Goal: Contribute content: Contribute content

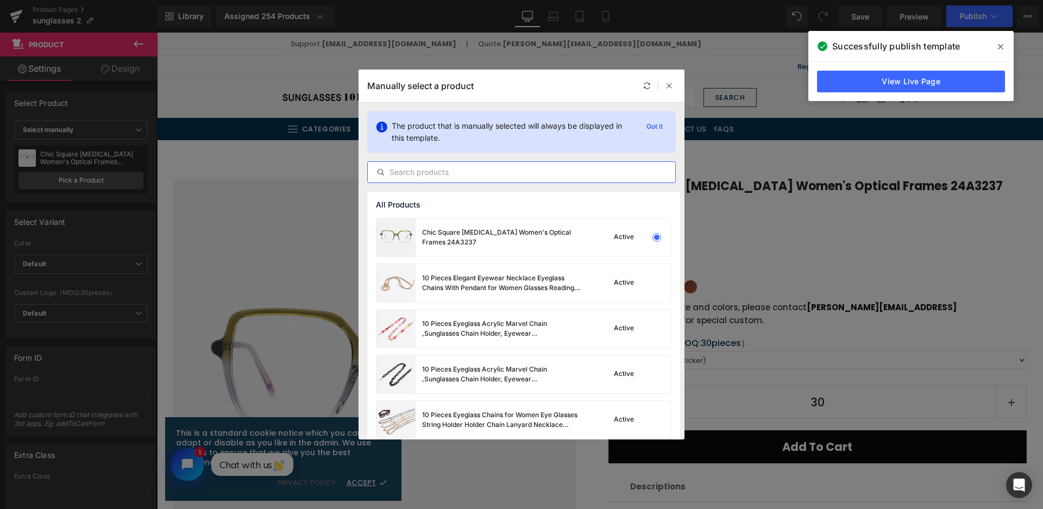
click at [0, 0] on input "text" at bounding box center [0, 0] width 0 height 0
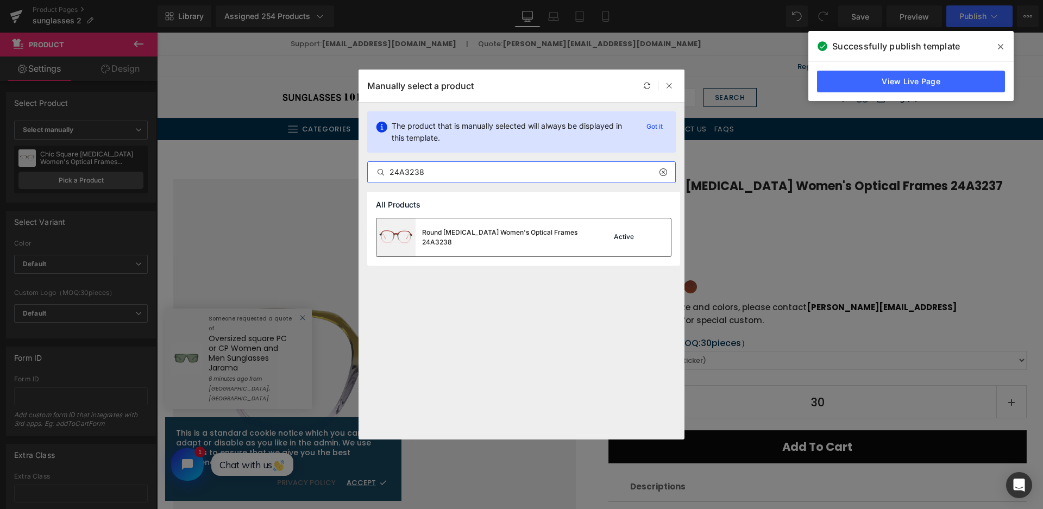
type input "24A3238"
click at [0, 0] on div "Round Acetate Women's Optical Frames 24A3238 Active" at bounding box center [0, 0] width 0 height 0
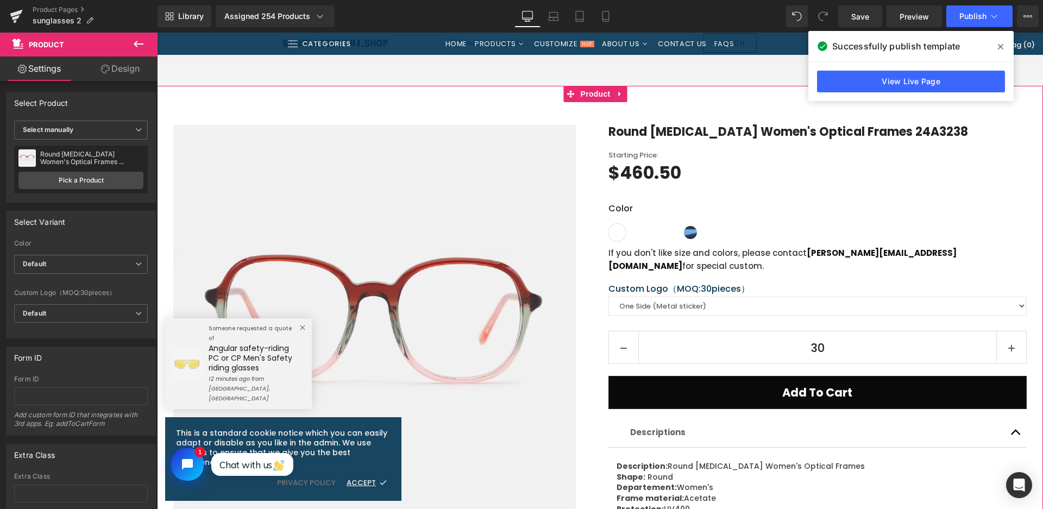
scroll to position [326, 0]
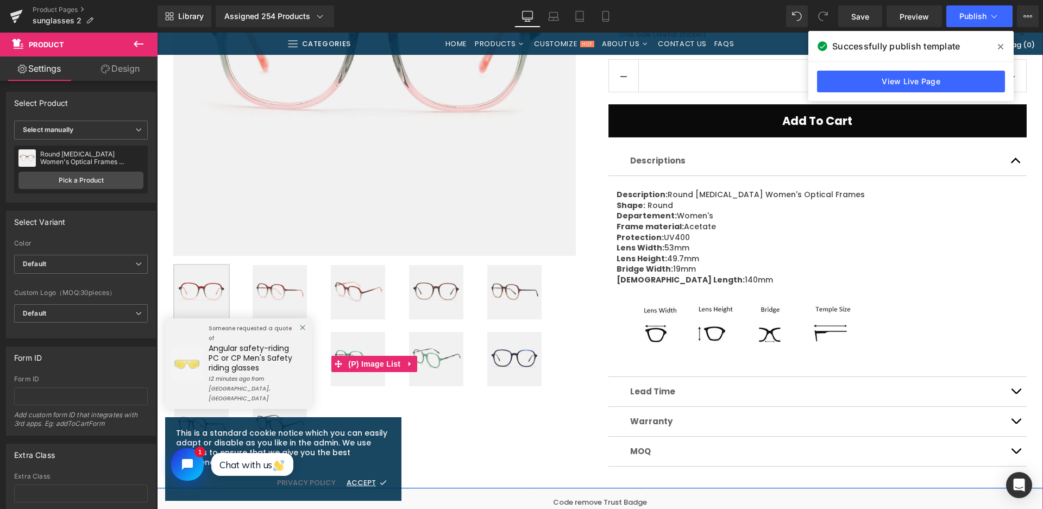
drag, startPoint x: 455, startPoint y: 301, endPoint x: 441, endPoint y: 115, distance: 187.3
click at [455, 301] on img at bounding box center [436, 292] width 54 height 54
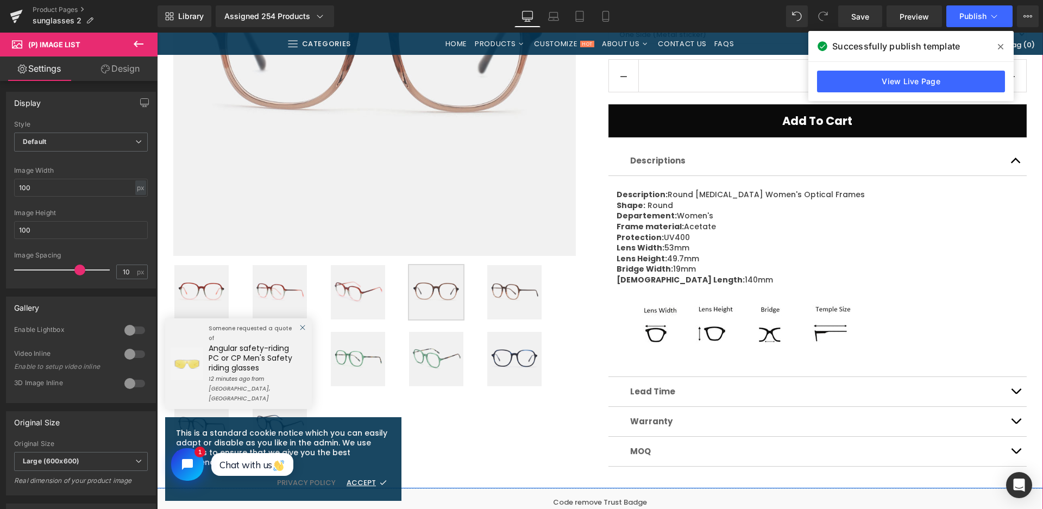
scroll to position [163, 0]
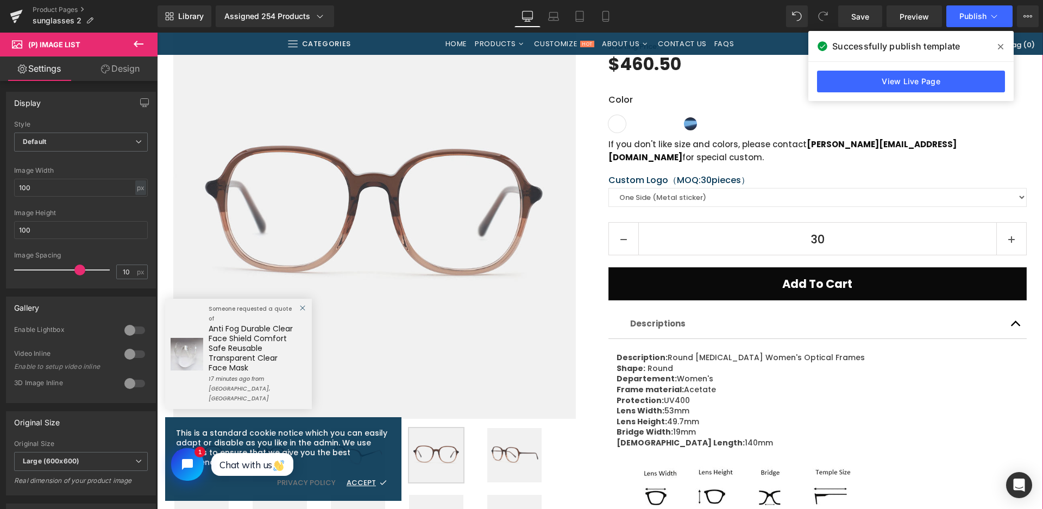
click at [524, 459] on img at bounding box center [514, 455] width 54 height 54
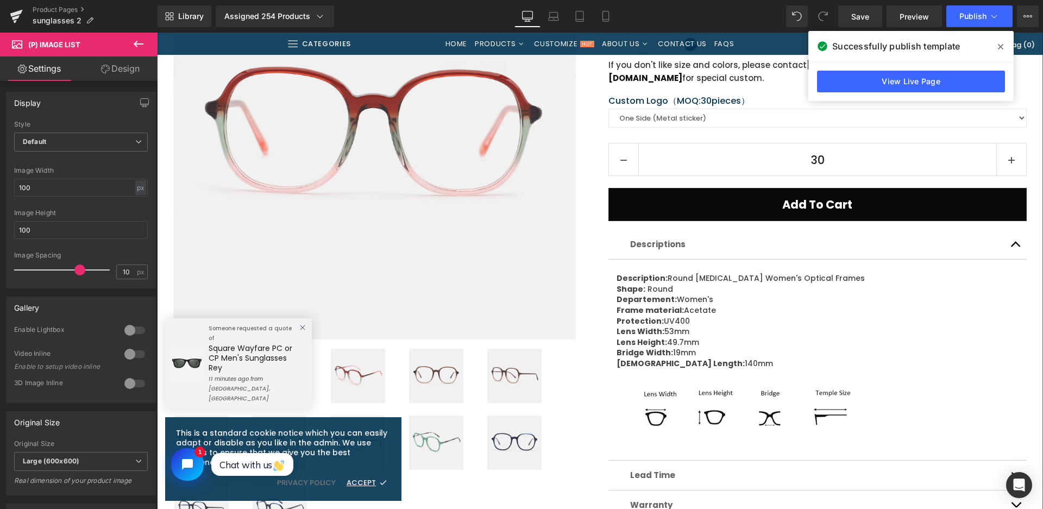
scroll to position [271, 0]
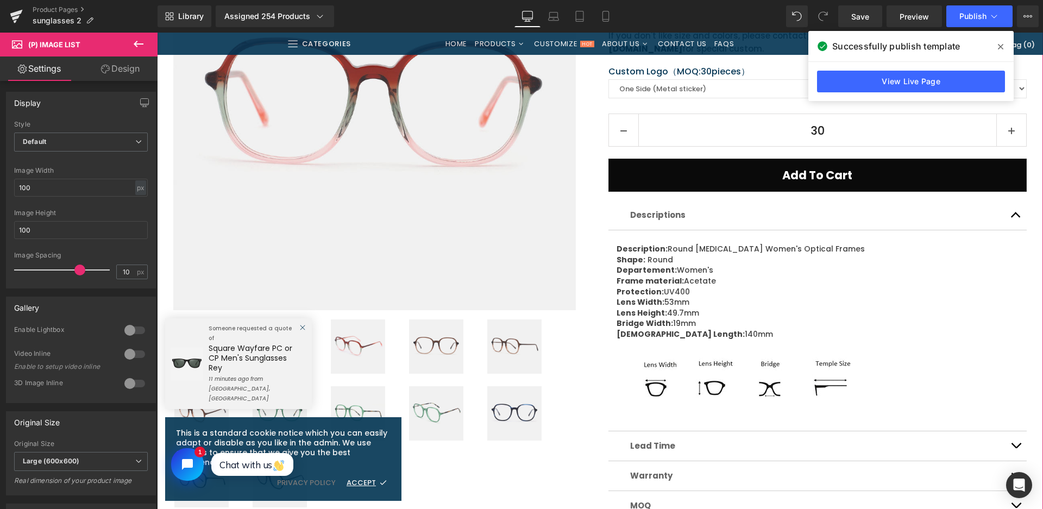
click at [453, 340] on img at bounding box center [436, 346] width 54 height 54
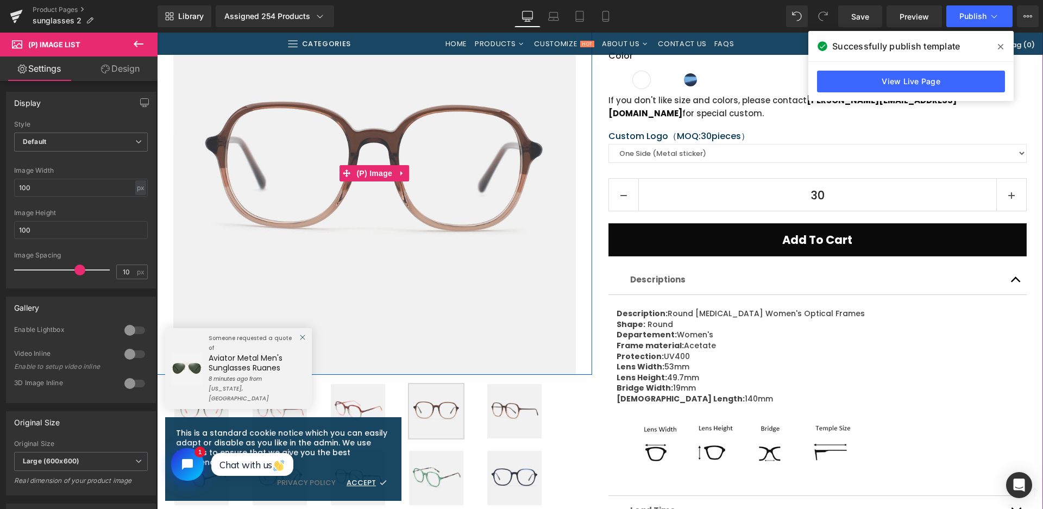
scroll to position [380, 0]
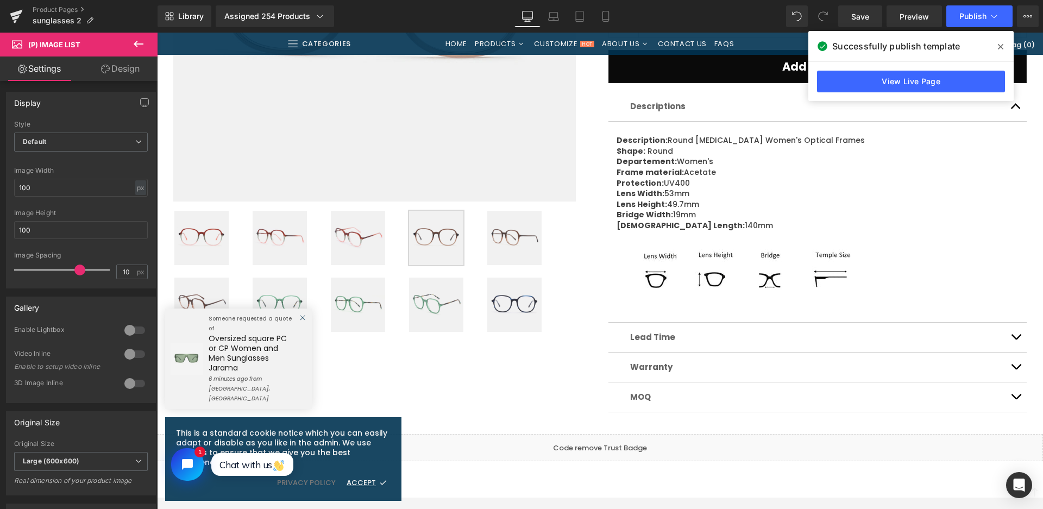
click at [215, 230] on img at bounding box center [201, 238] width 54 height 54
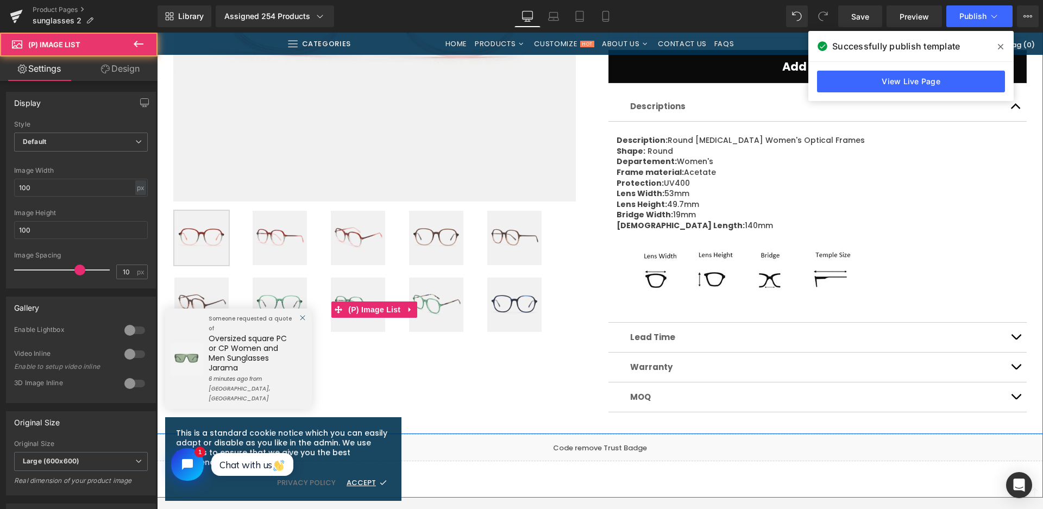
click at [191, 239] on img at bounding box center [201, 238] width 54 height 54
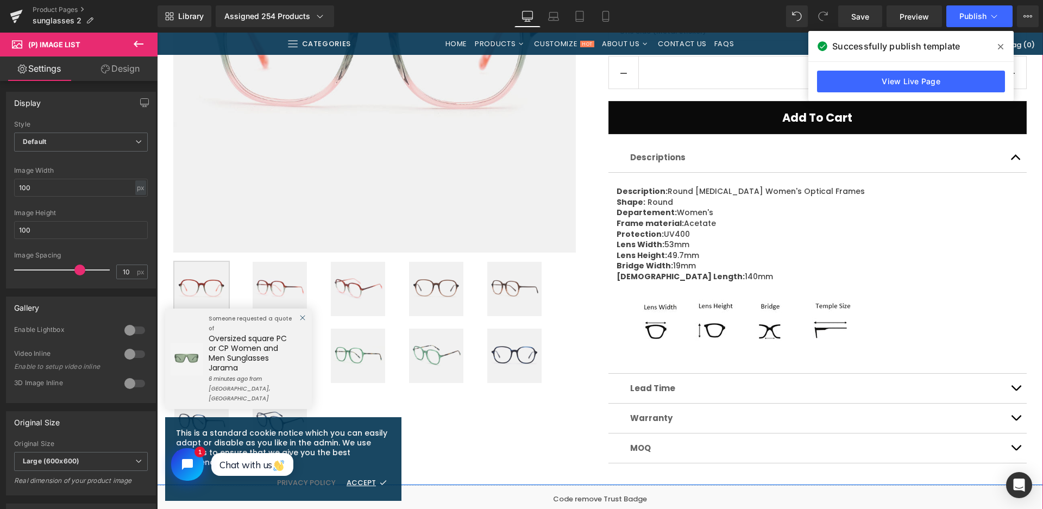
scroll to position [163, 0]
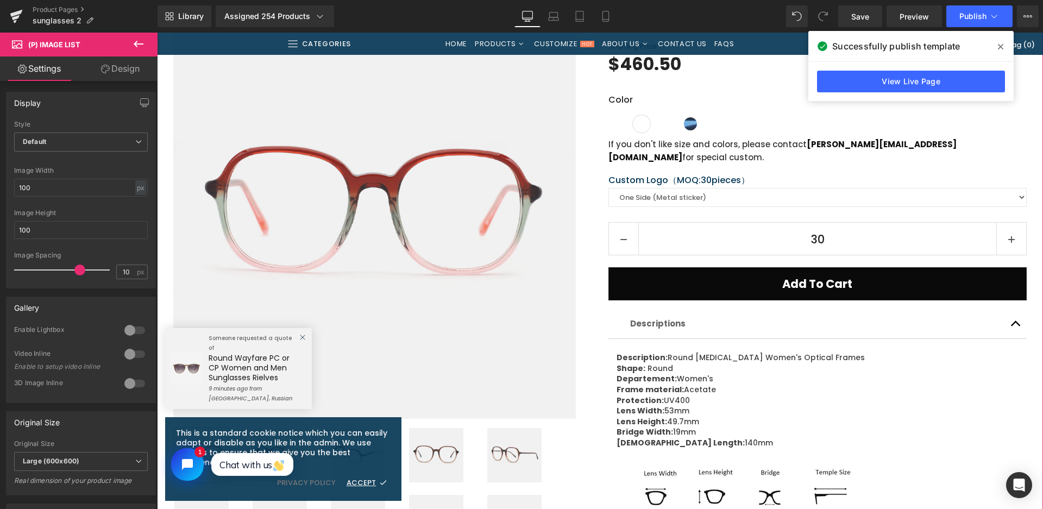
click at [449, 463] on img at bounding box center [436, 455] width 54 height 54
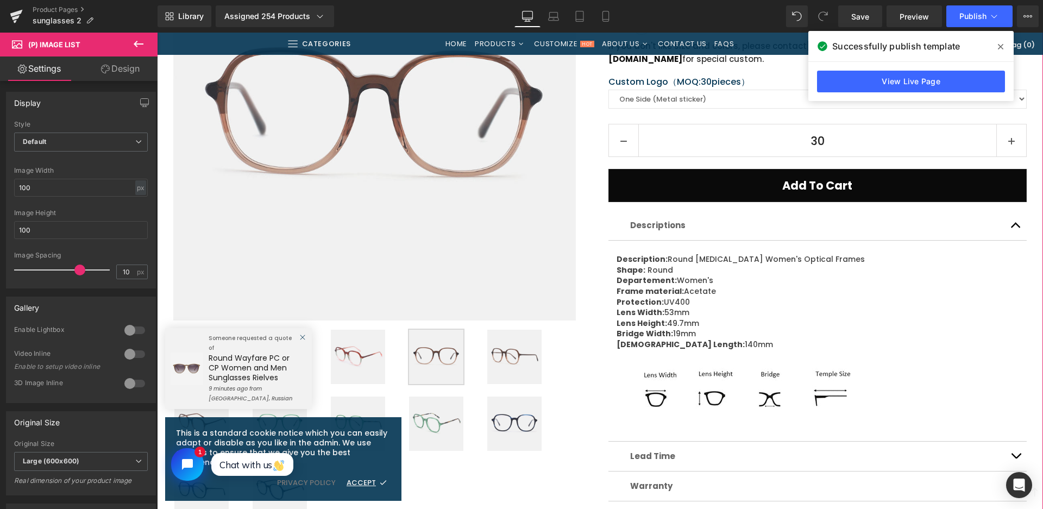
scroll to position [434, 0]
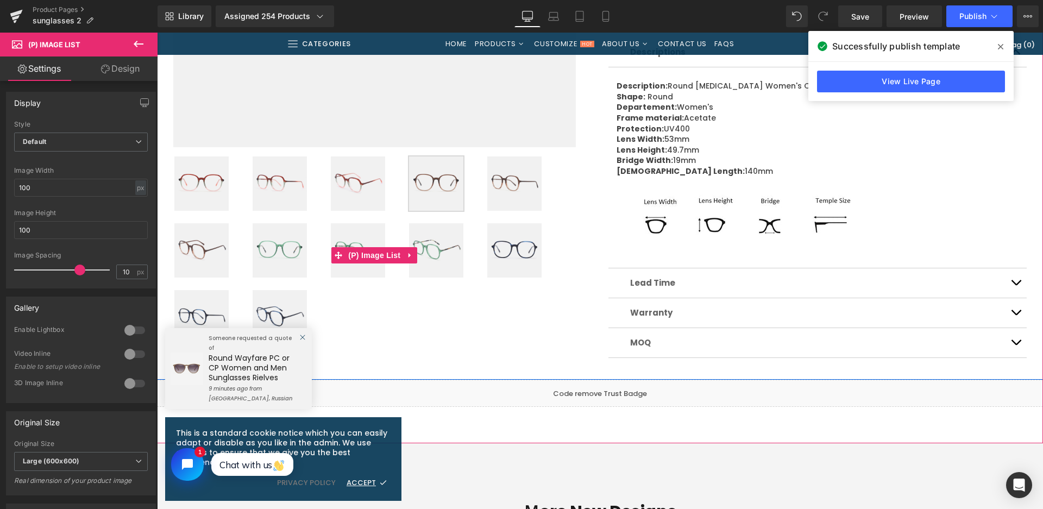
click at [260, 247] on img at bounding box center [279, 250] width 54 height 54
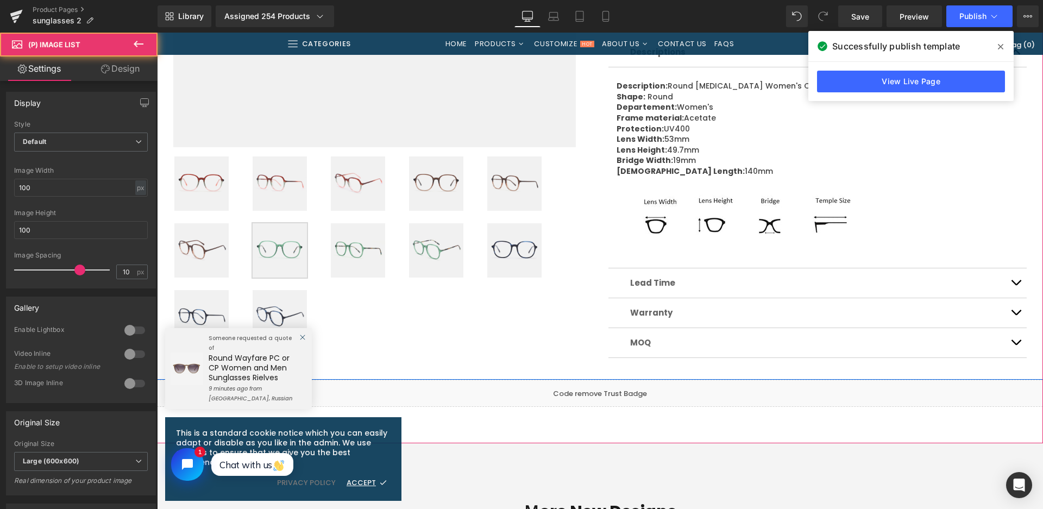
scroll to position [163, 0]
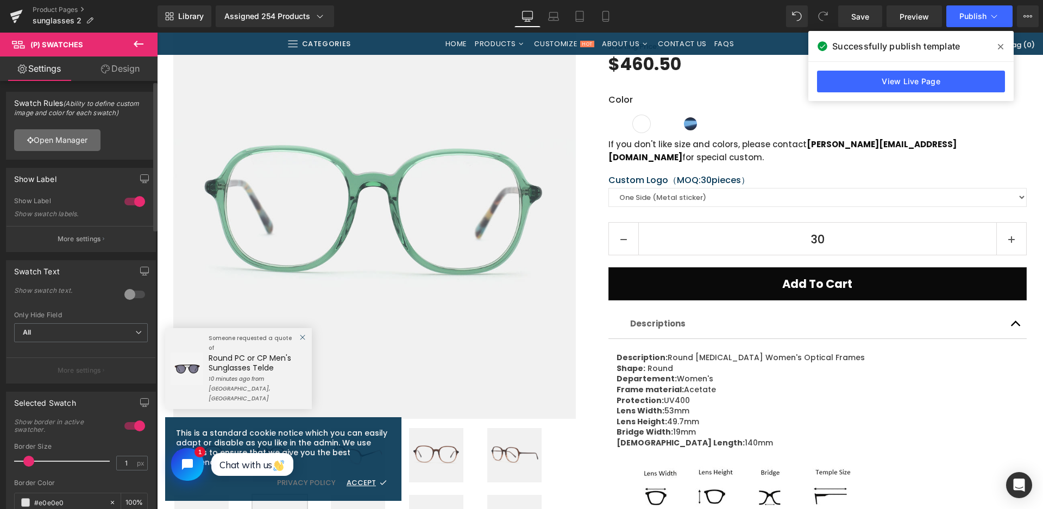
click at [83, 132] on link "Open Manager" at bounding box center [57, 140] width 86 height 22
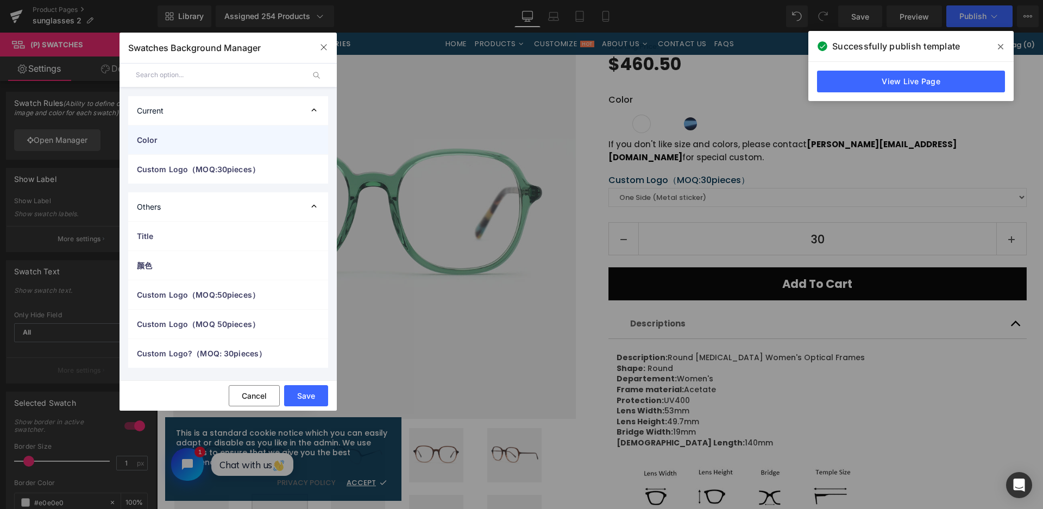
click at [0, 0] on span "Color" at bounding box center [0, 0] width 0 height 0
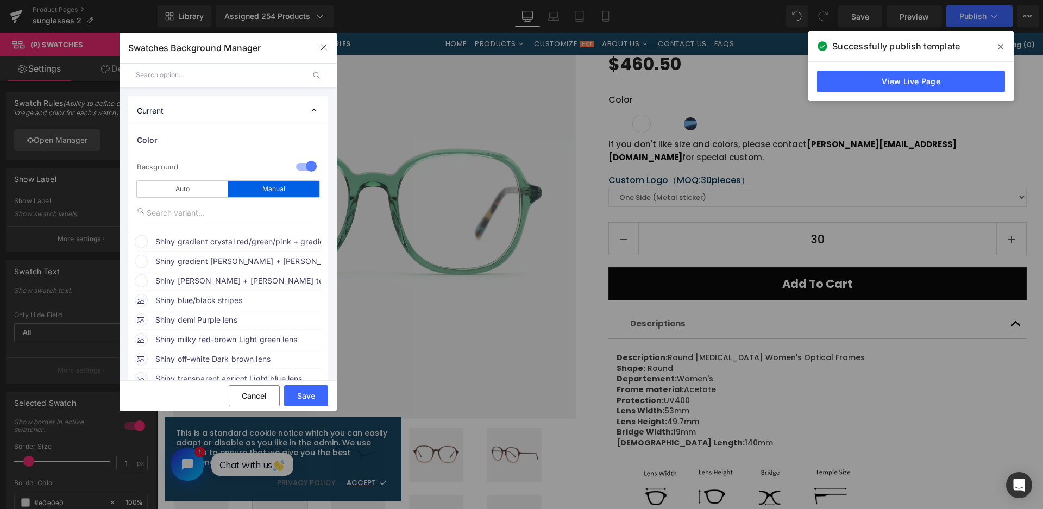
click at [223, 447] on span "Shiny gradient crystal red/green/pink + gradient red/pink temples" at bounding box center [226, 449] width 6 height 4
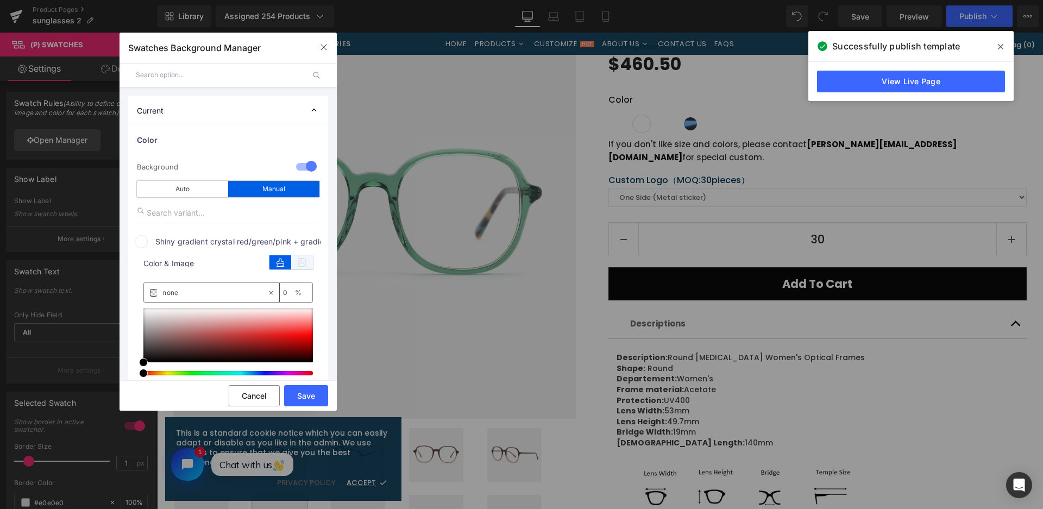
click at [304, 267] on icon at bounding box center [302, 262] width 22 height 14
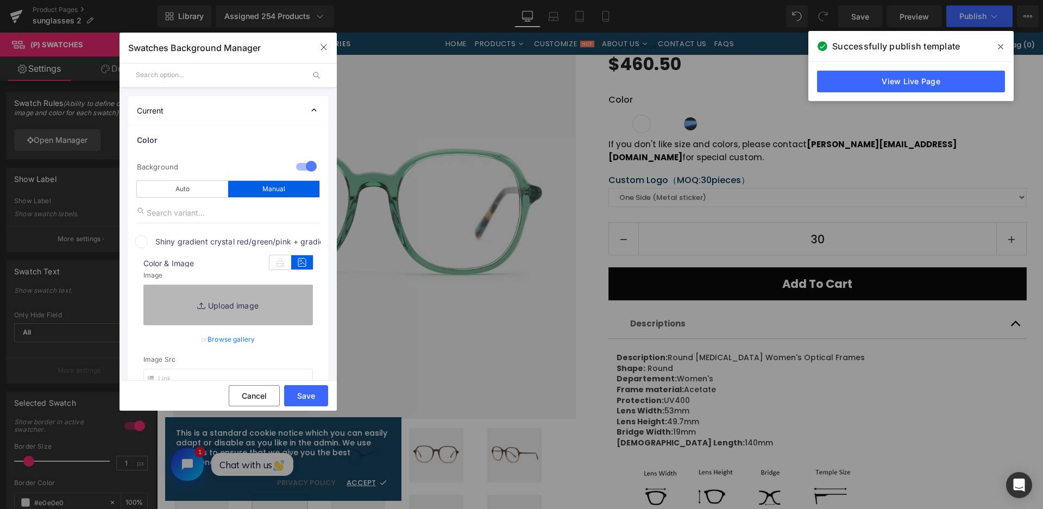
click at [276, 301] on link "Replace Image" at bounding box center [227, 305] width 169 height 40
type input "C:\fakepath\微信截图_20250826145949.png"
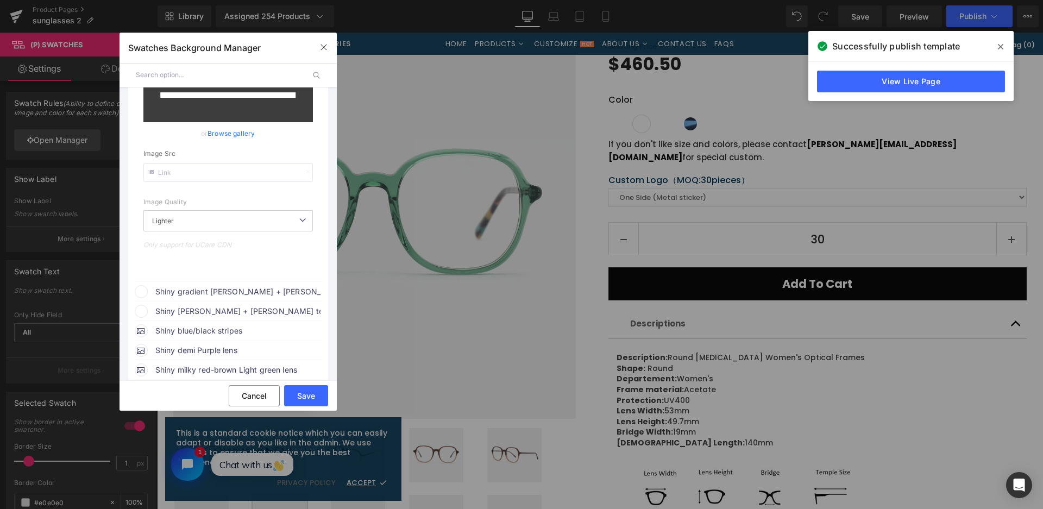
scroll to position [217, 0]
click at [877, 187] on span "Shiny gradient [PERSON_NAME] + [PERSON_NAME] brown temples" at bounding box center [877, 187] width 0 height 0
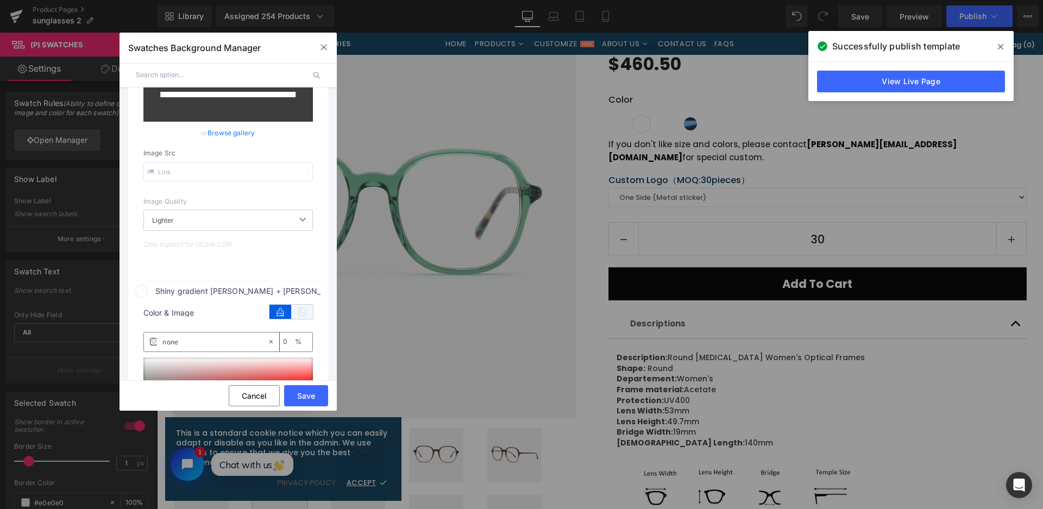
click at [303, 317] on icon at bounding box center [302, 312] width 22 height 14
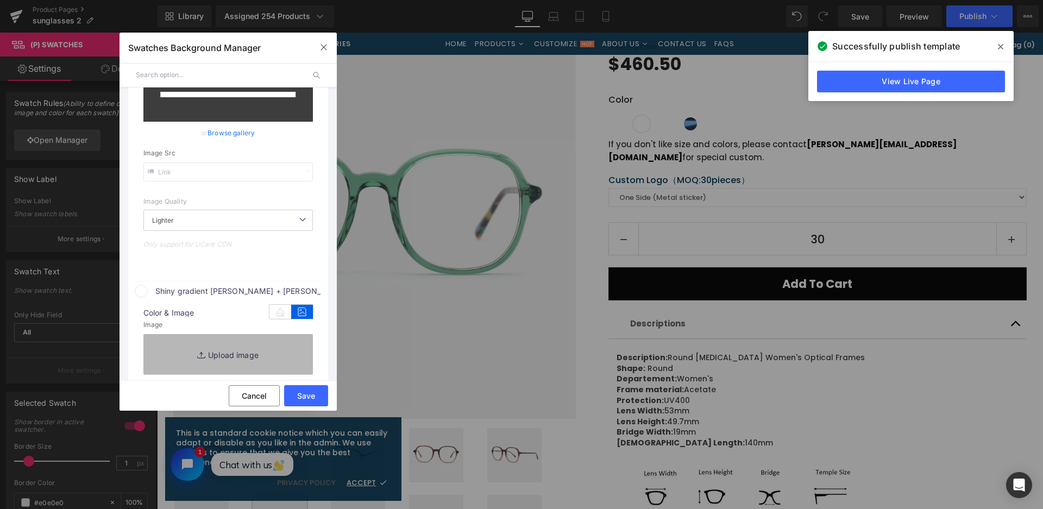
click at [295, 341] on link "Replace Image" at bounding box center [227, 354] width 169 height 40
type input "[URL][DOMAIN_NAME]"
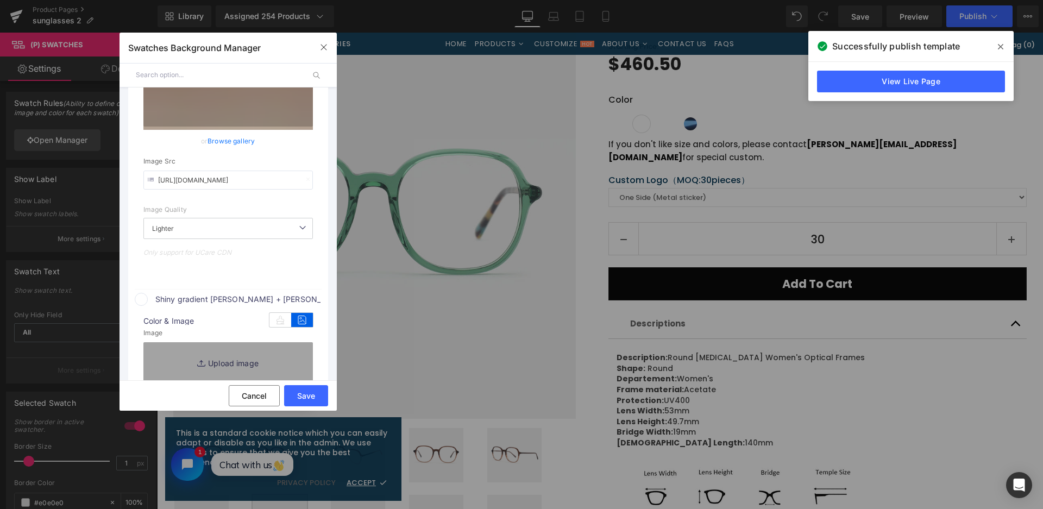
scroll to position [225, 0]
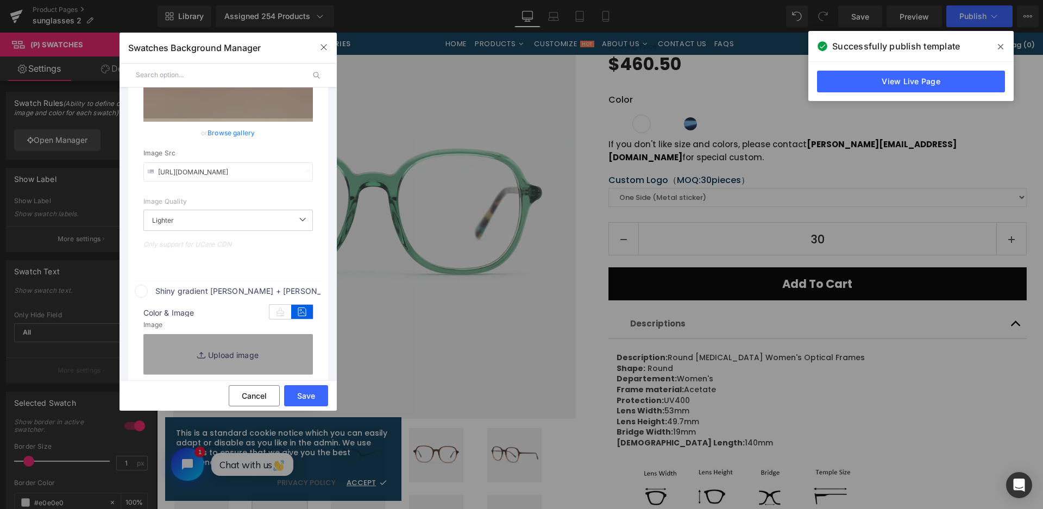
type input "C:\fakepath\微信截图_20250826145956.png"
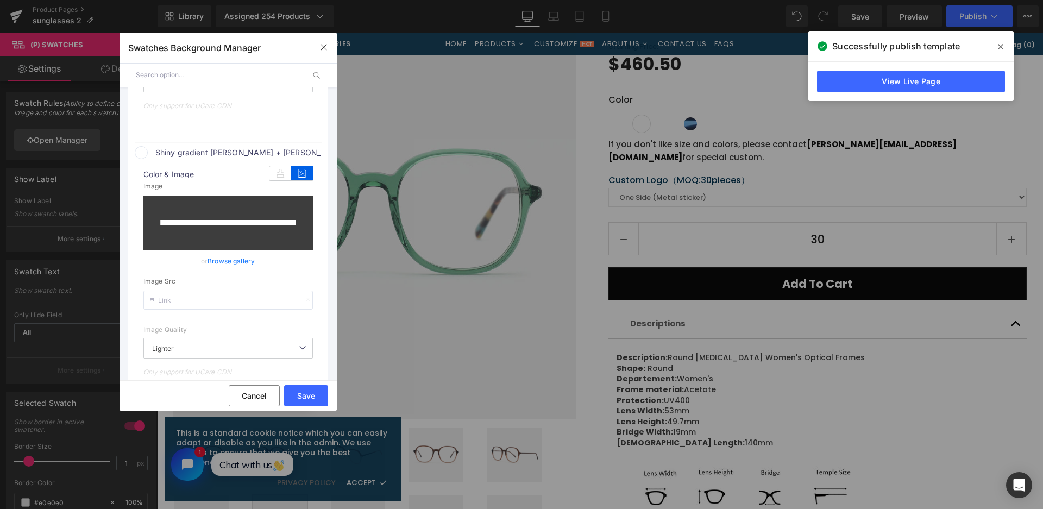
scroll to position [497, 0]
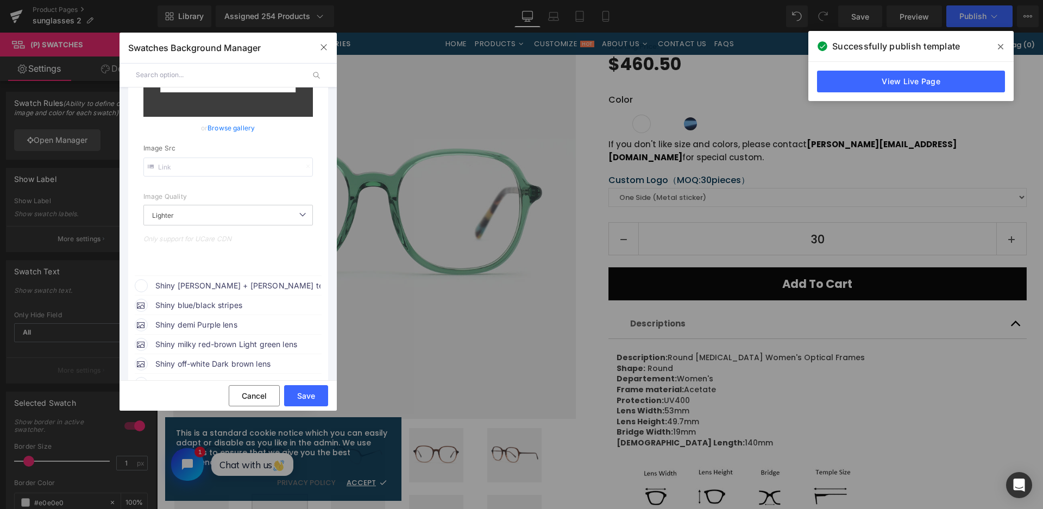
click at [289, 280] on span "Shiny [PERSON_NAME] + [PERSON_NAME] temples" at bounding box center [237, 285] width 165 height 13
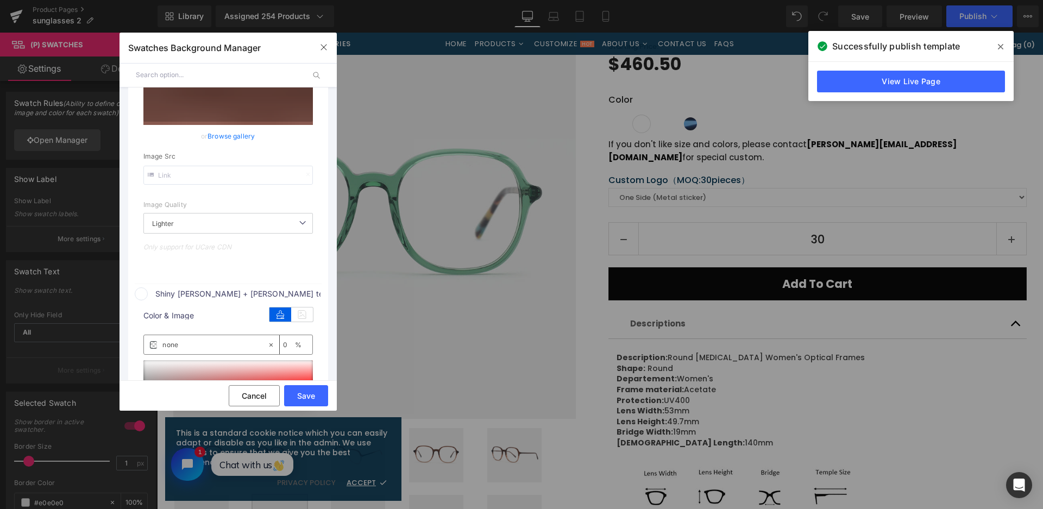
type input "[URL][DOMAIN_NAME]"
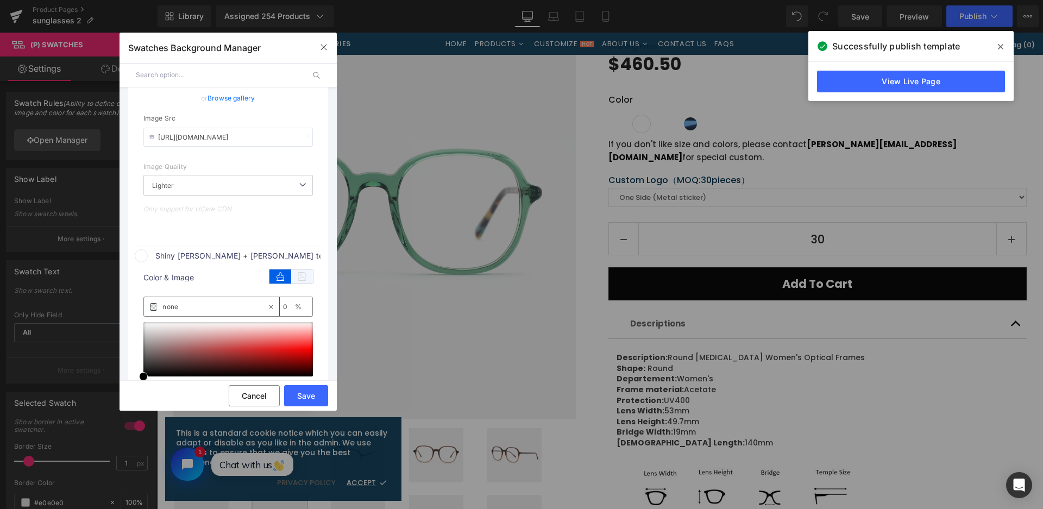
scroll to position [614, 0]
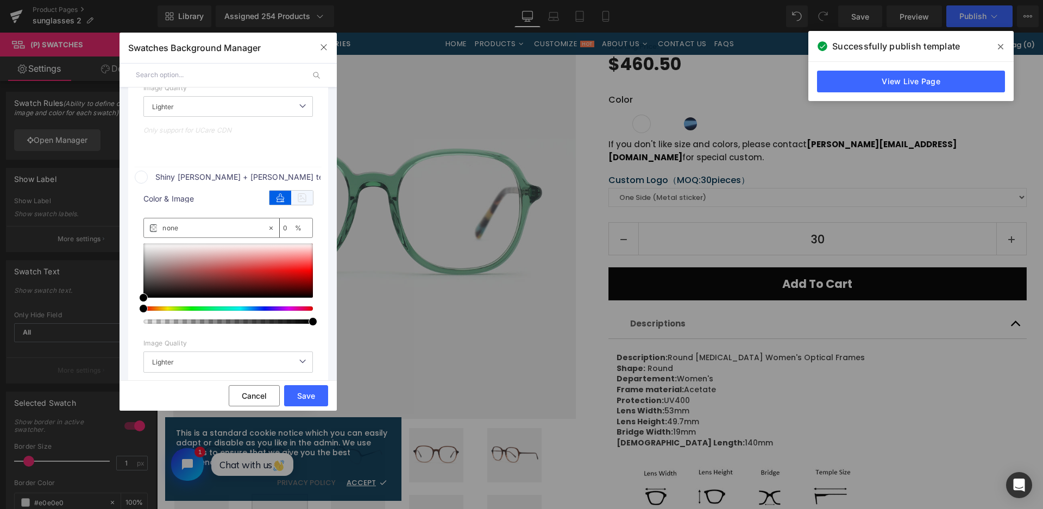
click at [305, 201] on icon at bounding box center [302, 198] width 22 height 14
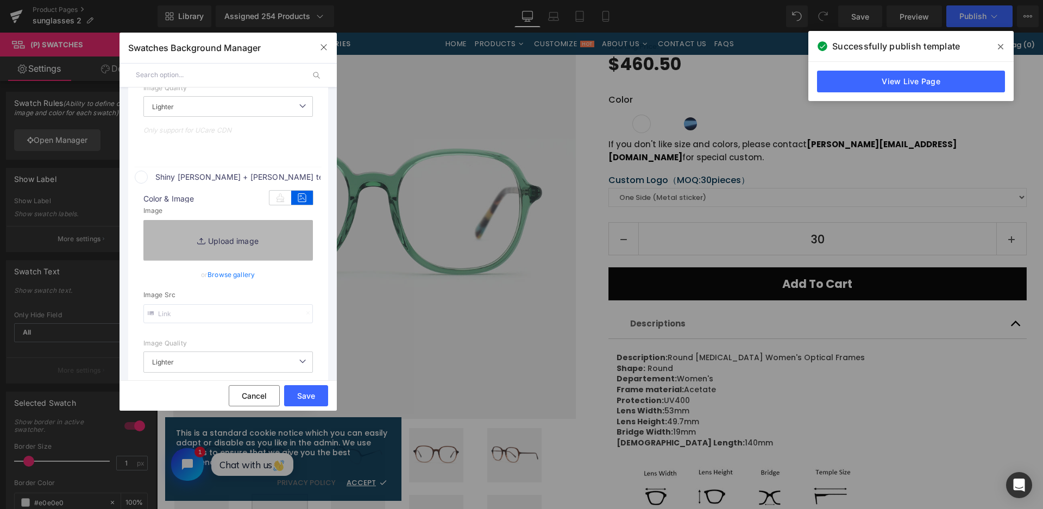
click at [263, 258] on link "Replace Image" at bounding box center [227, 240] width 169 height 40
type input "C:\fakepath\微信截图_20250826150002.png"
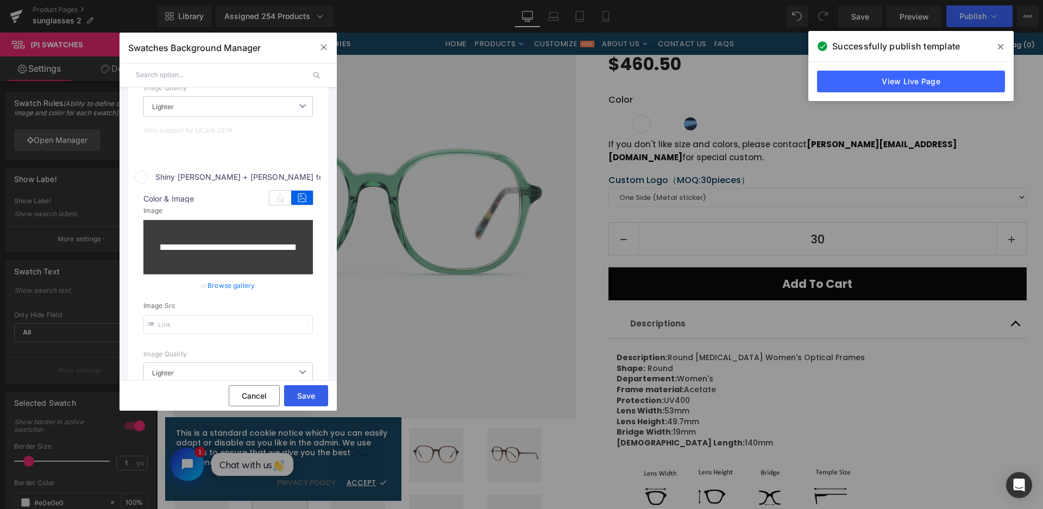
type input "[URL][DOMAIN_NAME]"
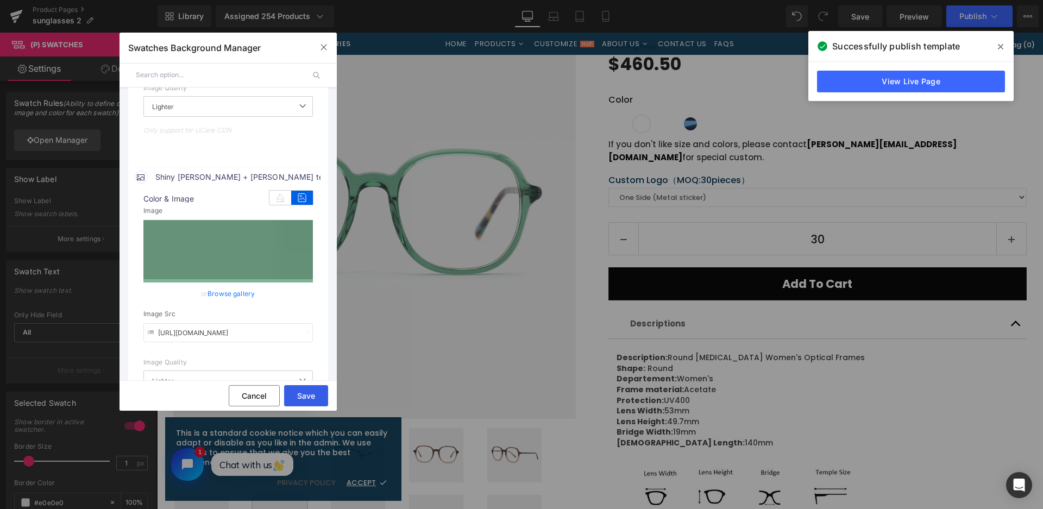
click at [313, 398] on button "Save" at bounding box center [306, 395] width 44 height 21
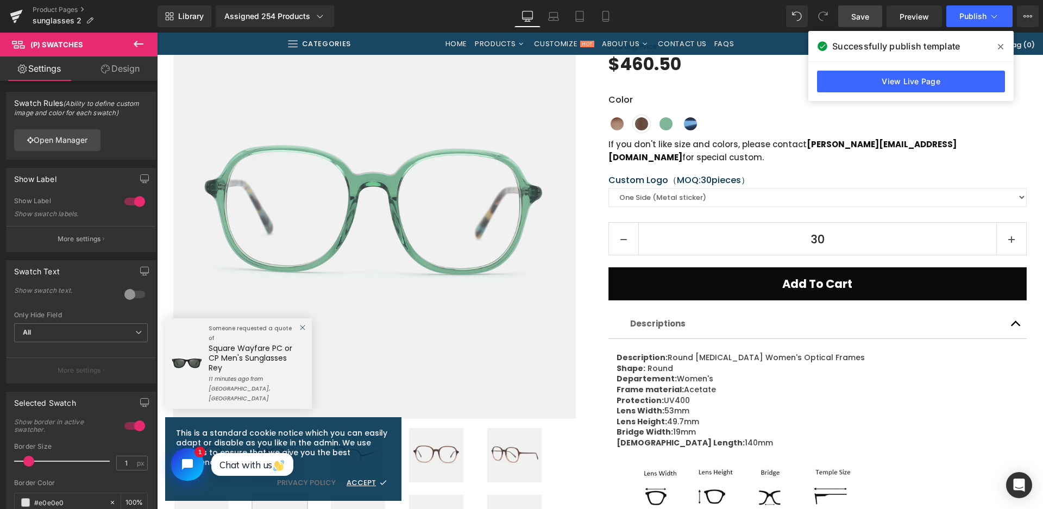
click at [861, 20] on span "Save" at bounding box center [860, 16] width 18 height 11
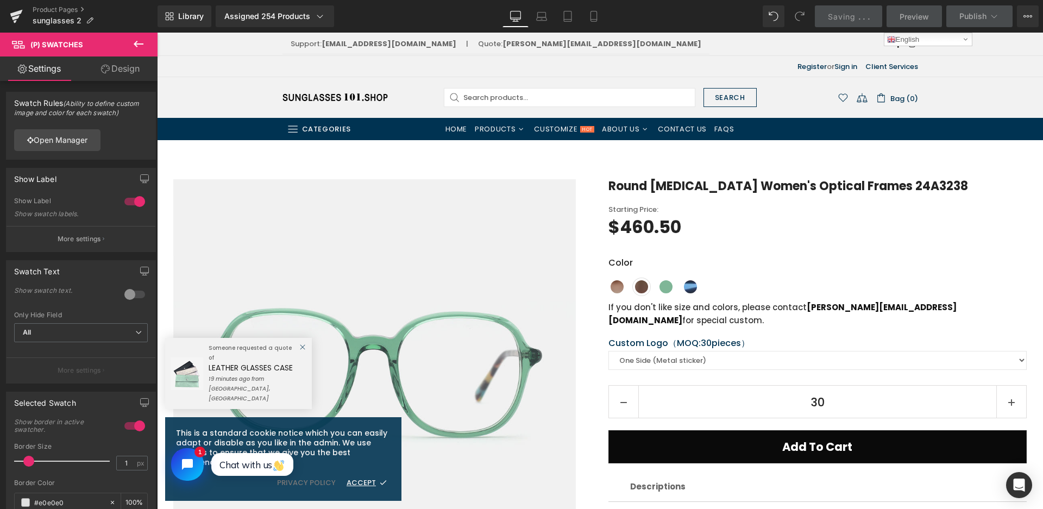
scroll to position [109, 0]
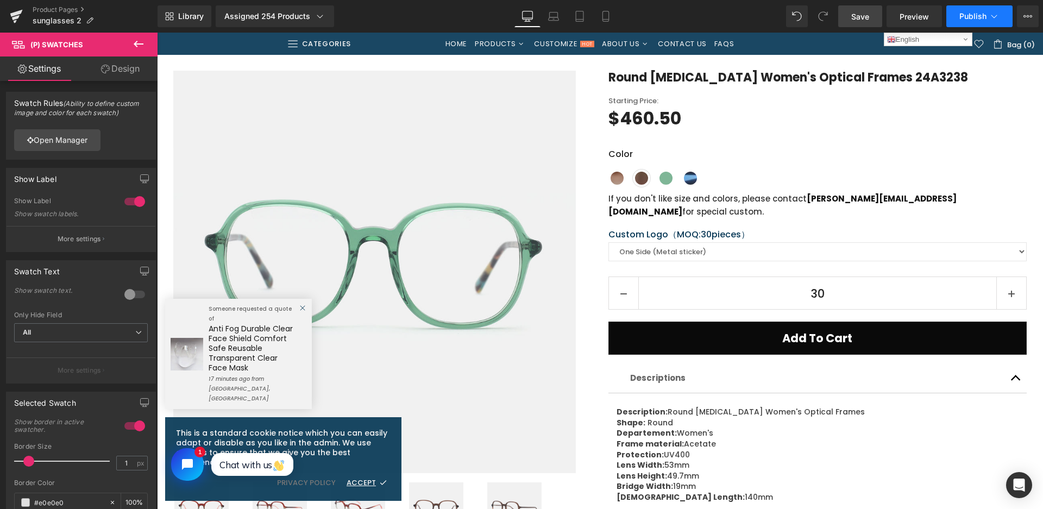
click at [980, 15] on span "Publish" at bounding box center [972, 16] width 27 height 9
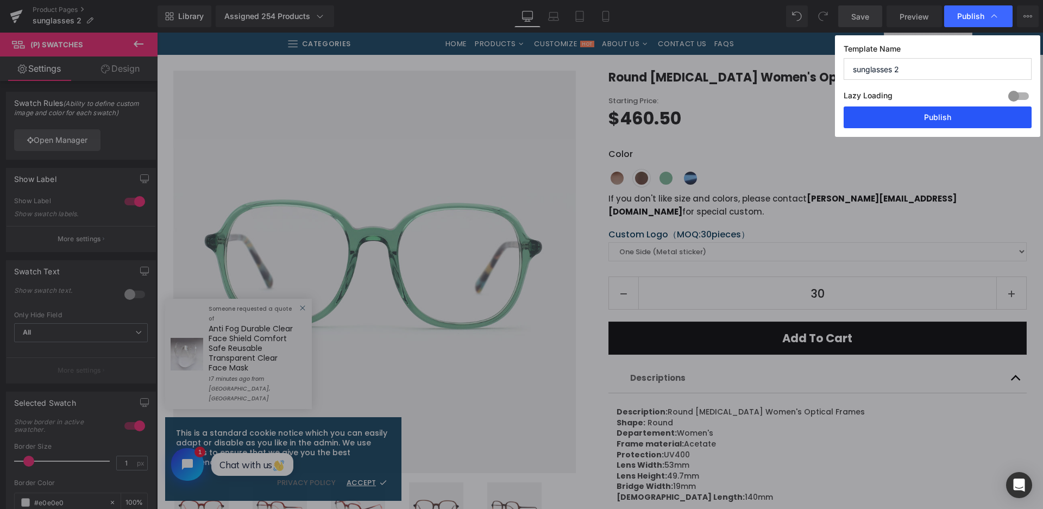
click at [964, 119] on button "Publish" at bounding box center [937, 117] width 188 height 22
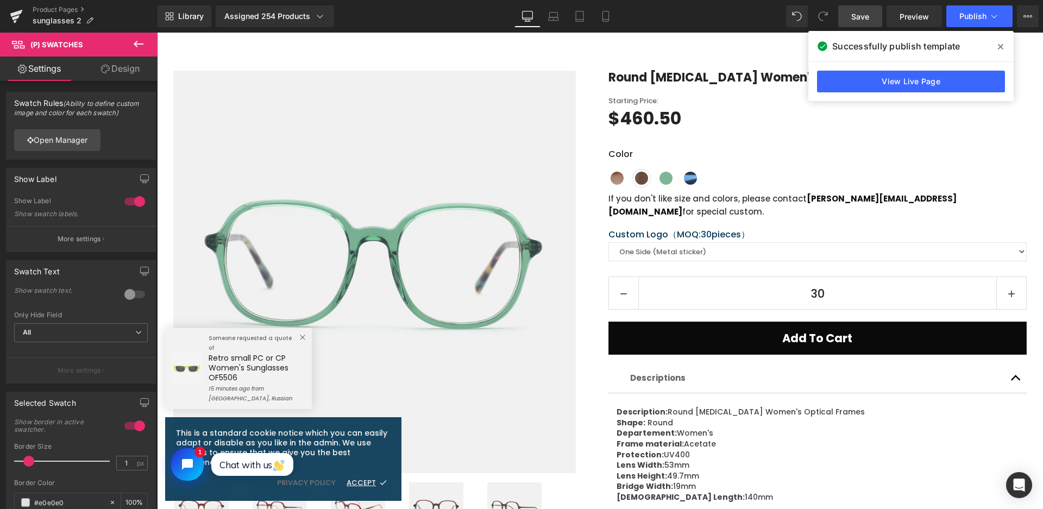
scroll to position [0, 0]
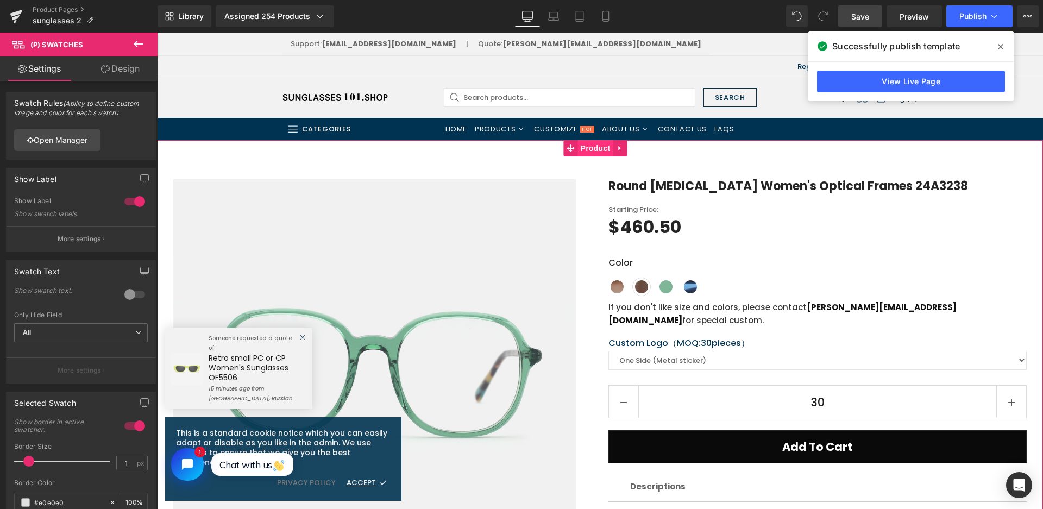
click at [590, 148] on span "Product" at bounding box center [595, 148] width 35 height 16
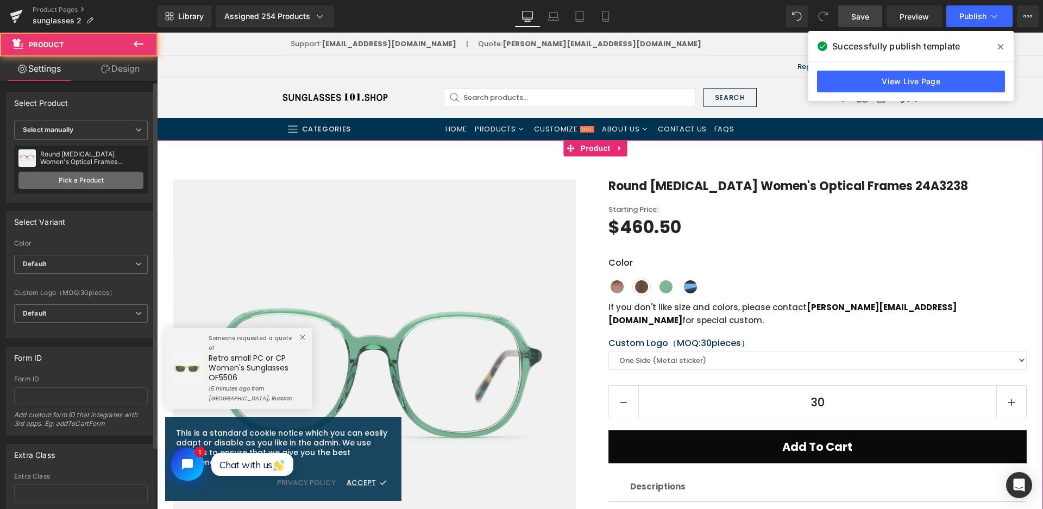
click at [89, 176] on link "Pick a Product" at bounding box center [80, 180] width 125 height 17
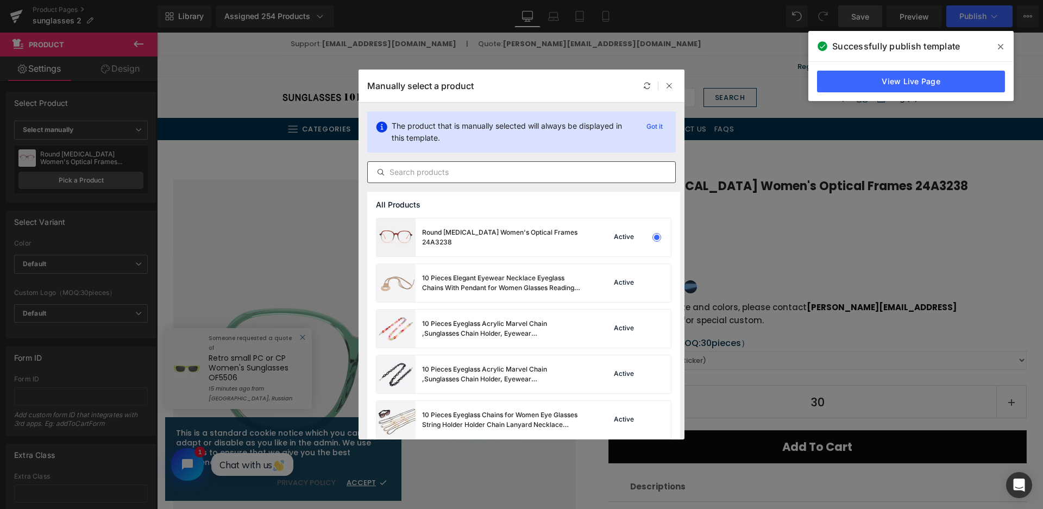
click at [487, 169] on input "text" at bounding box center [521, 172] width 307 height 13
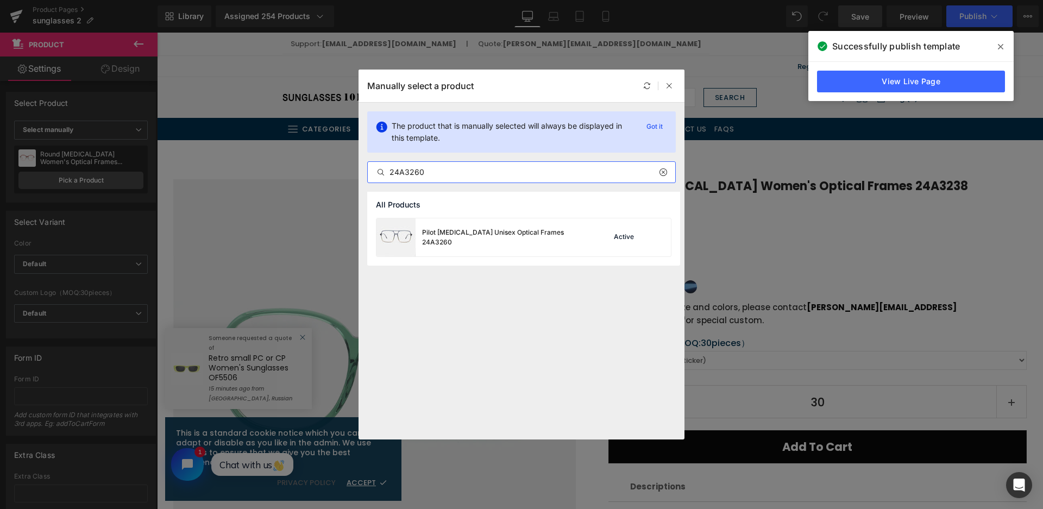
type input "24A3260"
click at [529, 247] on div "Pilot [MEDICAL_DATA] Unisex Optical Frames 24A3260" at bounding box center [480, 237] width 209 height 38
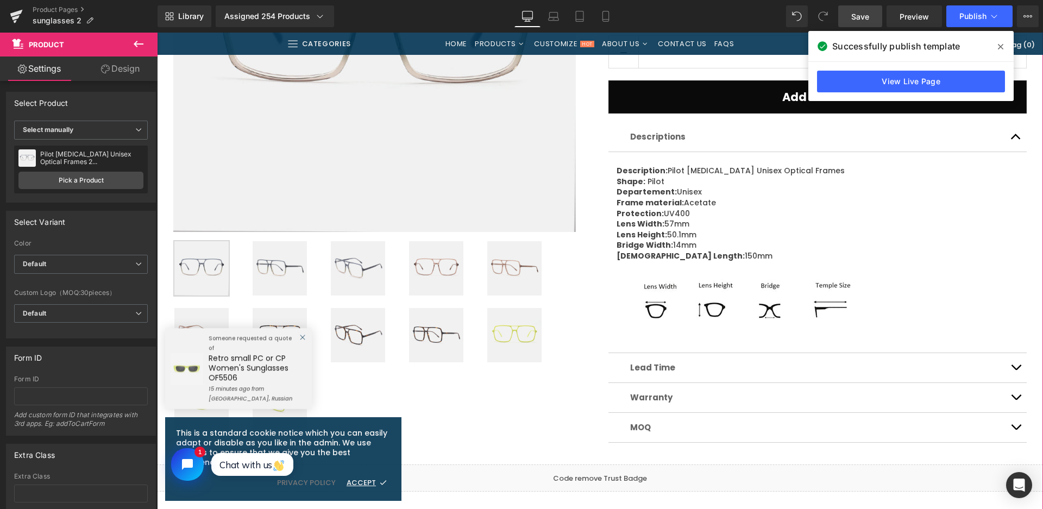
scroll to position [380, 0]
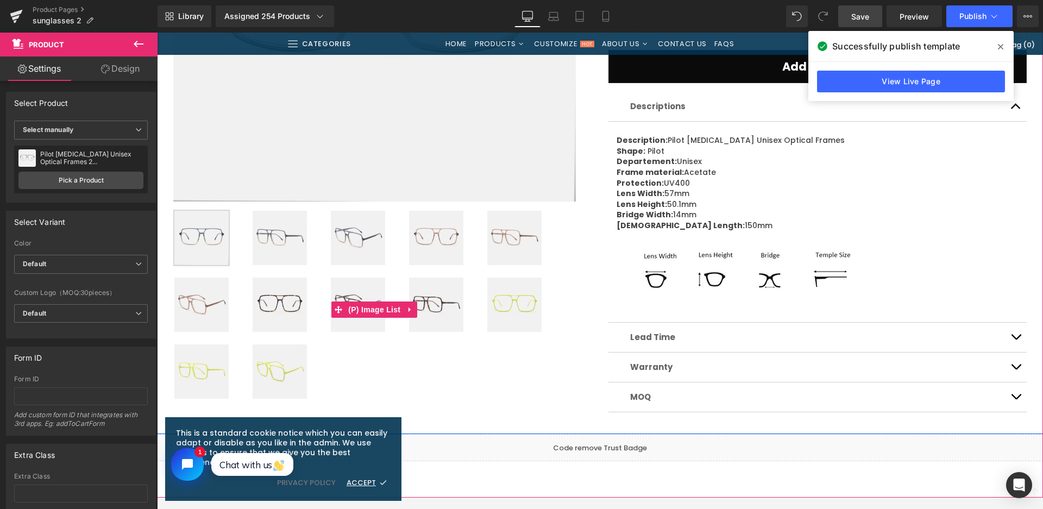
click at [419, 239] on img at bounding box center [436, 238] width 54 height 54
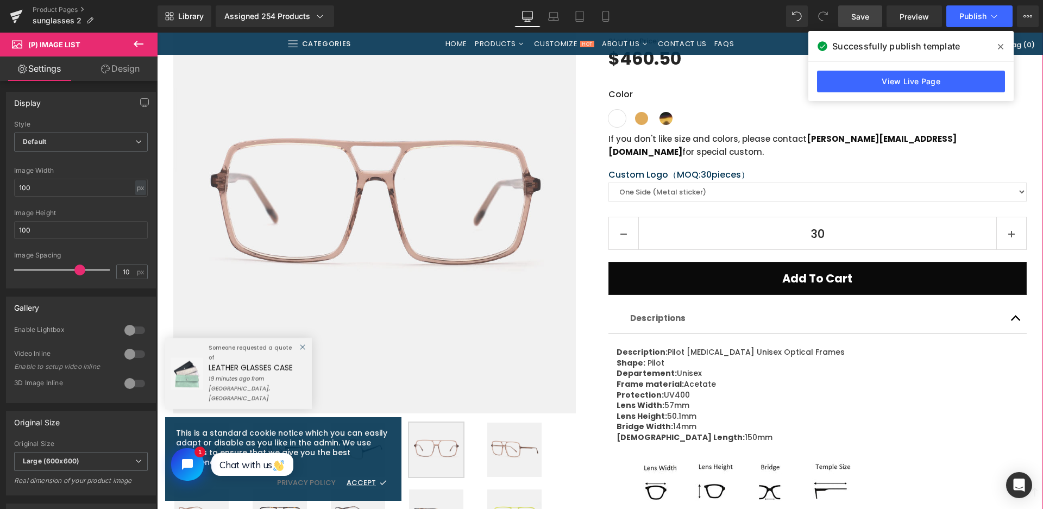
scroll to position [163, 0]
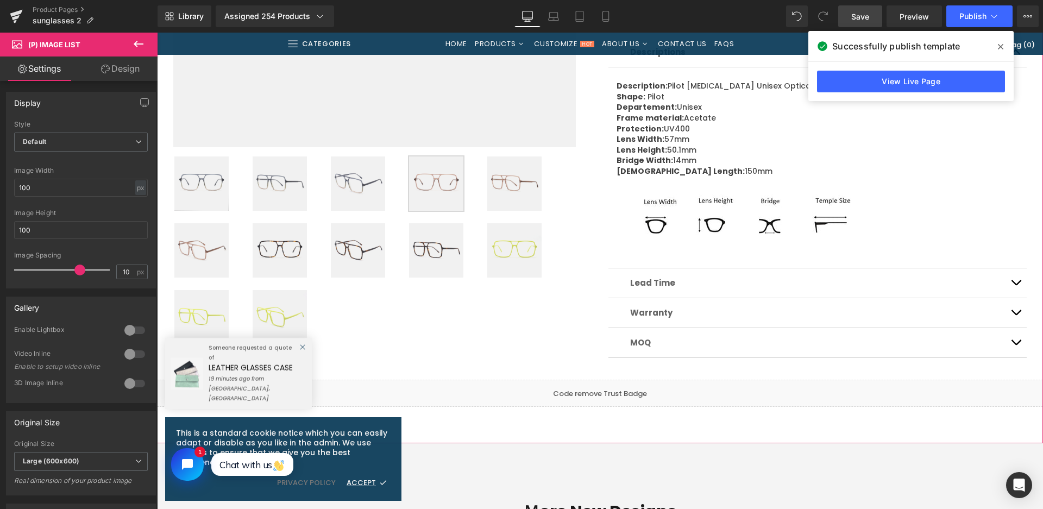
click at [501, 251] on img at bounding box center [514, 250] width 54 height 54
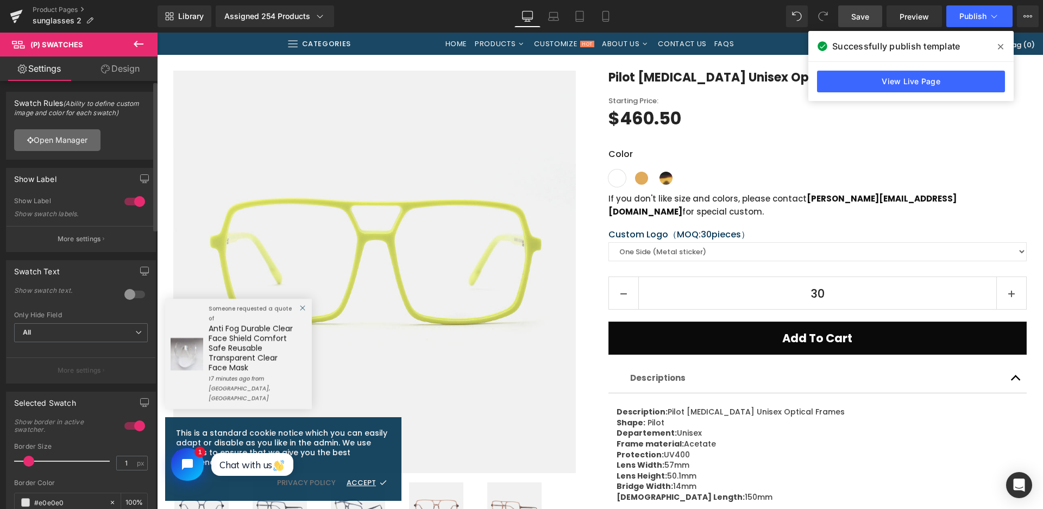
click at [87, 142] on link "Open Manager" at bounding box center [57, 140] width 86 height 22
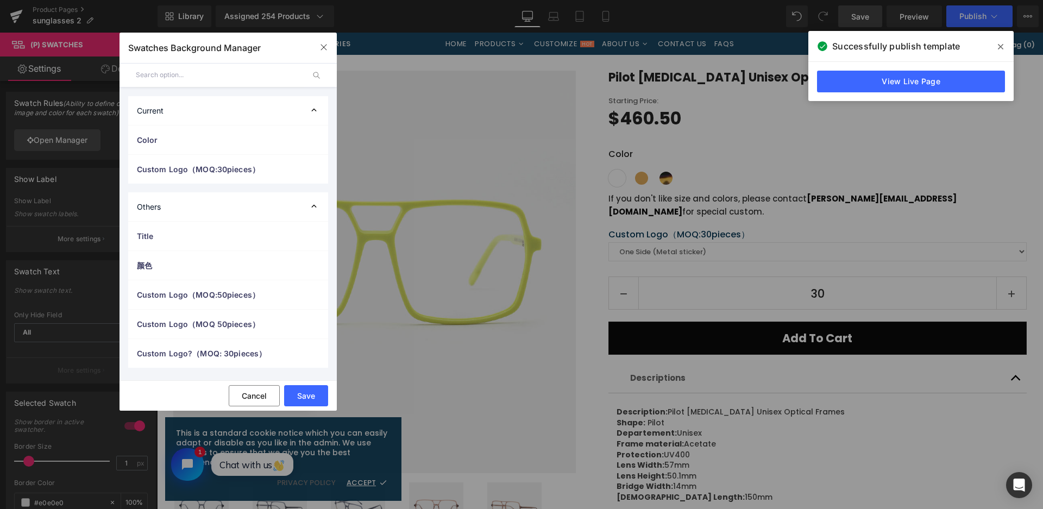
click at [202, 139] on span "Color" at bounding box center [217, 139] width 161 height 11
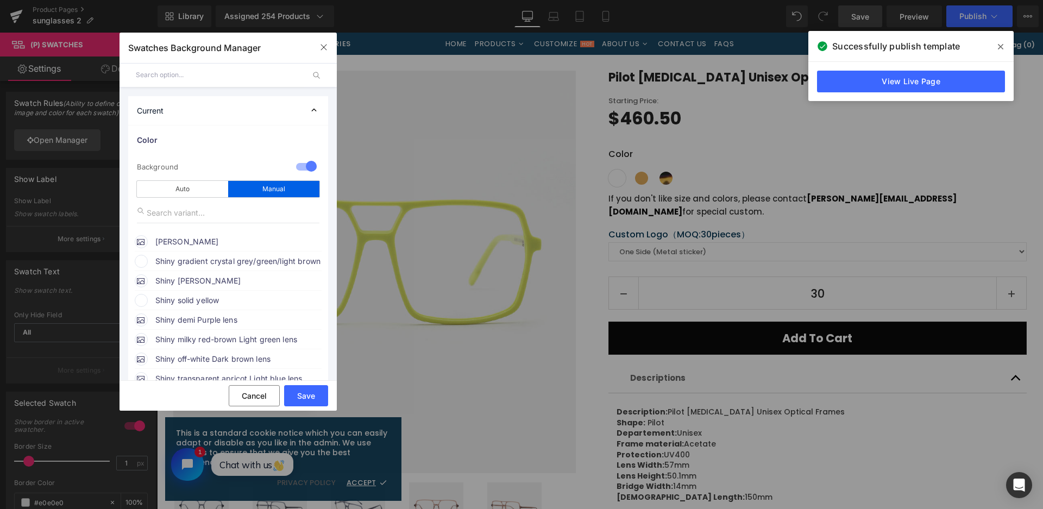
click at [209, 257] on span "Shiny gradient crystal grey/green/light brown + crystal grey" at bounding box center [237, 261] width 165 height 13
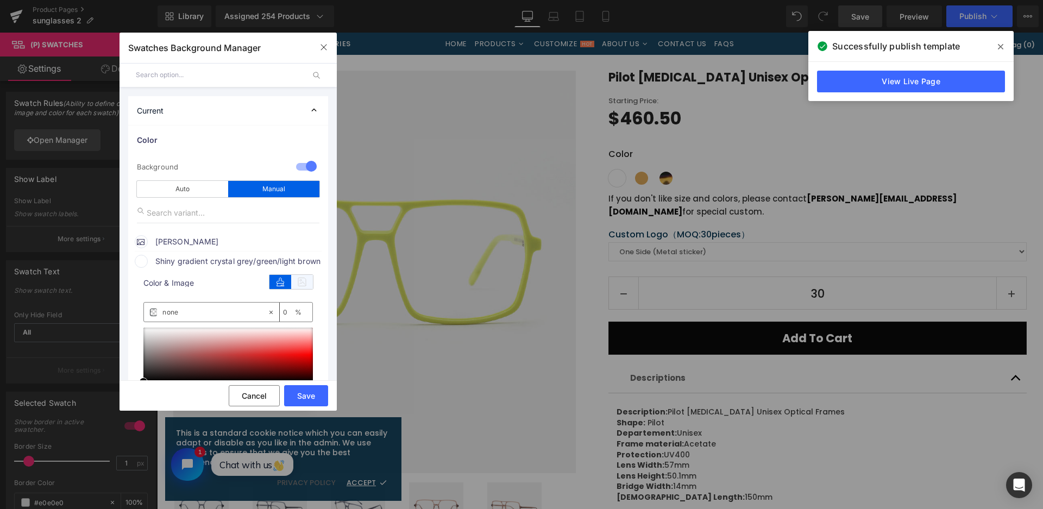
click at [300, 288] on icon at bounding box center [302, 282] width 22 height 14
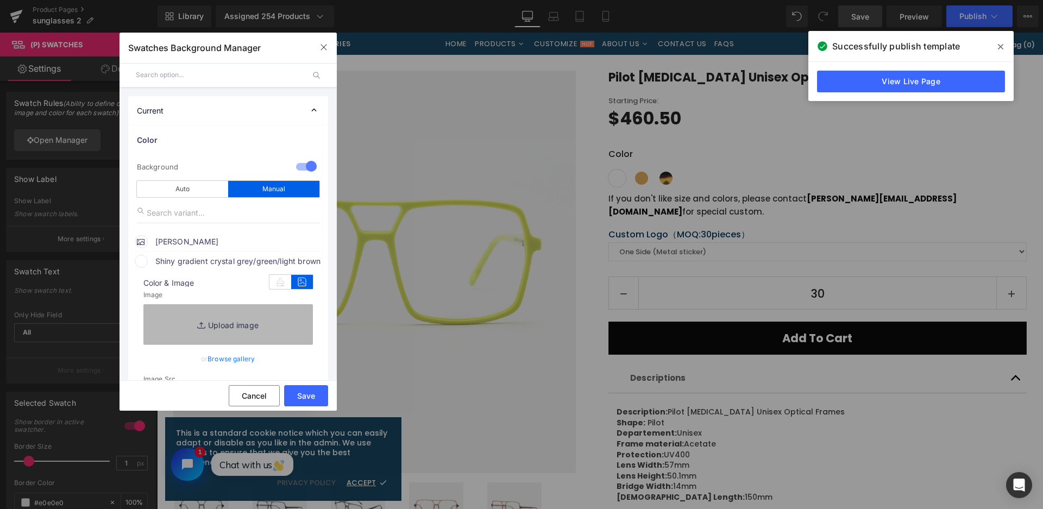
click at [295, 307] on link "Replace Image" at bounding box center [227, 324] width 169 height 40
type input "C:\fakepath\微信截图_20250826150321.png"
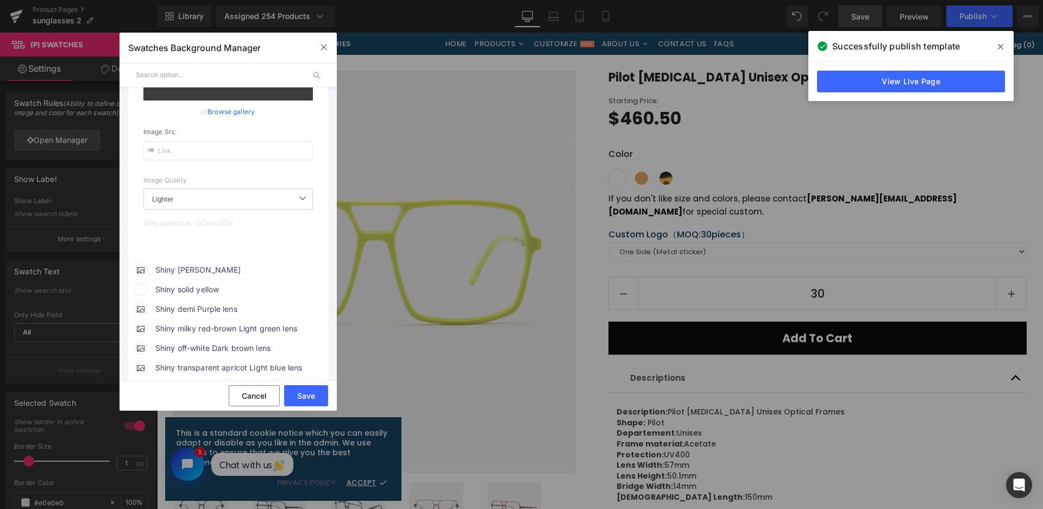
scroll to position [271, 0]
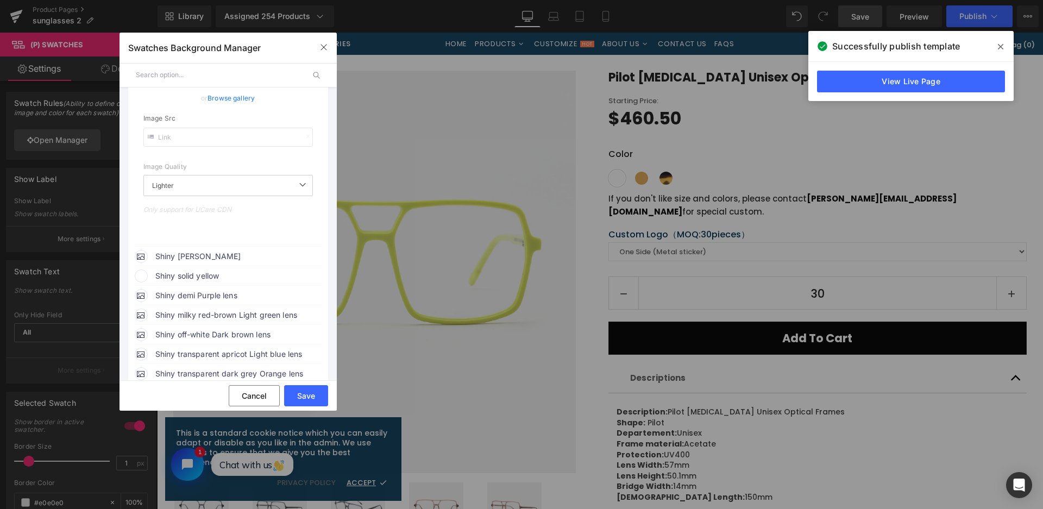
click at [238, 271] on span "Shiny solid yellow" at bounding box center [237, 275] width 165 height 13
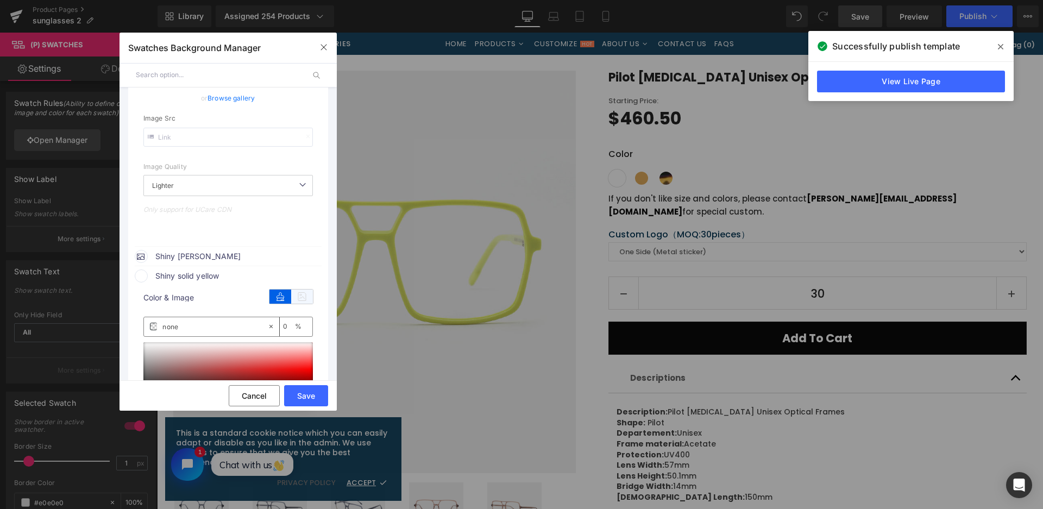
click at [304, 302] on icon at bounding box center [302, 296] width 22 height 14
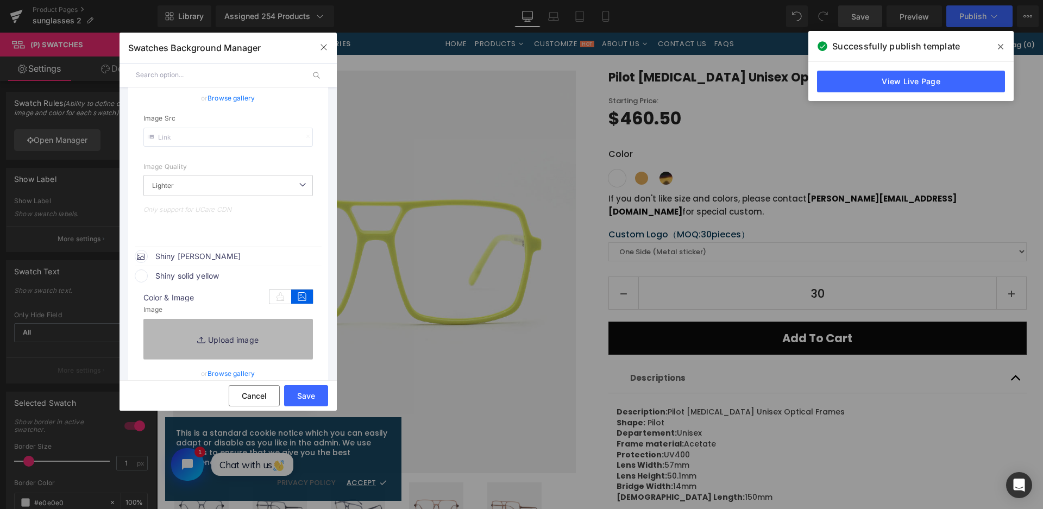
click at [289, 334] on link "Replace Image" at bounding box center [227, 339] width 169 height 40
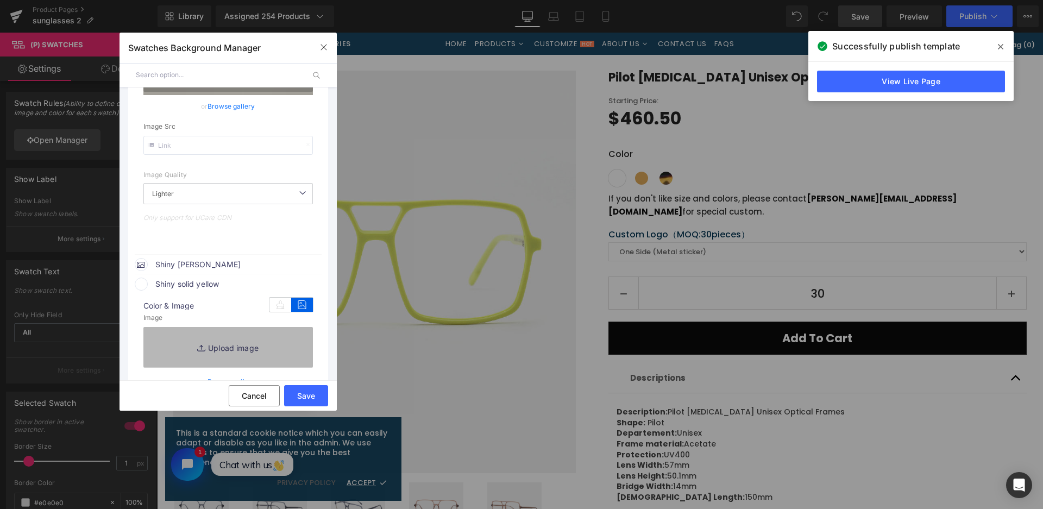
scroll to position [280, 0]
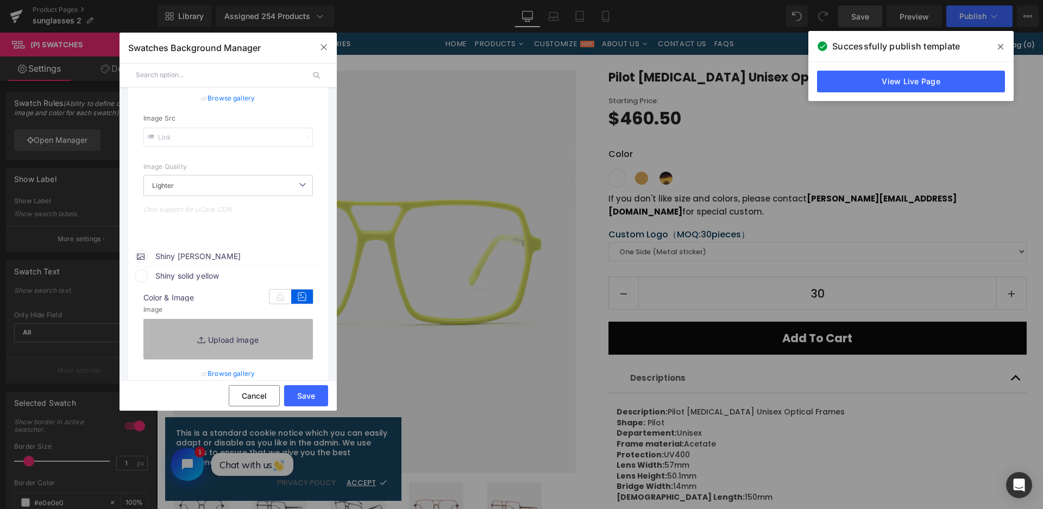
type input "C:\fakepath\微信截图_20250826150338.png"
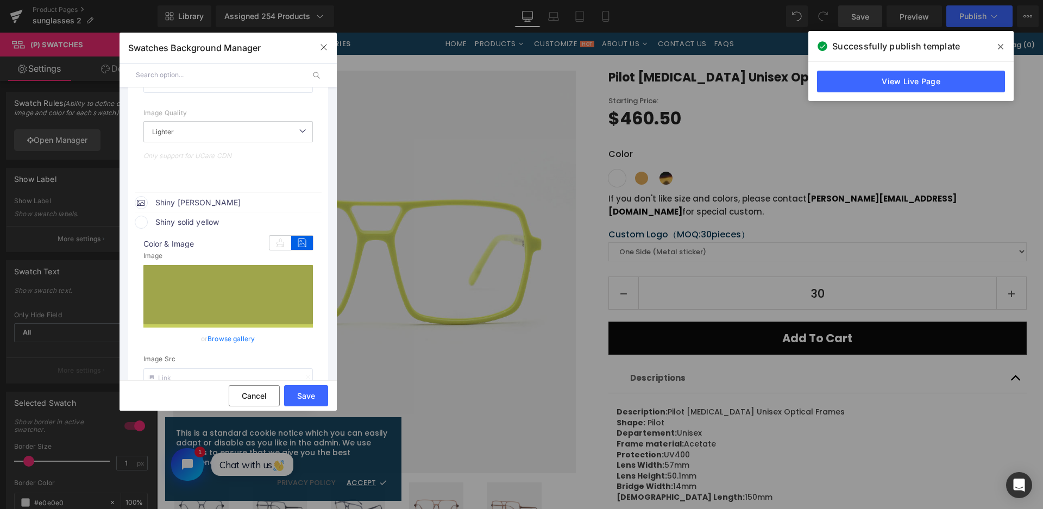
scroll to position [380, 0]
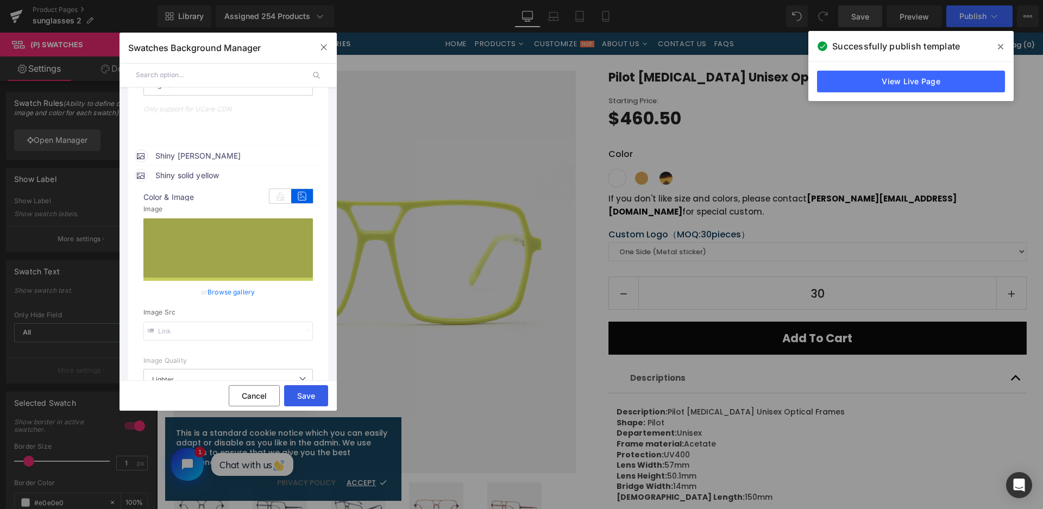
click at [318, 396] on button "Save" at bounding box center [306, 395] width 44 height 21
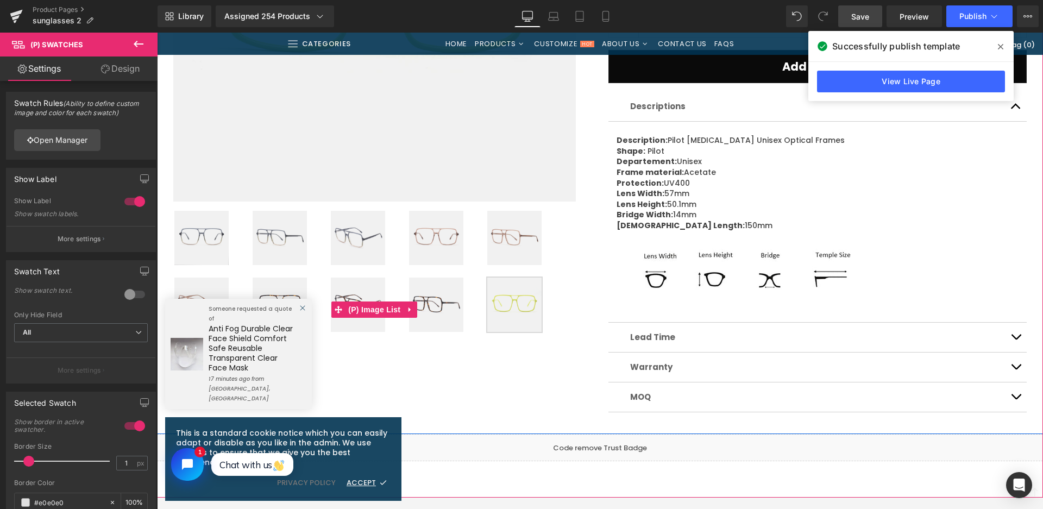
click at [282, 232] on img at bounding box center [279, 238] width 54 height 54
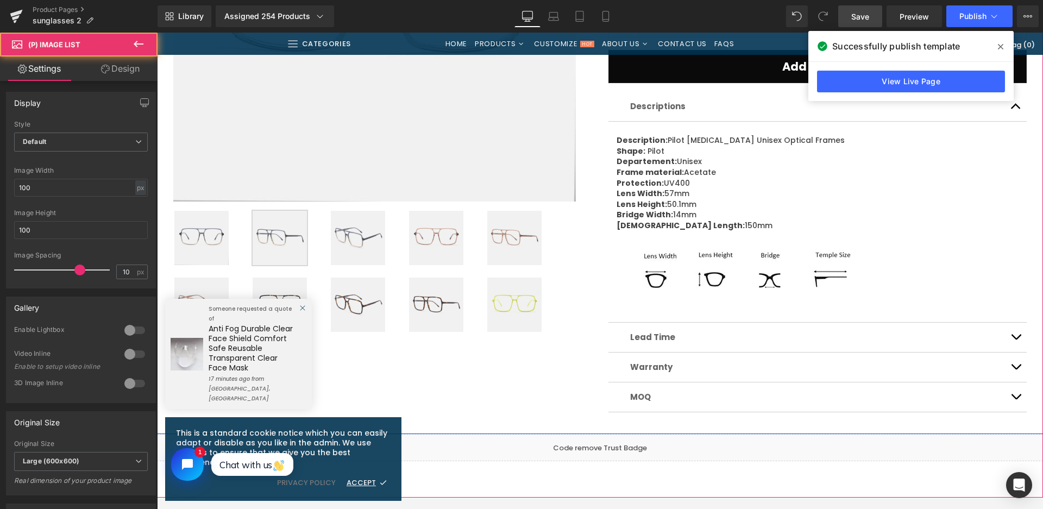
scroll to position [163, 0]
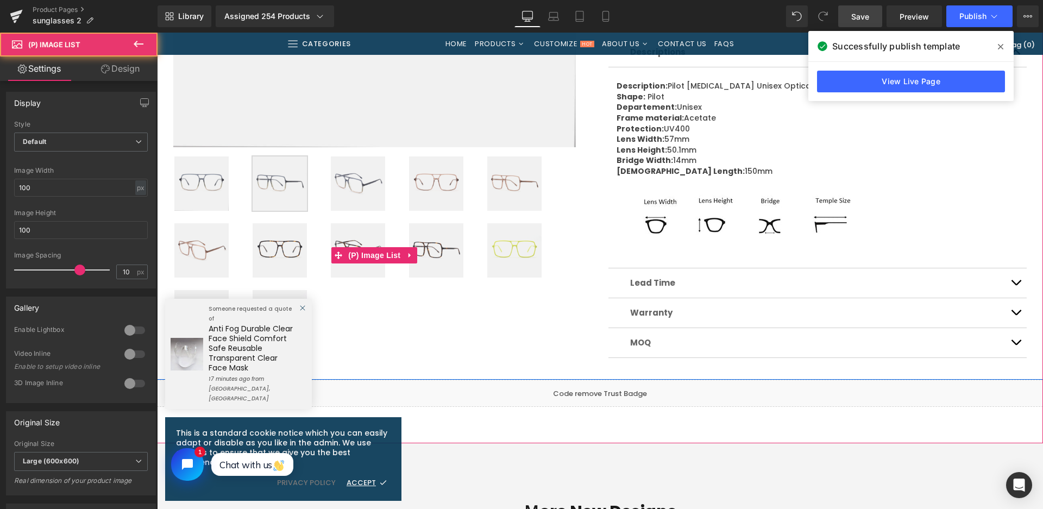
click at [285, 180] on img at bounding box center [279, 183] width 54 height 54
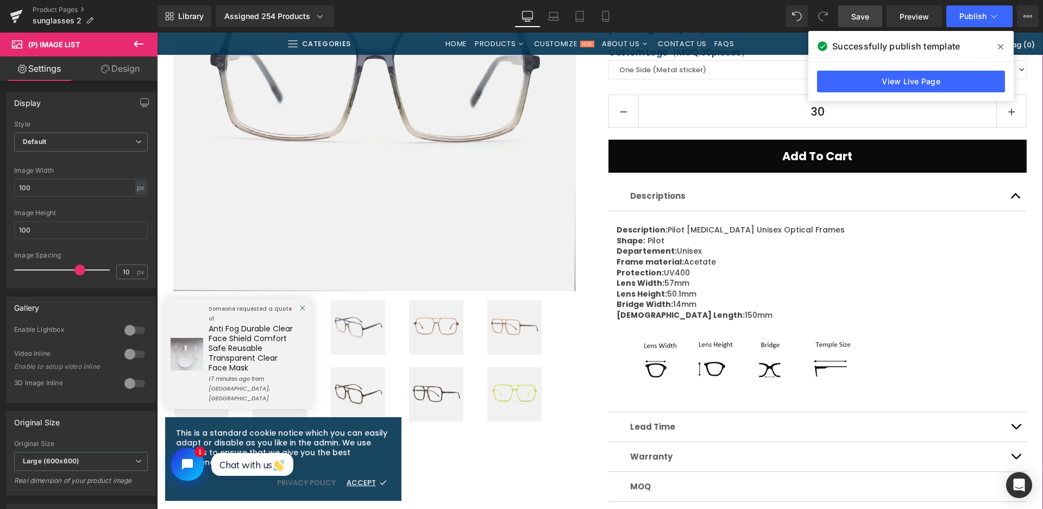
scroll to position [326, 0]
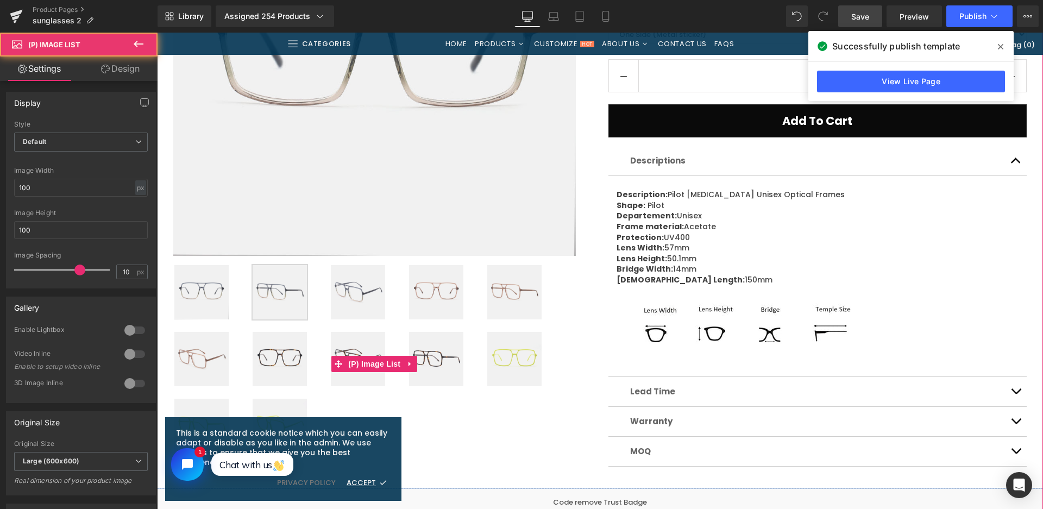
click at [348, 291] on img at bounding box center [358, 292] width 54 height 54
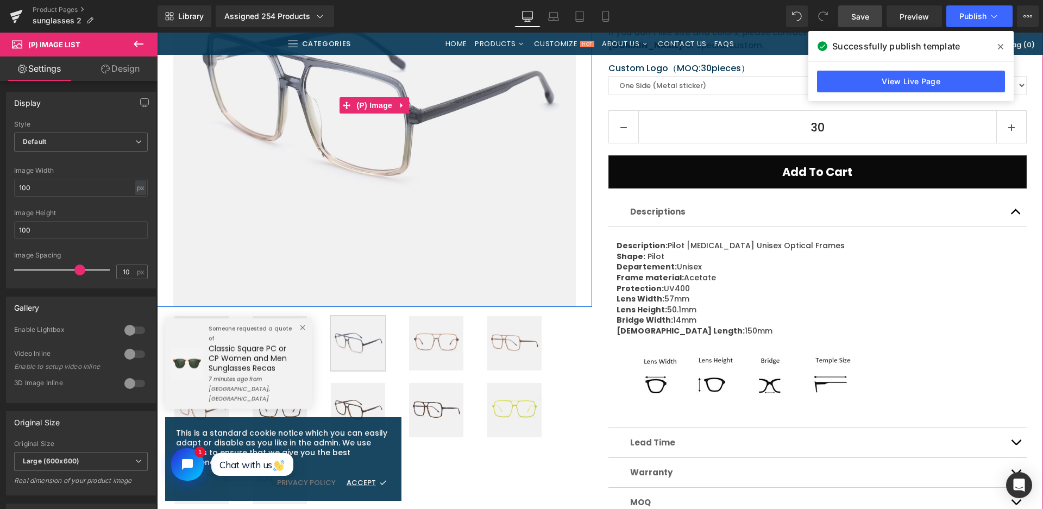
scroll to position [163, 0]
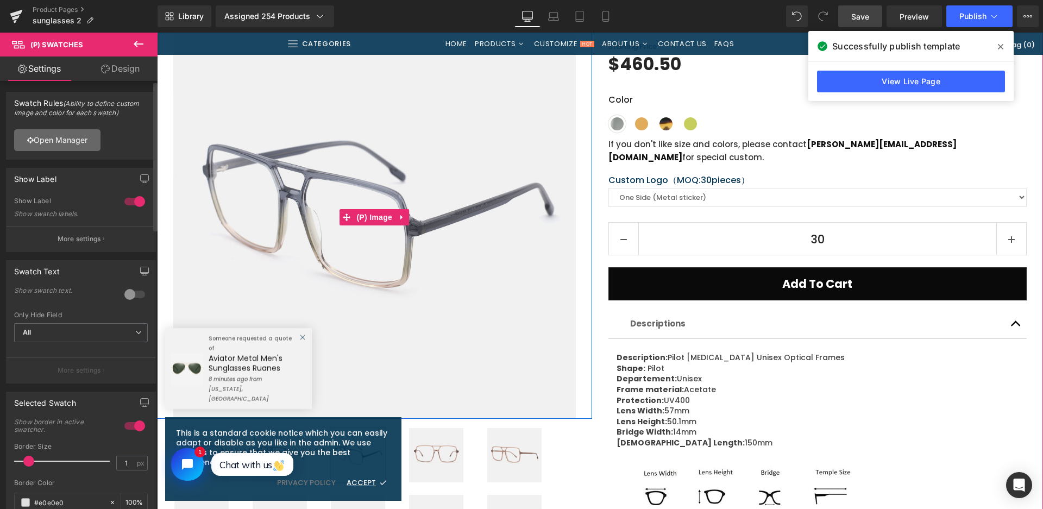
click at [92, 143] on link "Open Manager" at bounding box center [57, 140] width 86 height 22
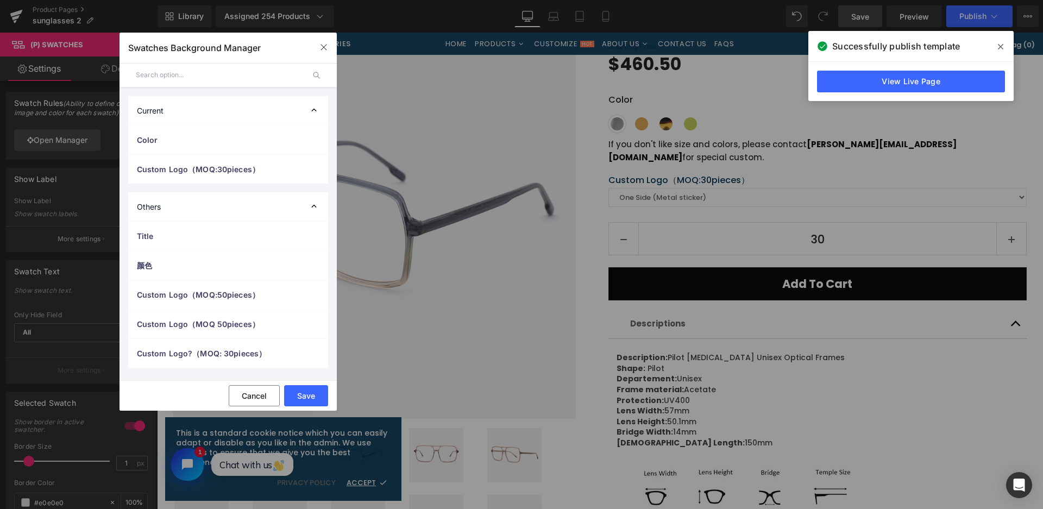
click at [201, 154] on img at bounding box center [374, 217] width 402 height 402
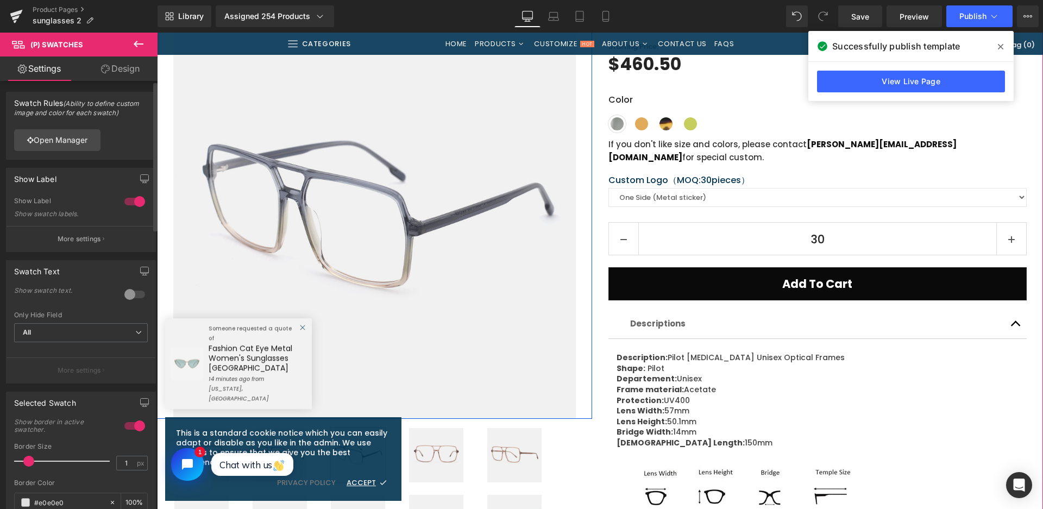
scroll to position [163, 0]
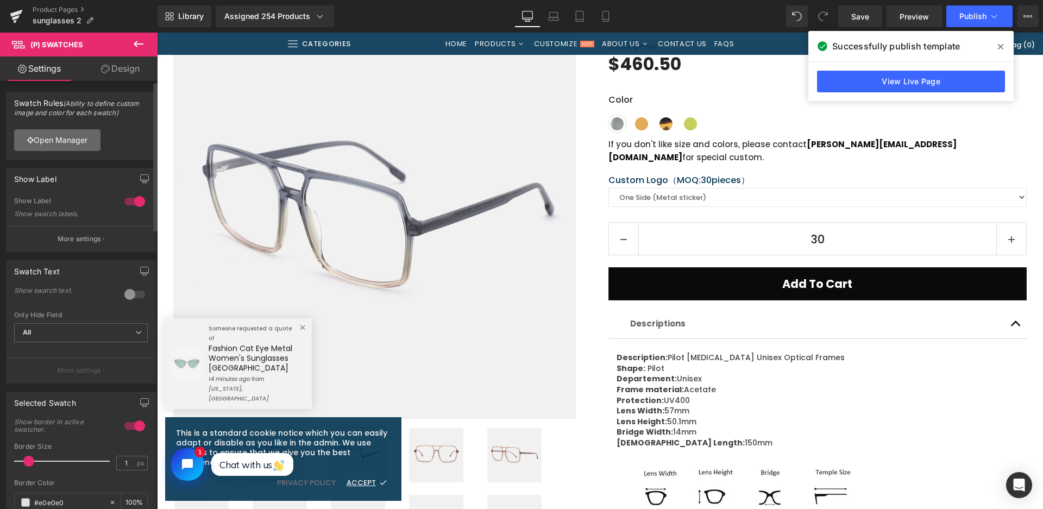
click at [77, 138] on link "Open Manager" at bounding box center [57, 140] width 86 height 22
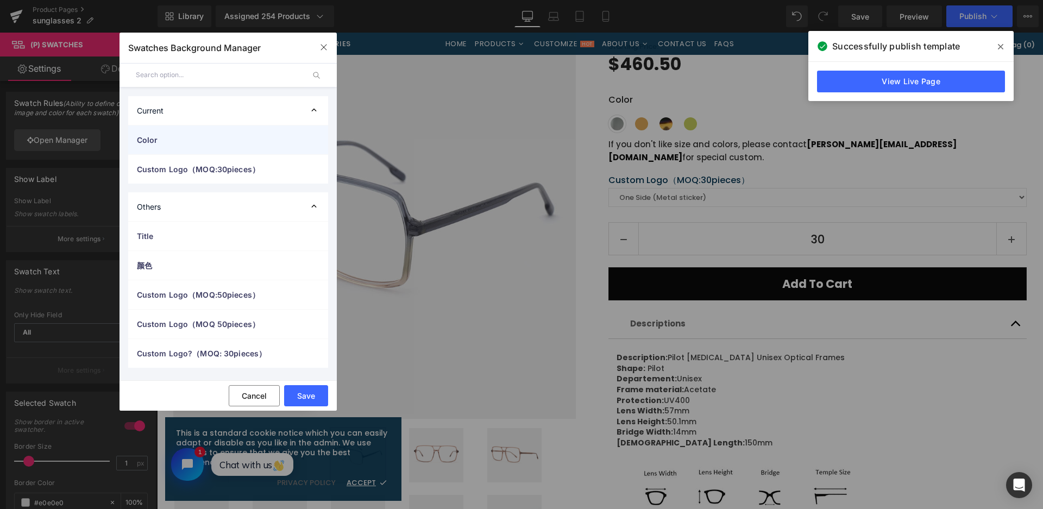
click at [0, 0] on div "Color" at bounding box center [0, 0] width 0 height 0
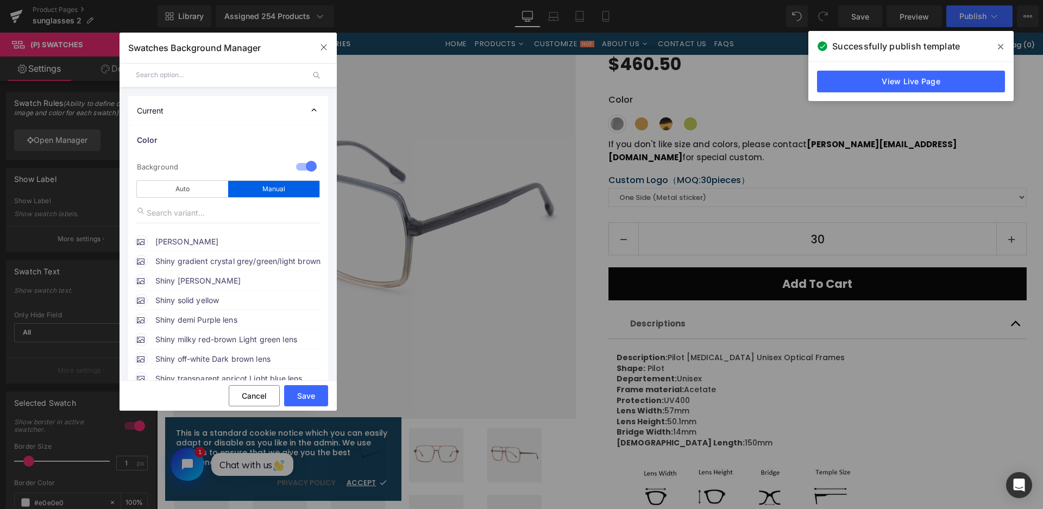
click at [0, 0] on span "[PERSON_NAME]" at bounding box center [0, 0] width 0 height 0
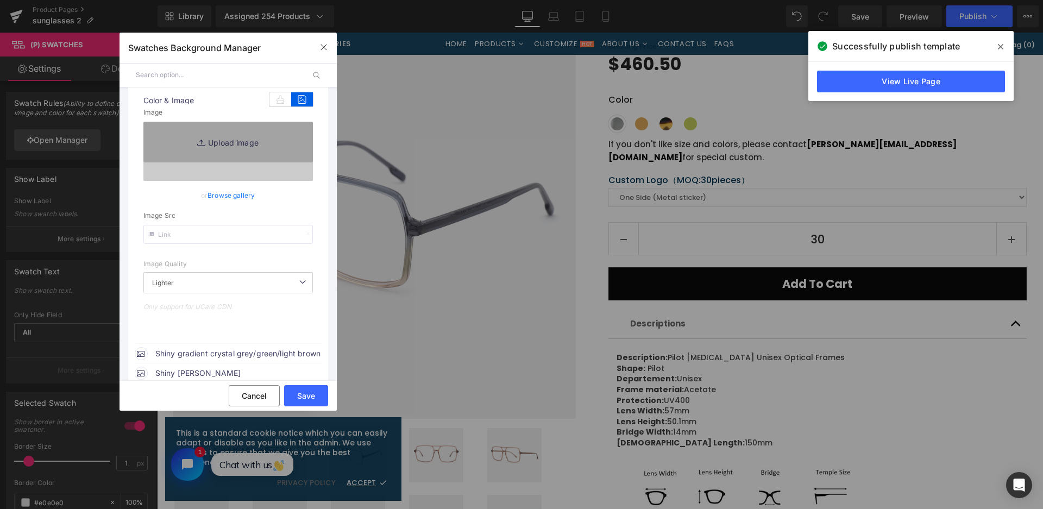
type input "[URL][DOMAIN_NAME]"
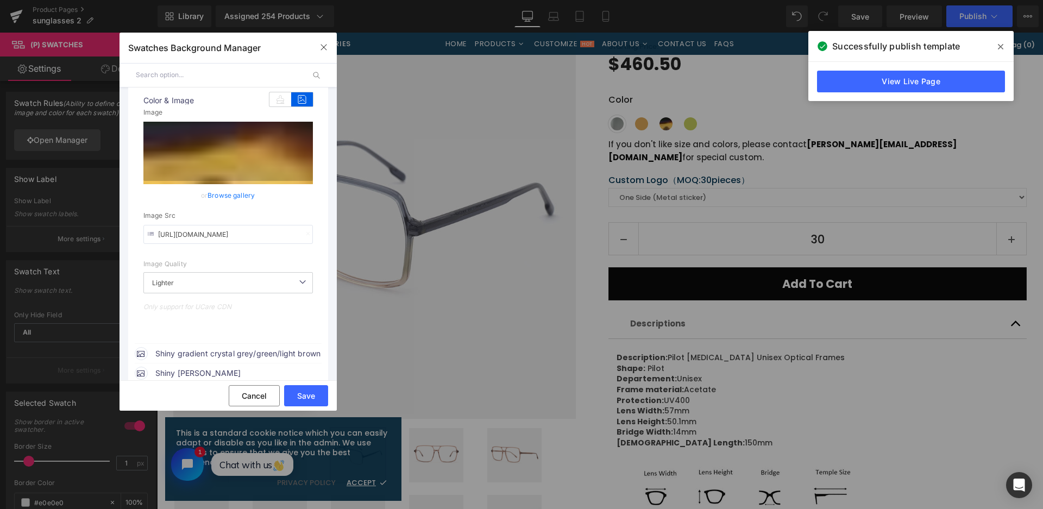
click at [0, 0] on span "Shiny gradient crystal grey/green/light brown + crystal grey" at bounding box center [0, 0] width 0 height 0
type input "[URL][DOMAIN_NAME]"
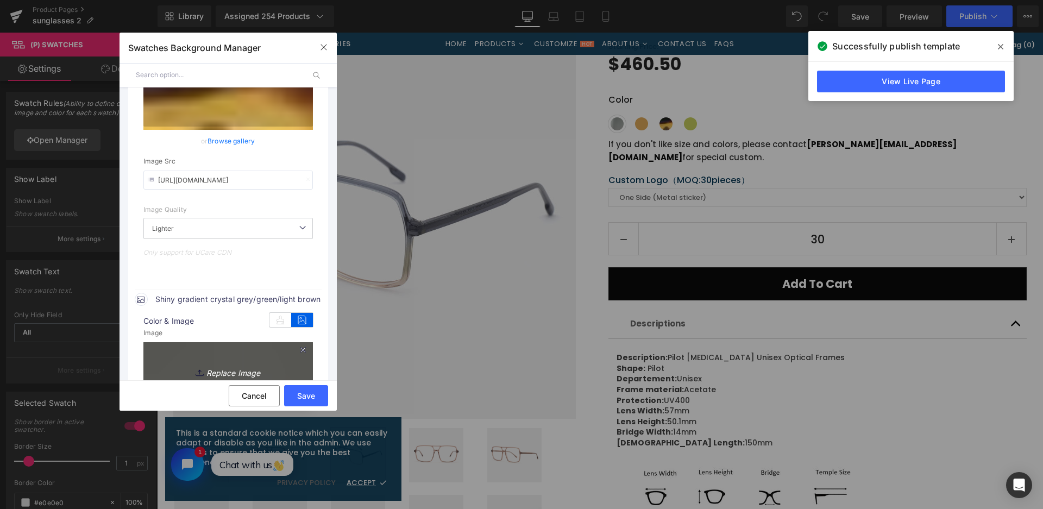
click at [254, 365] on icon "Replace Image" at bounding box center [228, 372] width 87 height 14
type input "C:\fakepath\微信截图_20250826150430.png"
type input "[URL][DOMAIN_NAME]"
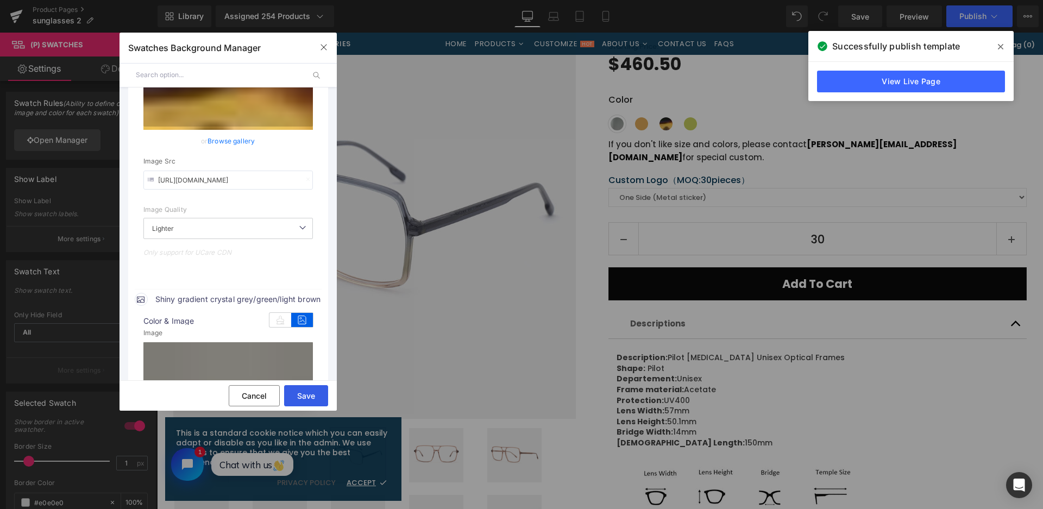
click at [308, 390] on button "Save" at bounding box center [306, 395] width 44 height 21
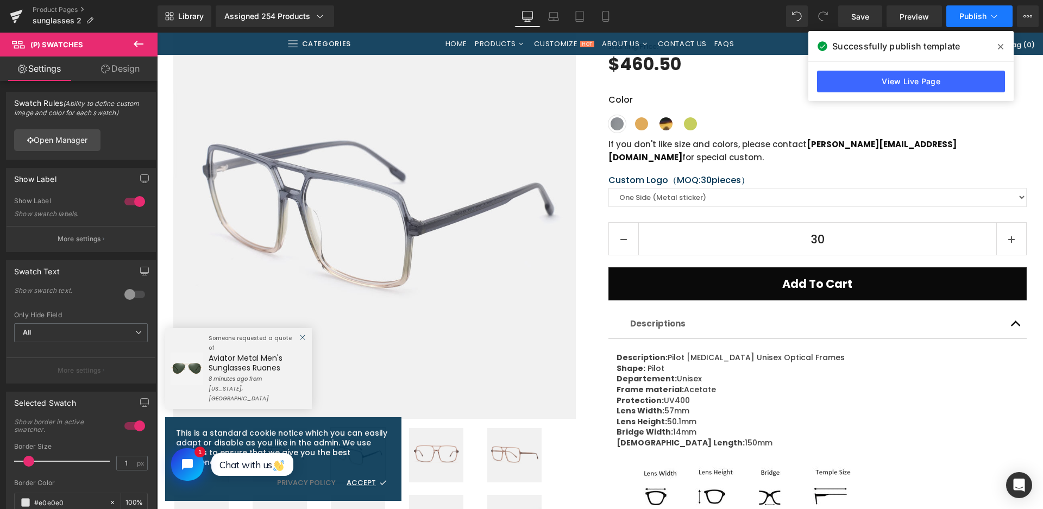
click at [987, 18] on button "Publish" at bounding box center [979, 16] width 66 height 22
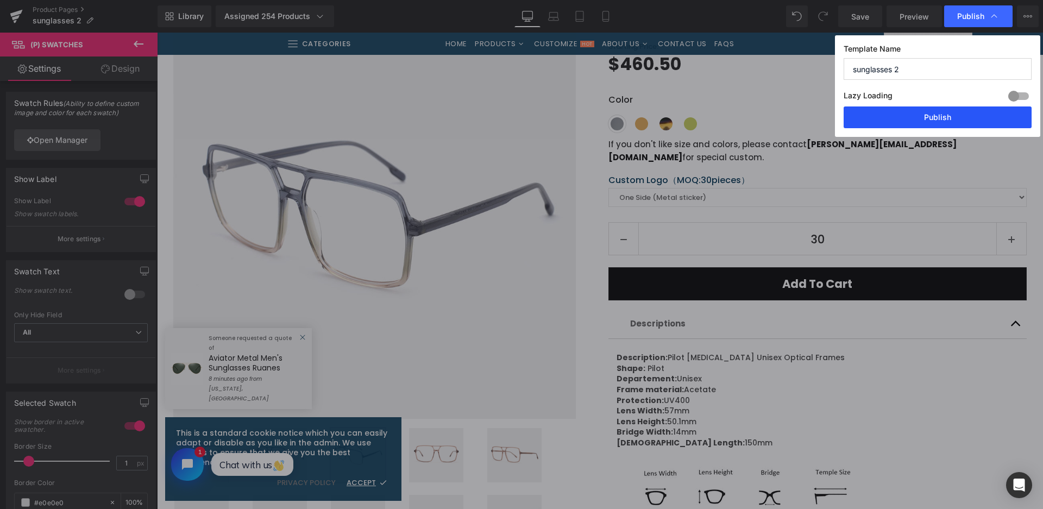
drag, startPoint x: 933, startPoint y: 119, endPoint x: 631, endPoint y: 169, distance: 306.5
click at [933, 119] on button "Publish" at bounding box center [937, 117] width 188 height 22
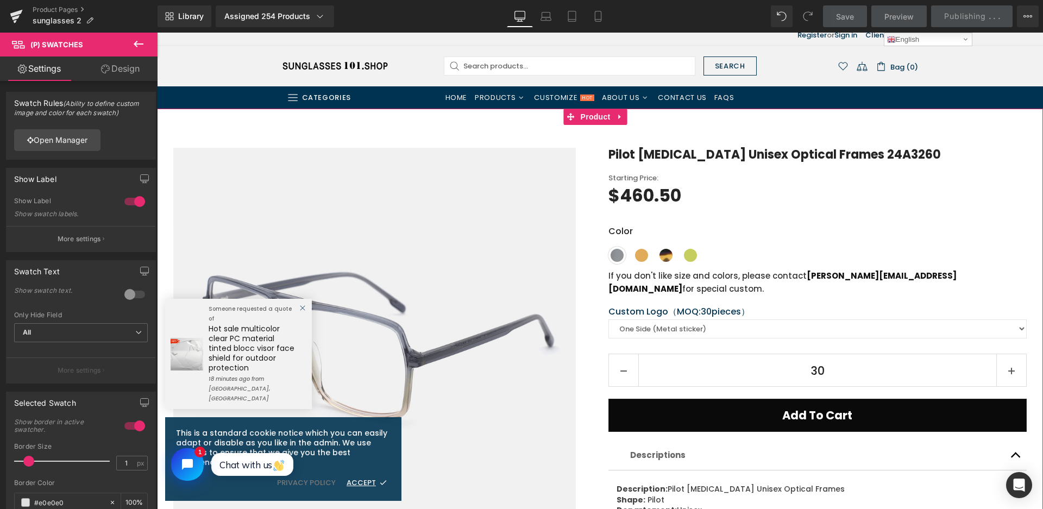
scroll to position [0, 0]
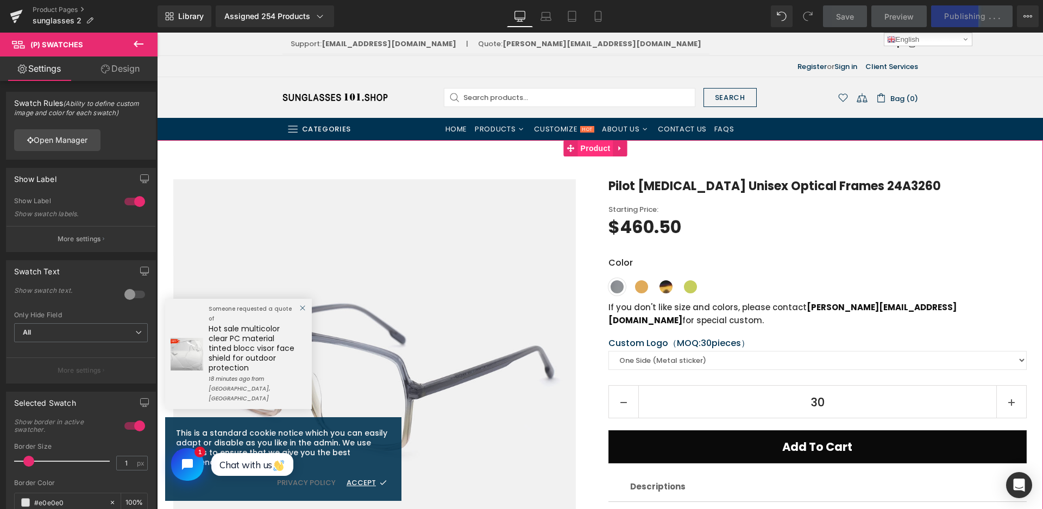
click at [590, 151] on span "Product" at bounding box center [595, 148] width 35 height 16
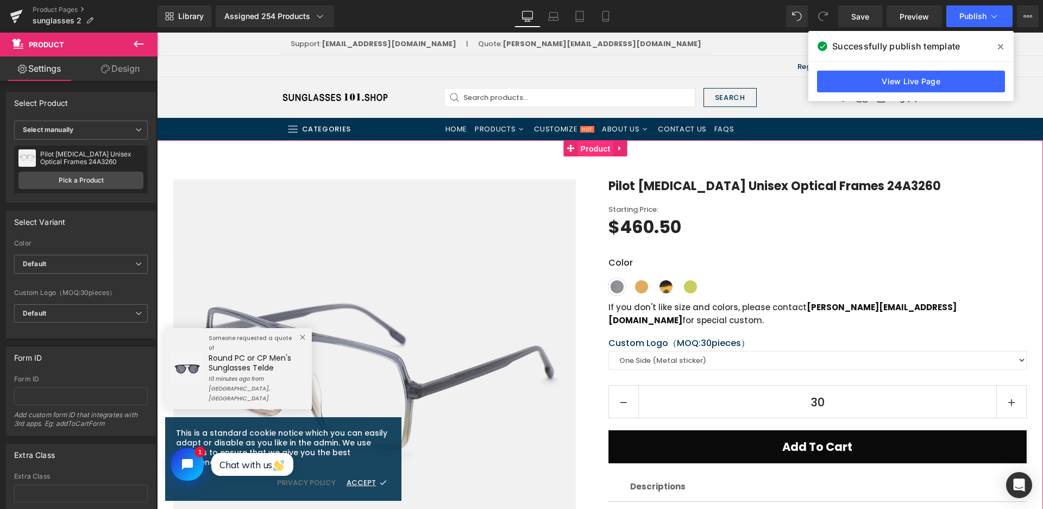
click at [595, 150] on span "Product" at bounding box center [595, 149] width 35 height 16
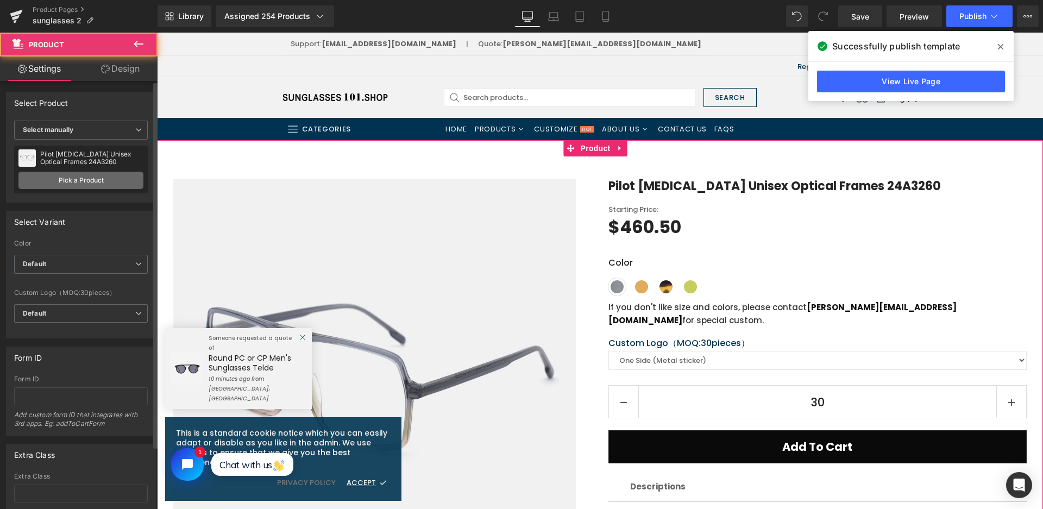
click at [123, 187] on link "Pick a Product" at bounding box center [80, 180] width 125 height 17
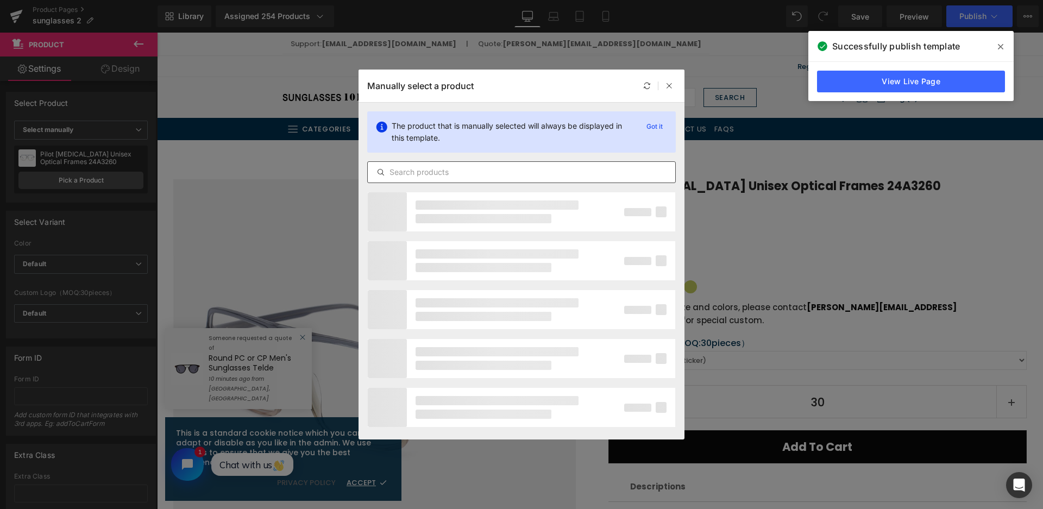
click at [458, 178] on input "text" at bounding box center [521, 172] width 307 height 13
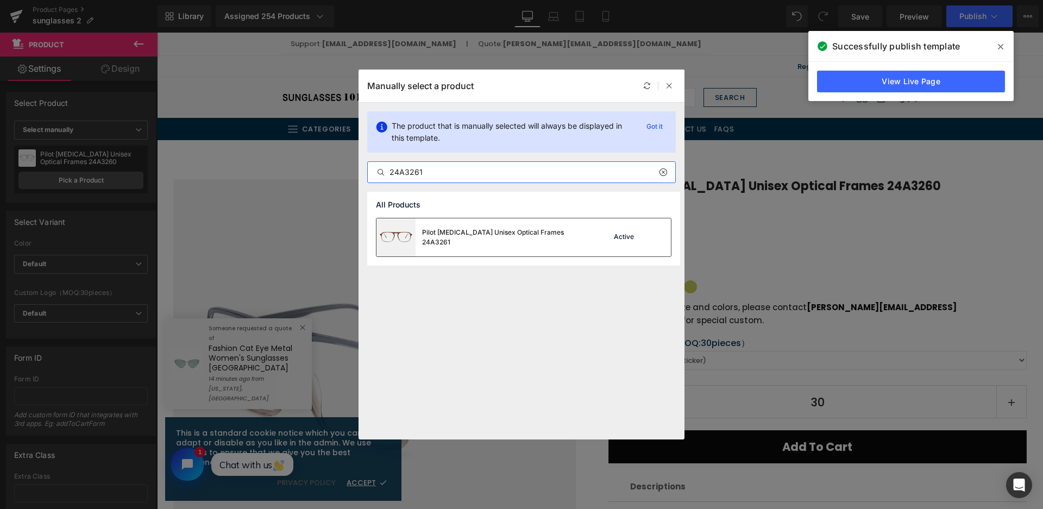
type input "24A3261"
click at [506, 236] on div "Pilot [MEDICAL_DATA] Unisex Optical Frames 24A3261" at bounding box center [503, 238] width 163 height 20
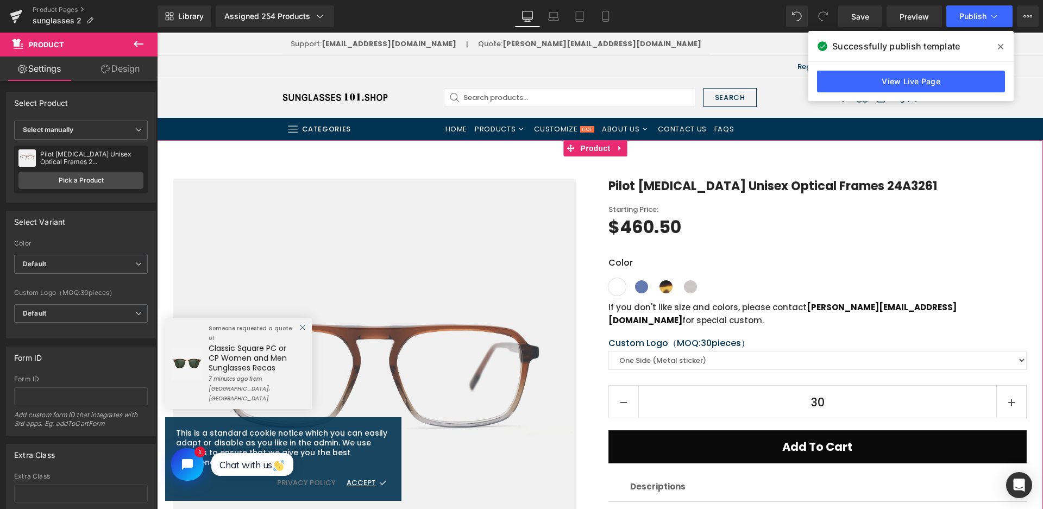
click at [682, 153] on div "Sale Off (P) Image Row" at bounding box center [600, 508] width 886 height 737
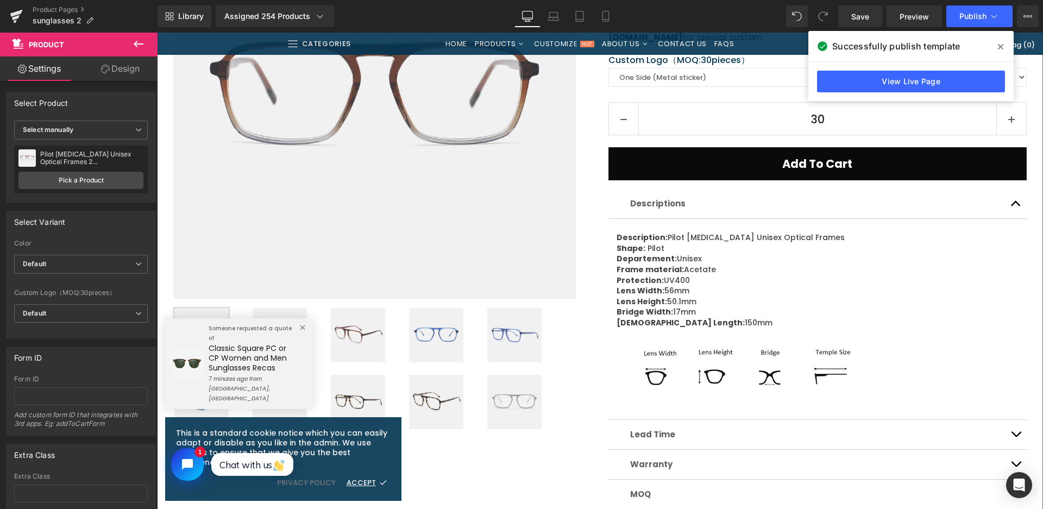
scroll to position [380, 0]
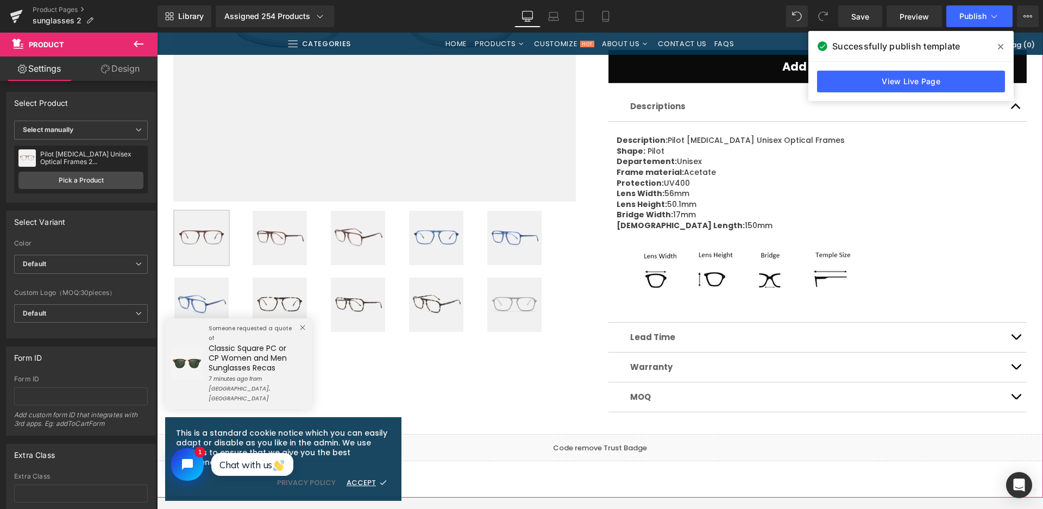
click at [286, 225] on img at bounding box center [279, 238] width 54 height 54
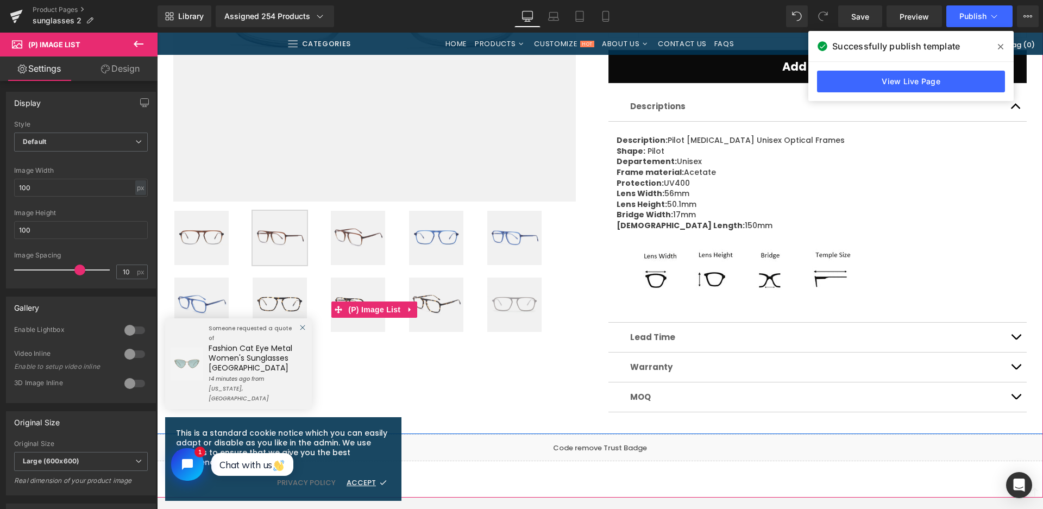
click at [275, 237] on img at bounding box center [279, 238] width 54 height 54
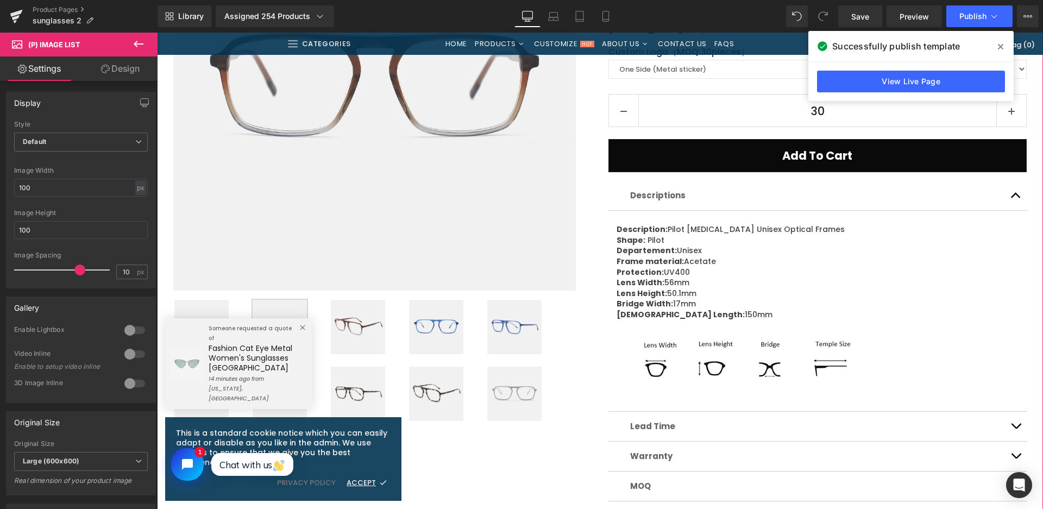
scroll to position [326, 0]
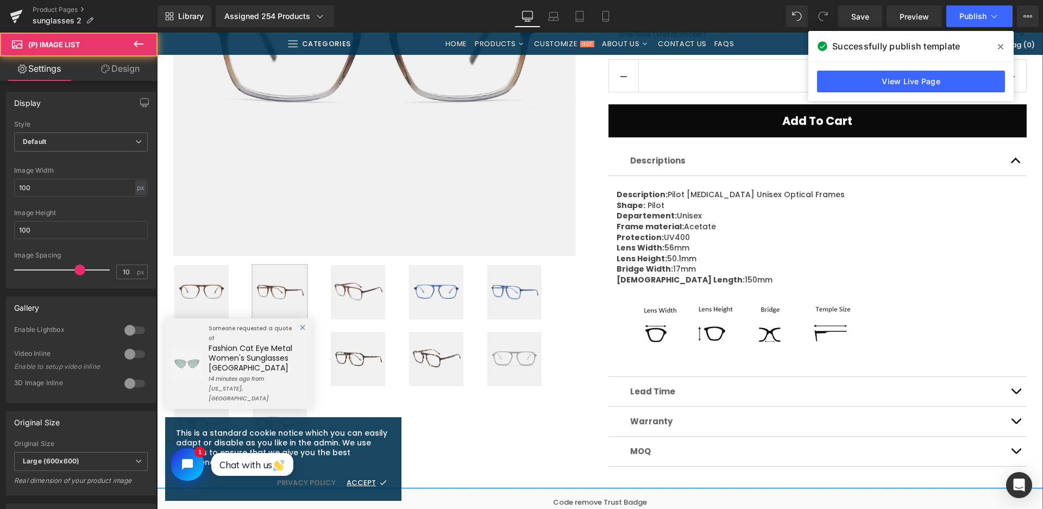
click at [356, 292] on img at bounding box center [358, 292] width 54 height 54
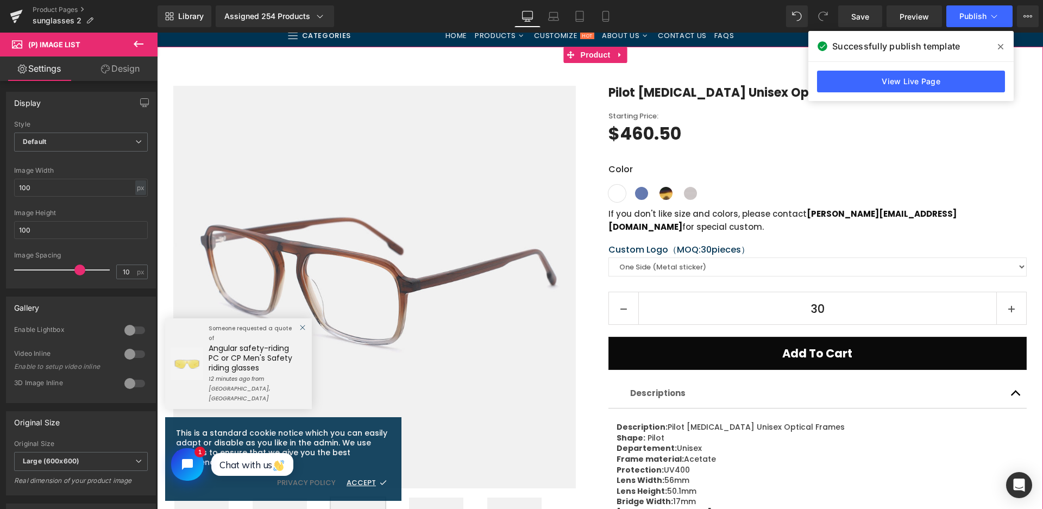
scroll to position [54, 0]
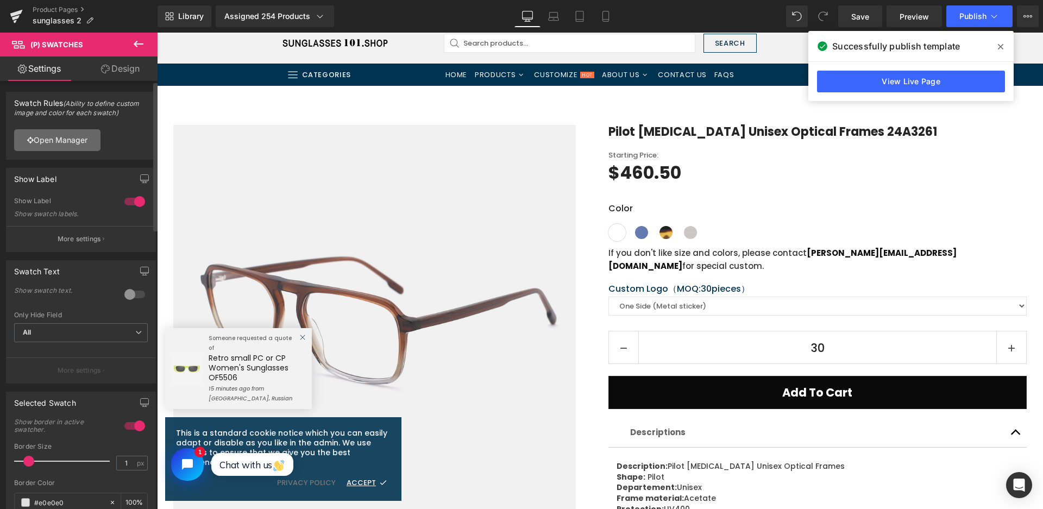
click at [90, 136] on link "Open Manager" at bounding box center [57, 140] width 86 height 22
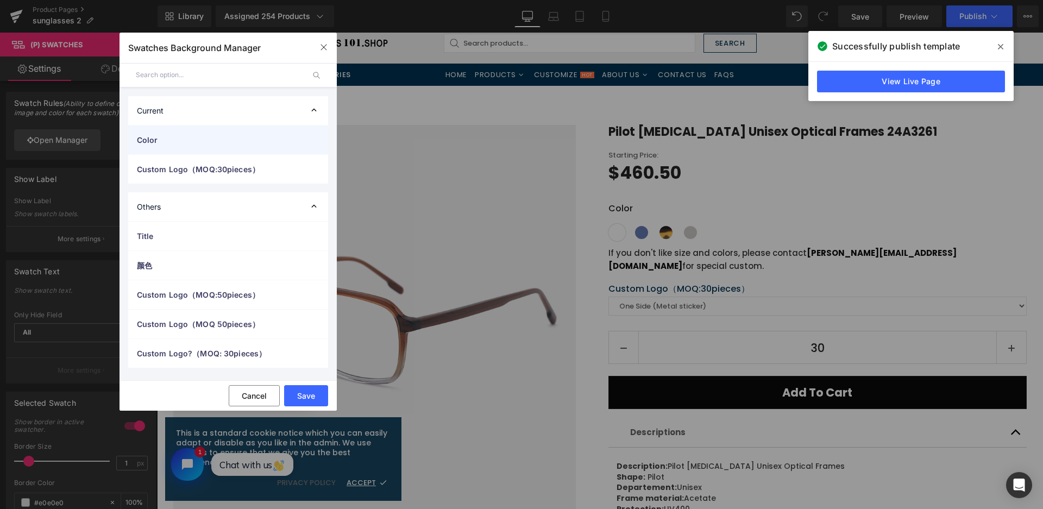
click at [175, 143] on span "Color" at bounding box center [217, 139] width 161 height 11
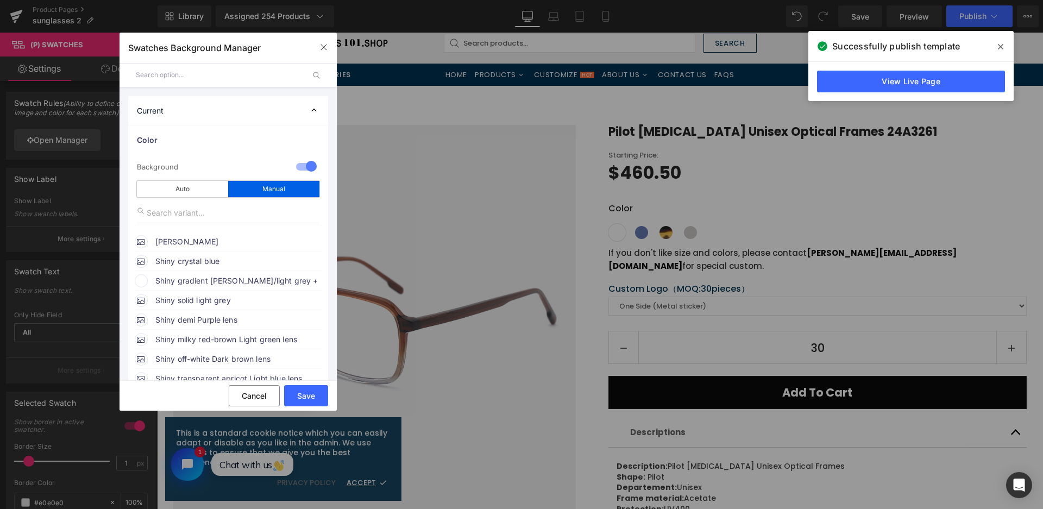
click at [217, 281] on span "Shiny gradient [PERSON_NAME]/light grey + [PERSON_NAME] brown" at bounding box center [237, 280] width 165 height 13
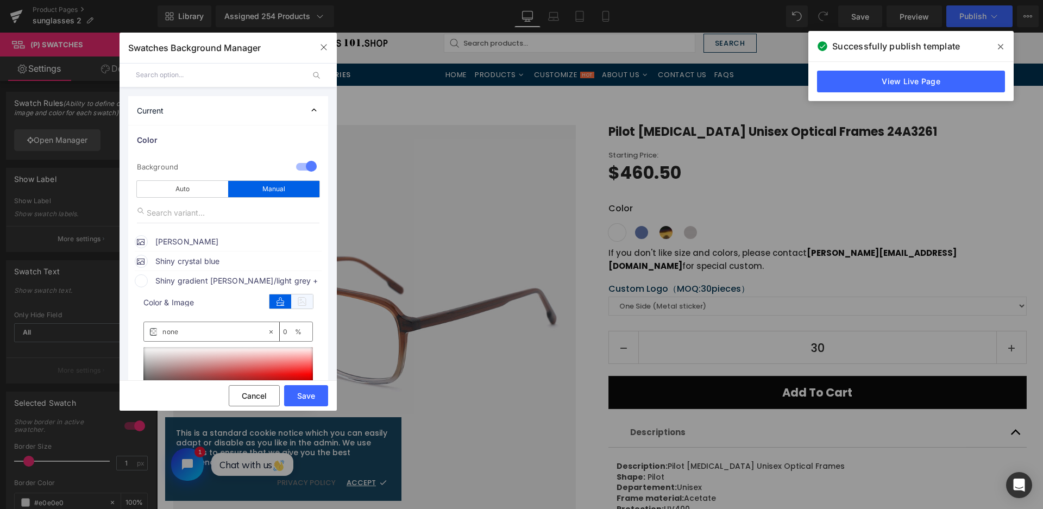
click at [301, 304] on icon at bounding box center [302, 301] width 22 height 14
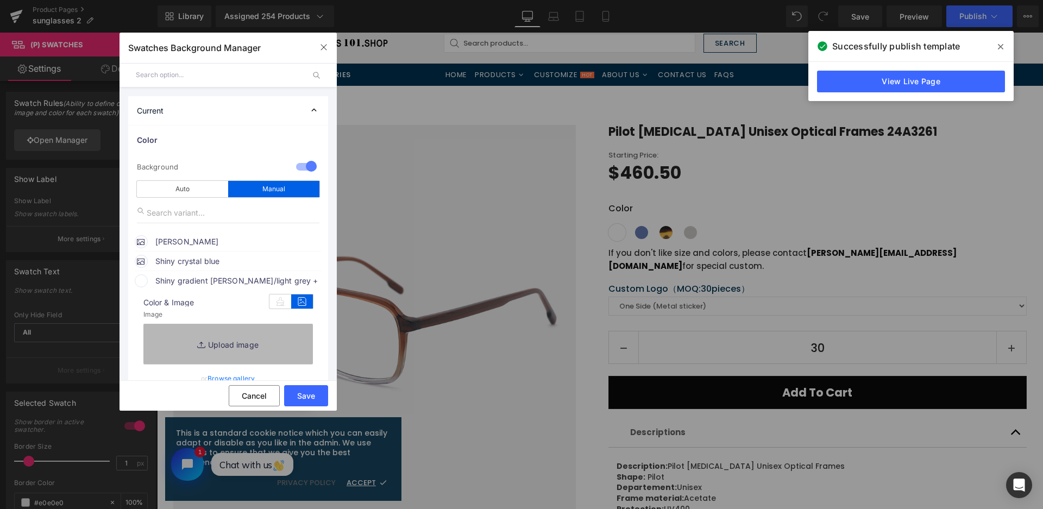
click at [277, 328] on link "Replace Image" at bounding box center [227, 344] width 169 height 40
type input "C:\fakepath\微信截图_20250826150723.png"
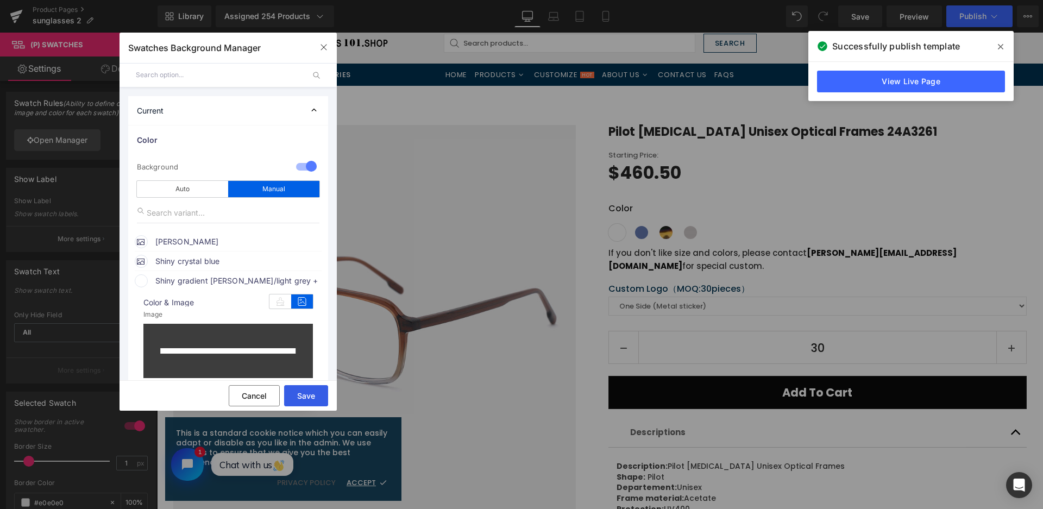
type input "[URL][DOMAIN_NAME]"
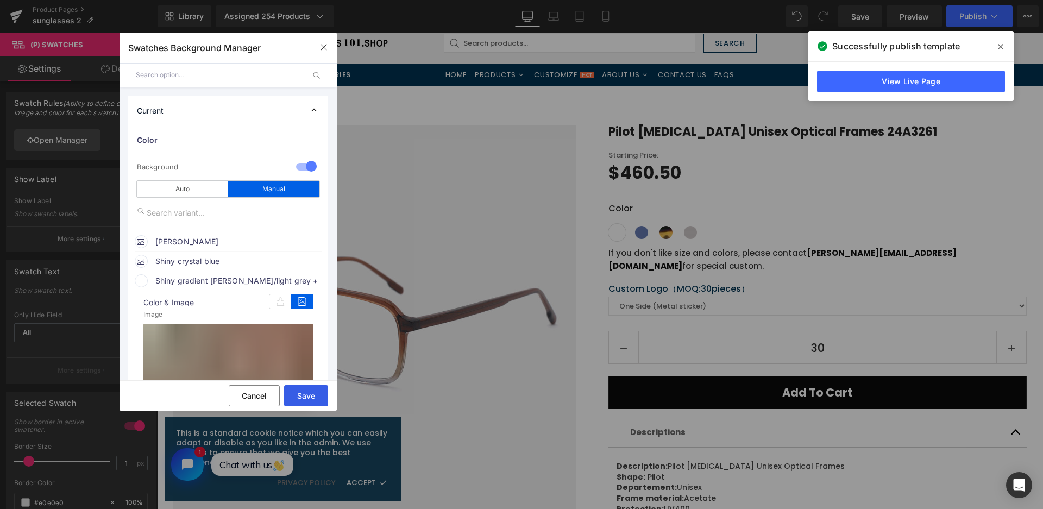
click at [309, 393] on button "Save" at bounding box center [306, 395] width 44 height 21
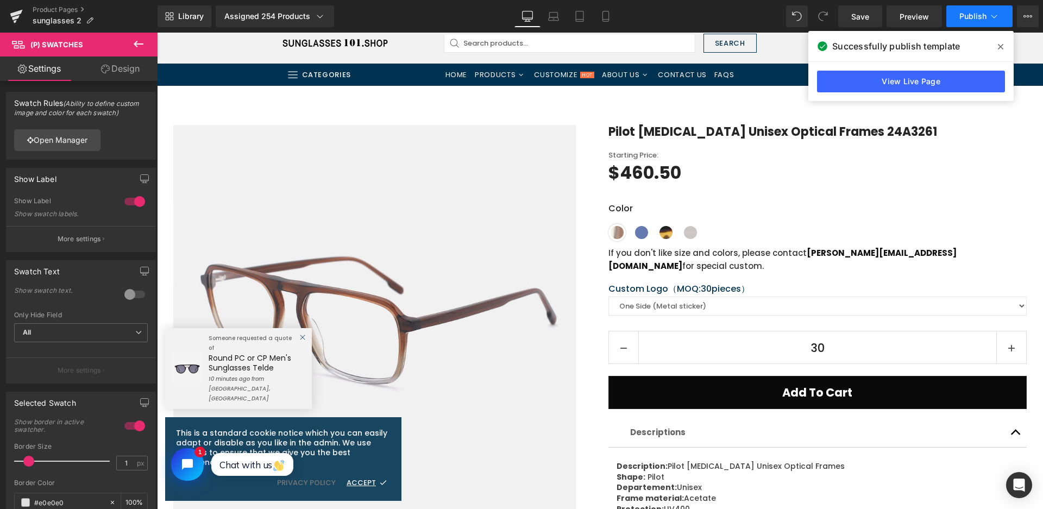
click at [979, 19] on span "Publish" at bounding box center [972, 16] width 27 height 9
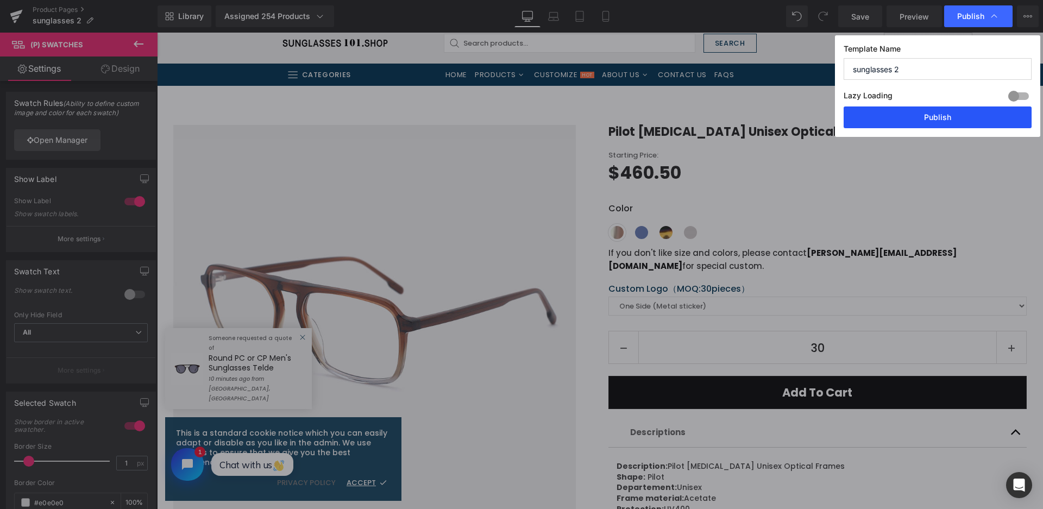
click at [941, 113] on button "Publish" at bounding box center [937, 117] width 188 height 22
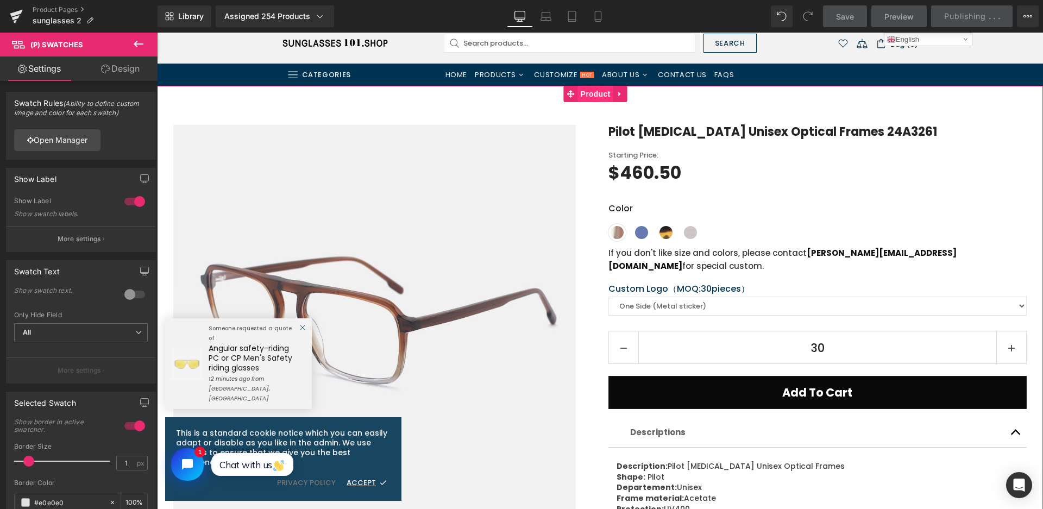
click at [599, 95] on span "Product" at bounding box center [595, 94] width 35 height 16
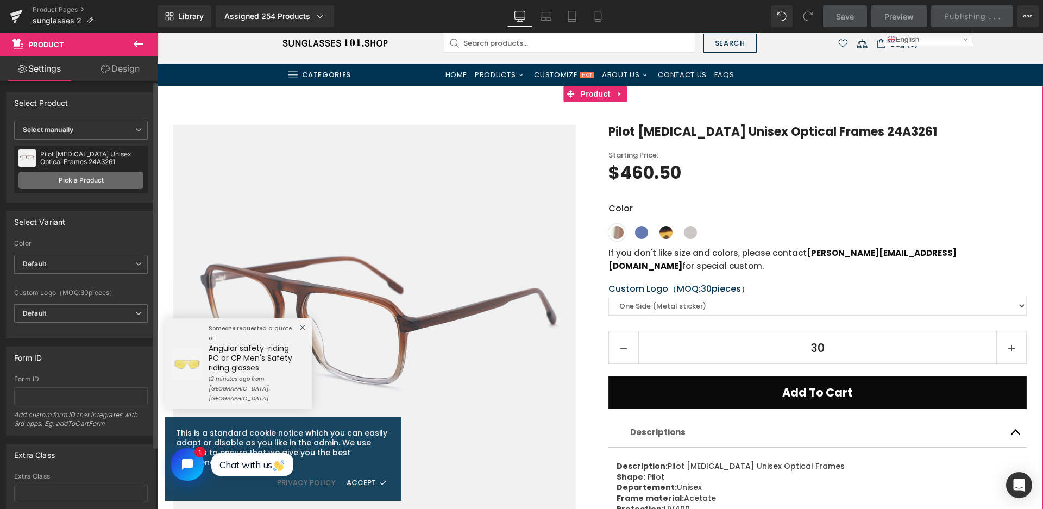
click at [130, 186] on link "Pick a Product" at bounding box center [80, 180] width 125 height 17
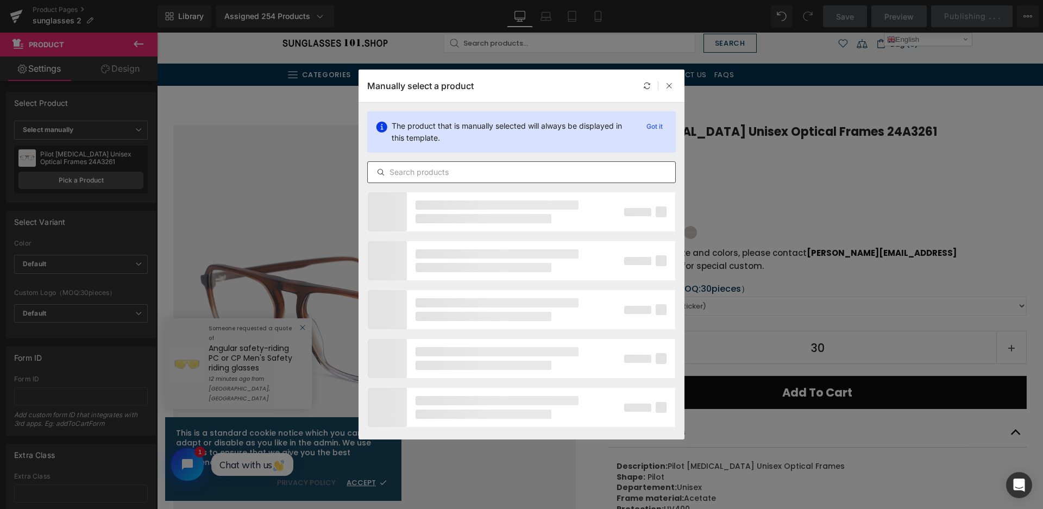
click at [473, 173] on input "text" at bounding box center [521, 172] width 307 height 13
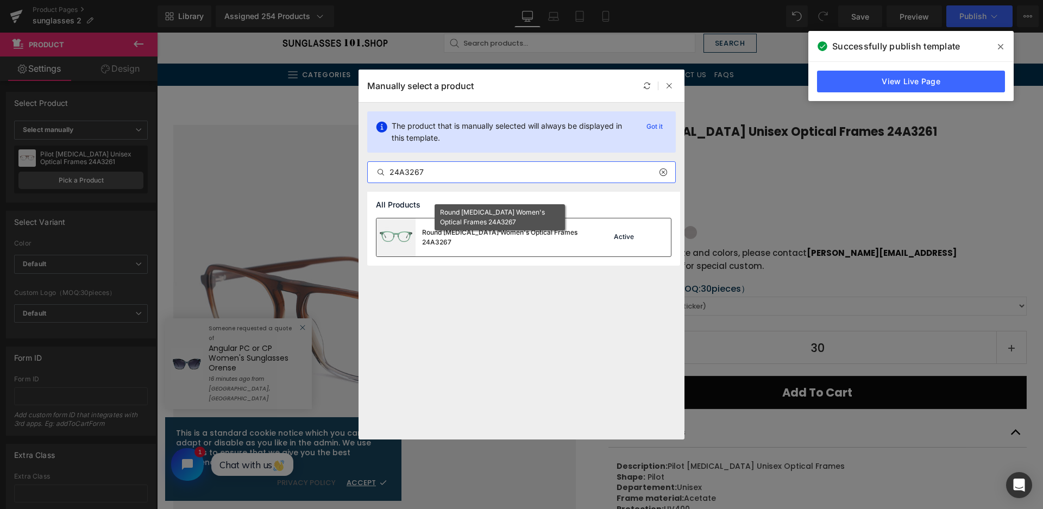
type input "24A3267"
click at [517, 242] on div "Round [MEDICAL_DATA] Women's Optical Frames 24A3267" at bounding box center [503, 238] width 163 height 20
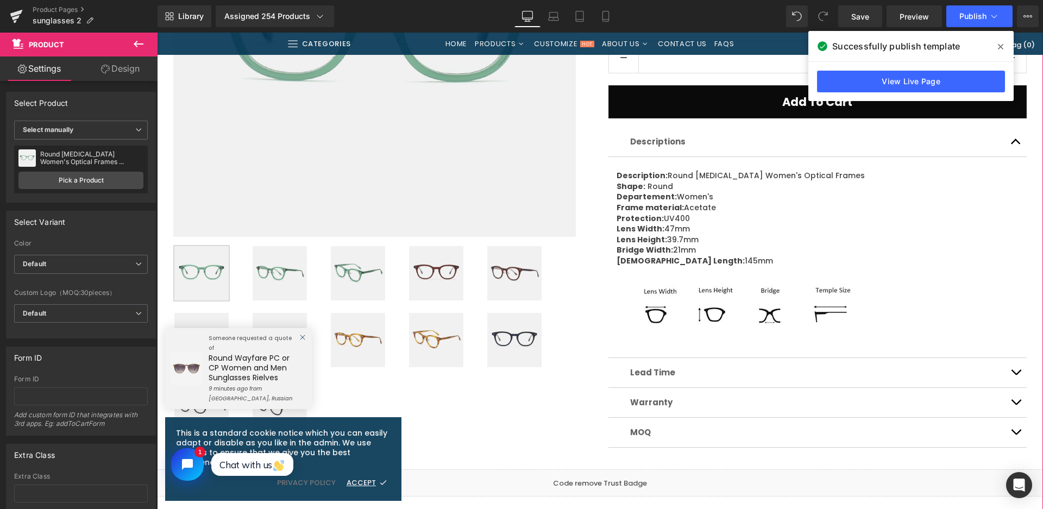
scroll to position [380, 0]
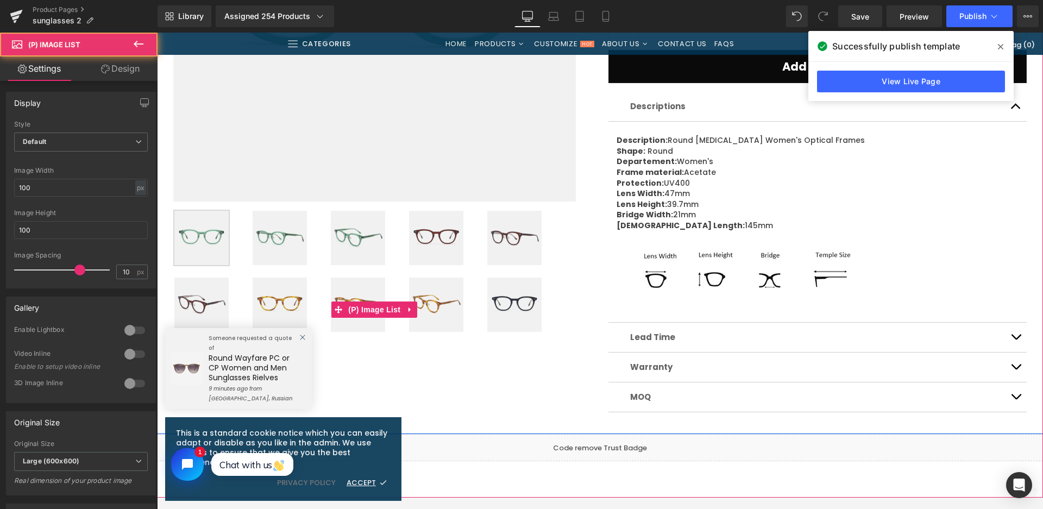
click at [445, 240] on img at bounding box center [436, 238] width 54 height 54
click at [267, 306] on img at bounding box center [279, 304] width 54 height 54
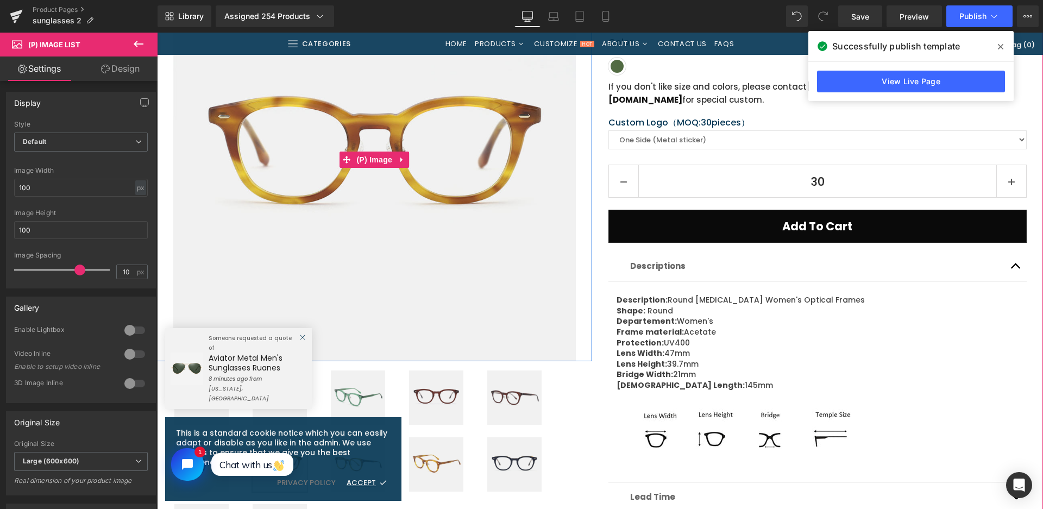
scroll to position [434, 0]
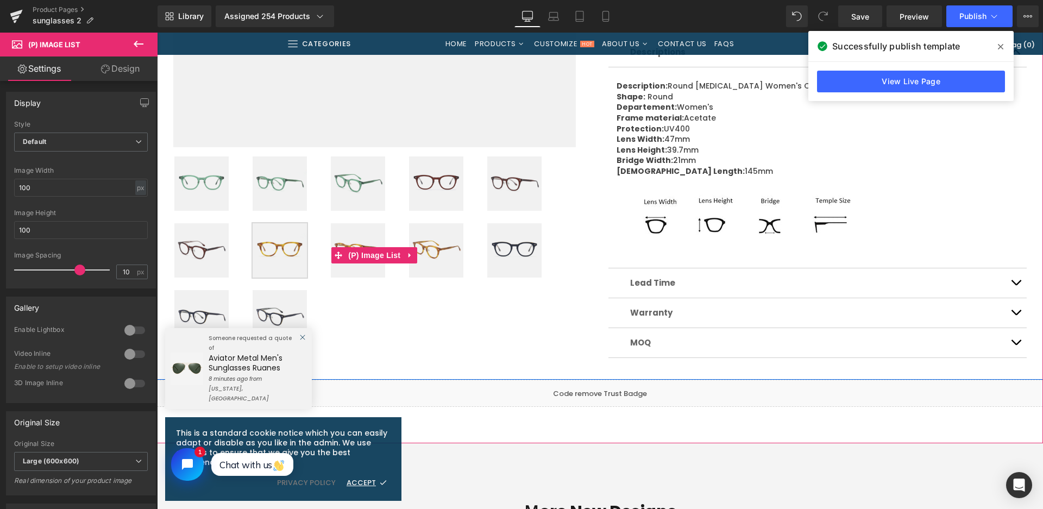
click at [523, 253] on img at bounding box center [514, 250] width 54 height 54
click at [277, 316] on img at bounding box center [279, 317] width 54 height 54
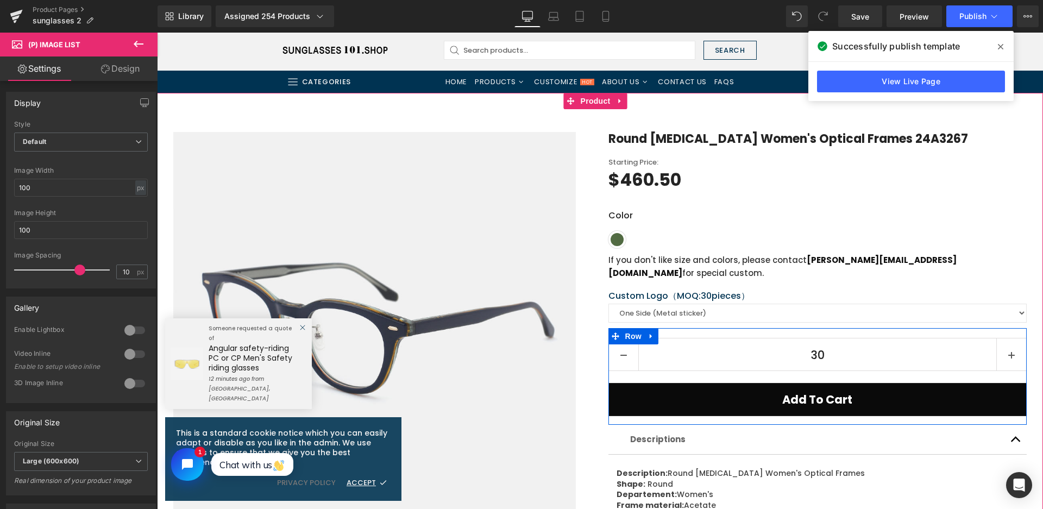
scroll to position [0, 0]
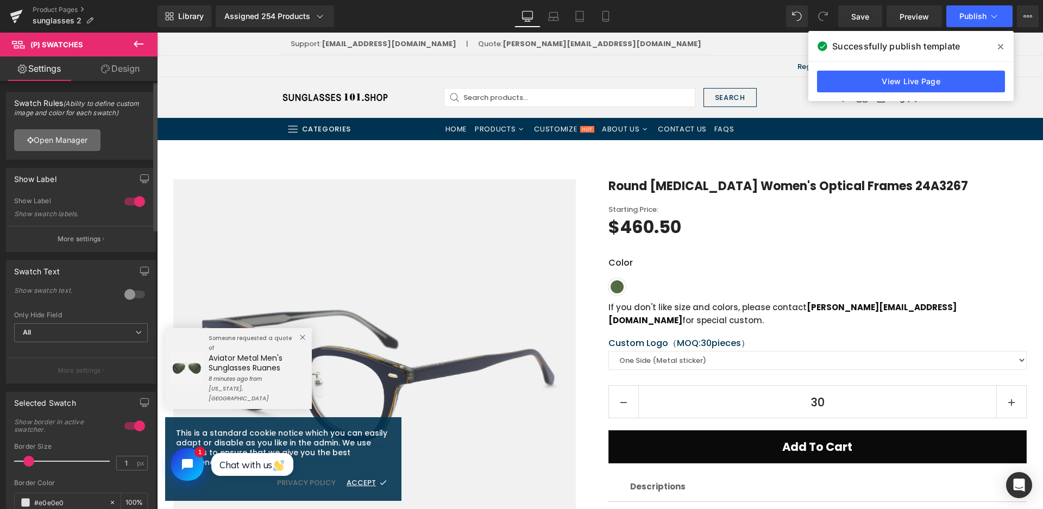
click at [77, 137] on link "Open Manager" at bounding box center [57, 140] width 86 height 22
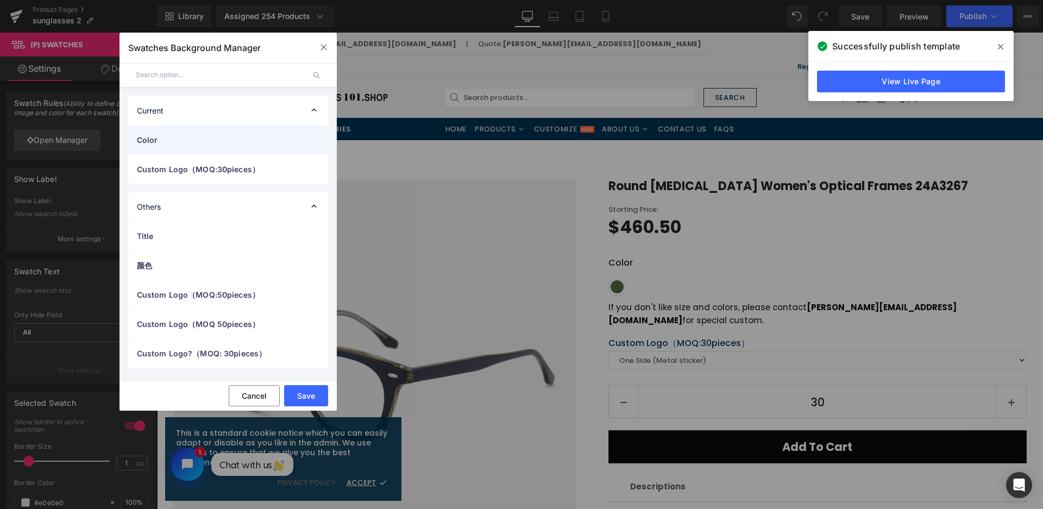
click at [199, 145] on span "Color" at bounding box center [217, 139] width 161 height 11
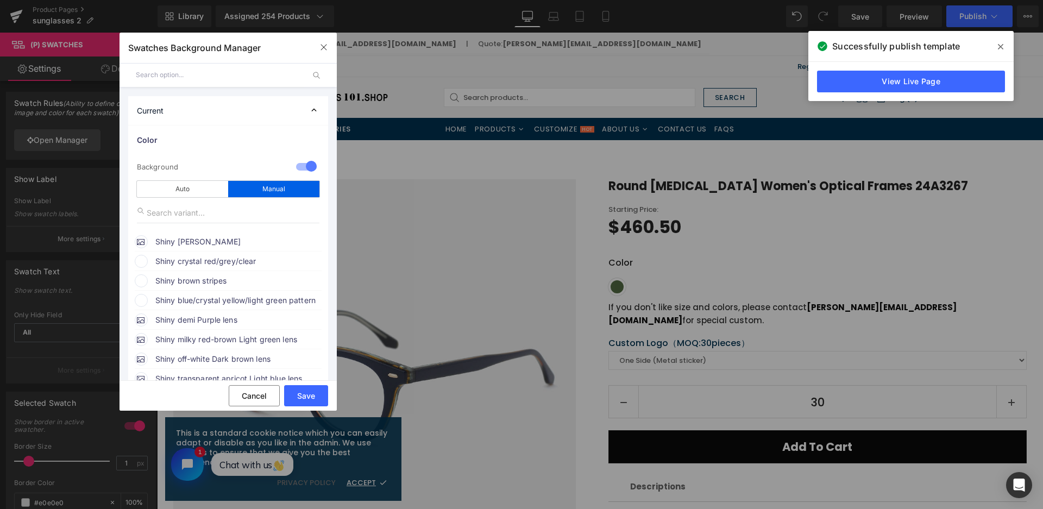
click at [203, 258] on span "Shiny crystal red/grey/clear" at bounding box center [237, 261] width 165 height 13
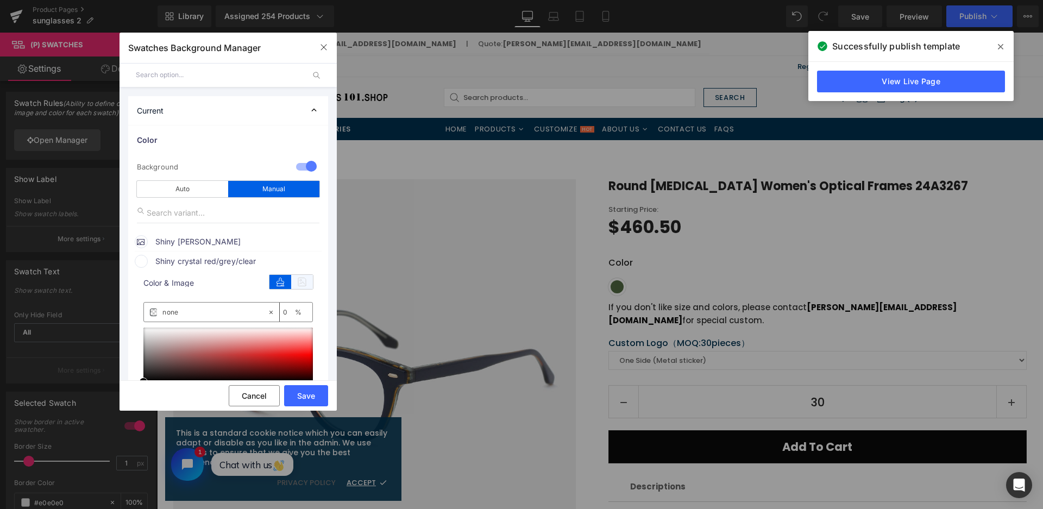
click at [299, 285] on icon at bounding box center [302, 282] width 22 height 14
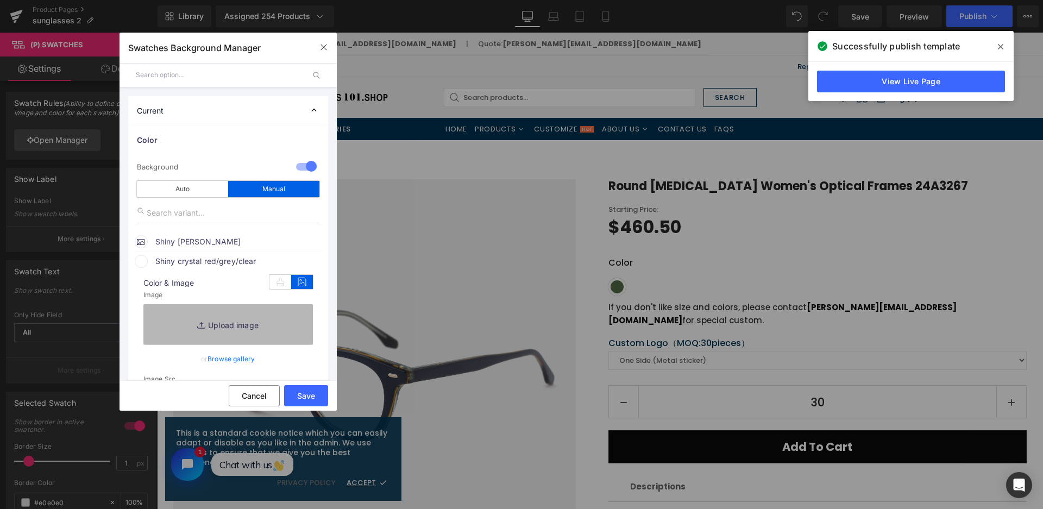
click at [275, 313] on link "Replace Image" at bounding box center [227, 324] width 169 height 40
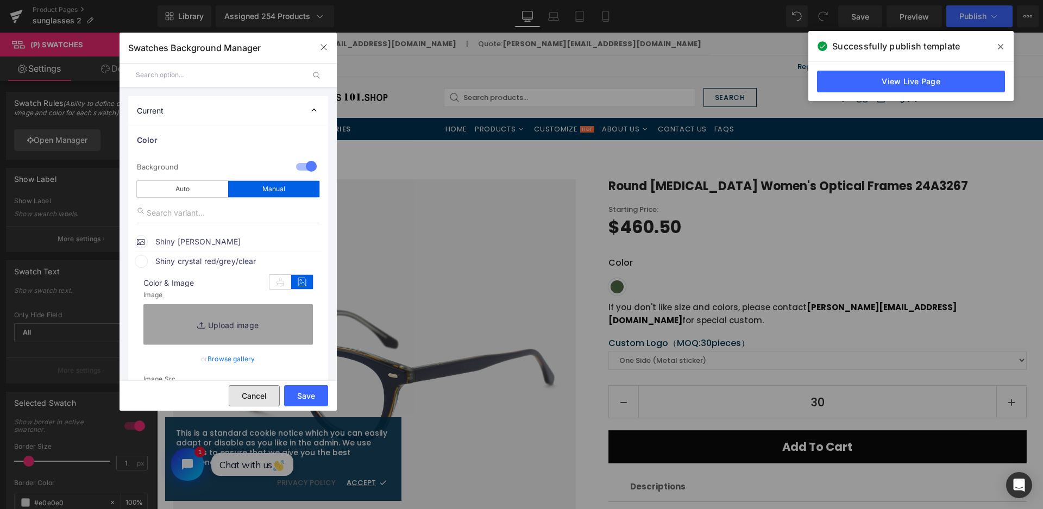
click at [260, 398] on button "Cancel" at bounding box center [254, 395] width 51 height 21
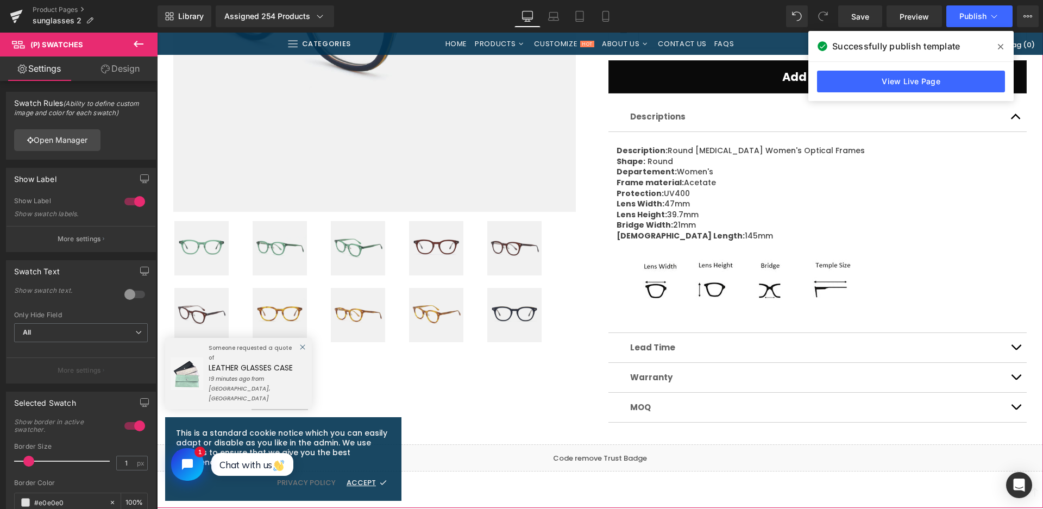
scroll to position [380, 0]
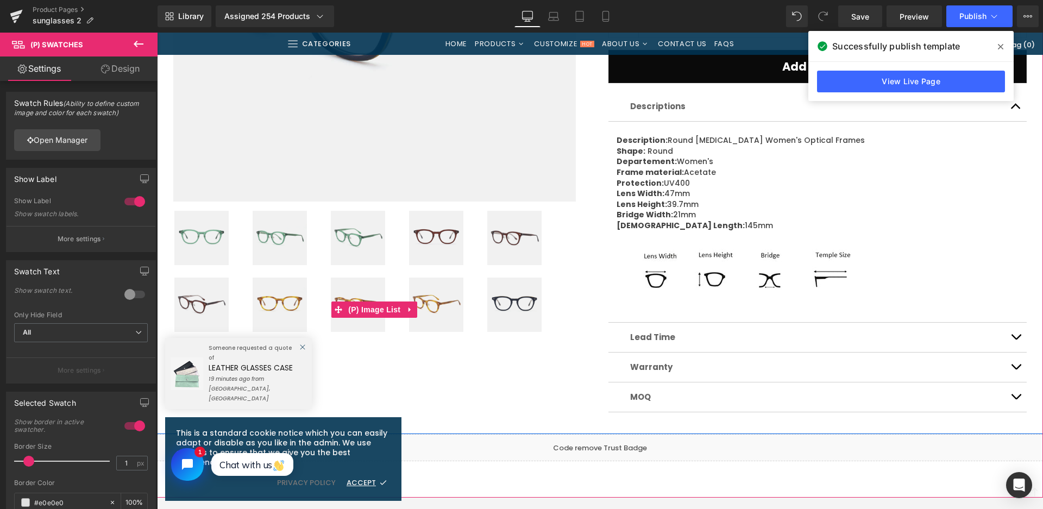
click at [194, 301] on img at bounding box center [201, 304] width 54 height 54
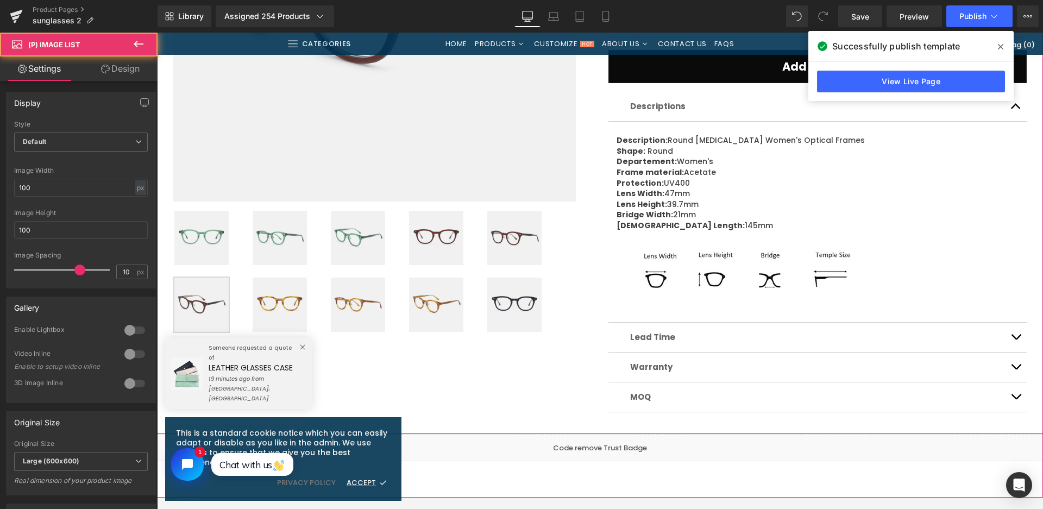
scroll to position [109, 0]
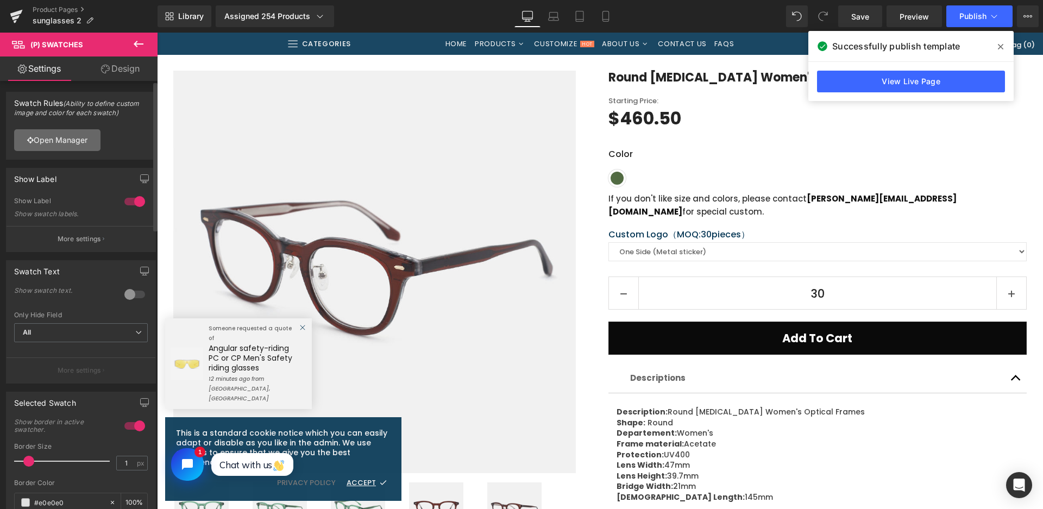
click at [83, 147] on link "Open Manager" at bounding box center [57, 140] width 86 height 22
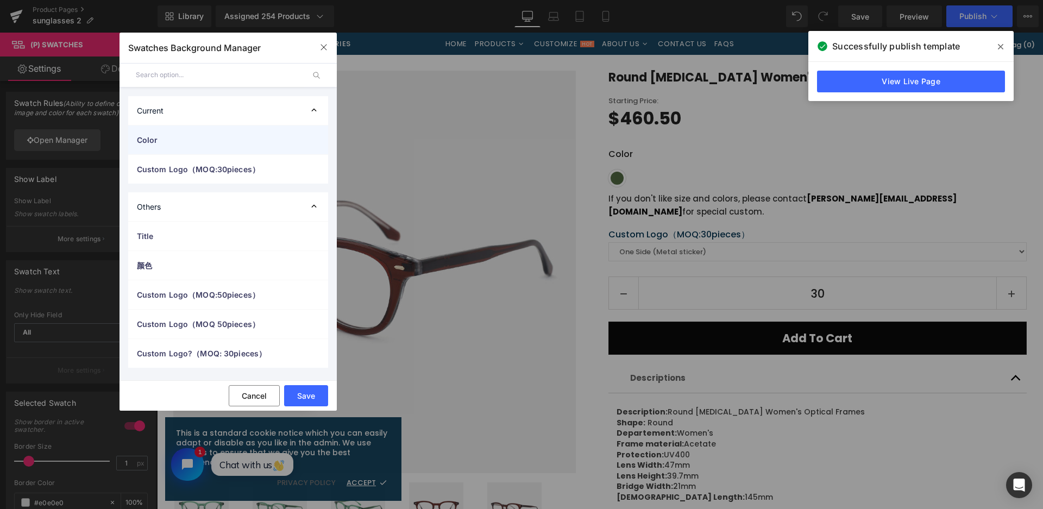
click at [138, 144] on span "Color" at bounding box center [217, 139] width 161 height 11
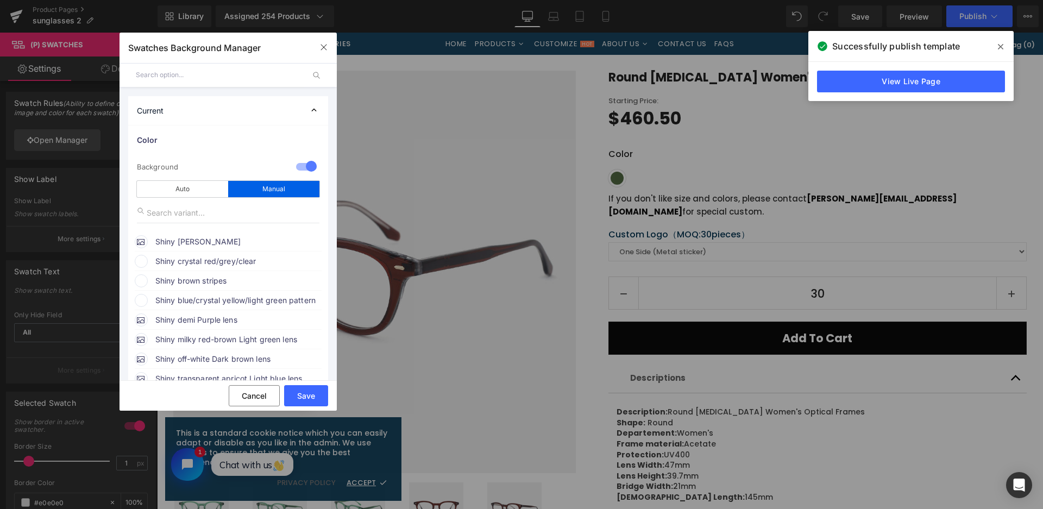
click at [210, 261] on span "Shiny crystal red/grey/clear" at bounding box center [237, 261] width 165 height 13
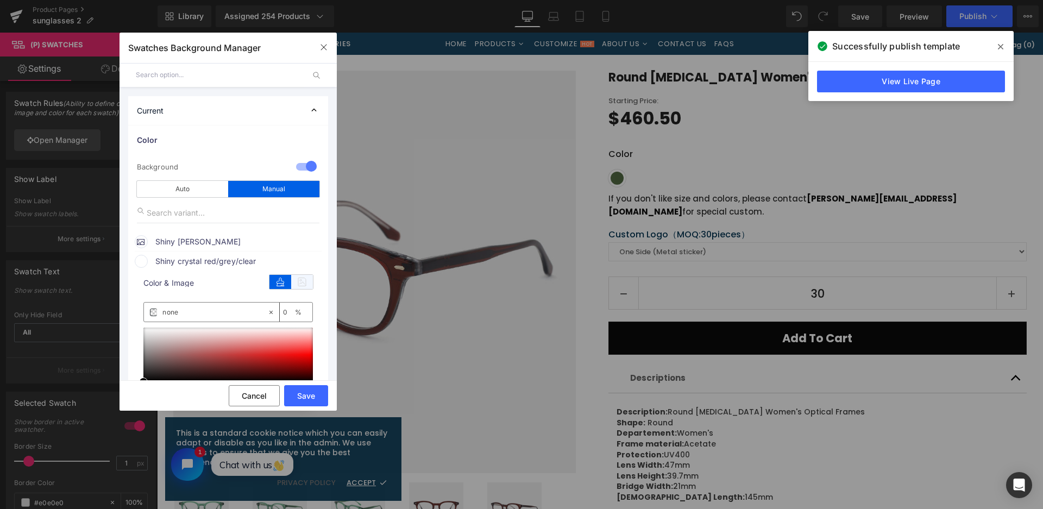
click at [300, 285] on icon at bounding box center [302, 282] width 22 height 14
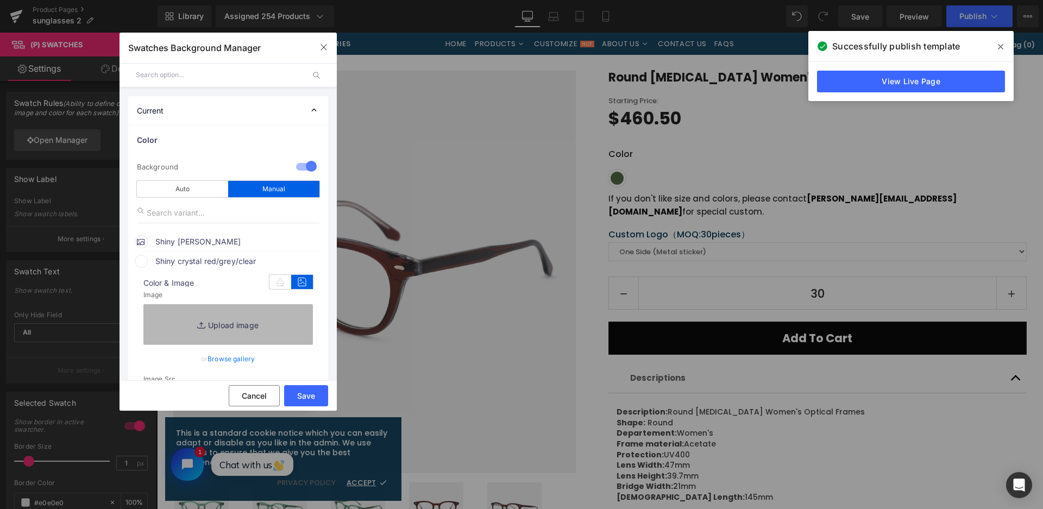
click at [280, 330] on link "Replace Image" at bounding box center [227, 324] width 169 height 40
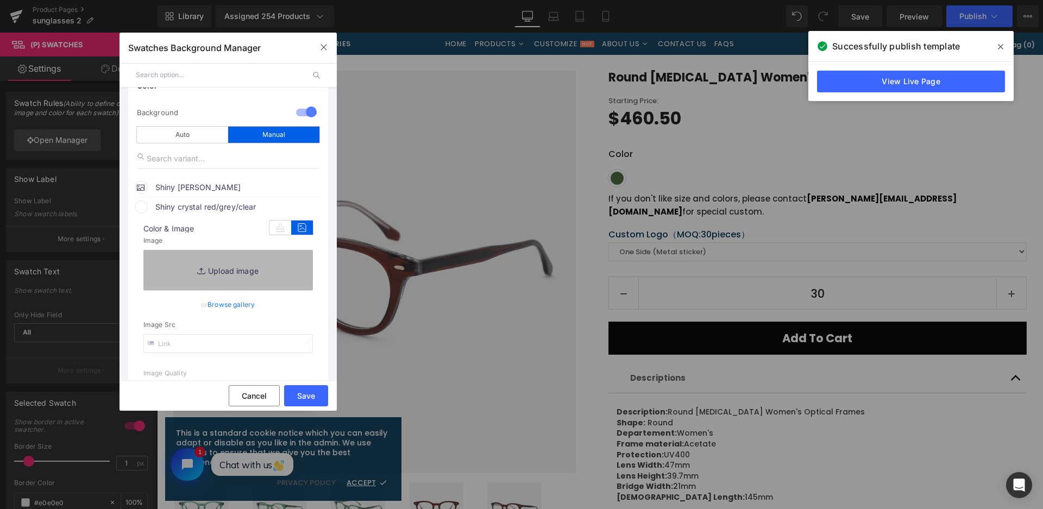
type input "C:\fakepath\微信截图_20250826151138.png"
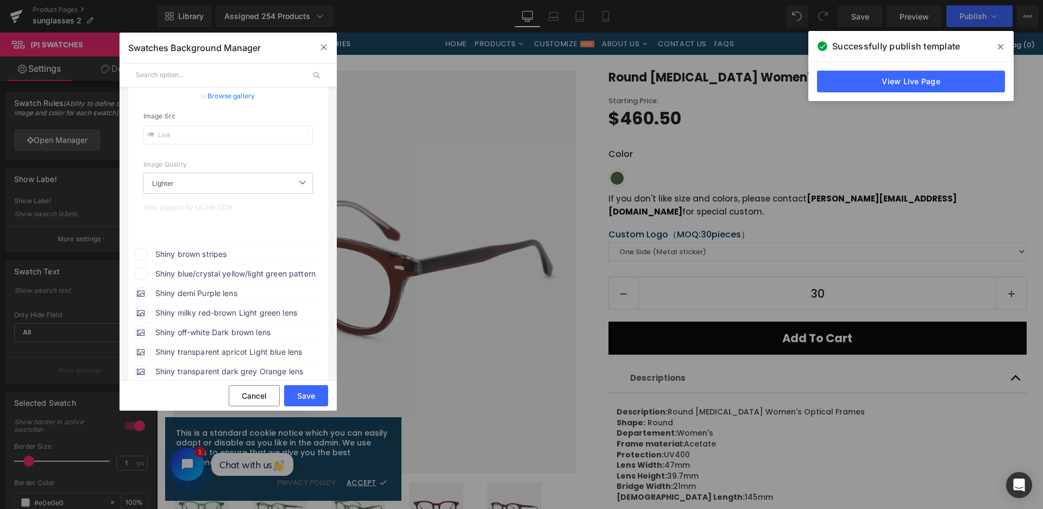
scroll to position [326, 0]
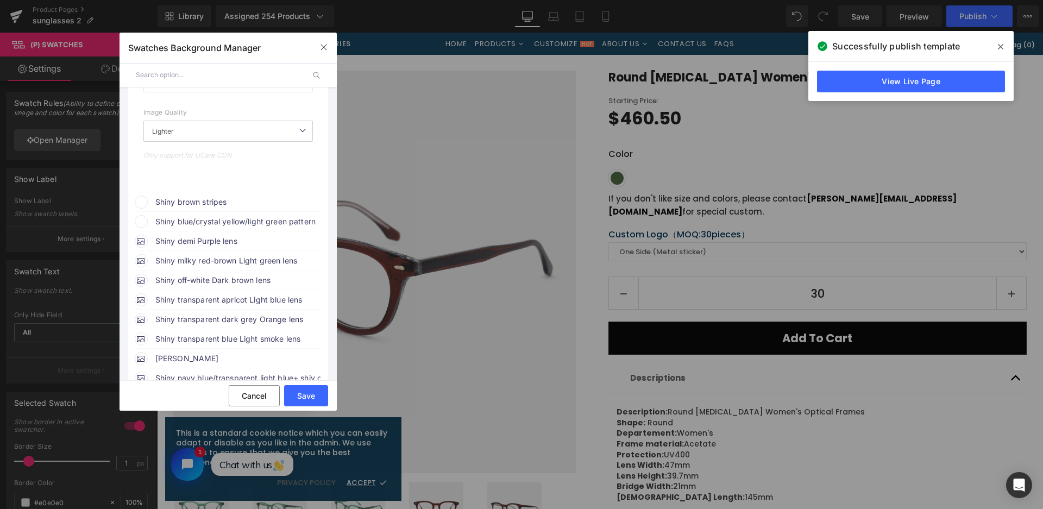
click at [192, 197] on span "Shiny brown stripes" at bounding box center [237, 201] width 165 height 13
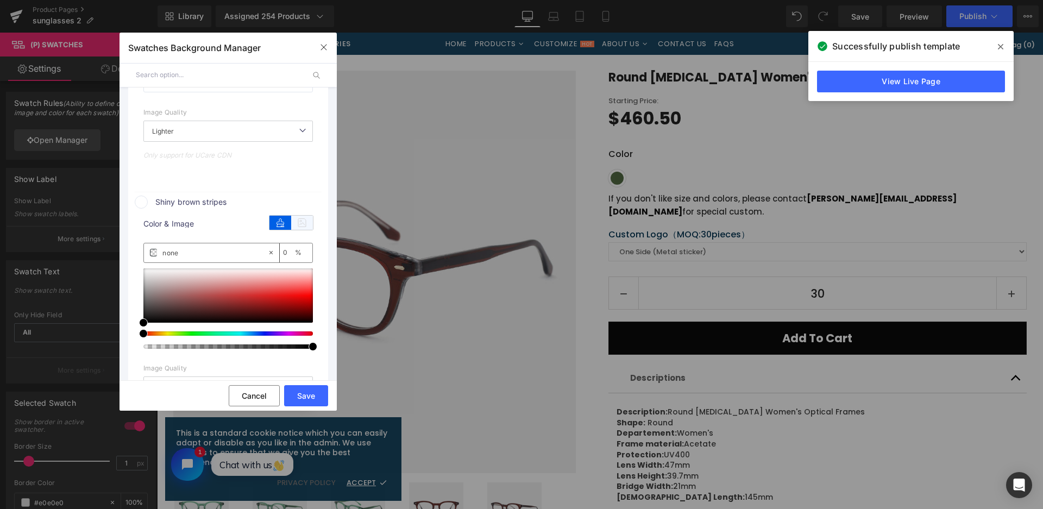
click at [295, 225] on icon at bounding box center [302, 223] width 22 height 14
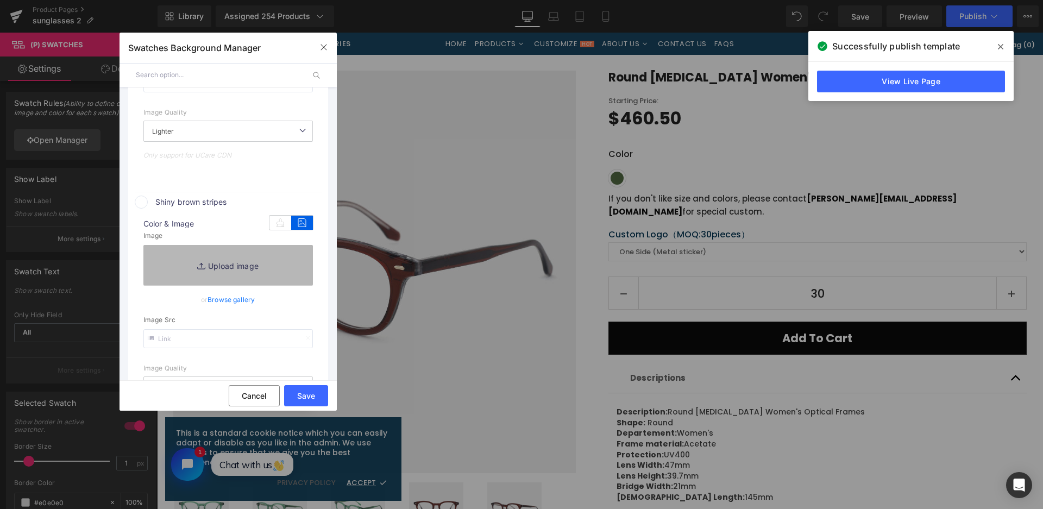
click at [273, 260] on link "Replace Image" at bounding box center [227, 265] width 169 height 40
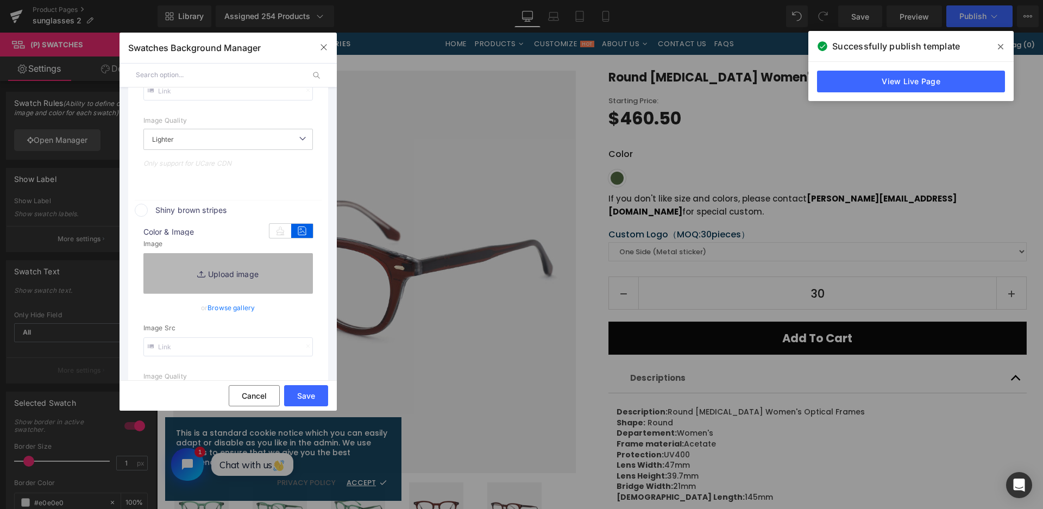
type input "https://ucarecdn.com/0820c882-b38d-4173-96dd-b7dff86c4c87/-/format/auto/-/previ…"
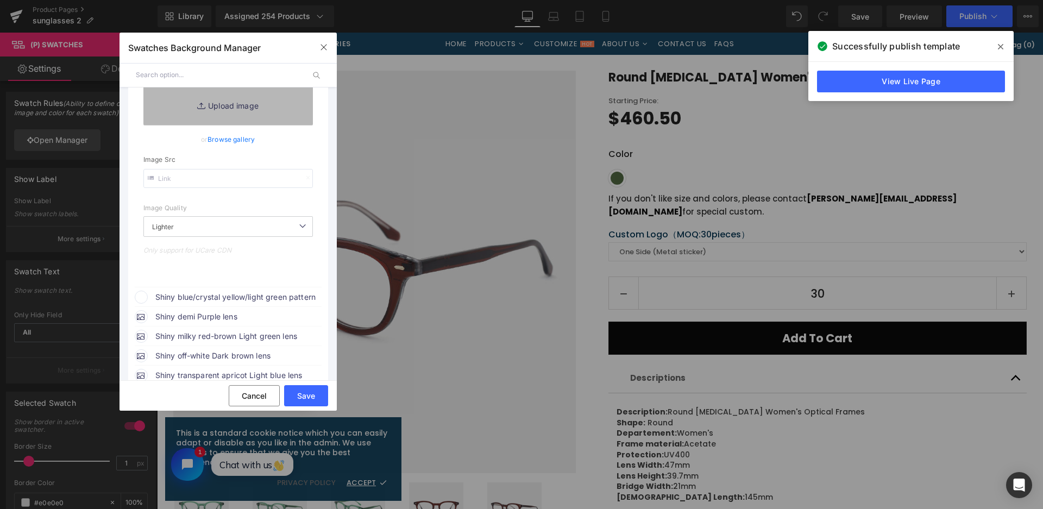
type input "C:\fakepath\微信截图_20250826151146.png"
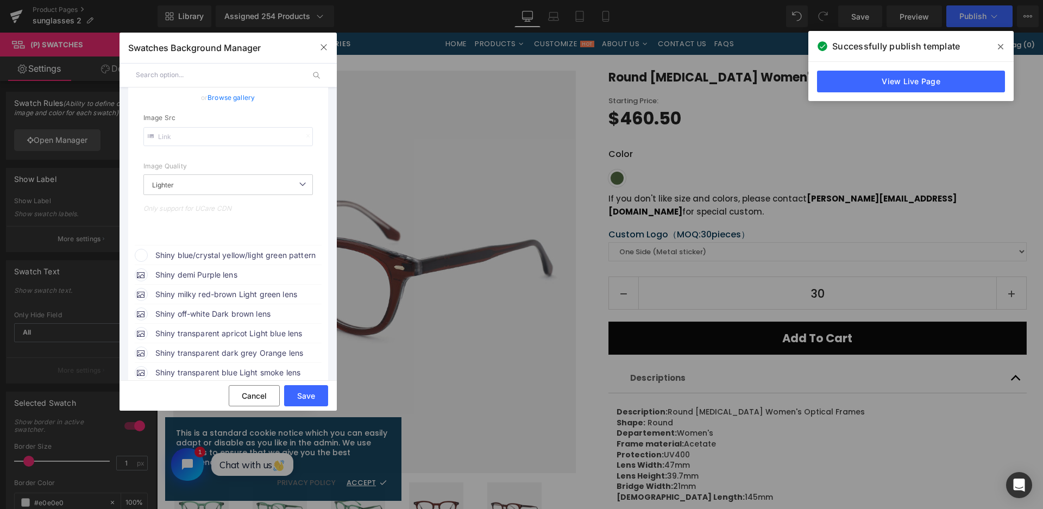
scroll to position [551, 0]
drag, startPoint x: 260, startPoint y: 255, endPoint x: 277, endPoint y: 260, distance: 17.7
click at [261, 255] on span "Shiny blue/crystal yellow/light green pattern" at bounding box center [237, 250] width 165 height 13
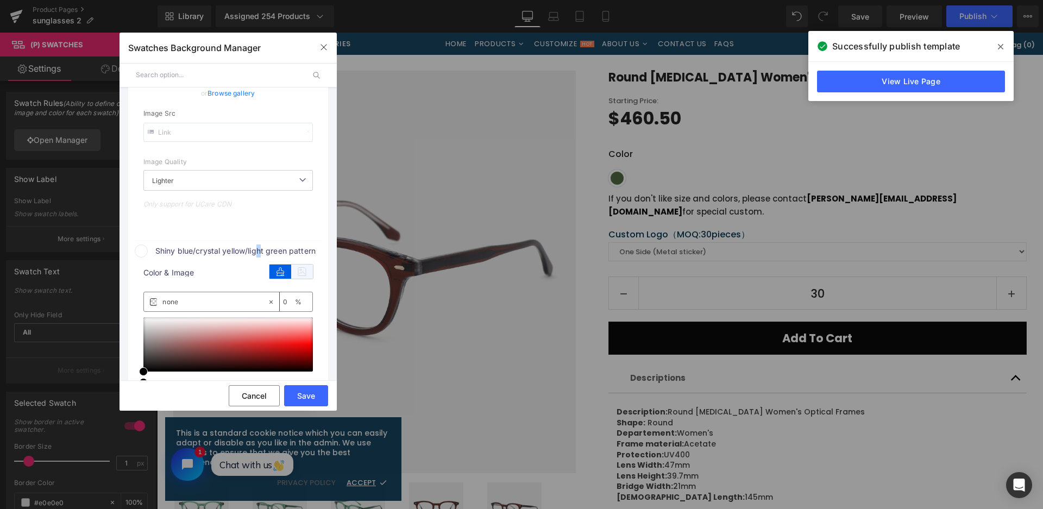
click at [300, 270] on icon at bounding box center [302, 271] width 22 height 14
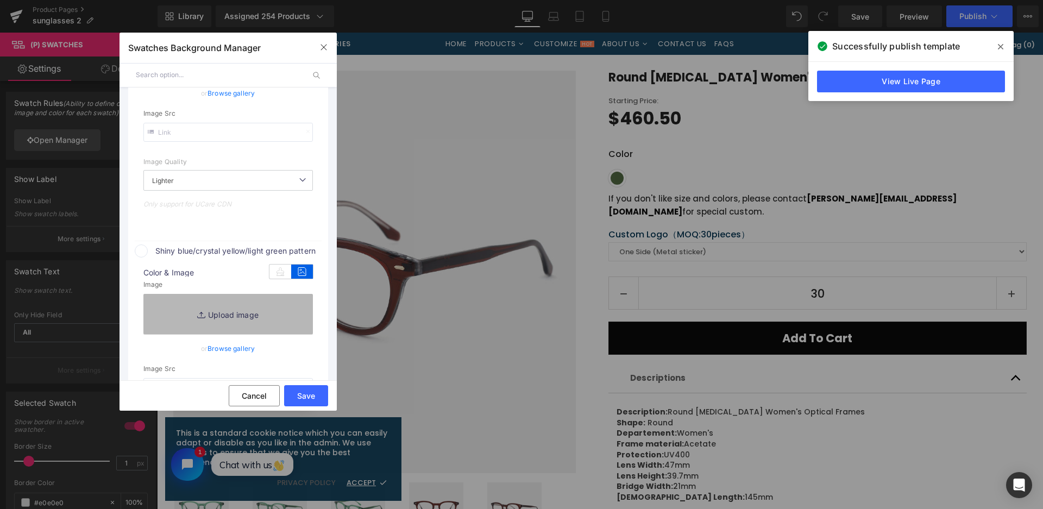
click at [280, 312] on link "Replace Image" at bounding box center [227, 314] width 169 height 40
type input "https://ucarecdn.com/ee08d1ef-0fe5-40f8-b9b8-f43ce344d699/-/format/auto/-/previ…"
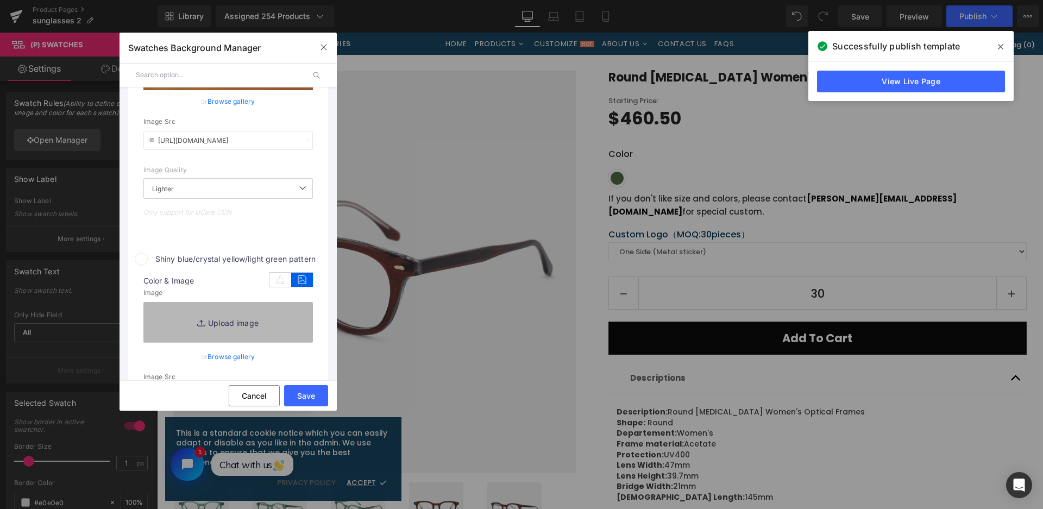
scroll to position [559, 0]
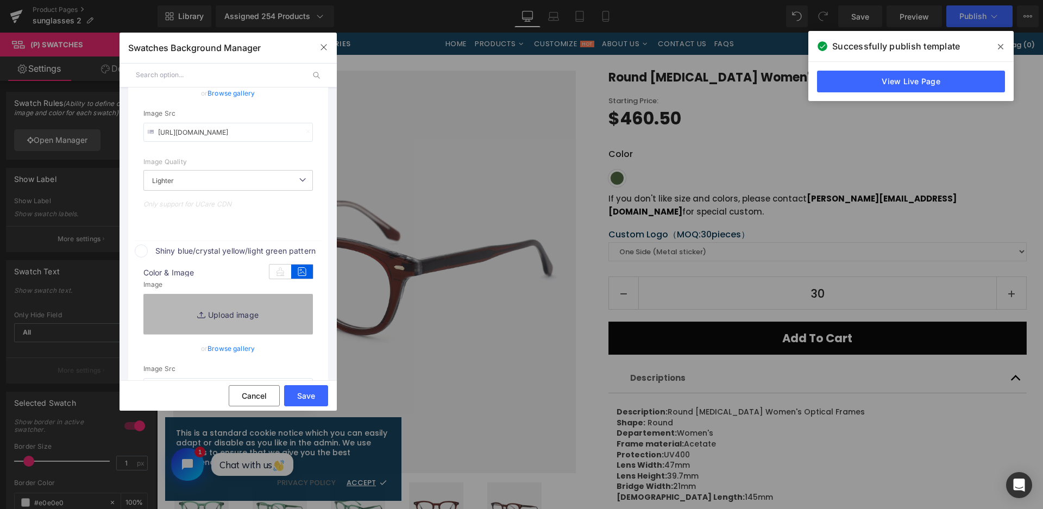
type input "C:\fakepath\微信截图_20250826151202.png"
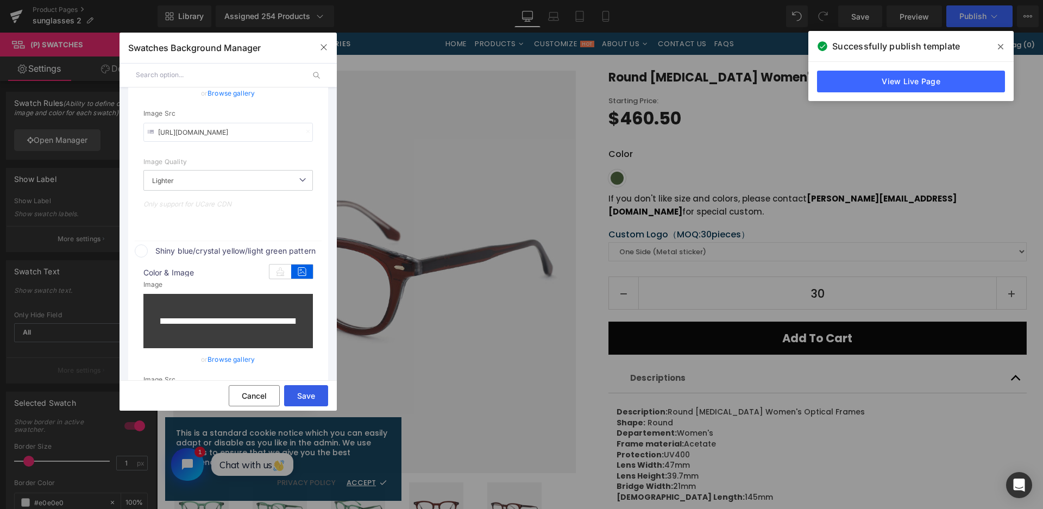
type input "https://ucarecdn.com/a8e55a32-58c6-4fa6-8071-7025222aa2ec/-/format/auto/-/previ…"
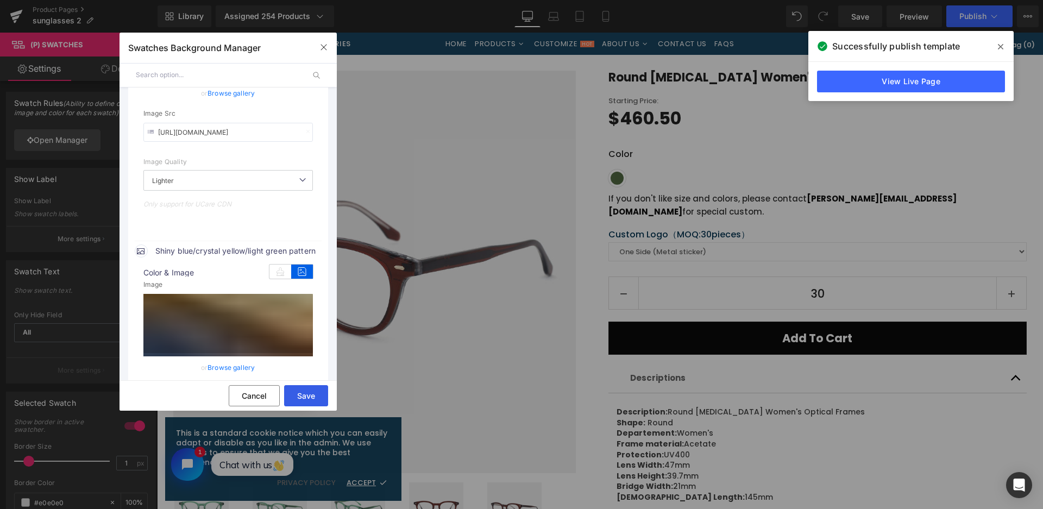
click at [302, 397] on button "Save" at bounding box center [306, 395] width 44 height 21
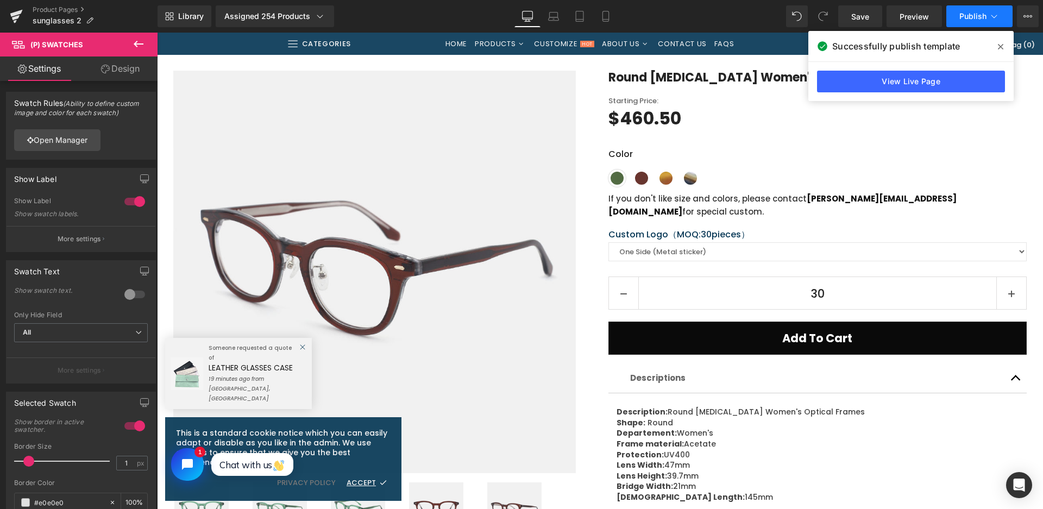
click at [991, 9] on button "Publish" at bounding box center [979, 16] width 66 height 22
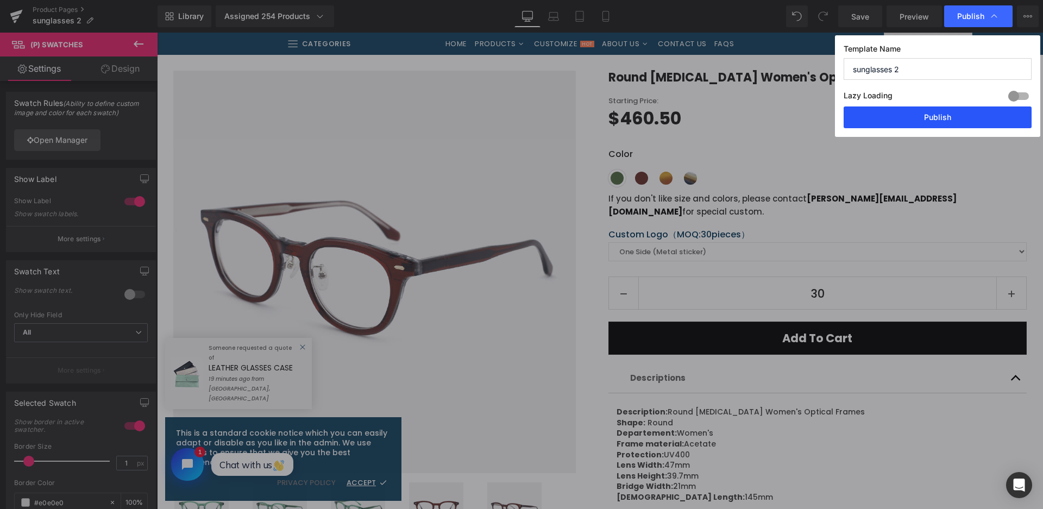
click at [923, 119] on button "Publish" at bounding box center [937, 117] width 188 height 22
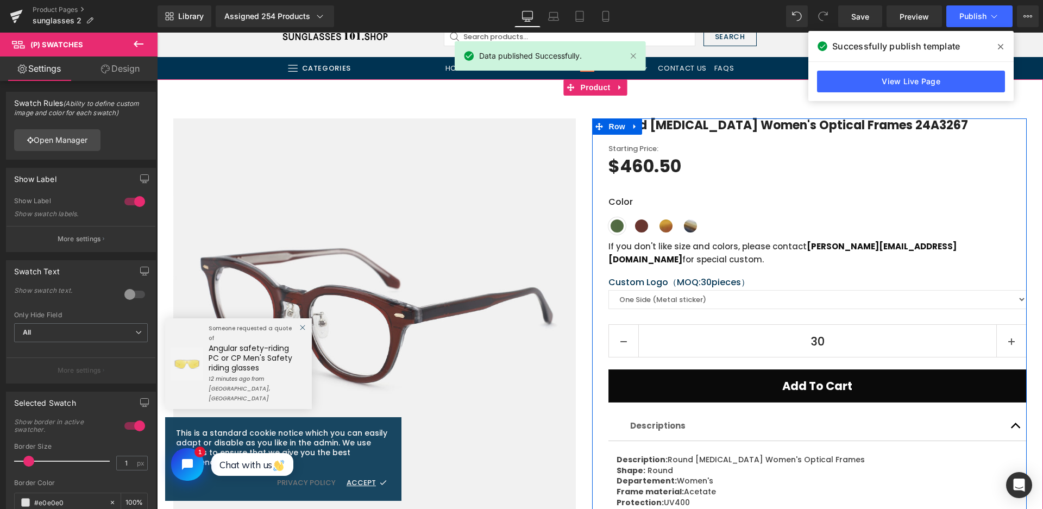
scroll to position [54, 0]
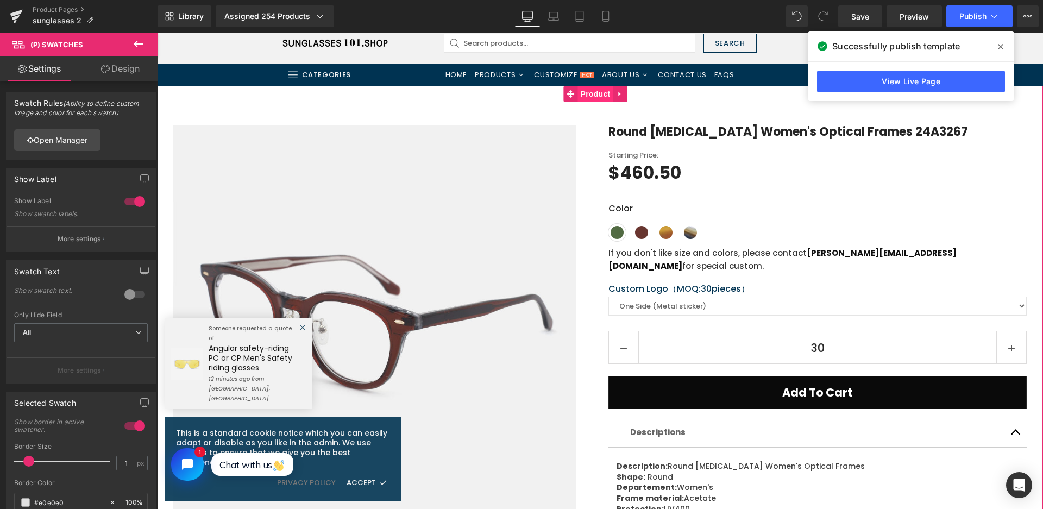
click at [595, 94] on span "Product" at bounding box center [595, 94] width 35 height 16
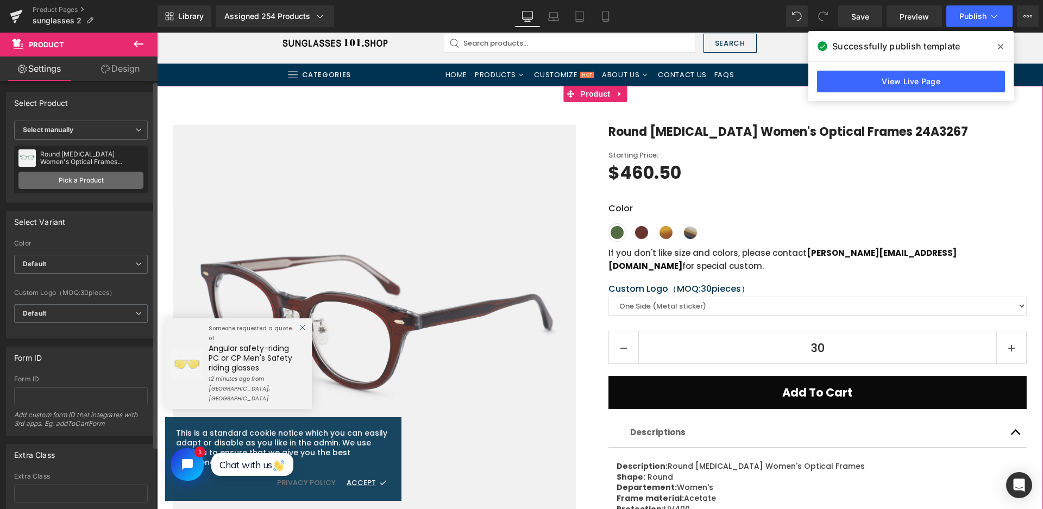
click at [90, 182] on link "Pick a Product" at bounding box center [80, 180] width 125 height 17
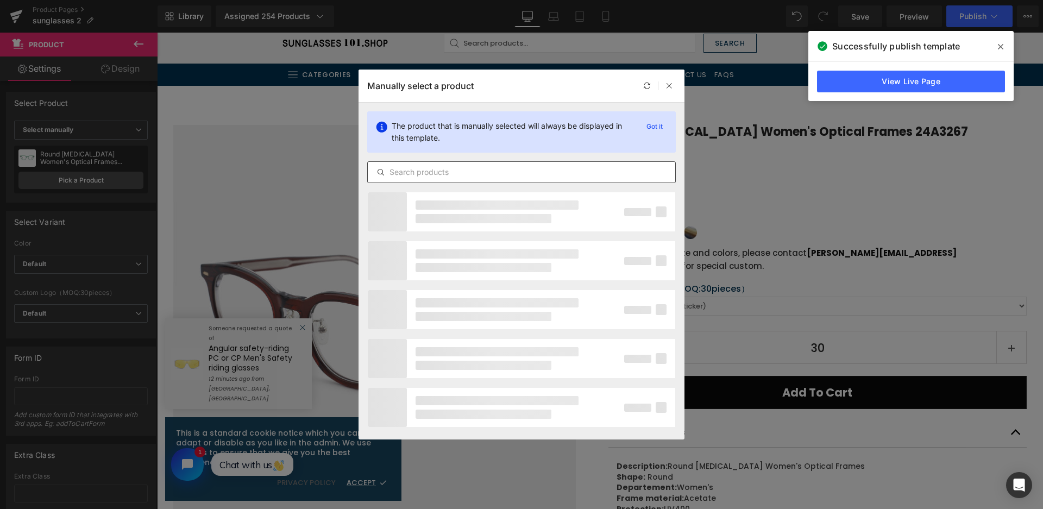
click at [453, 162] on div at bounding box center [521, 172] width 308 height 22
click at [453, 168] on input "text" at bounding box center [521, 172] width 307 height 13
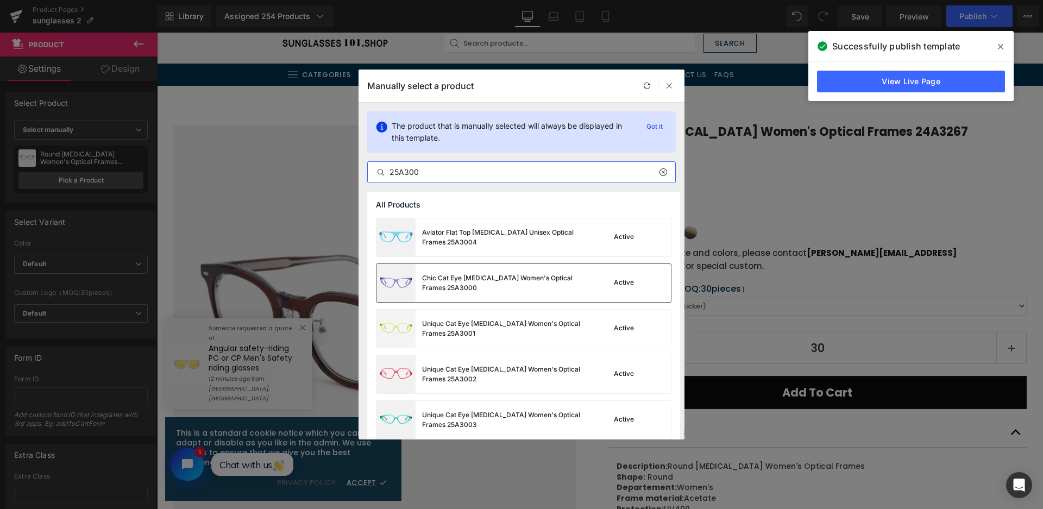
type input "25A300"
click at [507, 296] on div "Chic Cat Eye Acetate Women's Optical Frames 25A3000" at bounding box center [480, 283] width 209 height 38
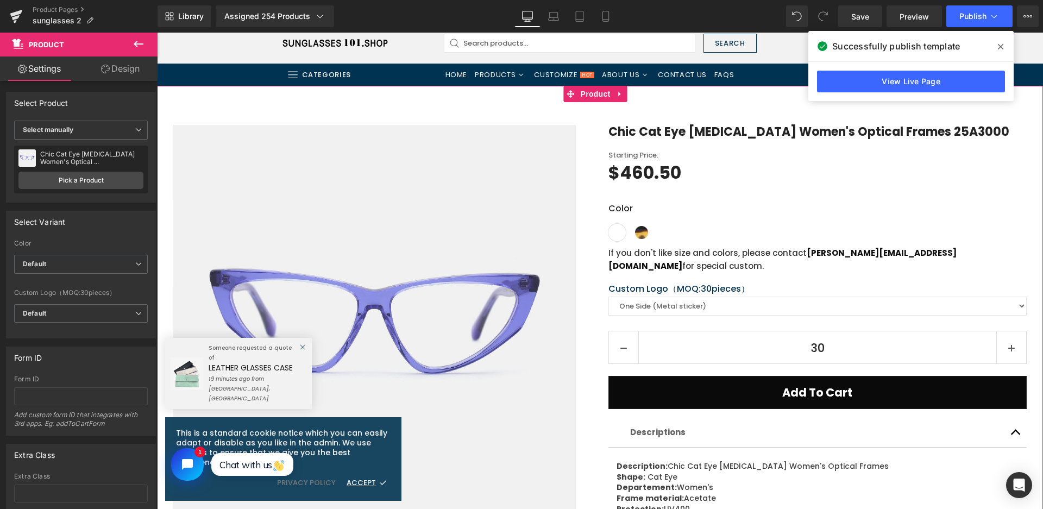
click at [514, 104] on div "Sale Off (P) Image Row" at bounding box center [600, 454] width 886 height 737
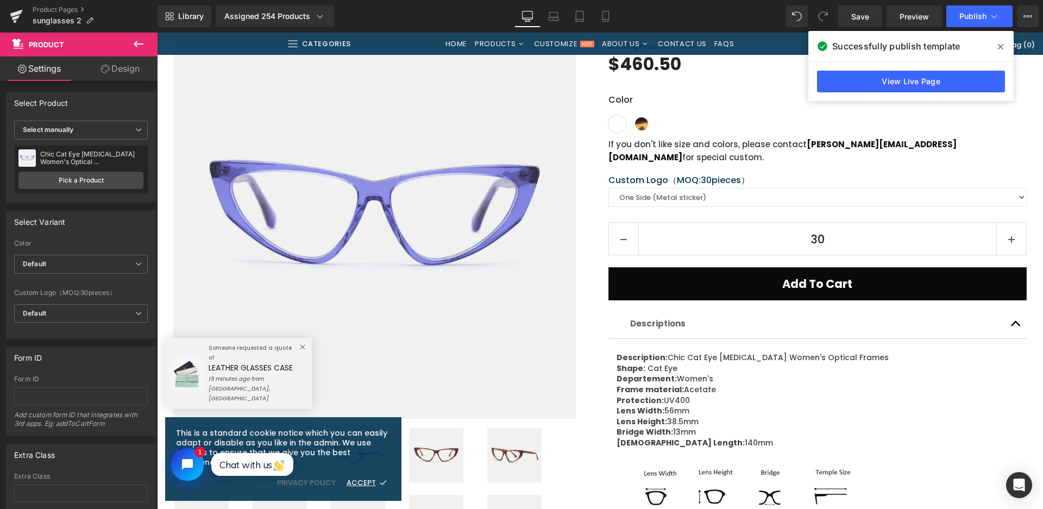
scroll to position [380, 0]
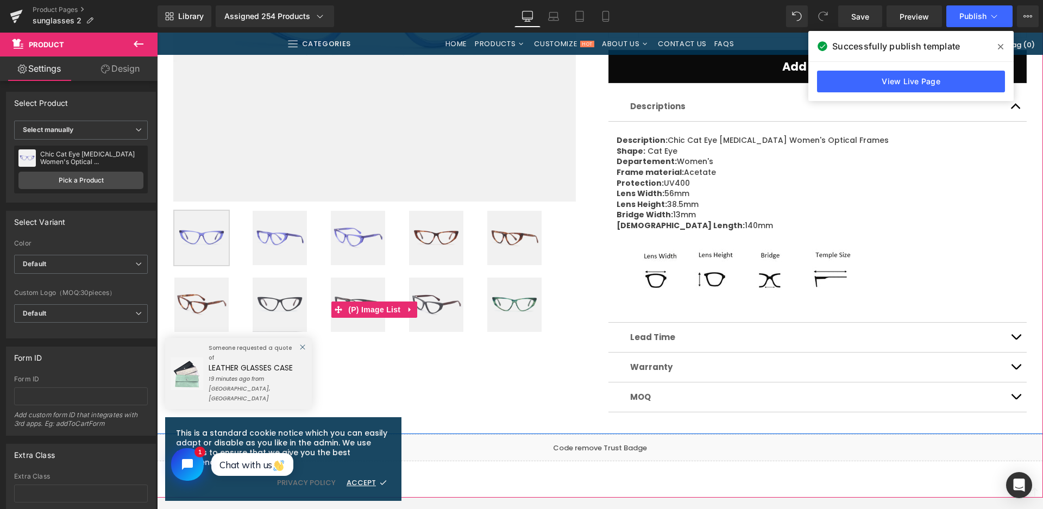
click at [266, 301] on img at bounding box center [279, 304] width 54 height 54
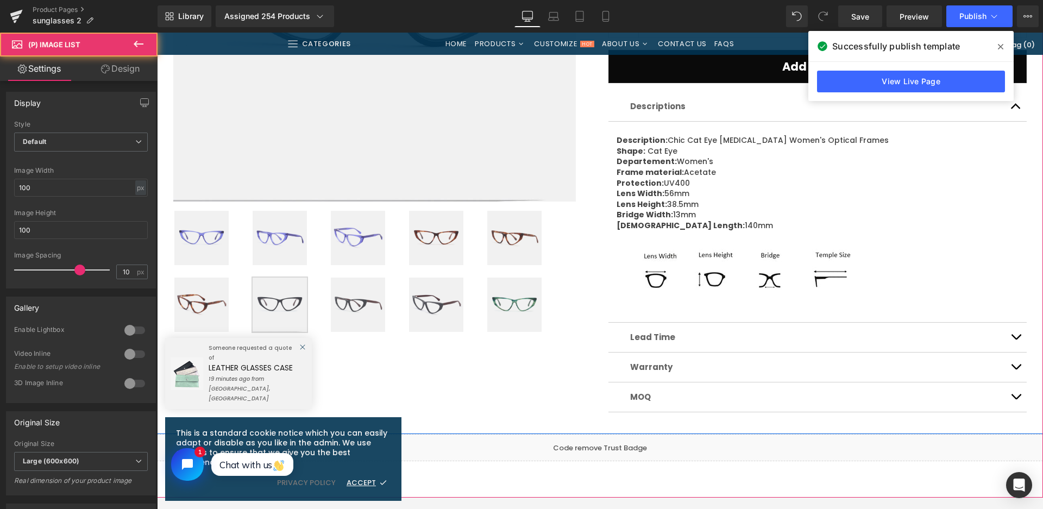
scroll to position [163, 0]
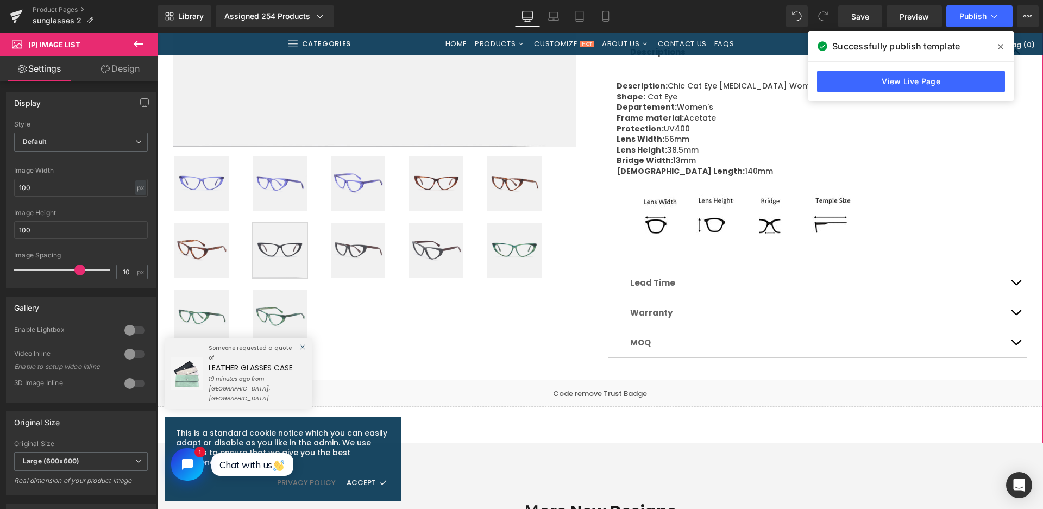
click at [506, 232] on img at bounding box center [514, 250] width 54 height 54
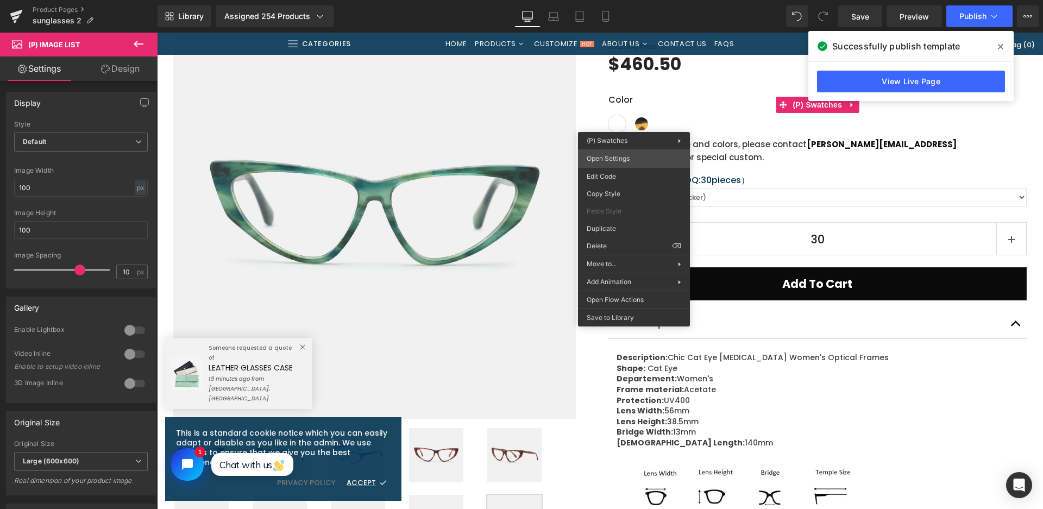
drag, startPoint x: 798, startPoint y: 188, endPoint x: 519, endPoint y: 45, distance: 314.5
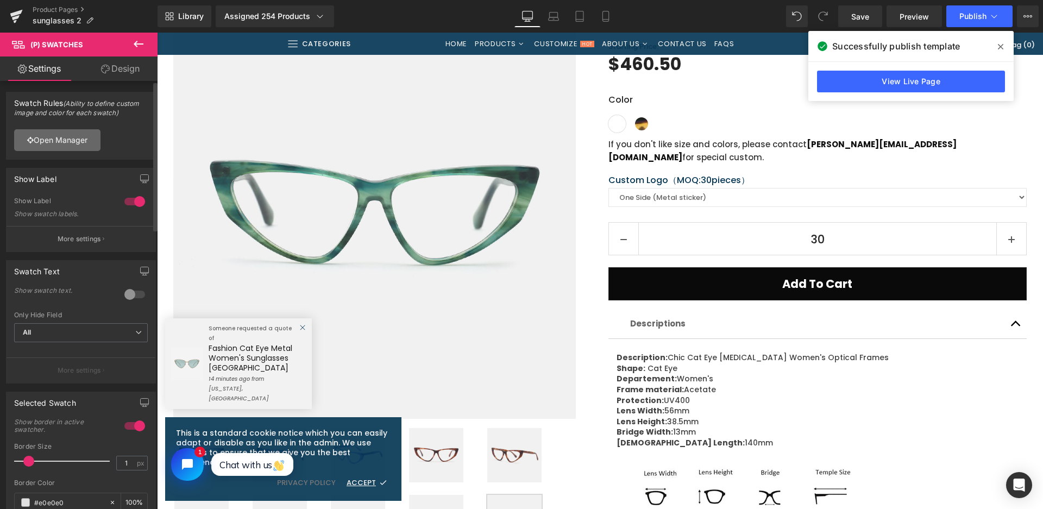
click at [78, 134] on link "Open Manager" at bounding box center [57, 140] width 86 height 22
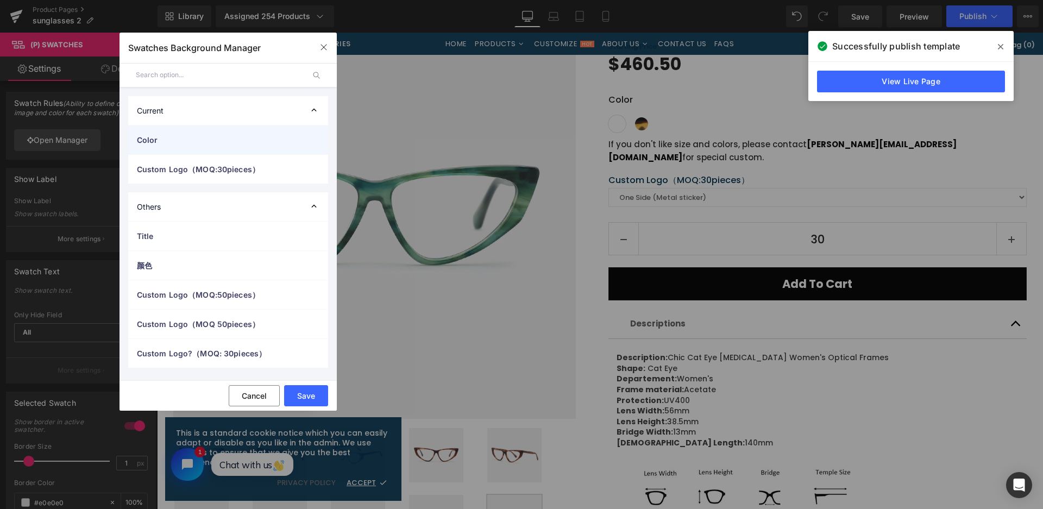
click at [148, 137] on span "Color" at bounding box center [217, 139] width 161 height 11
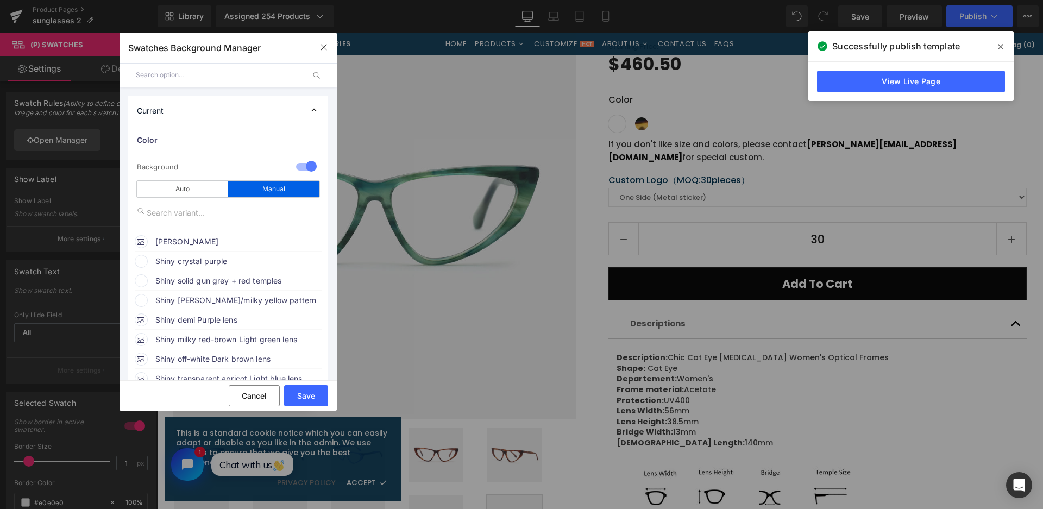
click at [184, 261] on span "Shiny crystal purple" at bounding box center [237, 261] width 165 height 13
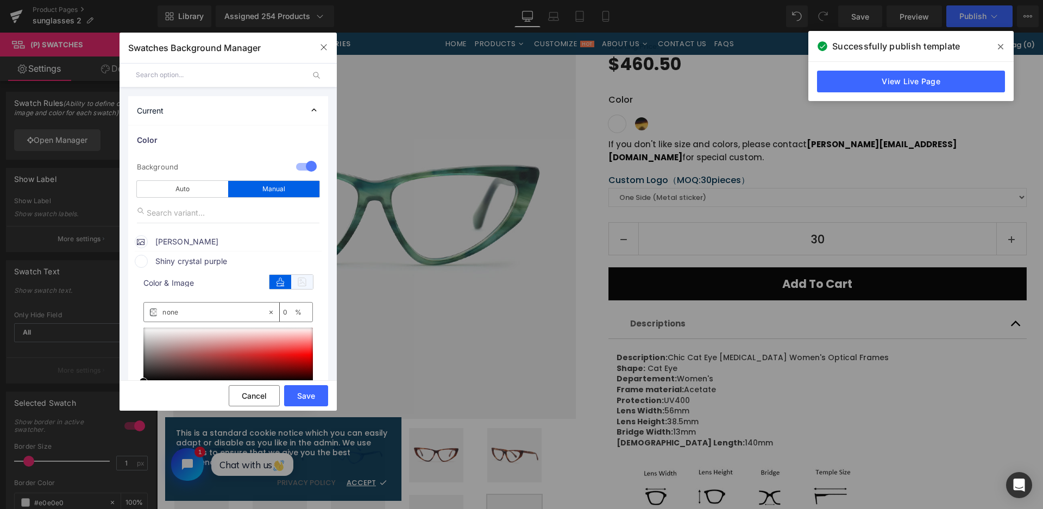
click at [301, 285] on icon at bounding box center [302, 282] width 22 height 14
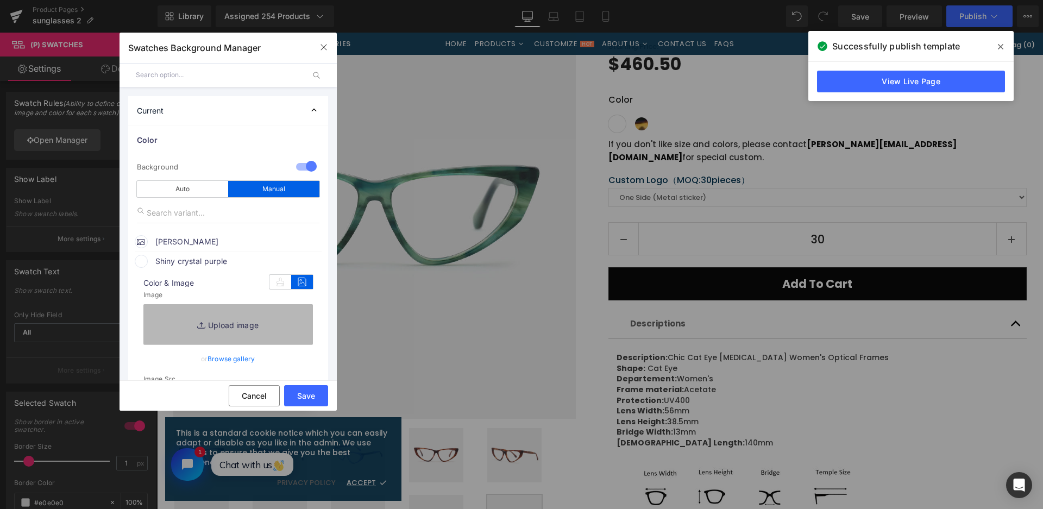
click at [294, 320] on link "Replace Image" at bounding box center [227, 324] width 169 height 40
type input "C:\fakepath\微信截图_20250826151411.png"
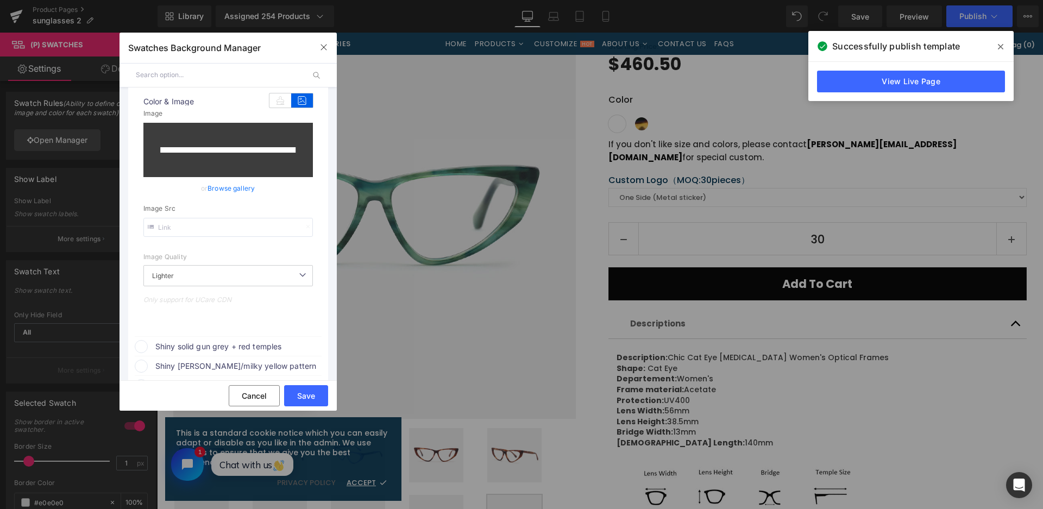
scroll to position [217, 0]
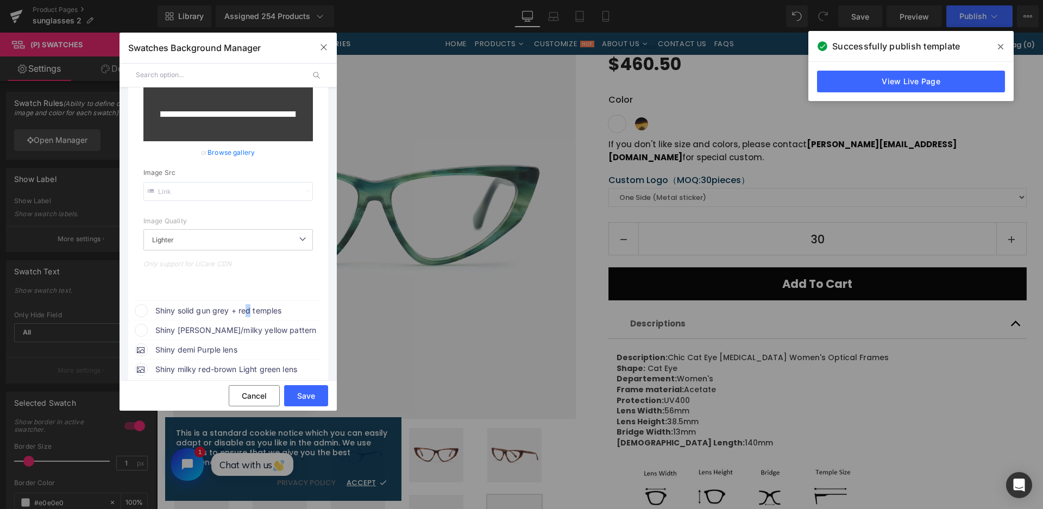
click at [249, 306] on span "Shiny solid gun grey + red temples" at bounding box center [237, 310] width 165 height 13
click at [300, 331] on icon at bounding box center [302, 331] width 22 height 14
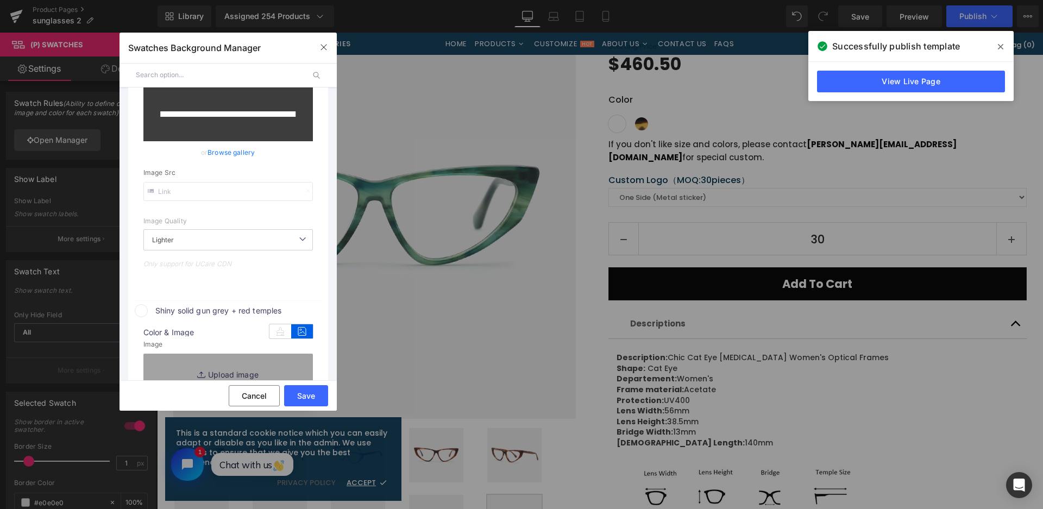
click at [283, 352] on div "Image Replace Image Upload image" at bounding box center [227, 368] width 169 height 56
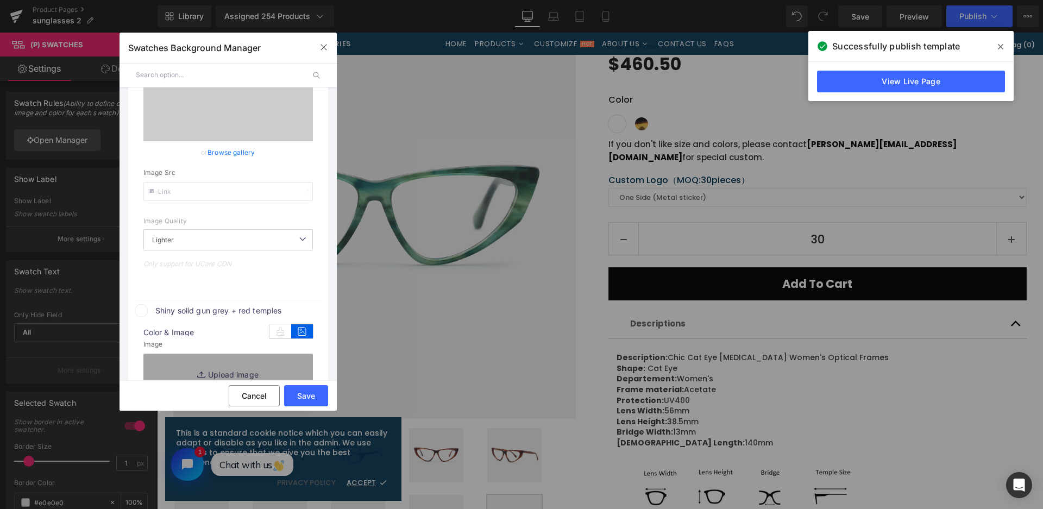
type input "https://ucarecdn.com/186a8c23-cbb6-453a-abf9-62630f107df7/-/format/auto/-/previ…"
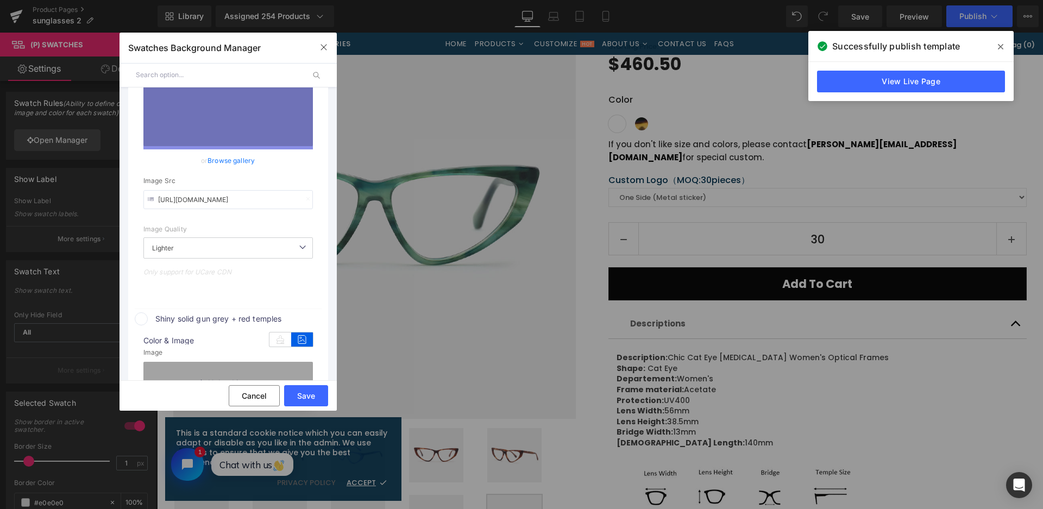
scroll to position [225, 0]
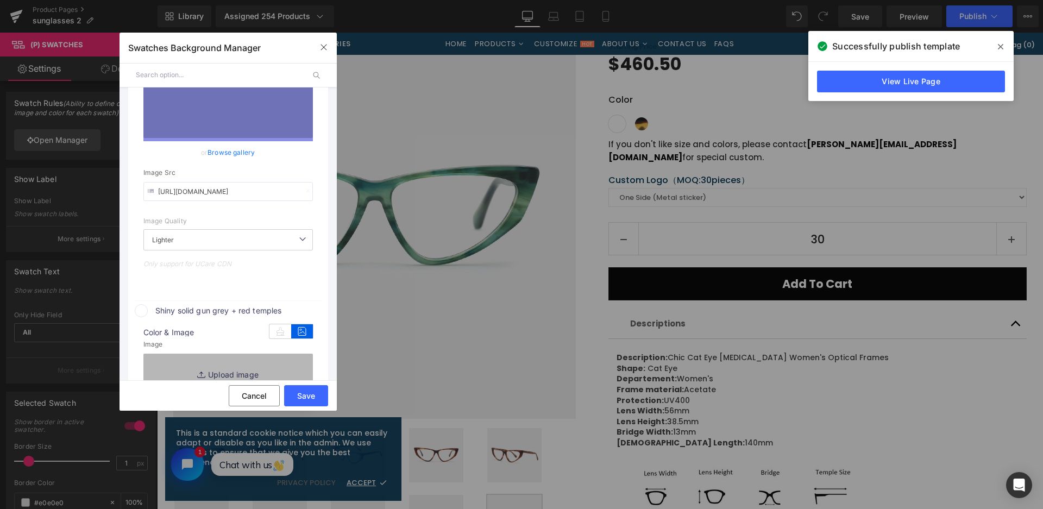
click at [264, 372] on link "Replace Image" at bounding box center [227, 373] width 169 height 40
type input "C:\fakepath\微信截图_20250826151419.png"
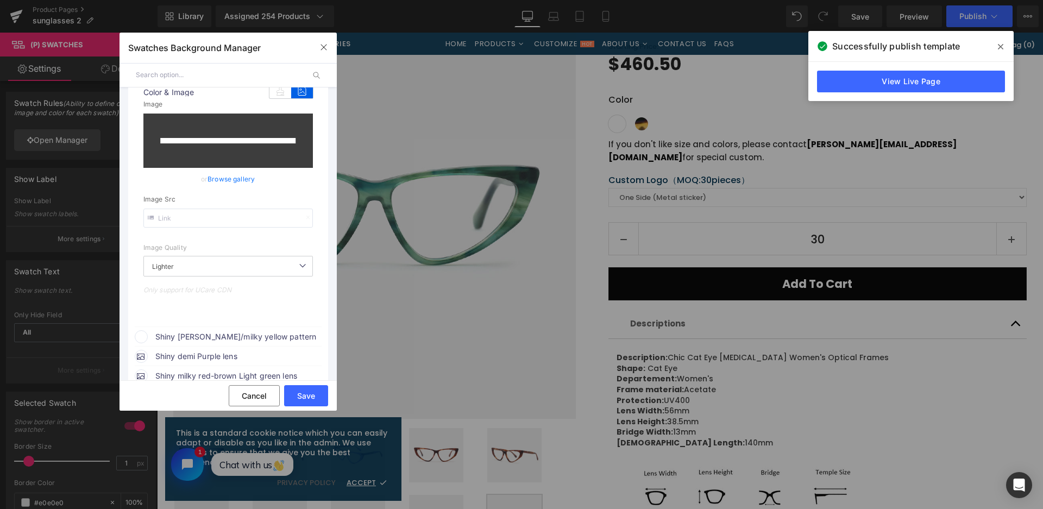
scroll to position [497, 0]
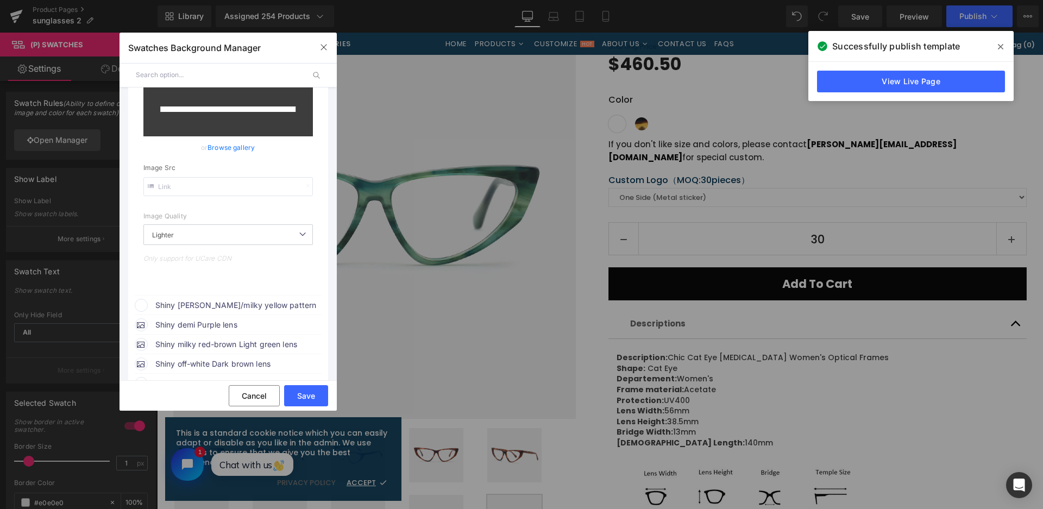
click at [261, 301] on span "Shiny crystal green/milky yellow pattern" at bounding box center [237, 305] width 165 height 13
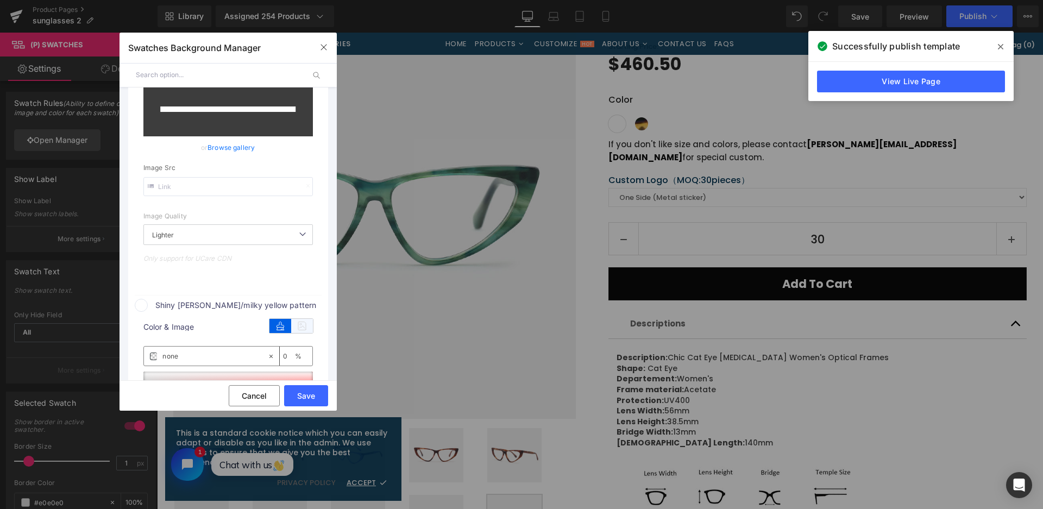
click at [300, 320] on icon at bounding box center [302, 326] width 22 height 14
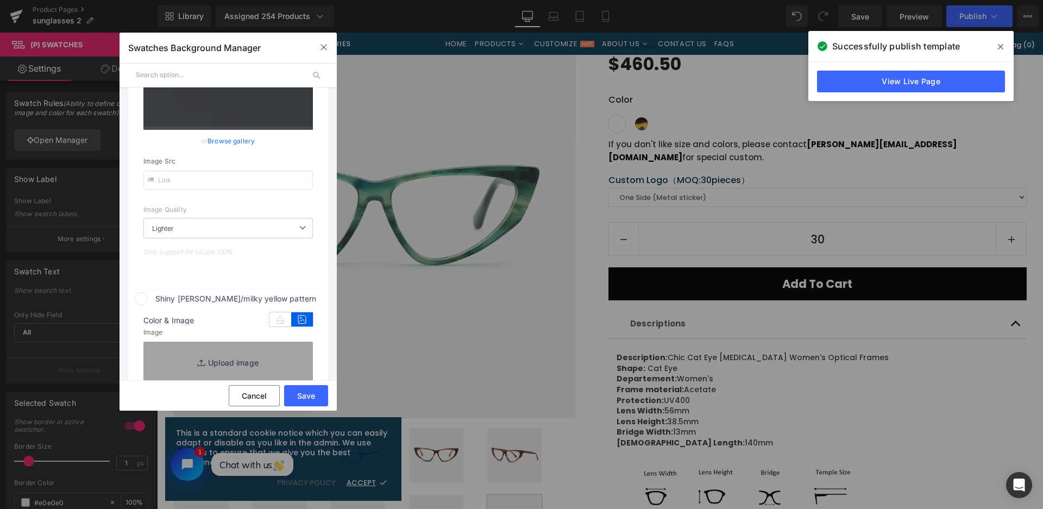
type input "https://ucarecdn.com/62e90855-9768-424f-a208-c265a149e062/-/format/auto/-/previ…"
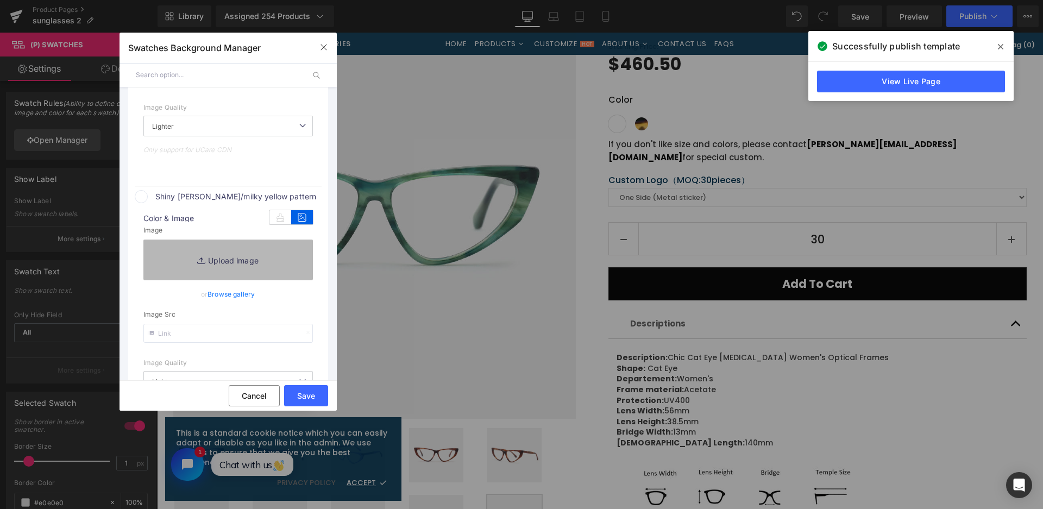
click at [261, 260] on link "Replace Image" at bounding box center [227, 259] width 169 height 40
type input "C:\fakepath\微信截图_20250826151426.png"
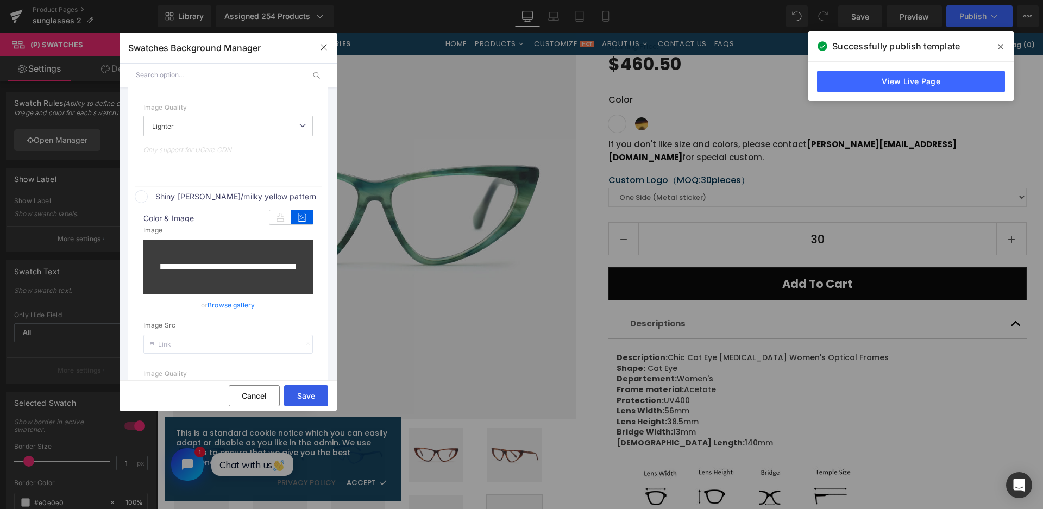
type input "https://ucarecdn.com/28648b60-5acd-4a09-8fd8-4996bc292995/-/format/auto/-/previ…"
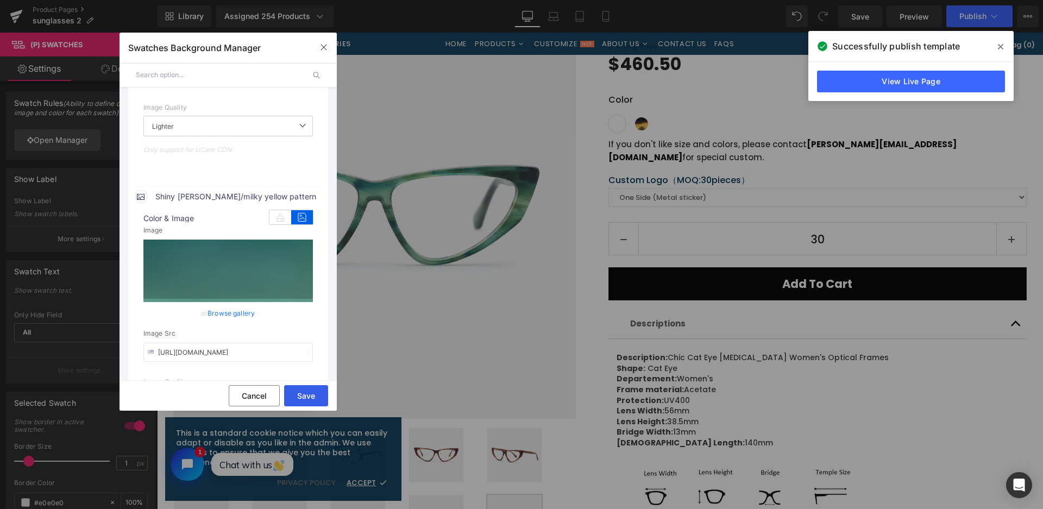
click at [309, 388] on button "Save" at bounding box center [306, 395] width 44 height 21
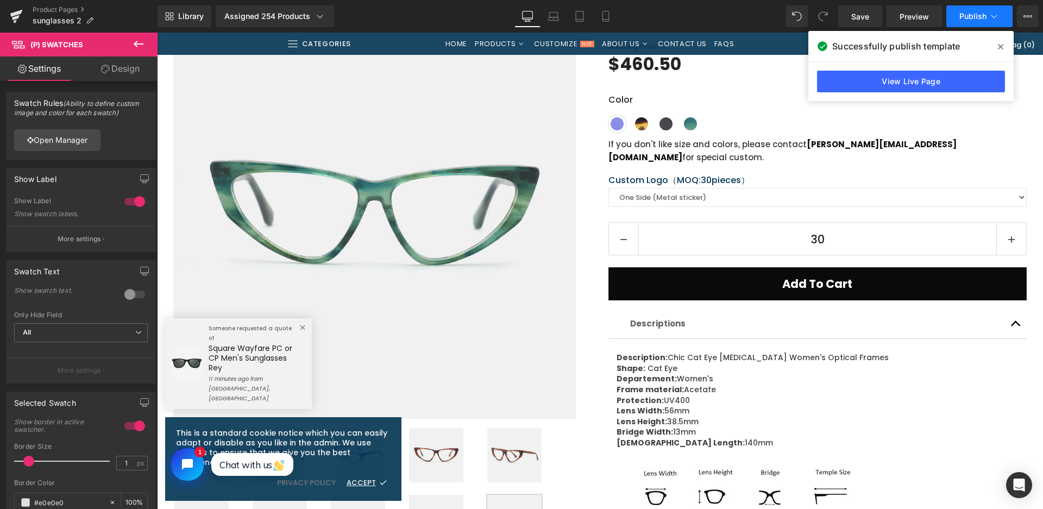
click at [968, 10] on button "Publish" at bounding box center [979, 16] width 66 height 22
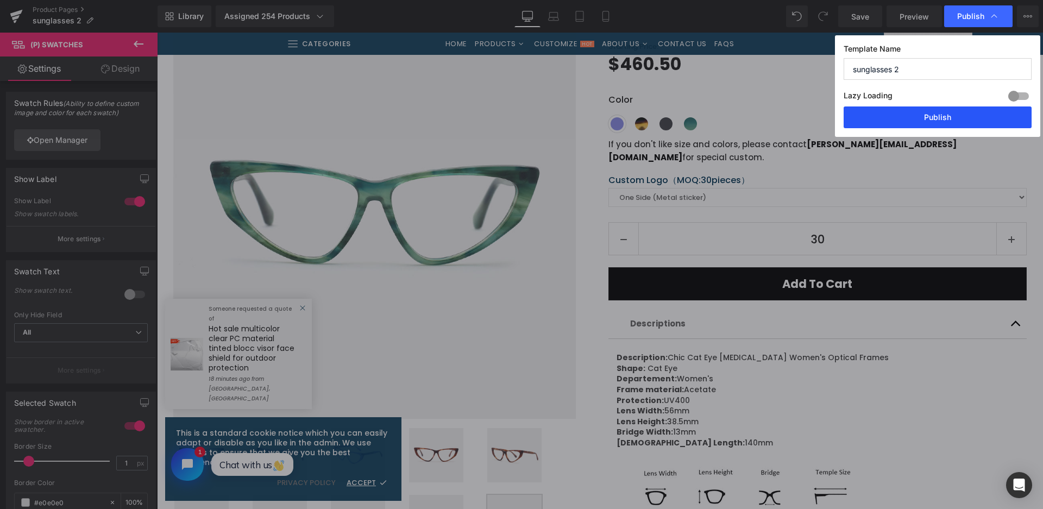
drag, startPoint x: 905, startPoint y: 109, endPoint x: 740, endPoint y: 80, distance: 168.2
click at [905, 109] on button "Publish" at bounding box center [937, 117] width 188 height 22
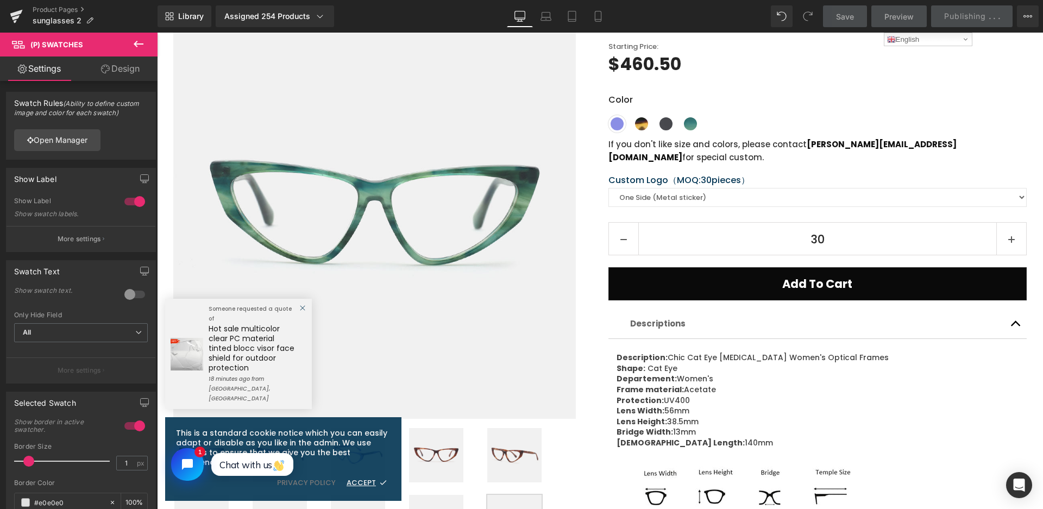
scroll to position [0, 0]
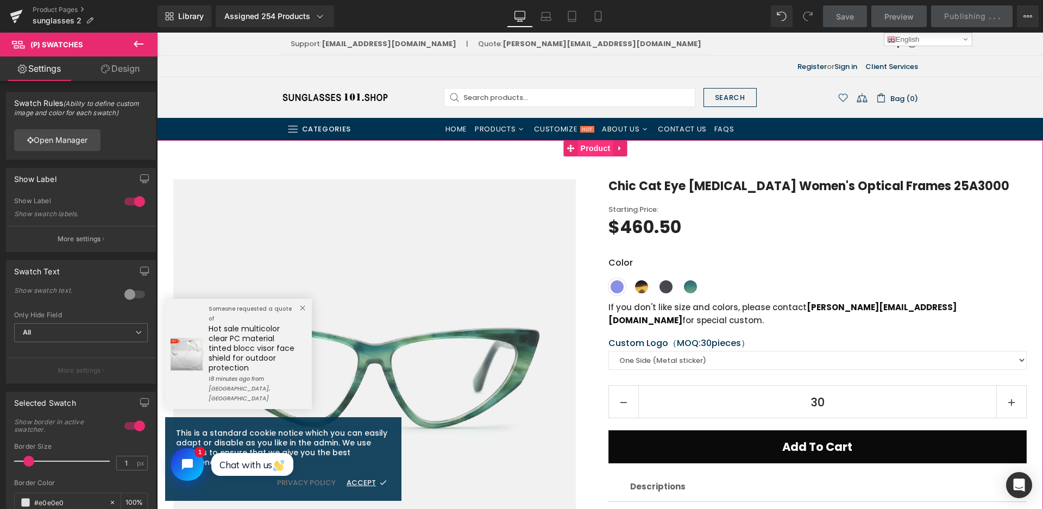
click at [589, 146] on span "Product" at bounding box center [595, 148] width 35 height 16
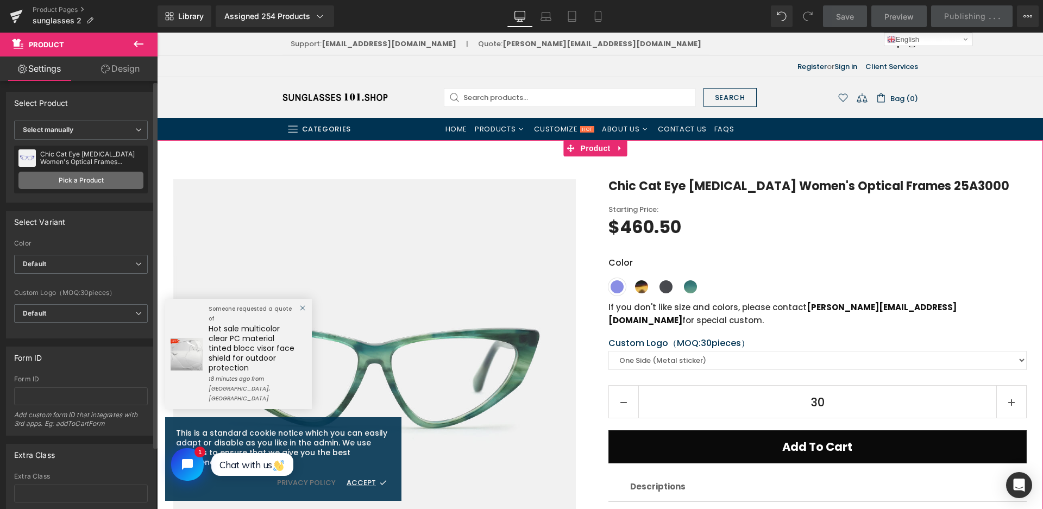
click at [66, 179] on link "Pick a Product" at bounding box center [80, 180] width 125 height 17
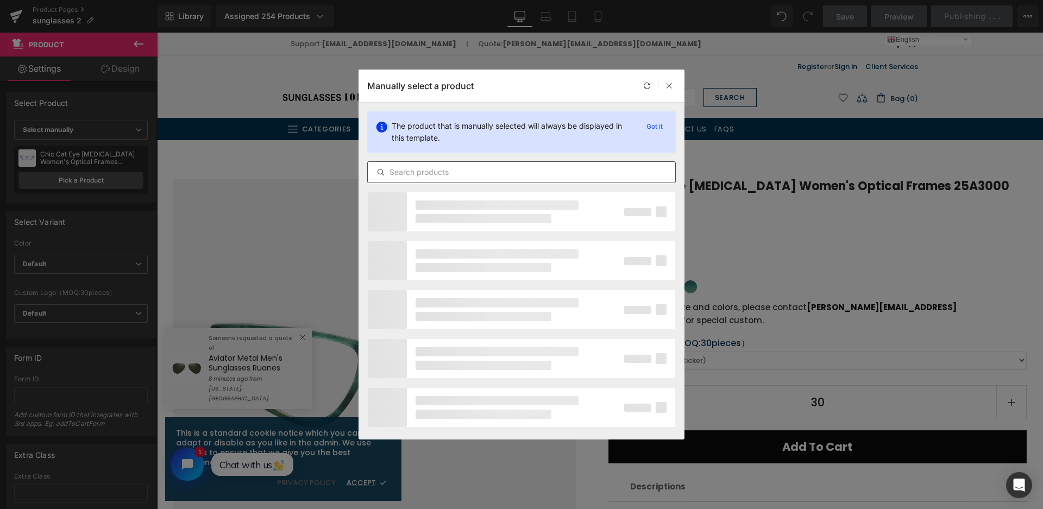
click at [418, 173] on input "text" at bounding box center [521, 172] width 307 height 13
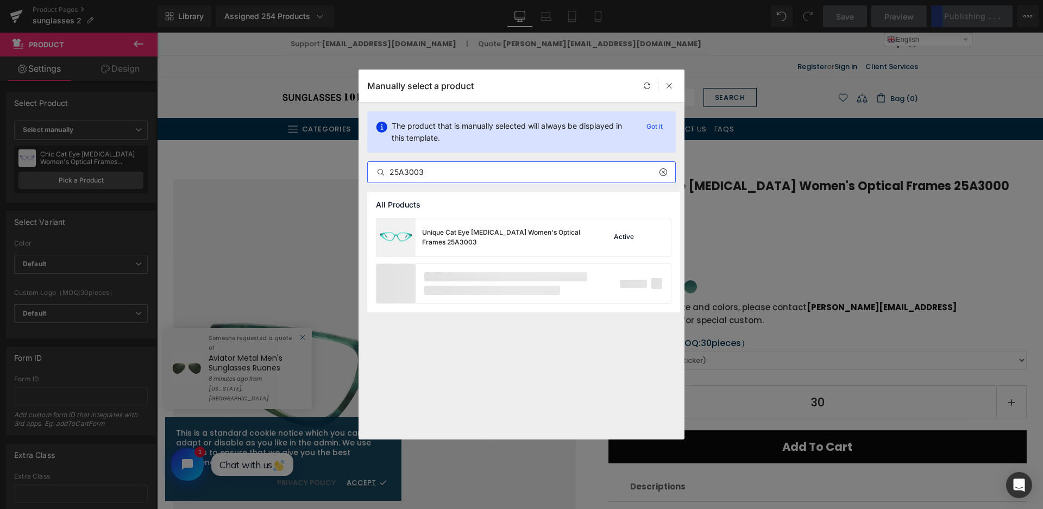
type input "25A3003"
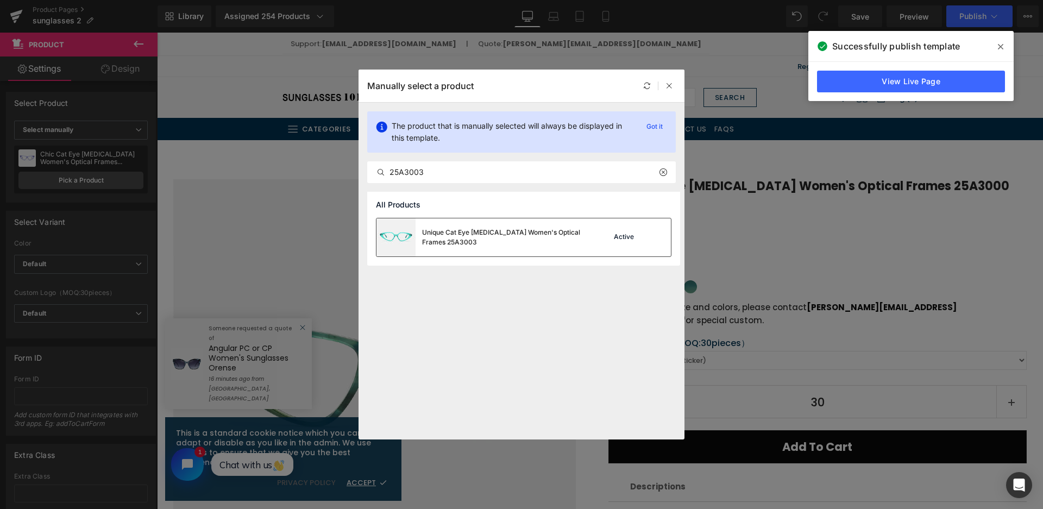
click at [529, 249] on div "Unique Cat Eye Acetate Women's Optical Frames 25A3003" at bounding box center [480, 237] width 209 height 38
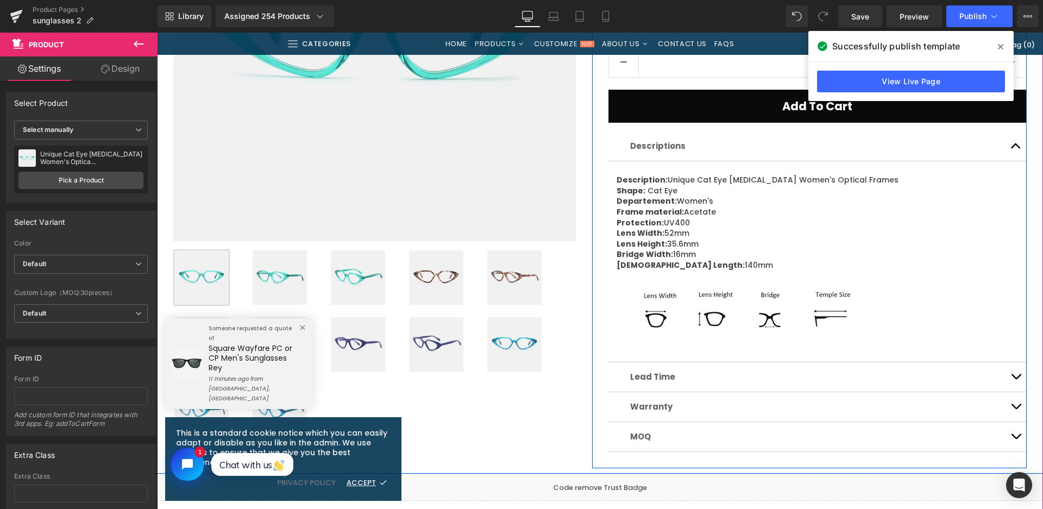
scroll to position [380, 0]
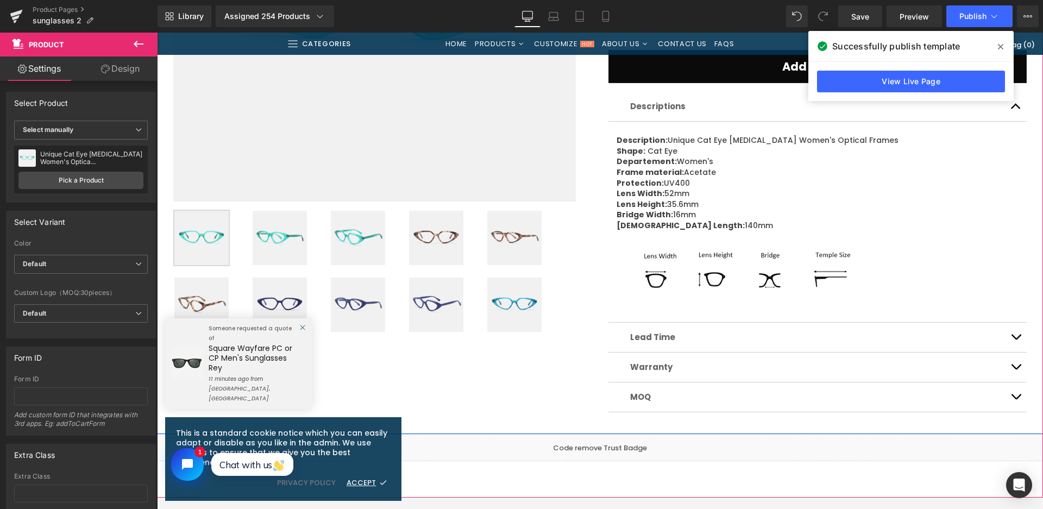
click at [428, 250] on img at bounding box center [436, 238] width 54 height 54
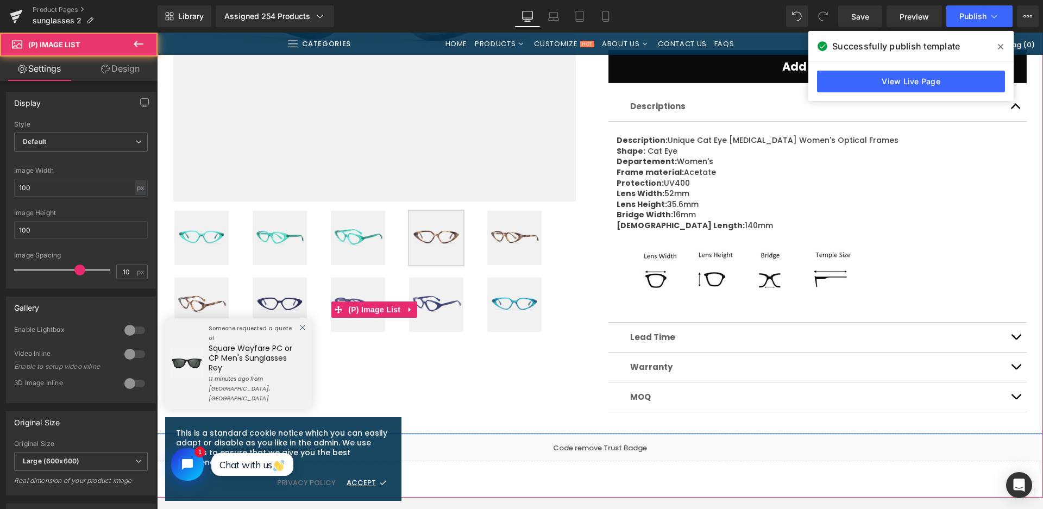
click at [296, 311] on img at bounding box center [279, 304] width 54 height 54
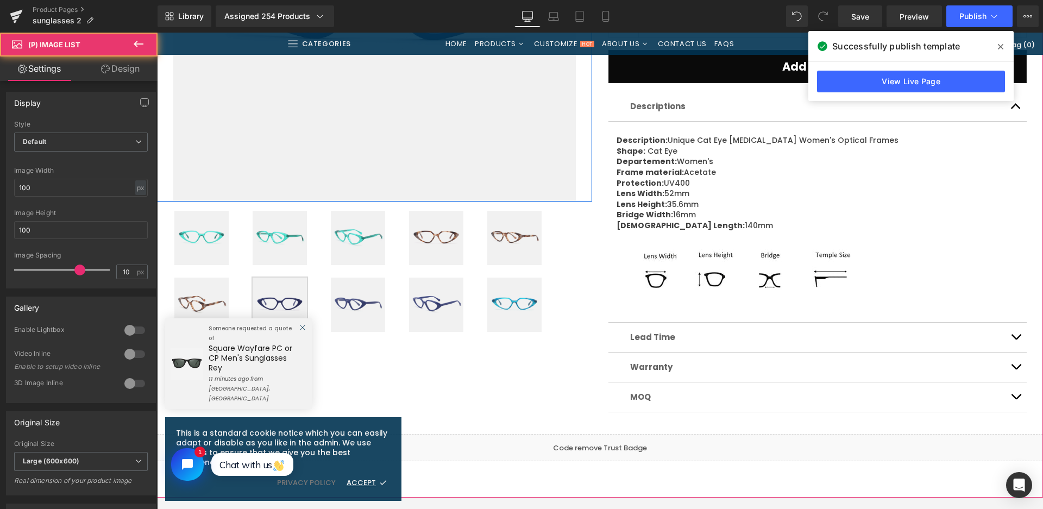
scroll to position [163, 0]
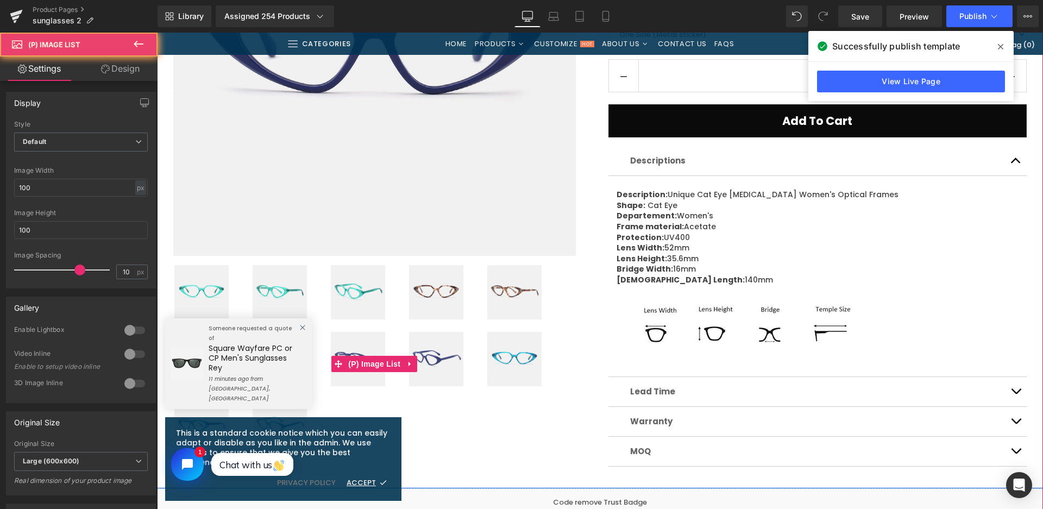
click at [510, 375] on img at bounding box center [514, 359] width 54 height 54
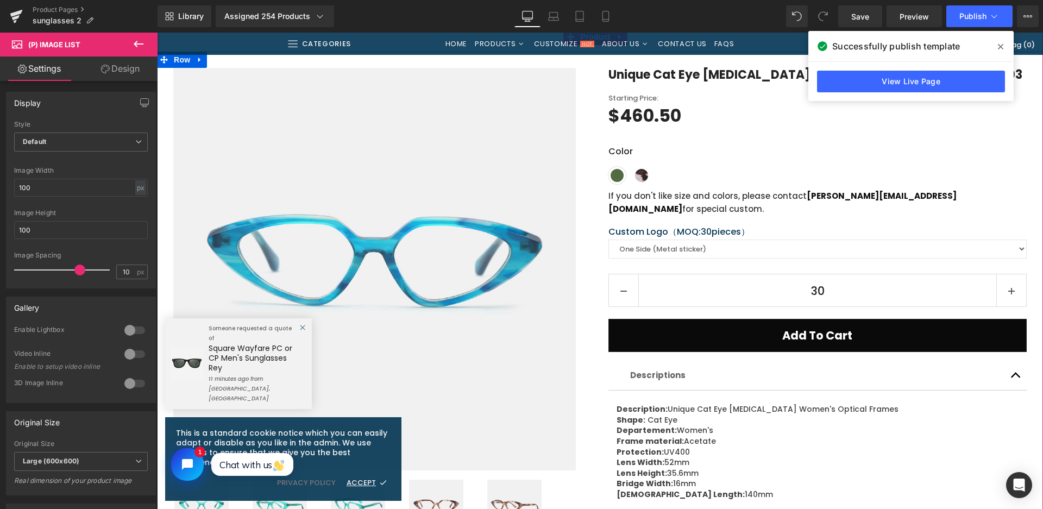
scroll to position [109, 0]
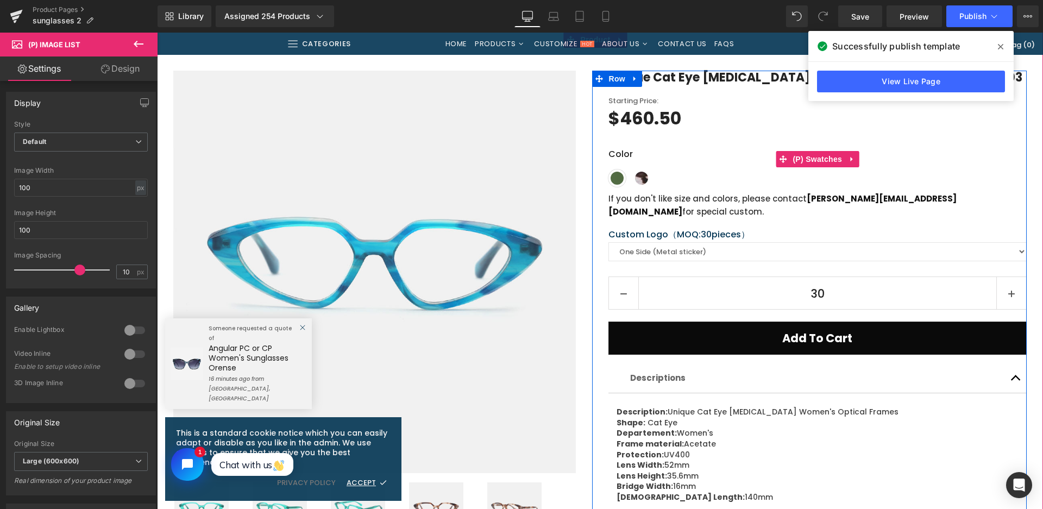
click at [815, 140] on div "Color Shiny crystal green Shiny demi grey Shiny solid violet Shiny crystal cyan…" at bounding box center [817, 158] width 419 height 55
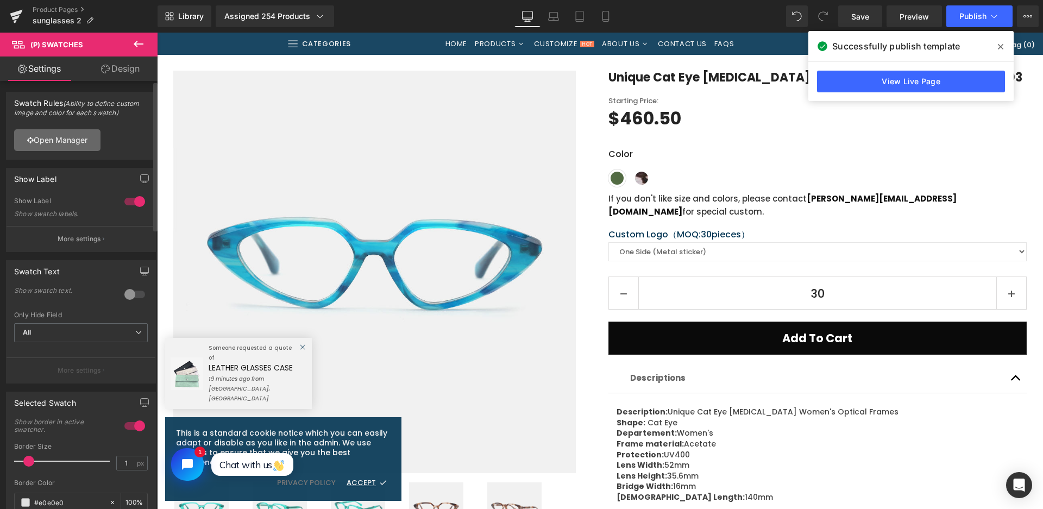
click at [64, 145] on link "Open Manager" at bounding box center [57, 140] width 86 height 22
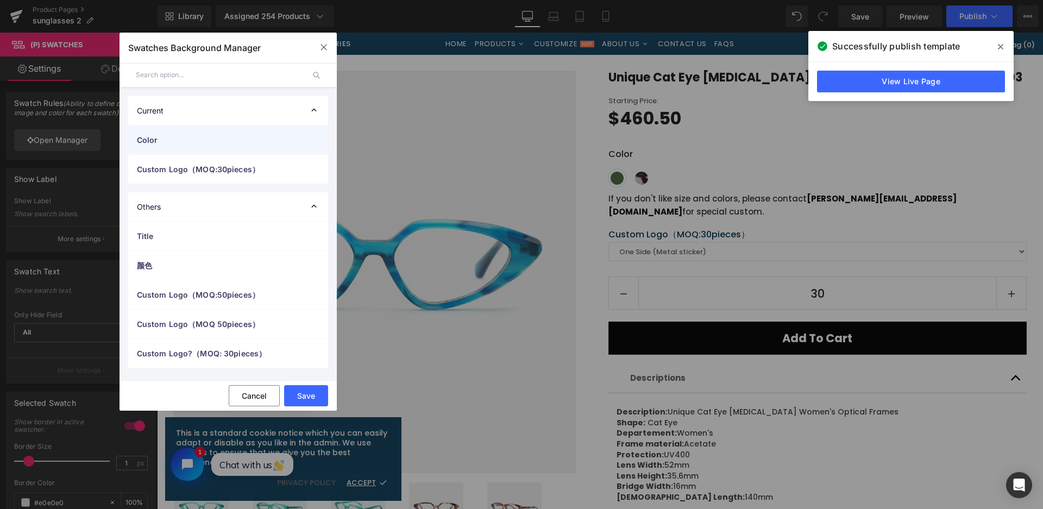
click at [179, 148] on div "Color" at bounding box center [228, 139] width 200 height 29
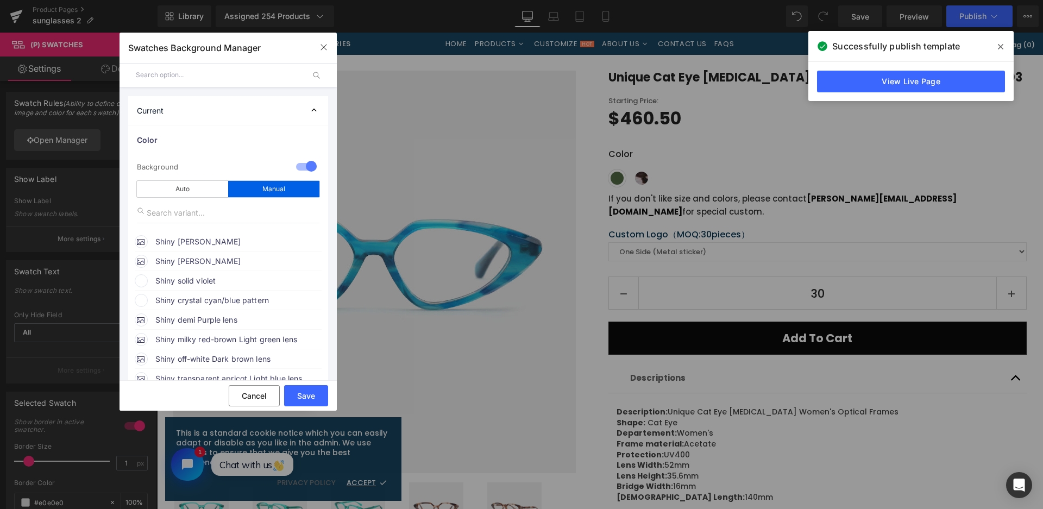
click at [189, 282] on span "Shiny solid violet" at bounding box center [237, 280] width 165 height 13
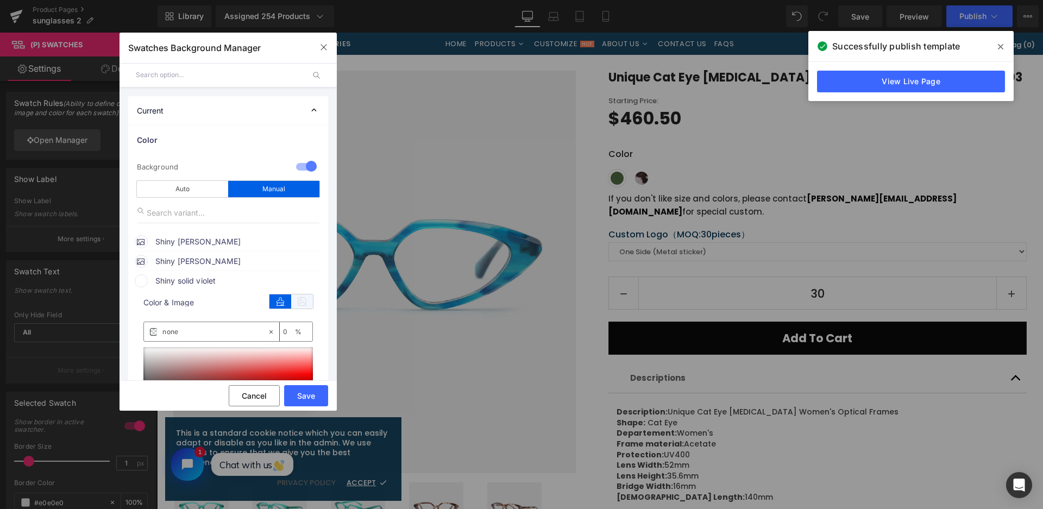
click at [299, 306] on icon at bounding box center [302, 301] width 22 height 14
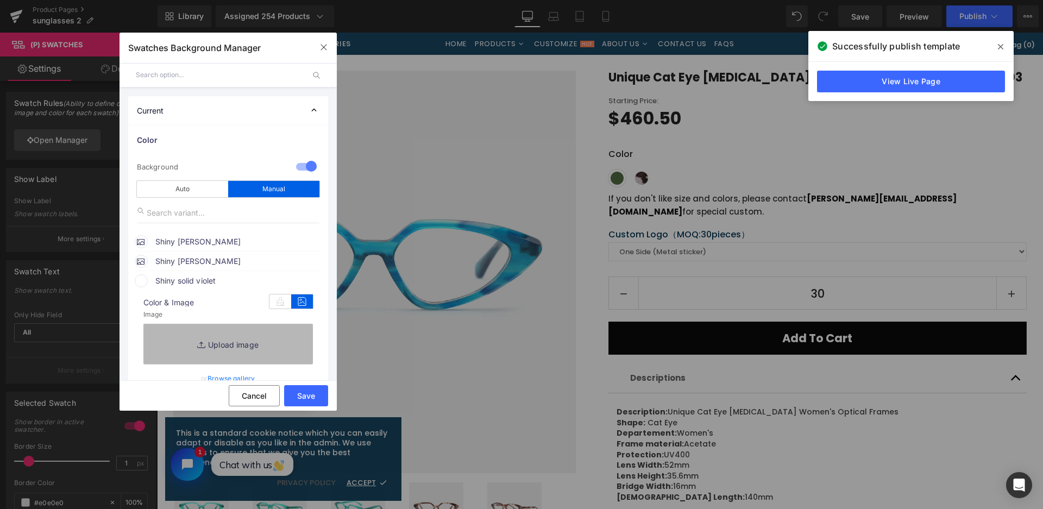
click at [276, 335] on link "Replace Image" at bounding box center [227, 344] width 169 height 40
type input "C:\fakepath\微信截图_20250826151756.png"
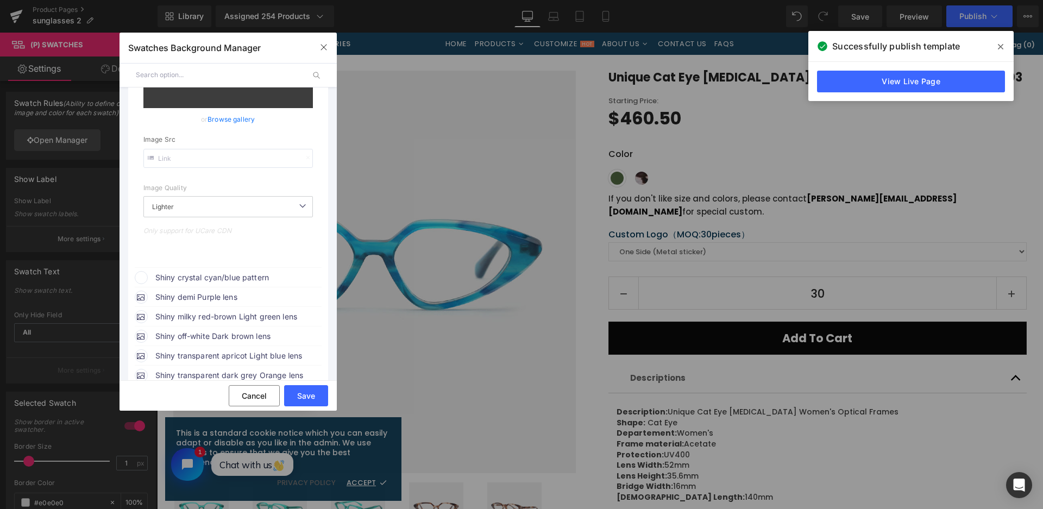
scroll to position [271, 0]
click at [232, 276] on span "Shiny crystal cyan/blue pattern" at bounding box center [237, 275] width 165 height 13
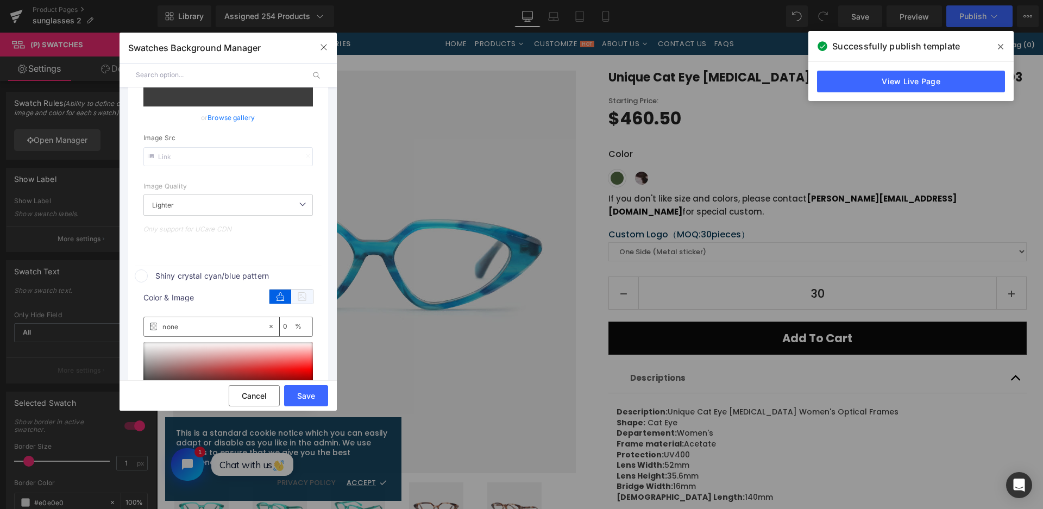
click at [298, 292] on icon at bounding box center [302, 296] width 22 height 14
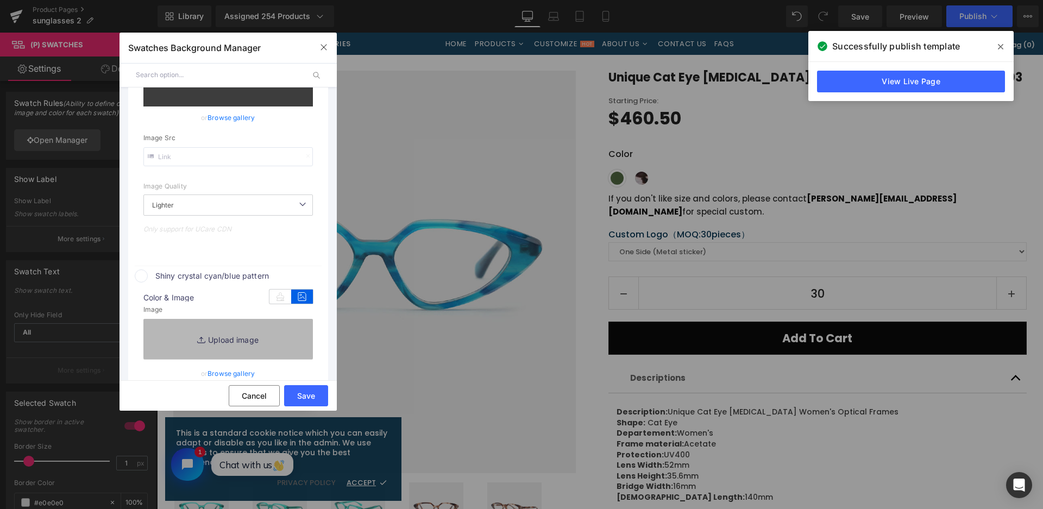
click at [282, 327] on link "Replace Image" at bounding box center [227, 339] width 169 height 40
type input "https://ucarecdn.com/4dc2ae04-45c7-47de-8592-0b477f591d0d/-/format/auto/-/previ…"
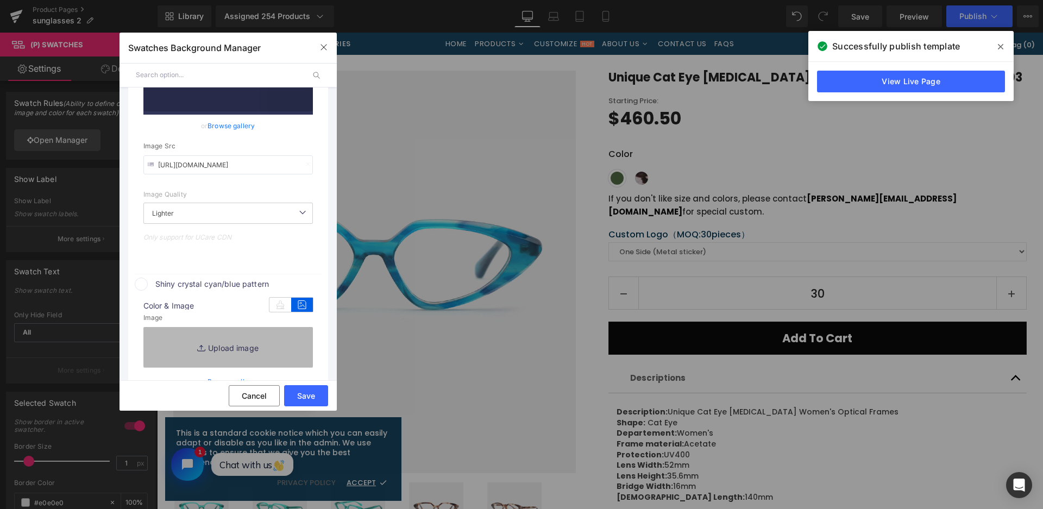
scroll to position [280, 0]
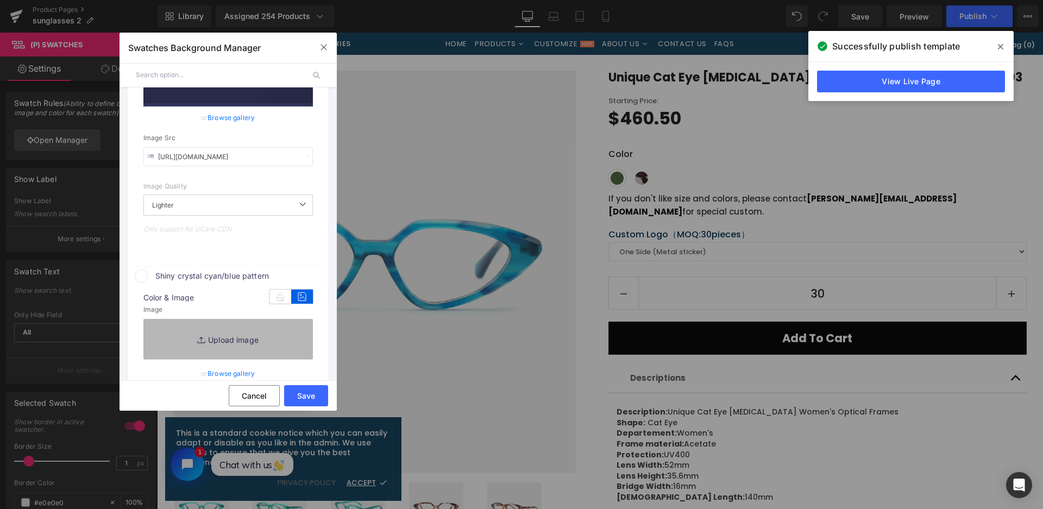
type input "C:\fakepath\微信截图_20250826151809.png"
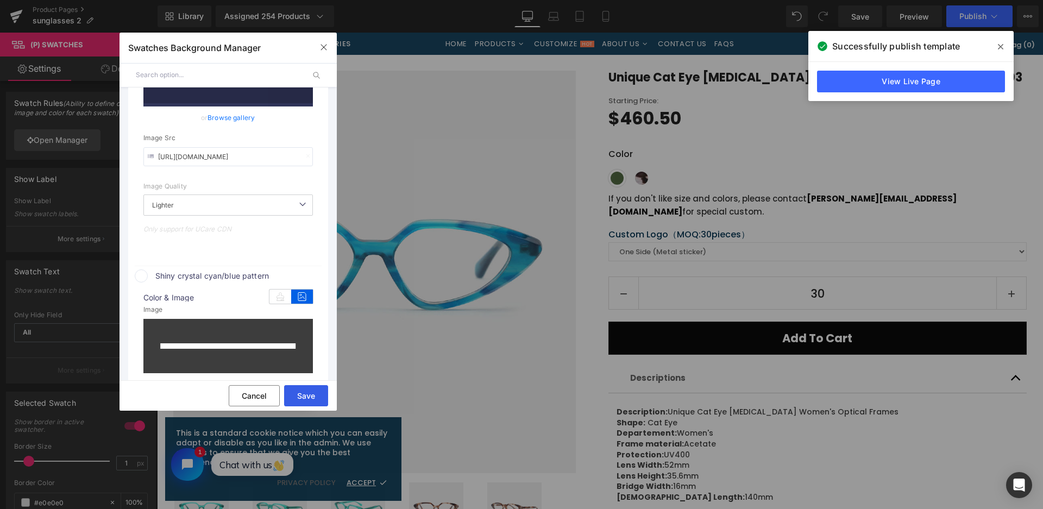
type input "https://ucarecdn.com/7ed0628a-80a4-414e-a888-86b3891303cc/-/format/auto/-/previ…"
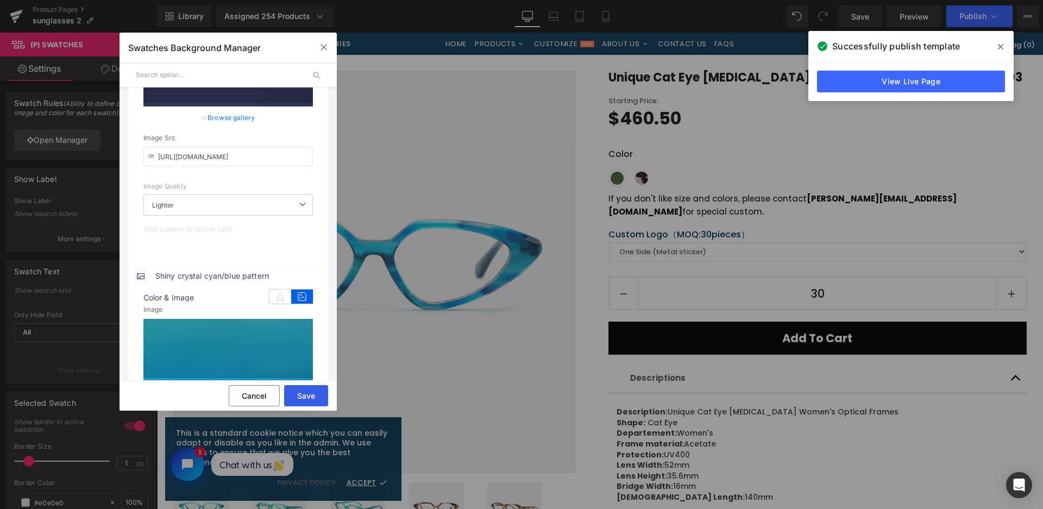
click at [312, 397] on button "Save" at bounding box center [306, 395] width 44 height 21
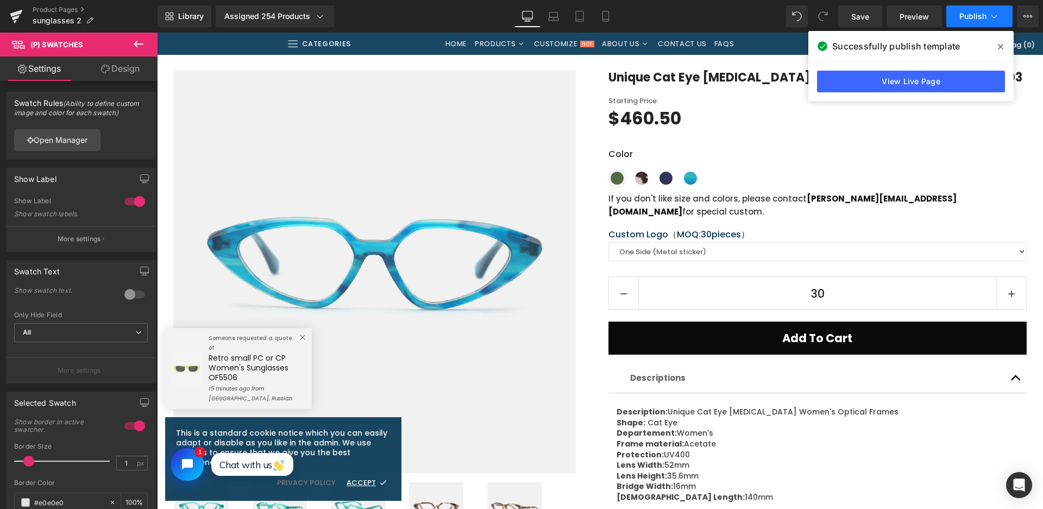
click at [961, 15] on span "Publish" at bounding box center [972, 16] width 27 height 9
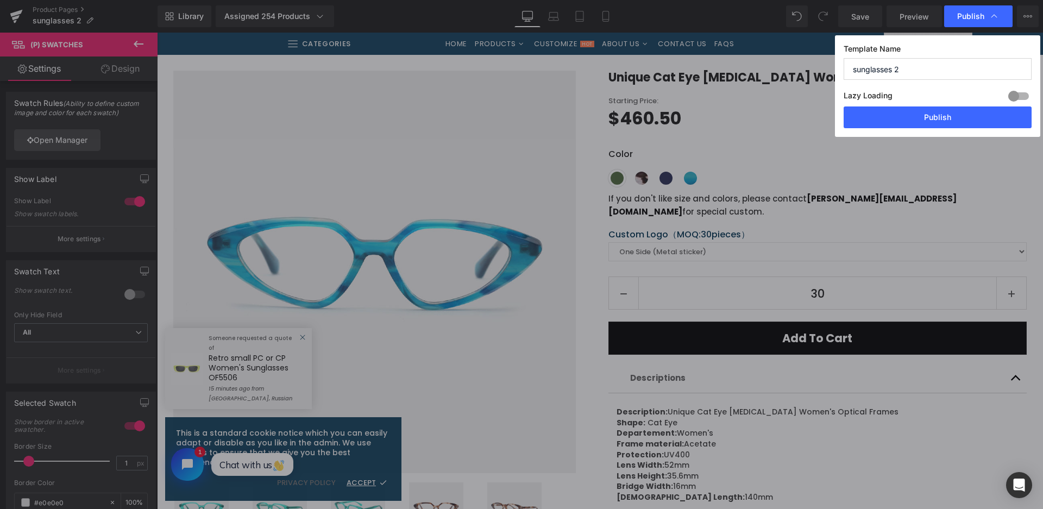
drag, startPoint x: 907, startPoint y: 110, endPoint x: 342, endPoint y: 8, distance: 573.8
click at [907, 111] on button "Publish" at bounding box center [937, 117] width 188 height 22
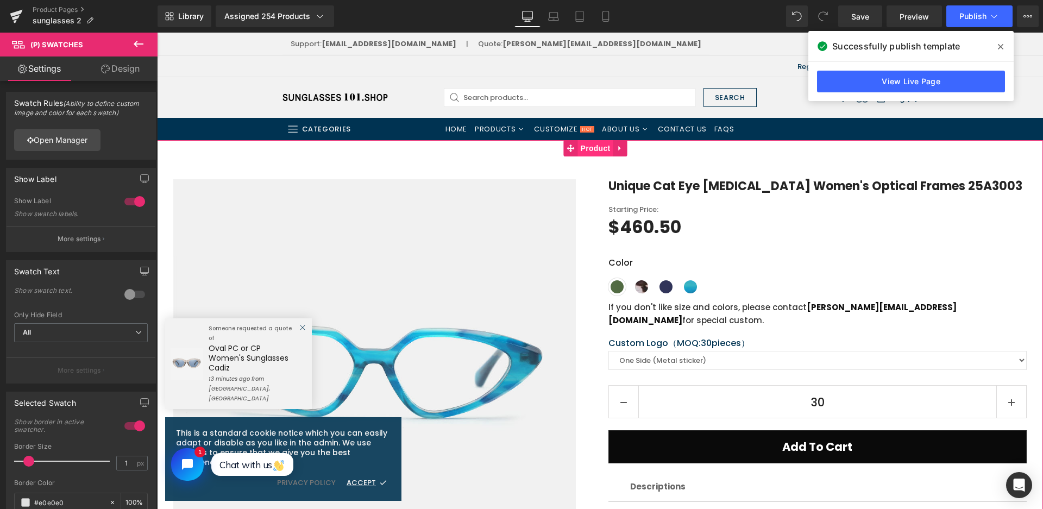
click at [589, 147] on span "Product" at bounding box center [595, 148] width 35 height 16
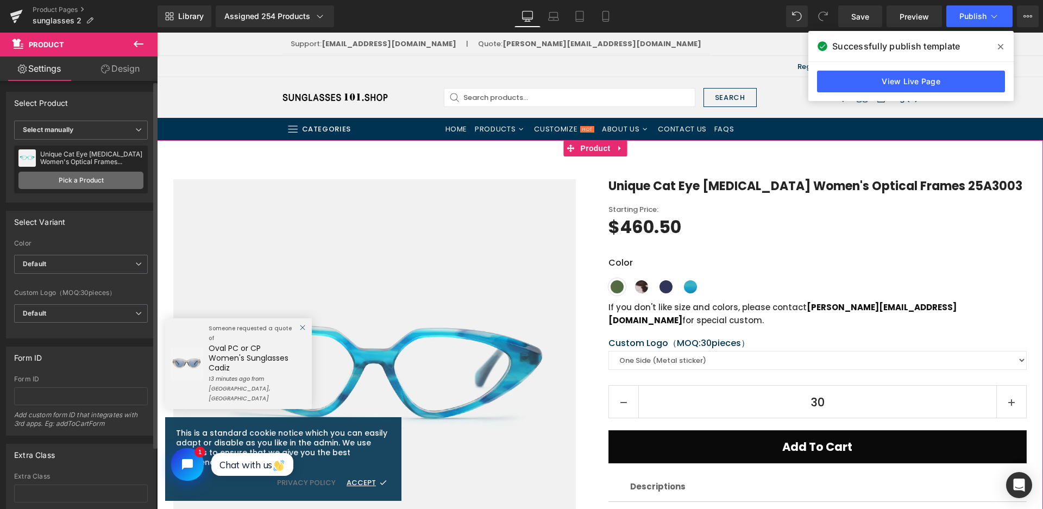
click at [80, 176] on link "Pick a Product" at bounding box center [80, 180] width 125 height 17
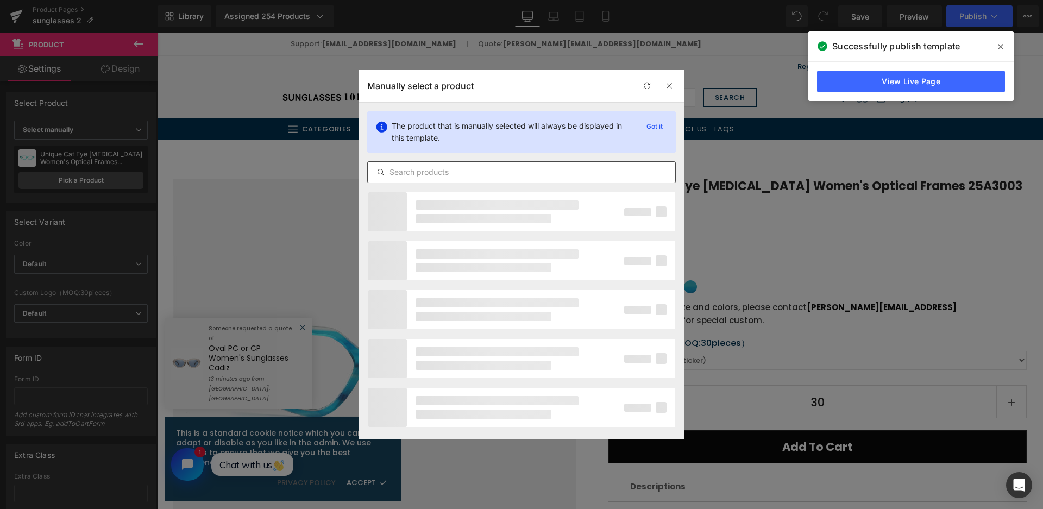
click at [0, 0] on input "text" at bounding box center [0, 0] width 0 height 0
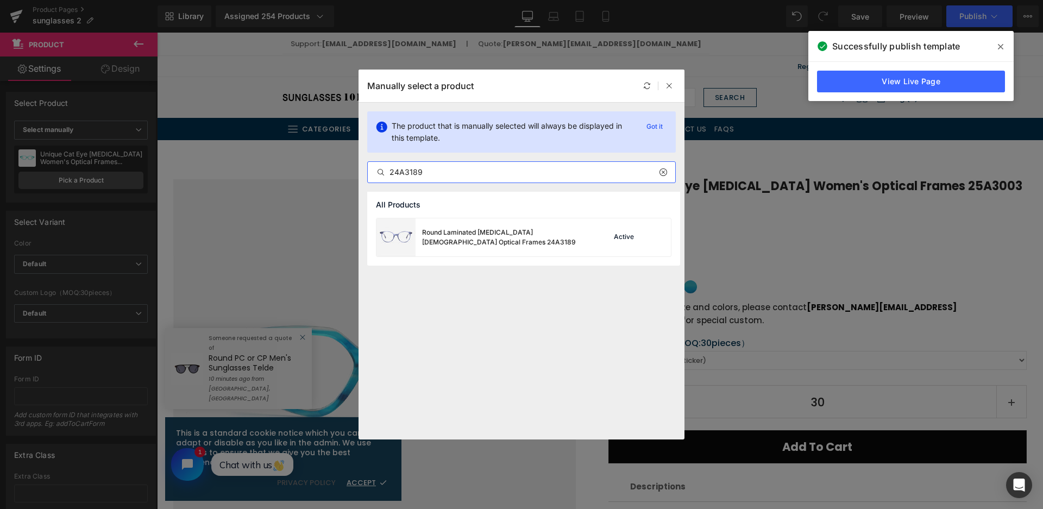
type input "24A3189"
click at [0, 0] on div "Round Laminated [MEDICAL_DATA] [DEMOGRAPHIC_DATA] Optical Frames 24A3189" at bounding box center [0, 0] width 0 height 0
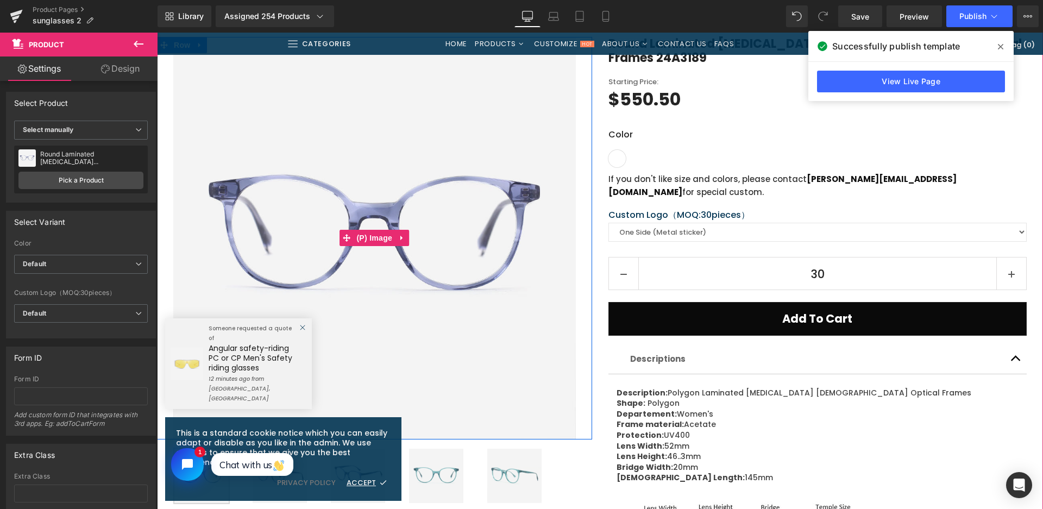
scroll to position [217, 0]
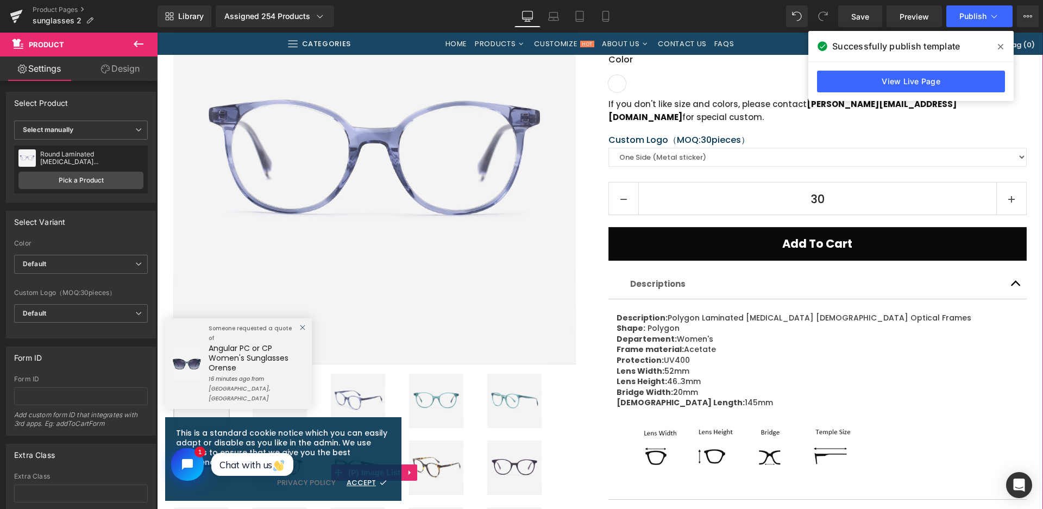
click at [427, 400] on img at bounding box center [436, 401] width 54 height 54
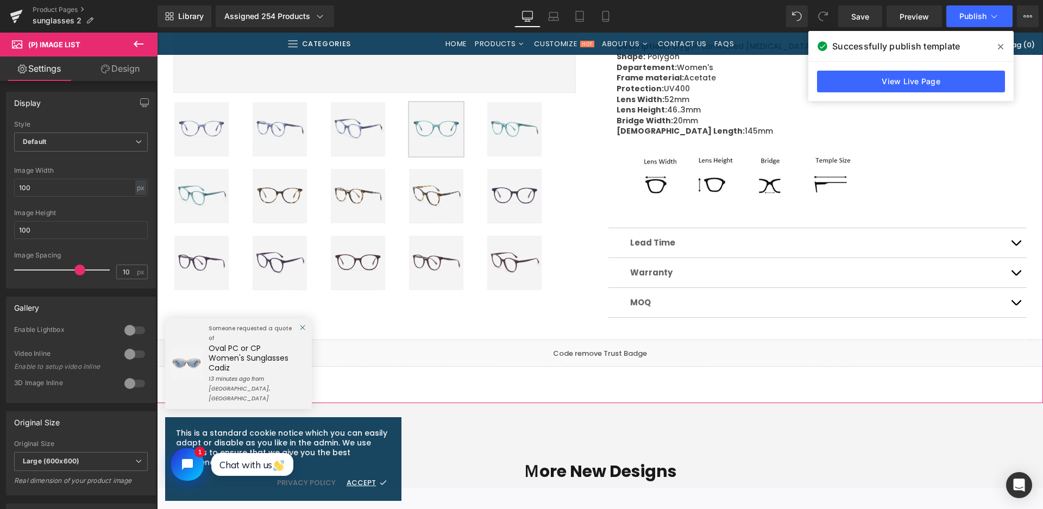
click at [282, 199] on img at bounding box center [279, 196] width 54 height 54
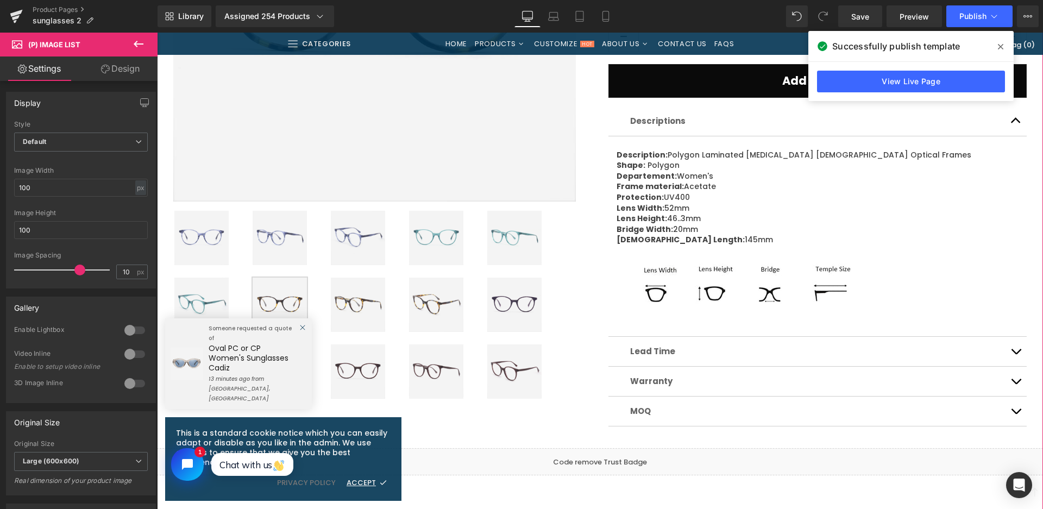
click at [497, 306] on img at bounding box center [514, 304] width 54 height 54
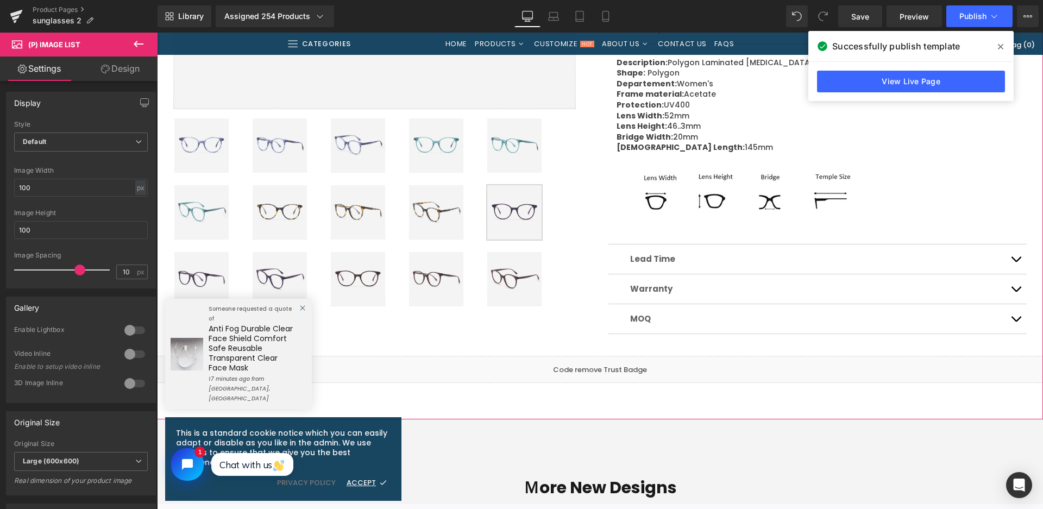
scroll to position [543, 0]
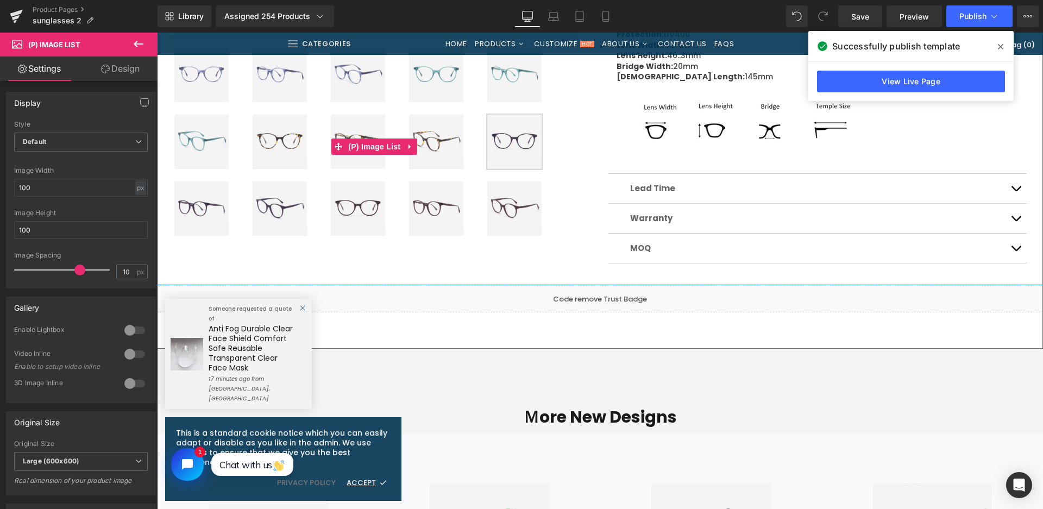
click at [368, 192] on img at bounding box center [358, 208] width 54 height 54
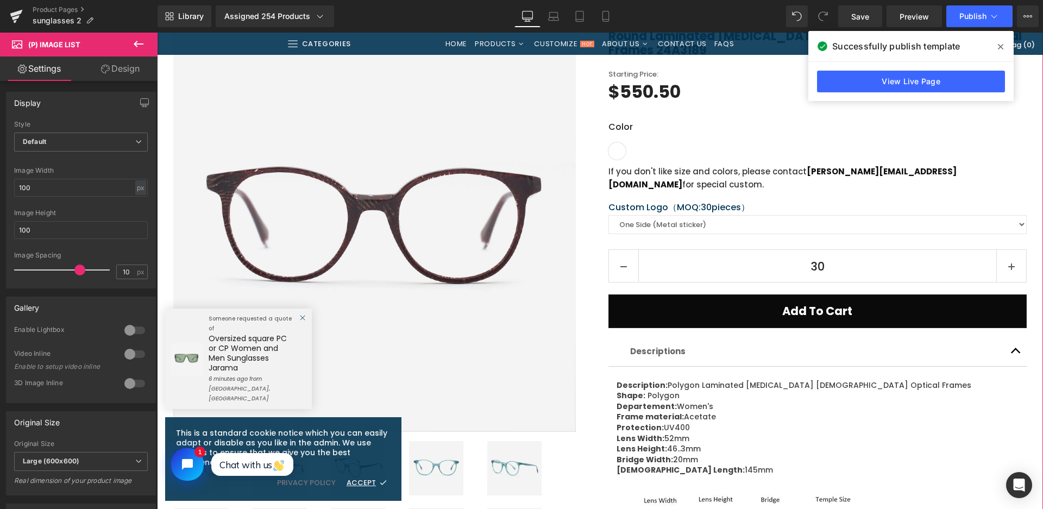
scroll to position [109, 0]
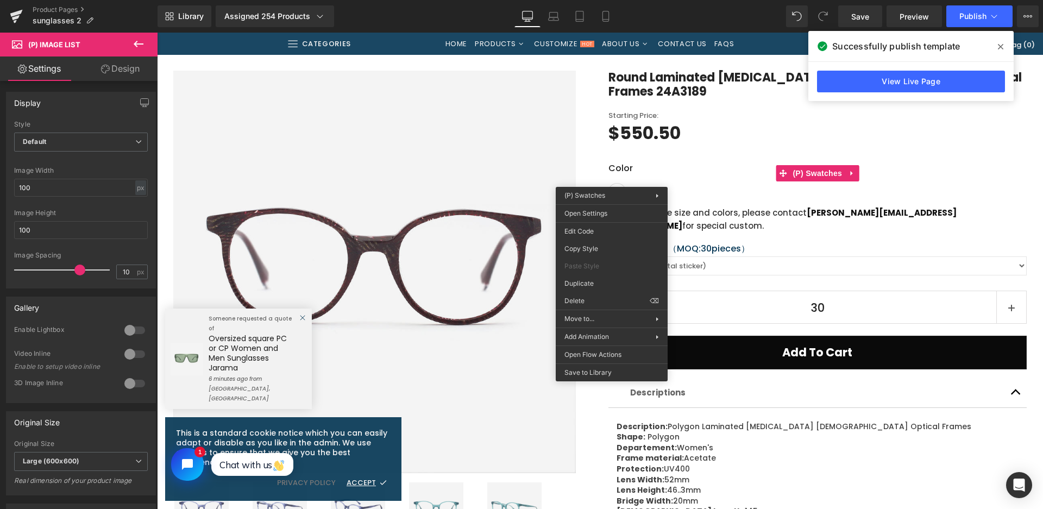
drag, startPoint x: 766, startPoint y: 245, endPoint x: 609, endPoint y: 213, distance: 160.3
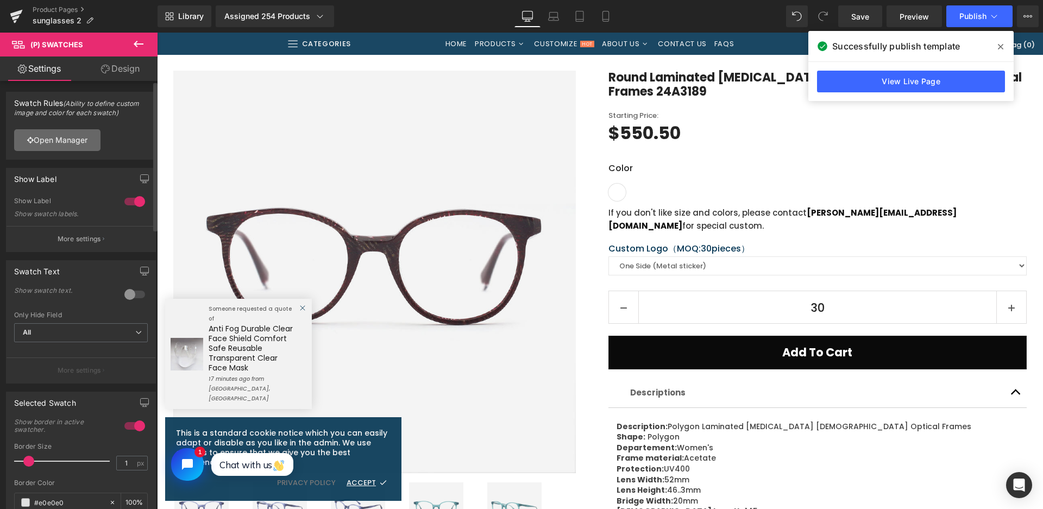
click at [66, 145] on link "Open Manager" at bounding box center [57, 140] width 86 height 22
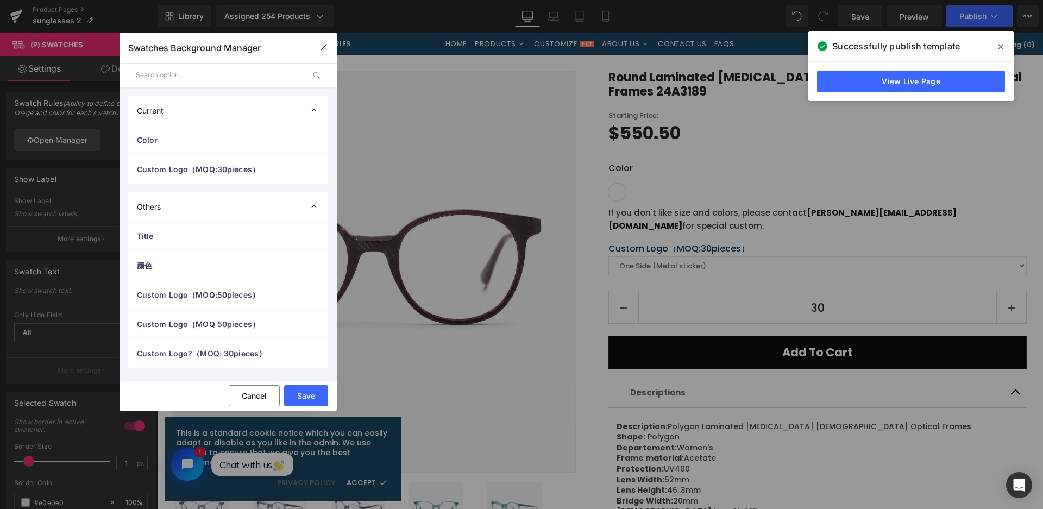
click at [0, 0] on span "Color" at bounding box center [0, 0] width 0 height 0
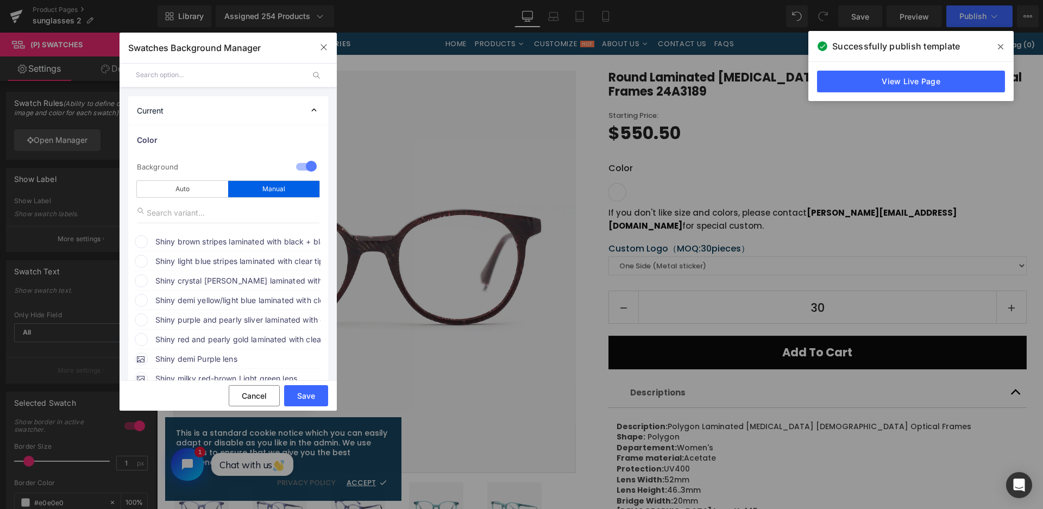
click at [230, 238] on span "Shiny brown stripes laminated with black + black laminated with clear tip templ…" at bounding box center [237, 241] width 165 height 13
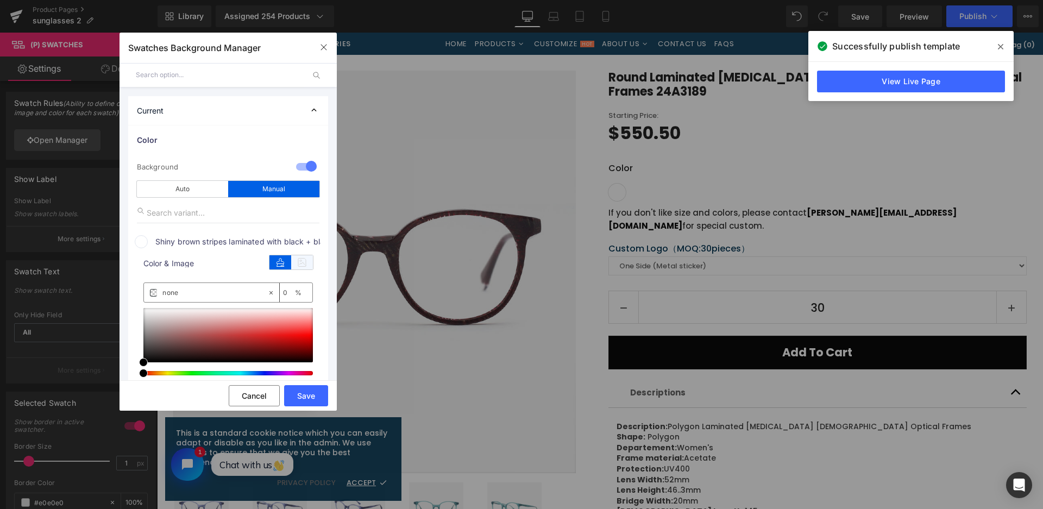
click at [301, 261] on icon at bounding box center [302, 262] width 22 height 14
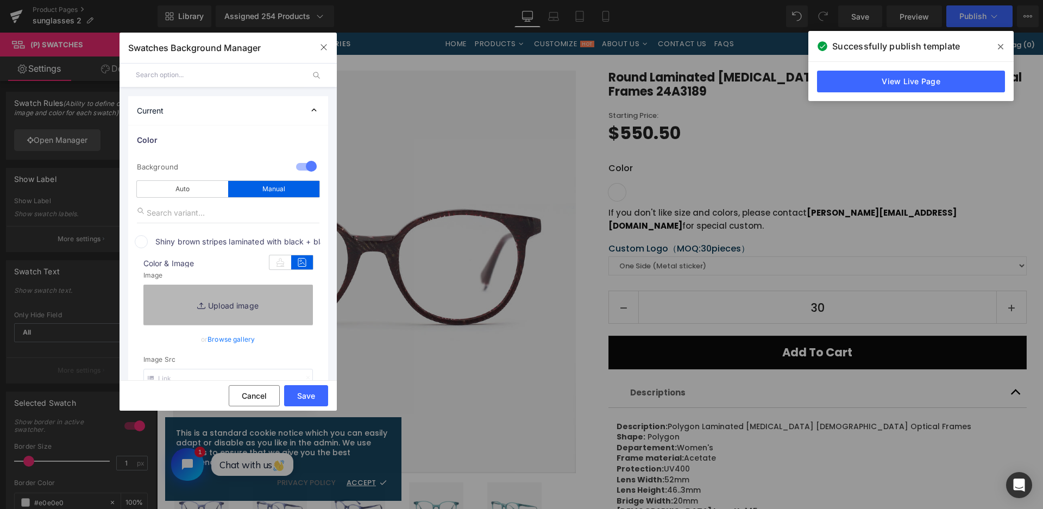
click at [264, 313] on link "Replace Image" at bounding box center [227, 305] width 169 height 40
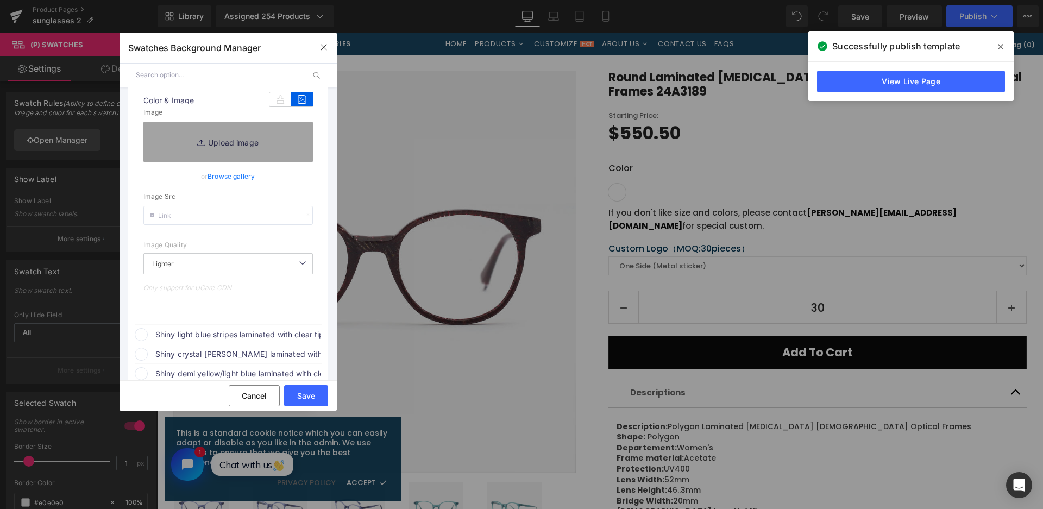
scroll to position [217, 0]
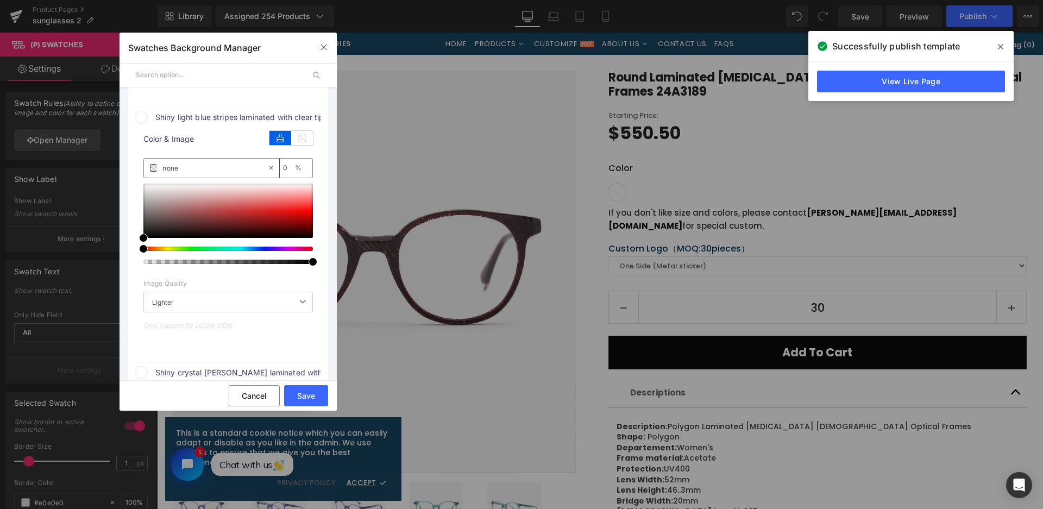
scroll to position [489, 0]
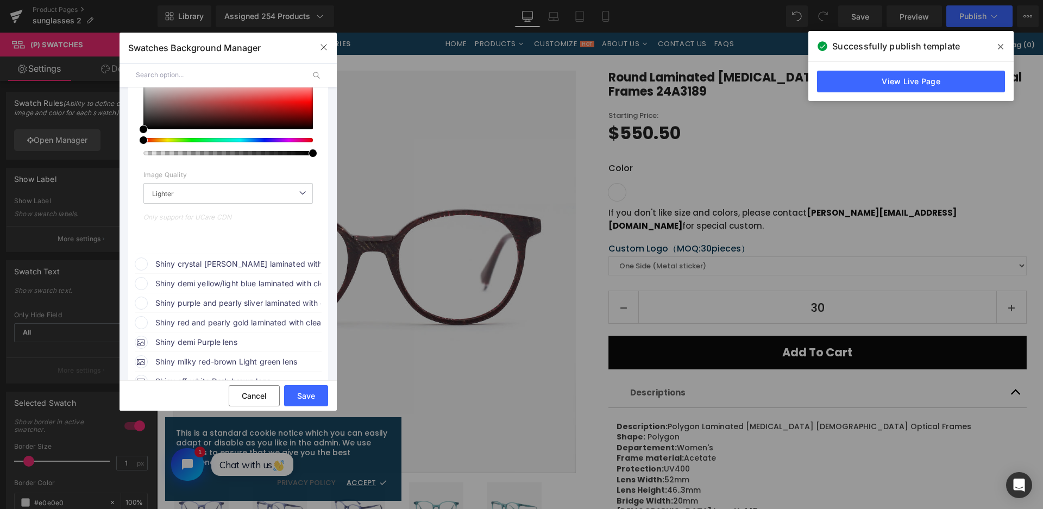
click at [292, 283] on span "Shiny demi yellow/light blue laminated with clear tip temples" at bounding box center [237, 283] width 165 height 13
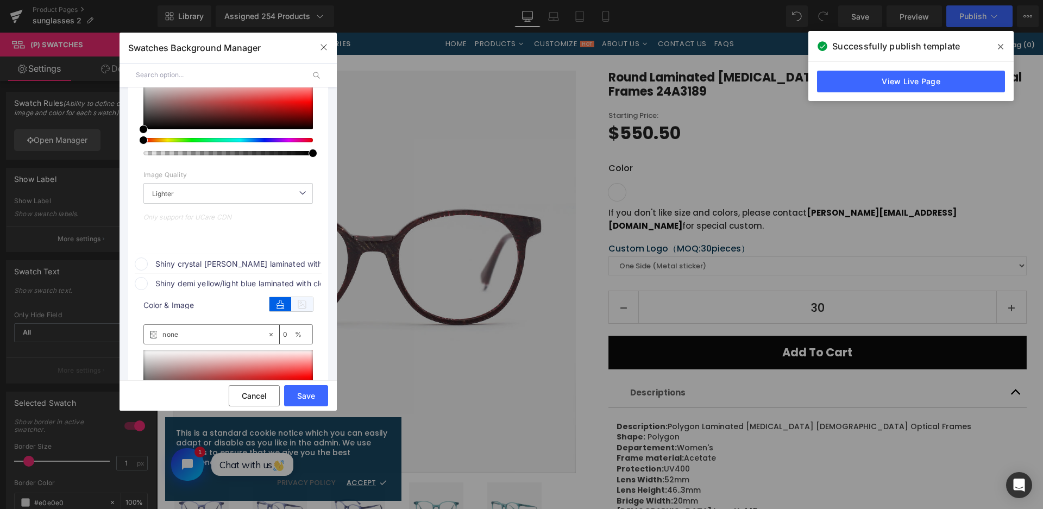
click at [306, 306] on icon at bounding box center [302, 304] width 22 height 14
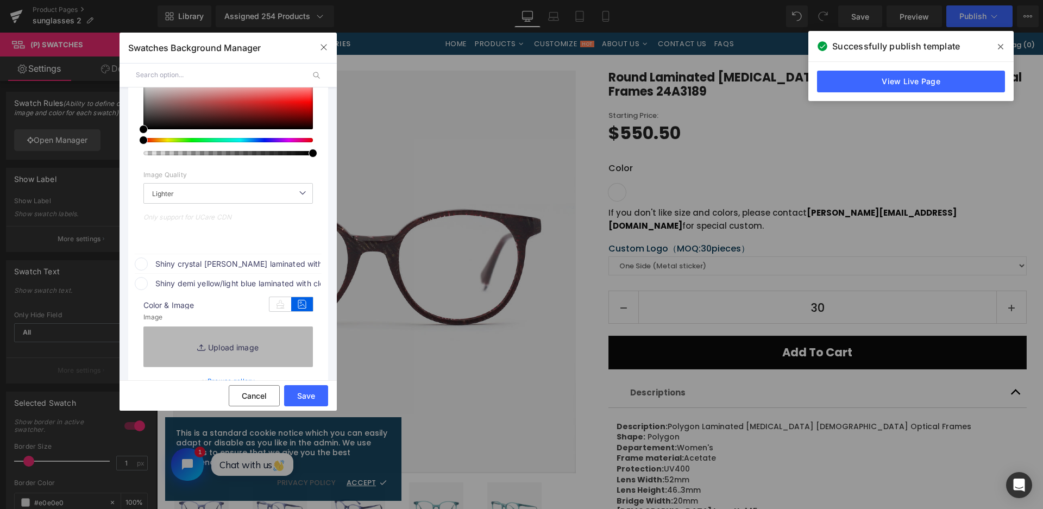
click at [288, 336] on link "Replace Image" at bounding box center [227, 346] width 169 height 40
type input "C:\fakepath\微信截图_20250826153918.png"
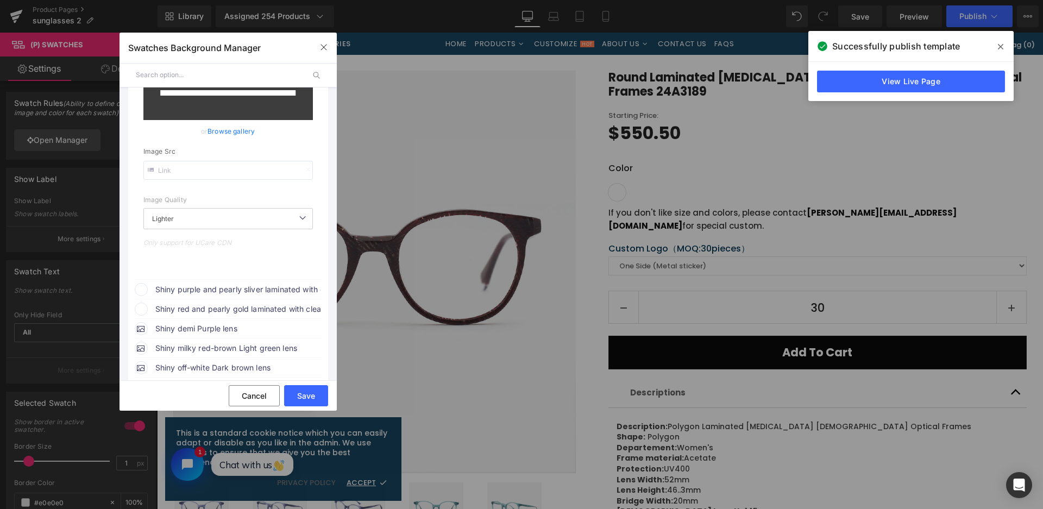
scroll to position [814, 0]
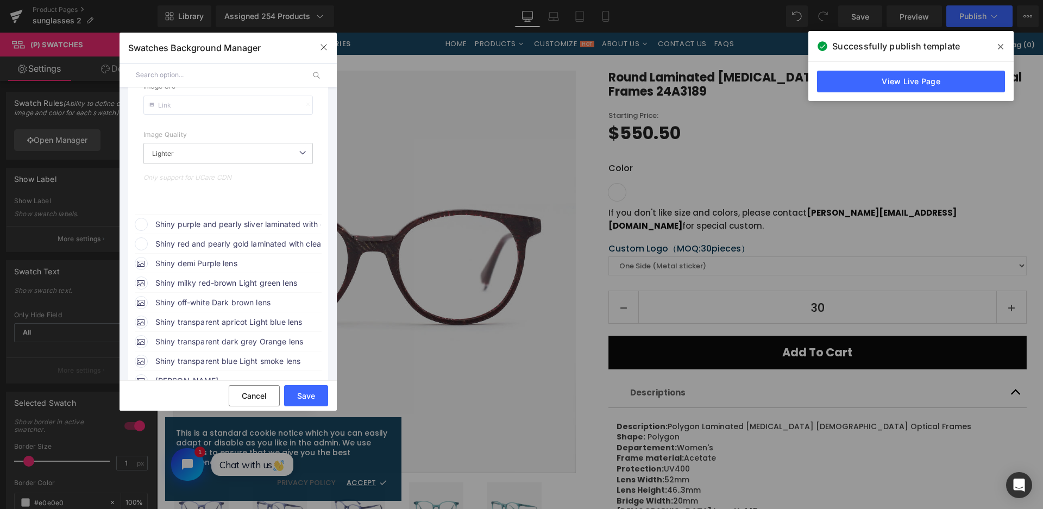
click at [275, 248] on span "Shiny red and pearly gold laminated with clear tip temples" at bounding box center [237, 243] width 165 height 13
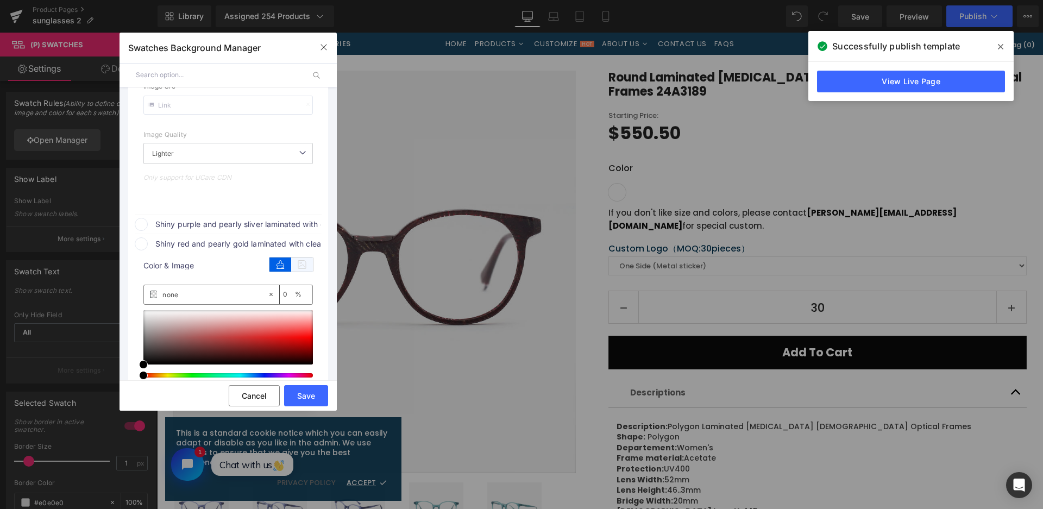
click at [305, 269] on icon at bounding box center [302, 264] width 22 height 14
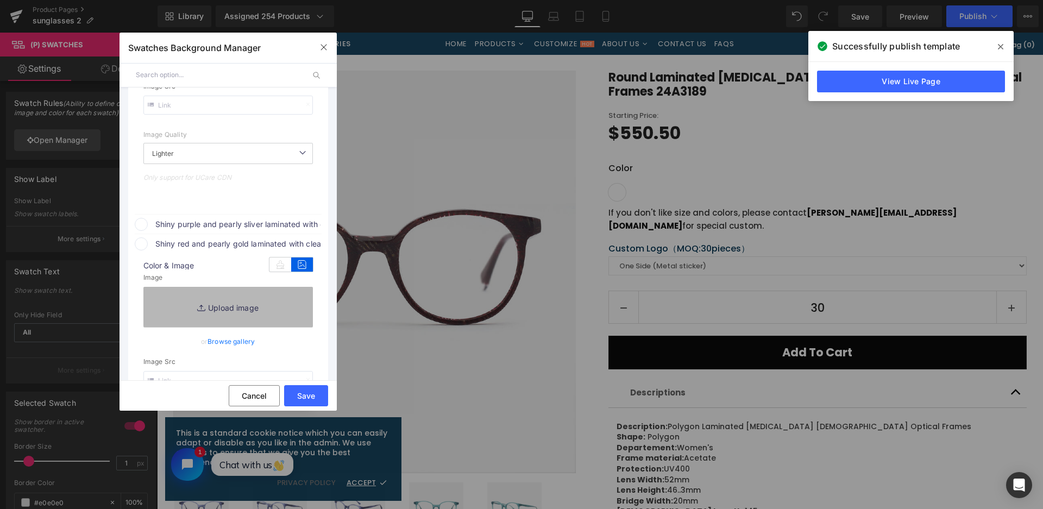
click at [287, 303] on link "Replace Image" at bounding box center [227, 307] width 169 height 40
type input "https://ucarecdn.com/b309ca95-ca5f-4966-bafb-afb156b6008e/-/format/auto/-/previ…"
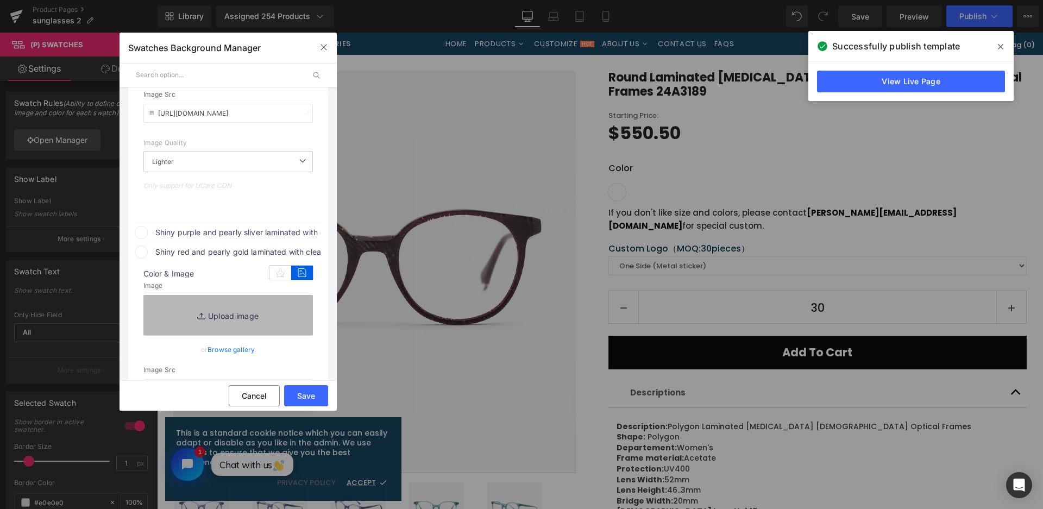
scroll to position [823, 0]
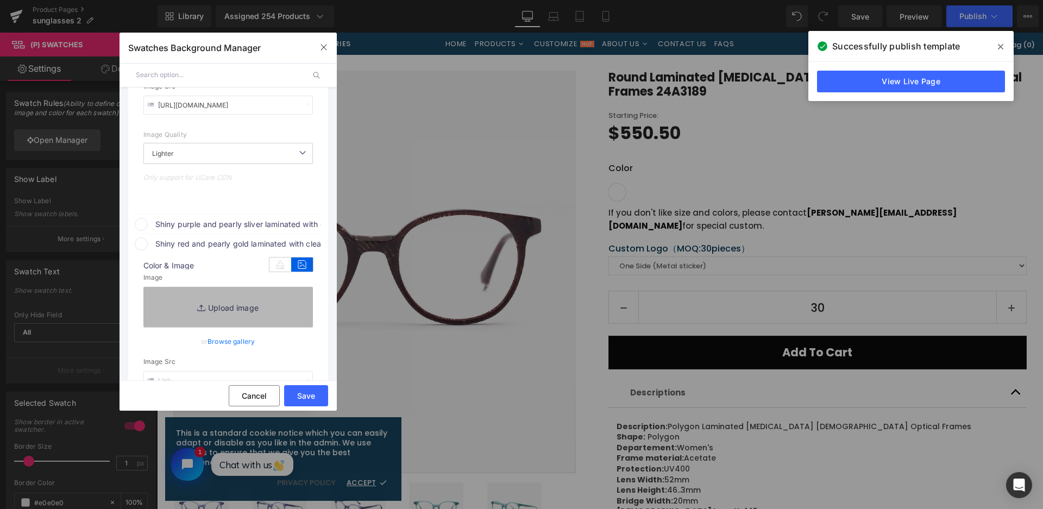
type input "C:\fakepath\微信截图_20250826153935.png"
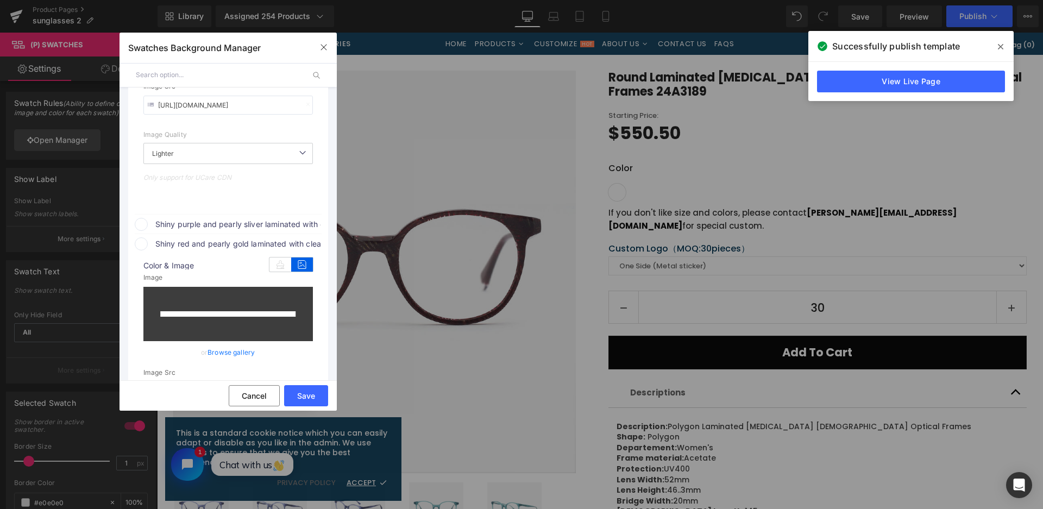
click at [0, 0] on span "Shiny purple and pearly sliver laminated with clear tip temples" at bounding box center [0, 0] width 0 height 0
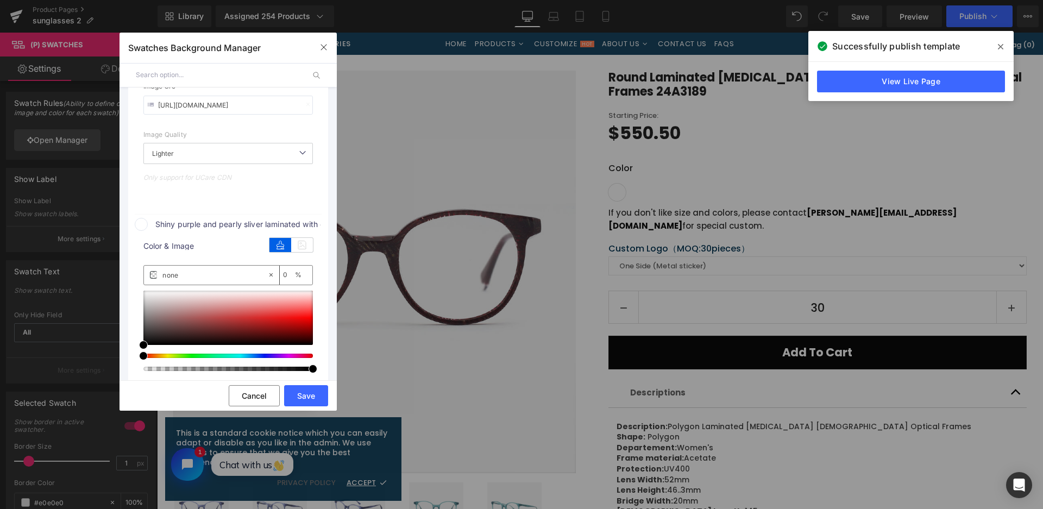
click at [299, 247] on icon at bounding box center [302, 245] width 22 height 14
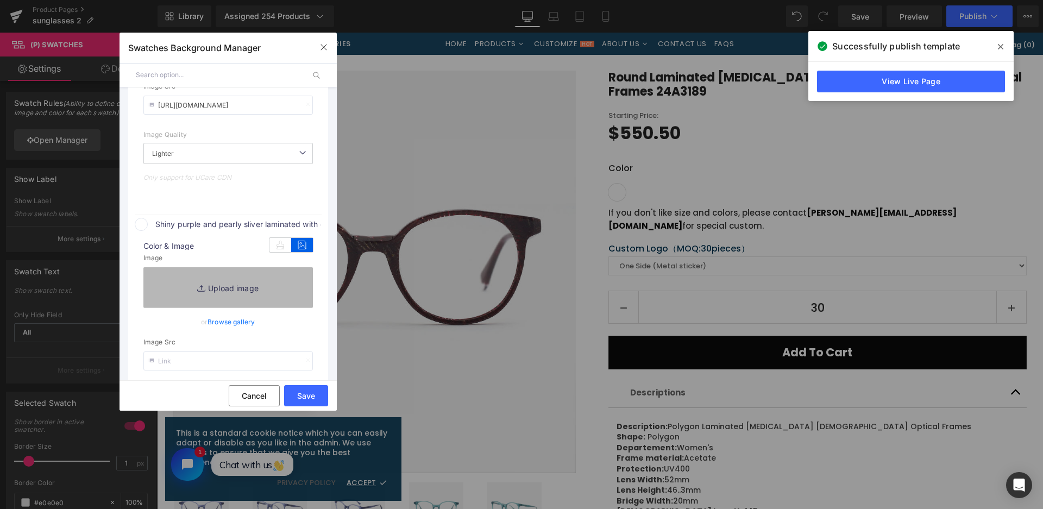
click at [275, 293] on link "Replace Image" at bounding box center [227, 287] width 169 height 40
type input "https://ucarecdn.com/09c5d68b-58b4-4155-b45a-7e5c61ba9516/-/format/auto/-/previ…"
type input "C:\fakepath\微信截图_20250826153927.png"
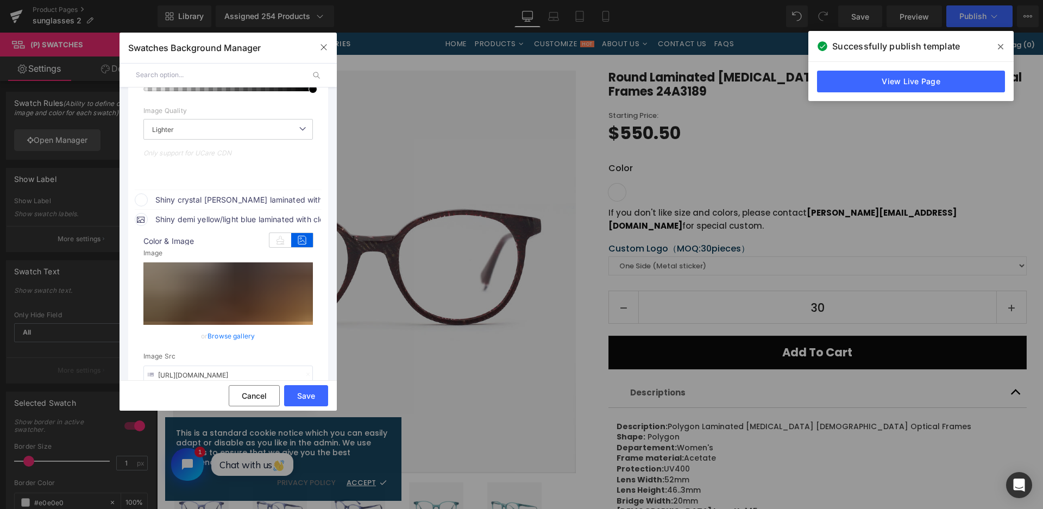
scroll to position [551, 0]
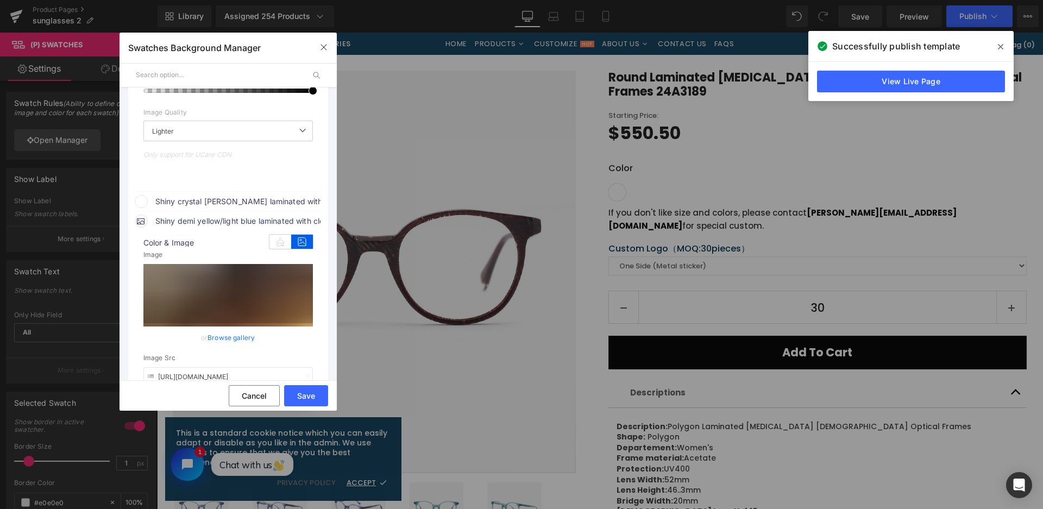
click at [0, 0] on span "Shiny crystal pearly green laminated with clear tip temples" at bounding box center [0, 0] width 0 height 0
type input "https://ucarecdn.com/8fa04302-8084-4f38-ae20-c6cca680a3d0/-/format/auto/-/previ…"
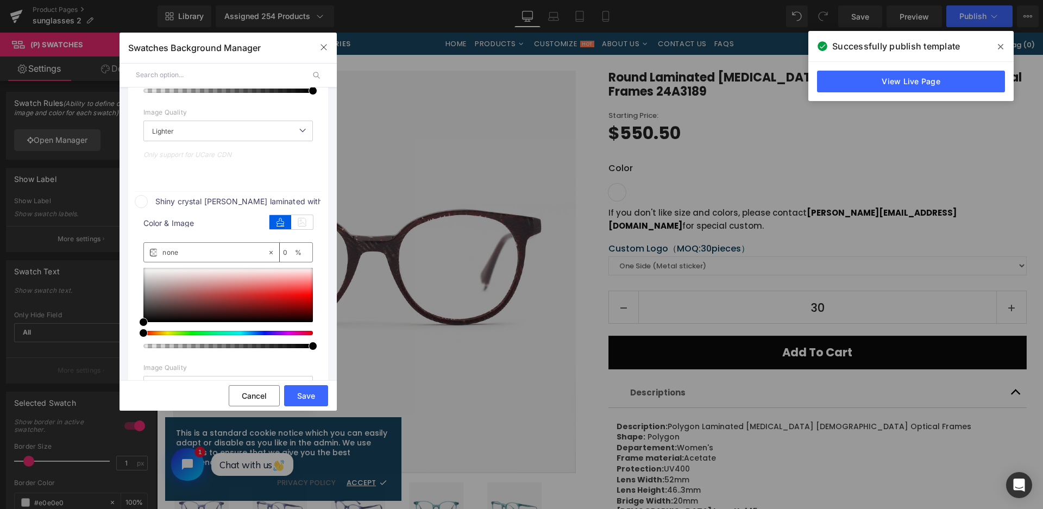
drag, startPoint x: 306, startPoint y: 223, endPoint x: 285, endPoint y: 268, distance: 49.5
click at [304, 223] on icon at bounding box center [302, 222] width 22 height 14
click at [0, 0] on link "Replace Image" at bounding box center [0, 0] width 0 height 0
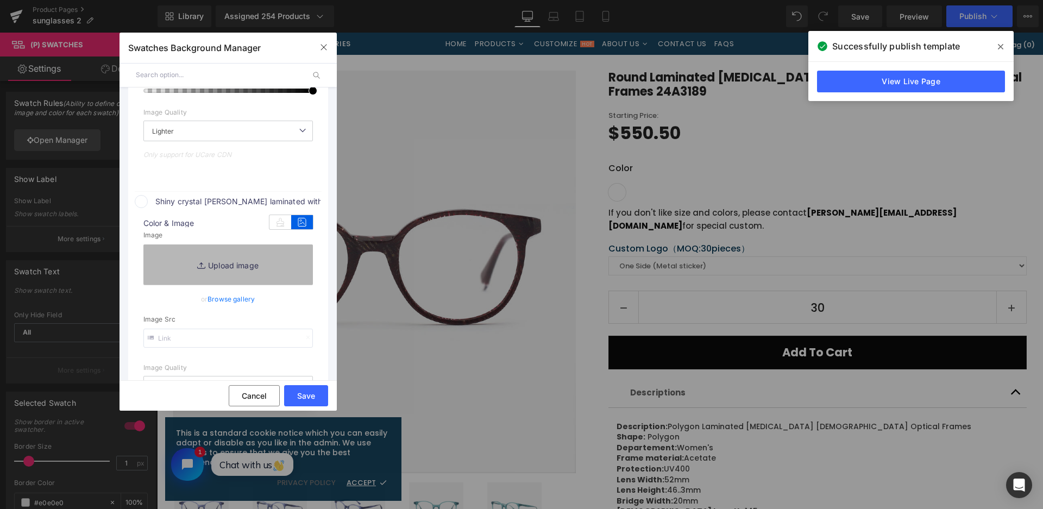
type input "C:\fakepath\微信截图_20250826153905.png"
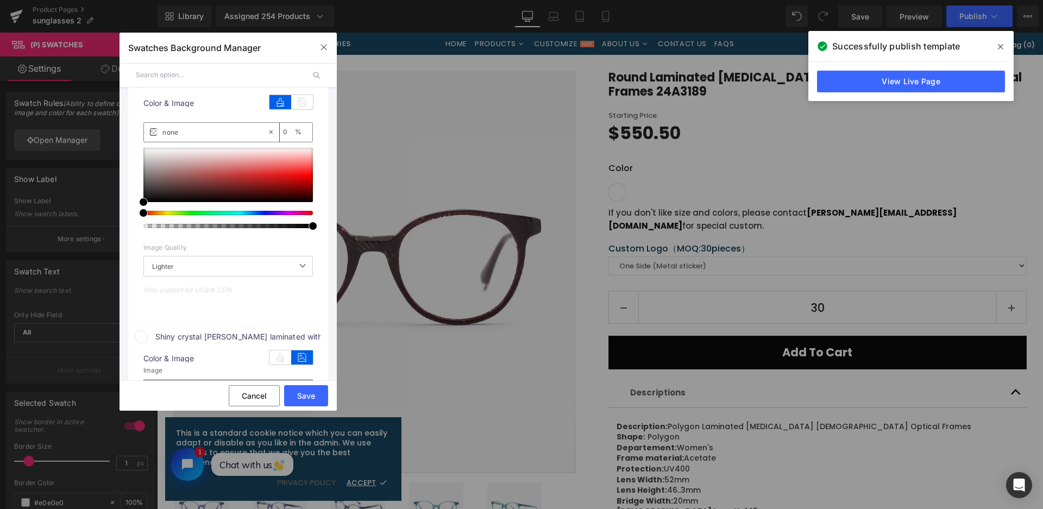
scroll to position [388, 0]
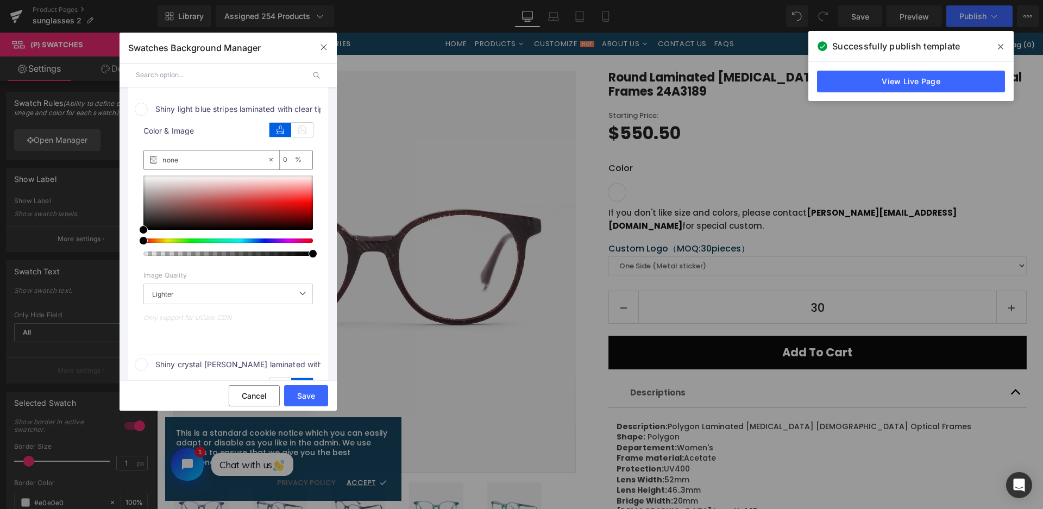
type input "https://ucarecdn.com/46899b3d-d85d-448e-8e94-3b466c539f67/-/format/auto/-/previ…"
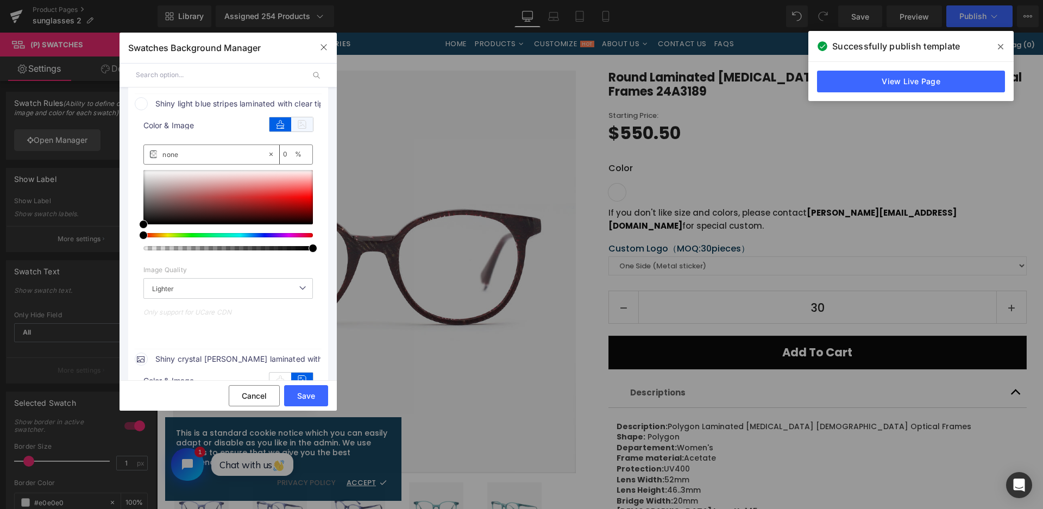
scroll to position [334, 0]
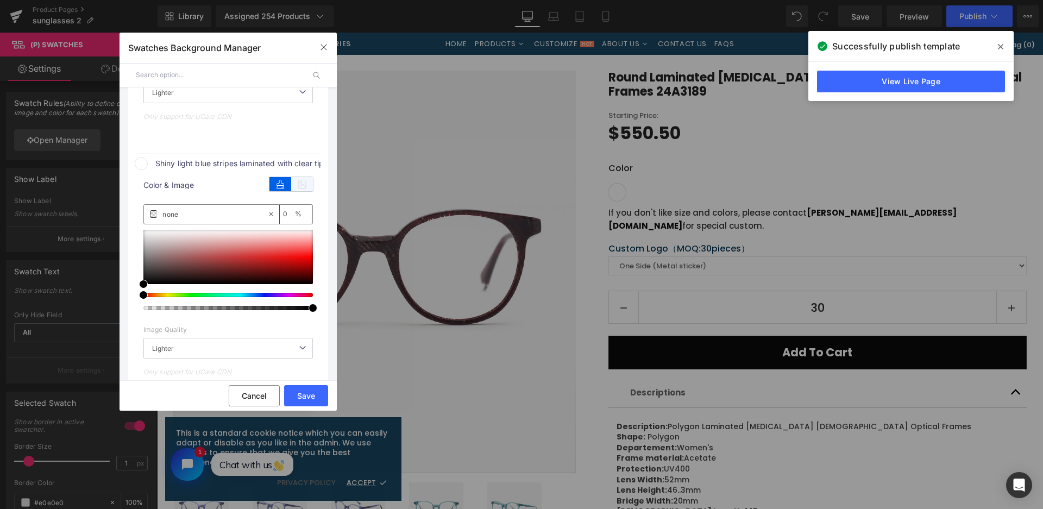
click at [301, 184] on icon at bounding box center [302, 184] width 22 height 14
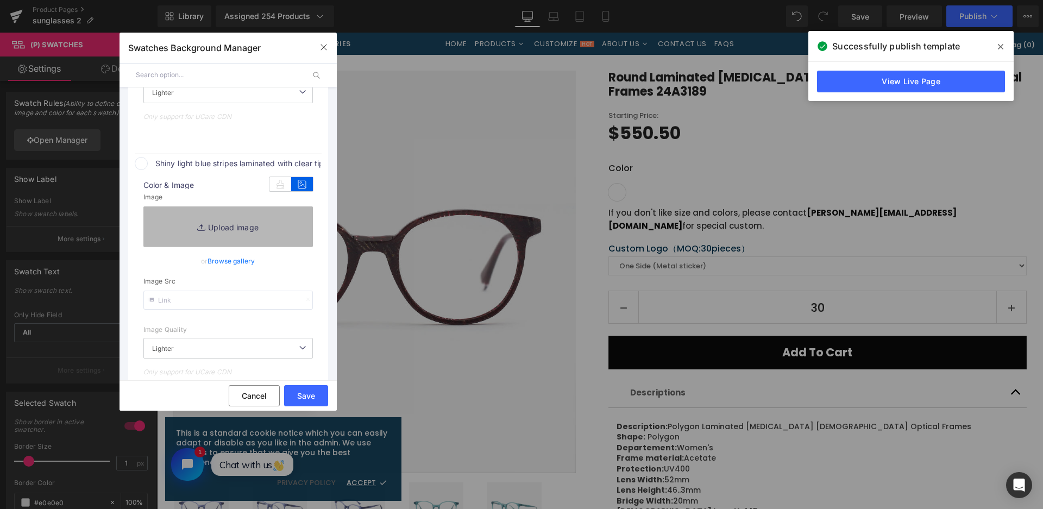
click at [268, 220] on link "Replace Image" at bounding box center [227, 226] width 169 height 40
type input "C:\fakepath\微信截图_20250826153857.png"
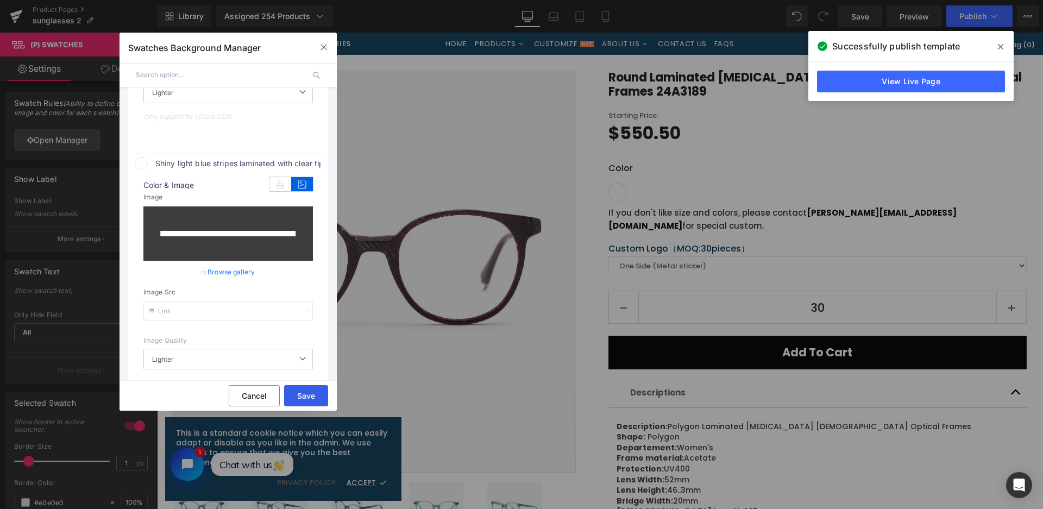
type input "https://ucarecdn.com/0ef76737-8c5b-44e4-b6ea-6fa6e37a46df/-/format/auto/-/previ…"
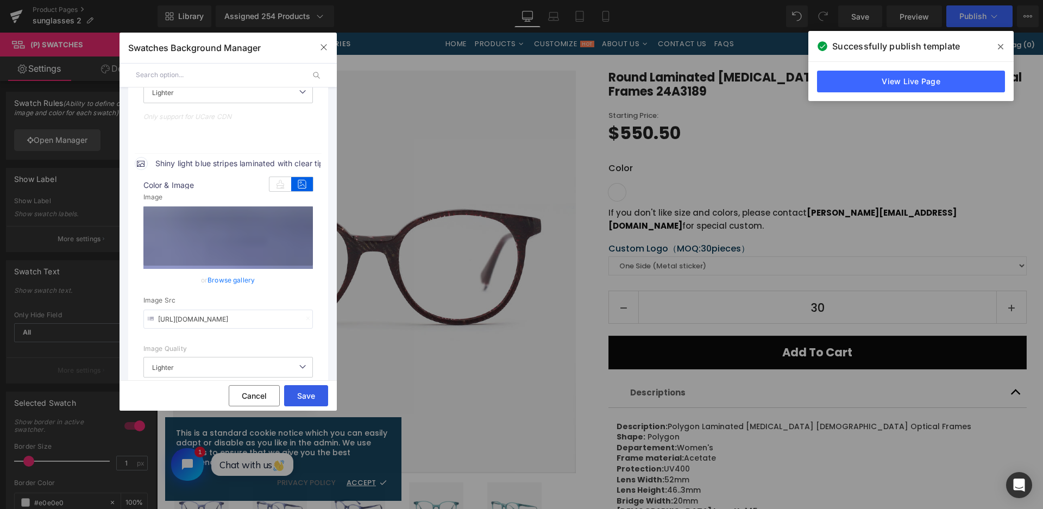
click at [311, 393] on button "Save" at bounding box center [306, 395] width 44 height 21
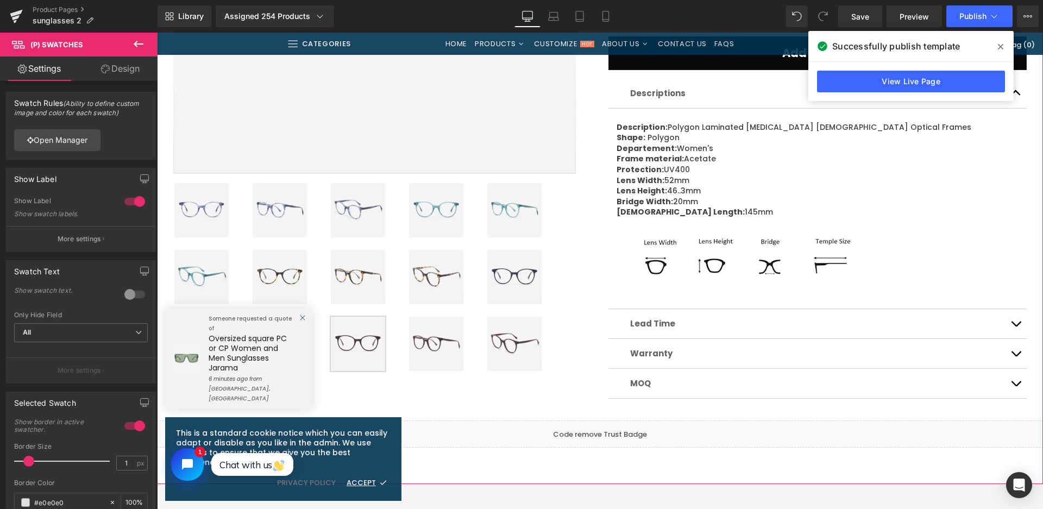
scroll to position [434, 0]
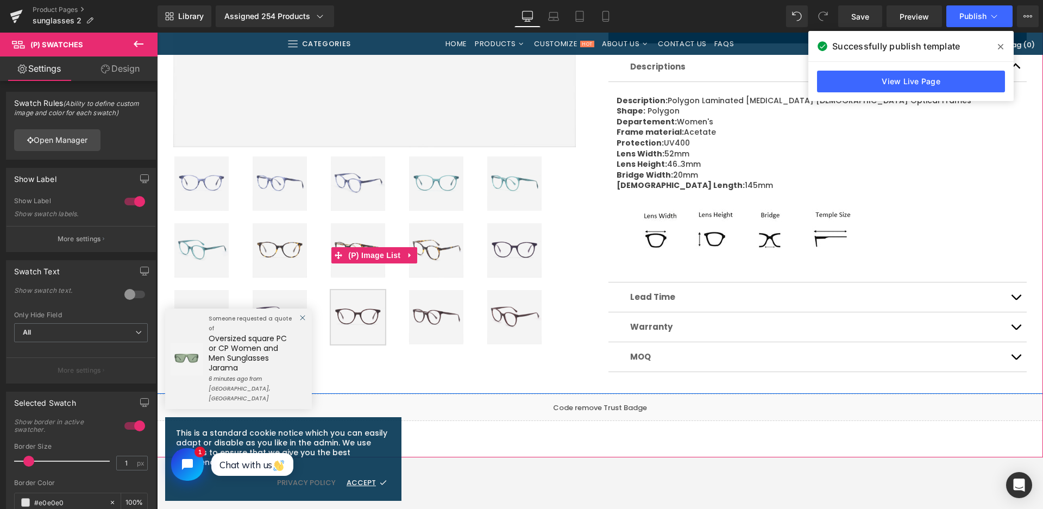
click at [207, 173] on img at bounding box center [201, 183] width 54 height 54
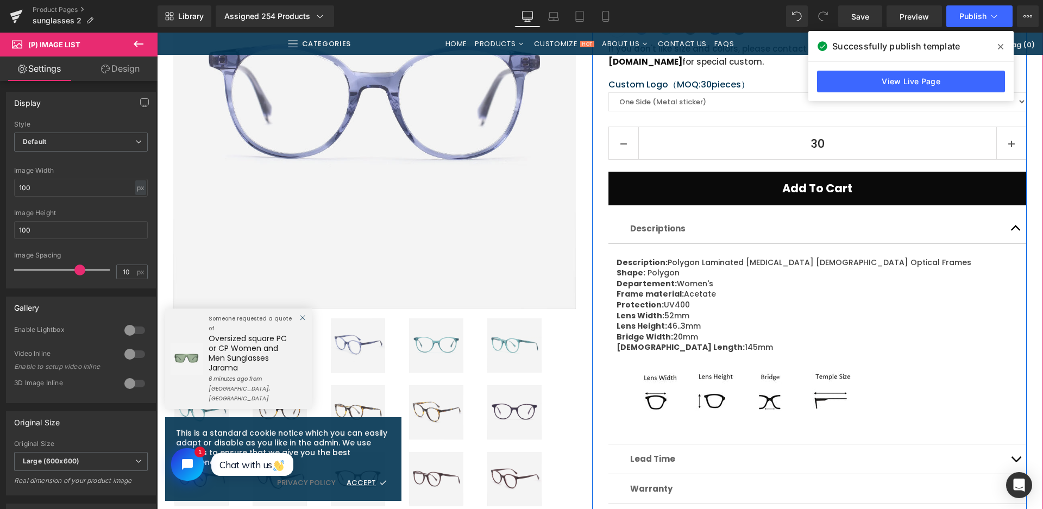
scroll to position [217, 0]
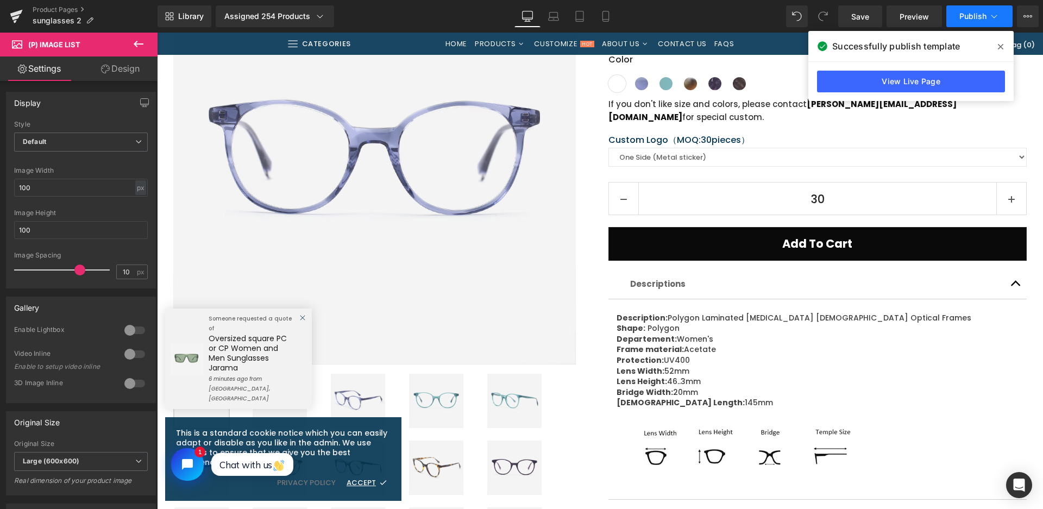
click at [974, 14] on span "Publish" at bounding box center [972, 16] width 27 height 9
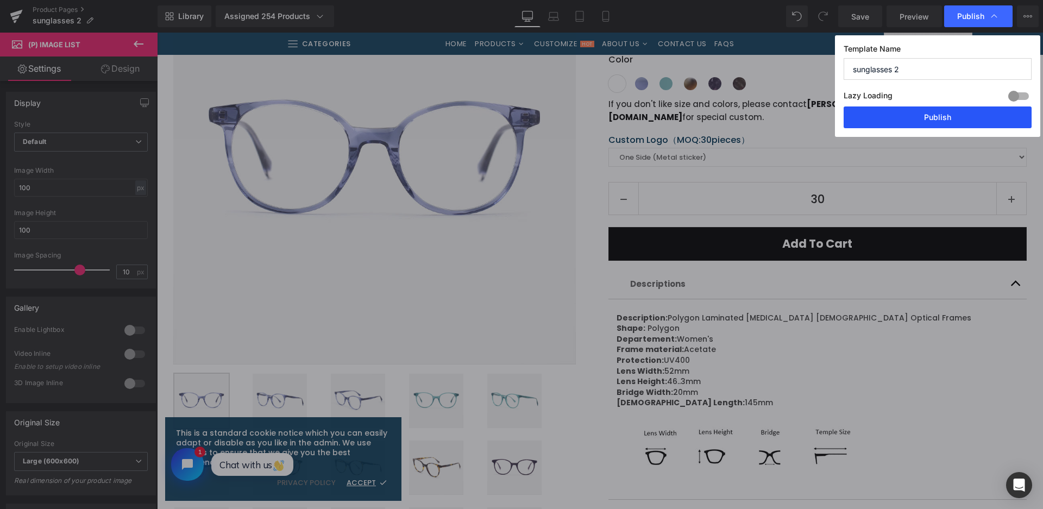
click at [931, 121] on button "Publish" at bounding box center [937, 117] width 188 height 22
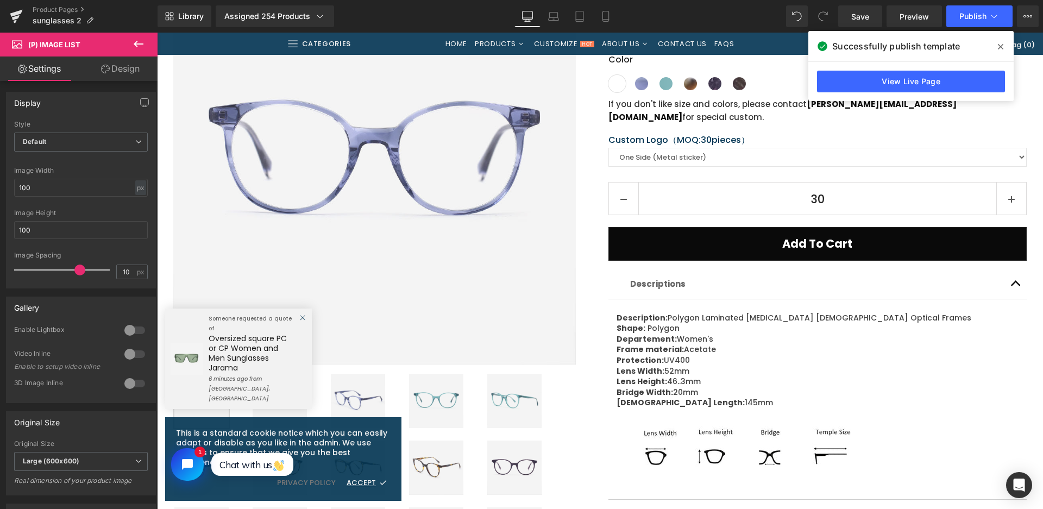
scroll to position [0, 0]
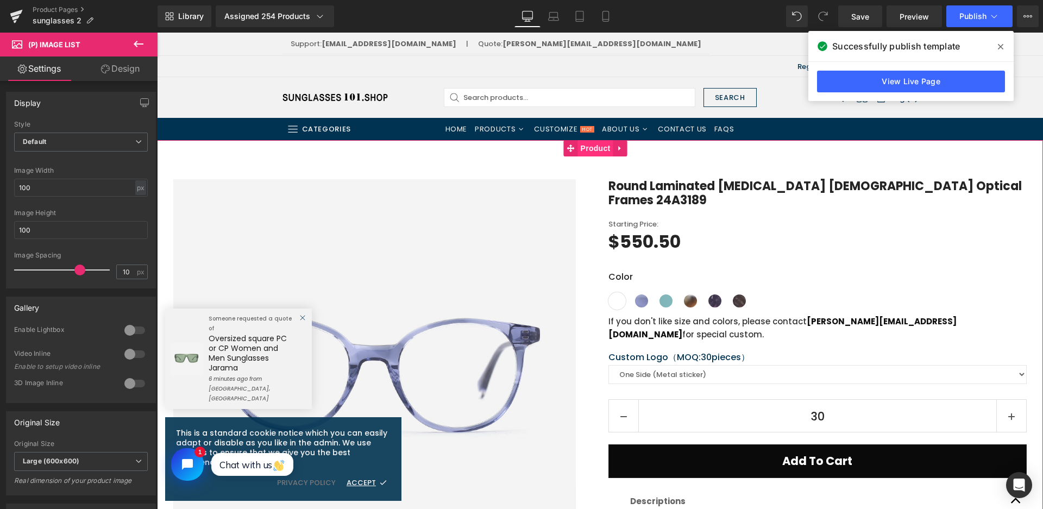
click at [583, 149] on span "Product" at bounding box center [595, 148] width 35 height 16
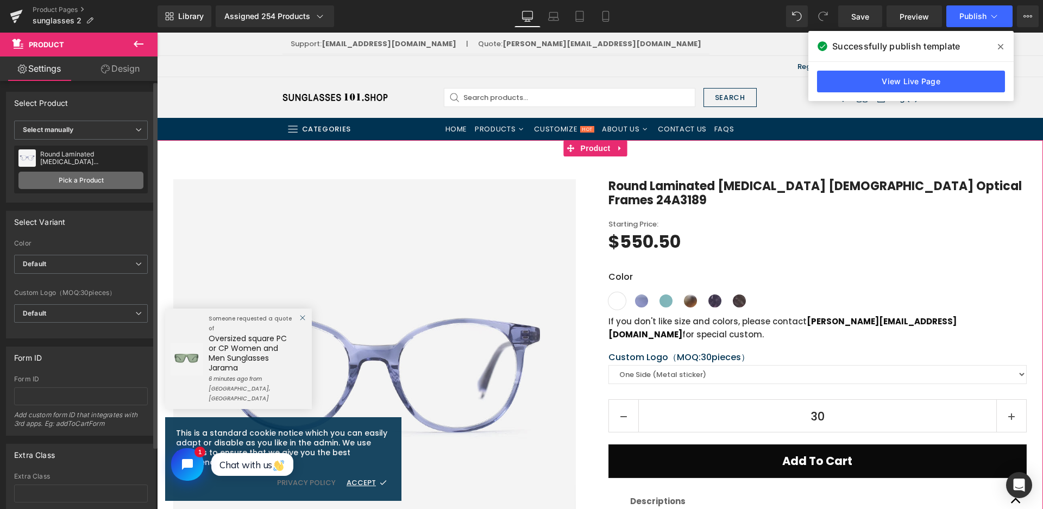
click at [87, 180] on link "Pick a Product" at bounding box center [80, 180] width 125 height 17
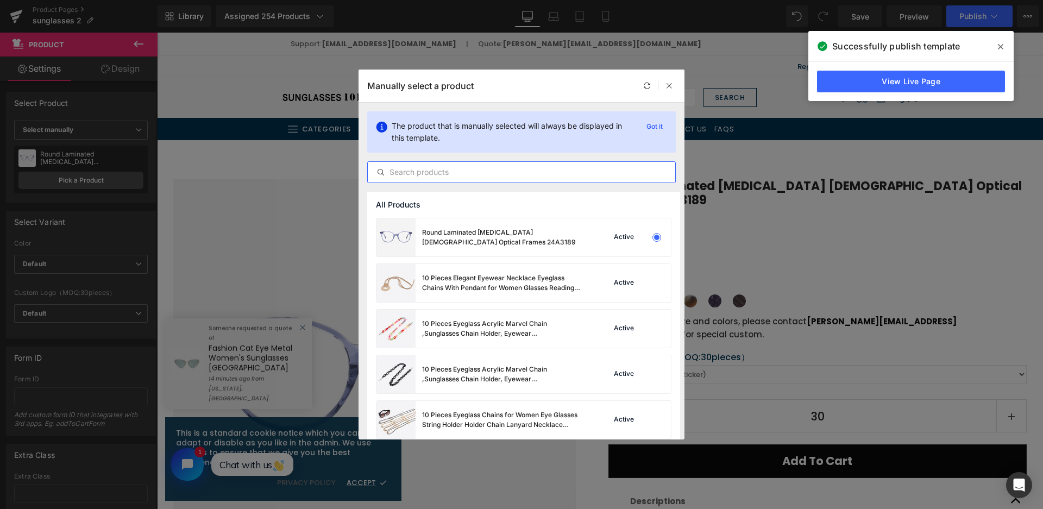
click at [479, 174] on input "text" at bounding box center [521, 172] width 307 height 13
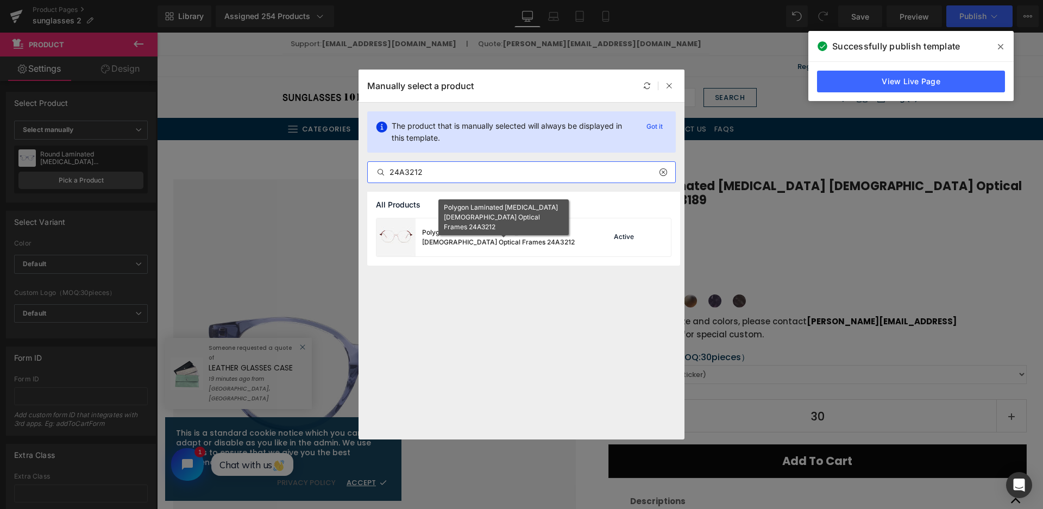
type input "24A3212"
click at [529, 232] on div "Polygon Laminated [MEDICAL_DATA] [DEMOGRAPHIC_DATA] Optical Frames 24A3212" at bounding box center [503, 238] width 163 height 20
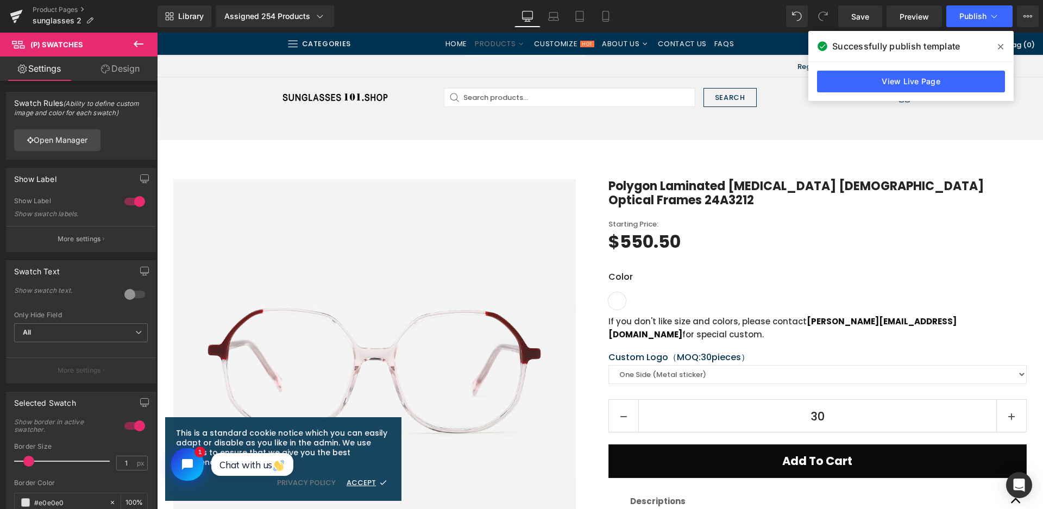
scroll to position [163, 0]
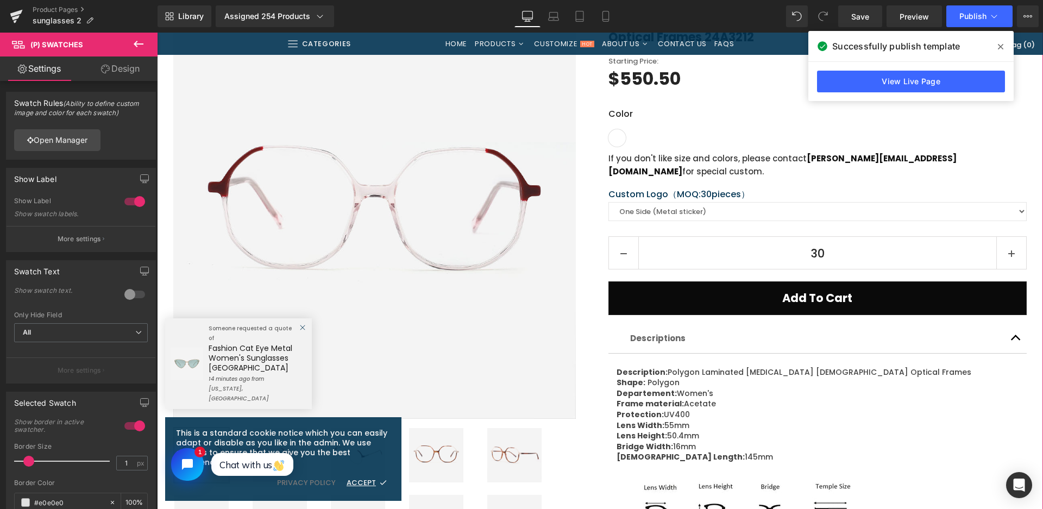
click at [434, 428] on img at bounding box center [436, 455] width 54 height 54
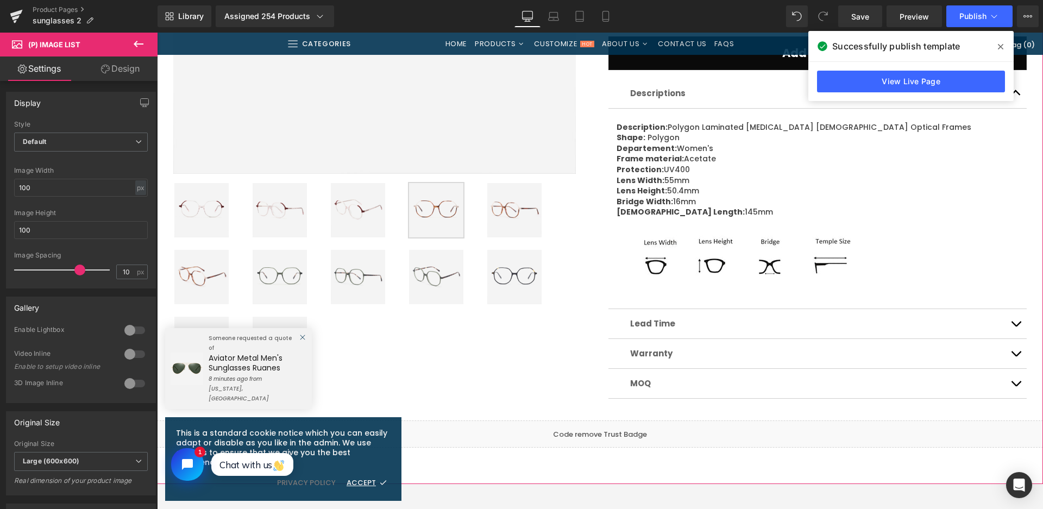
scroll to position [489, 0]
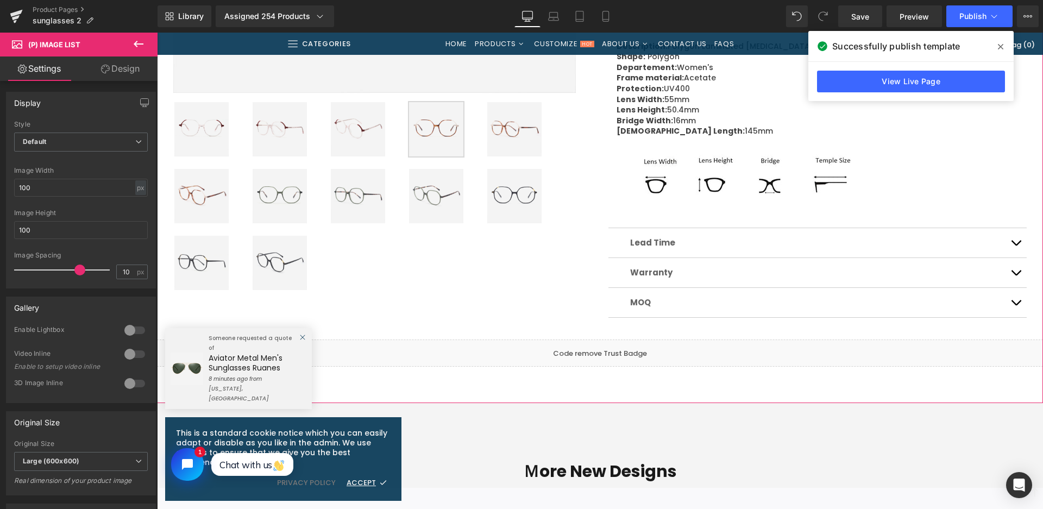
drag, startPoint x: 268, startPoint y: 194, endPoint x: 281, endPoint y: 189, distance: 14.4
click at [267, 194] on img at bounding box center [279, 196] width 54 height 54
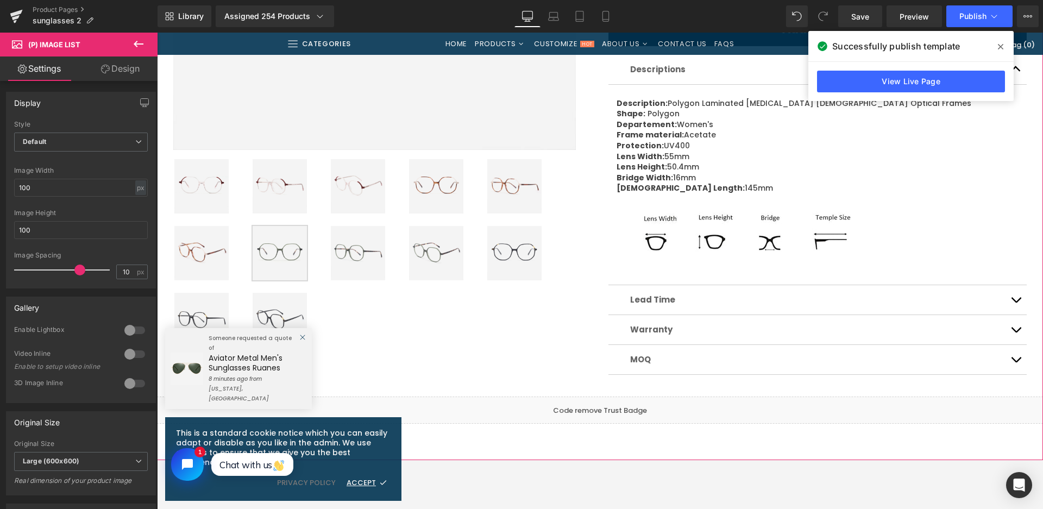
scroll to position [434, 0]
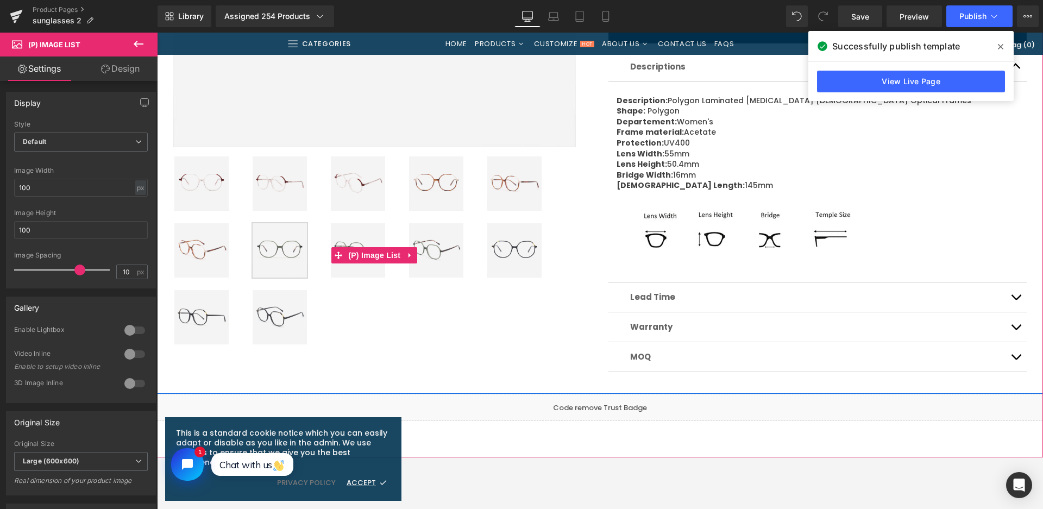
click at [495, 254] on img at bounding box center [514, 250] width 54 height 54
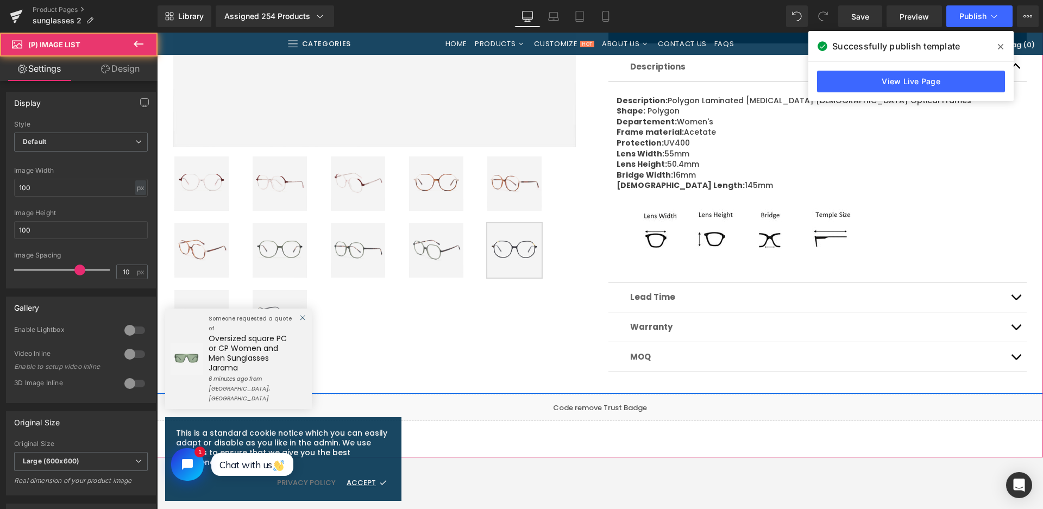
scroll to position [109, 0]
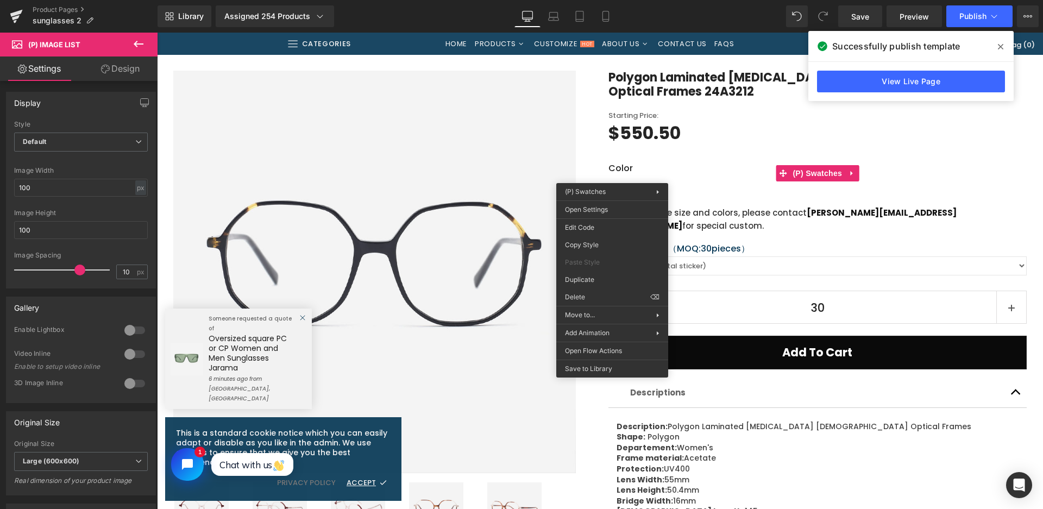
click at [587, 218] on div "Edit Code Copy Style Paste Style Duplicate Delete ⌫" at bounding box center [612, 261] width 112 height 87
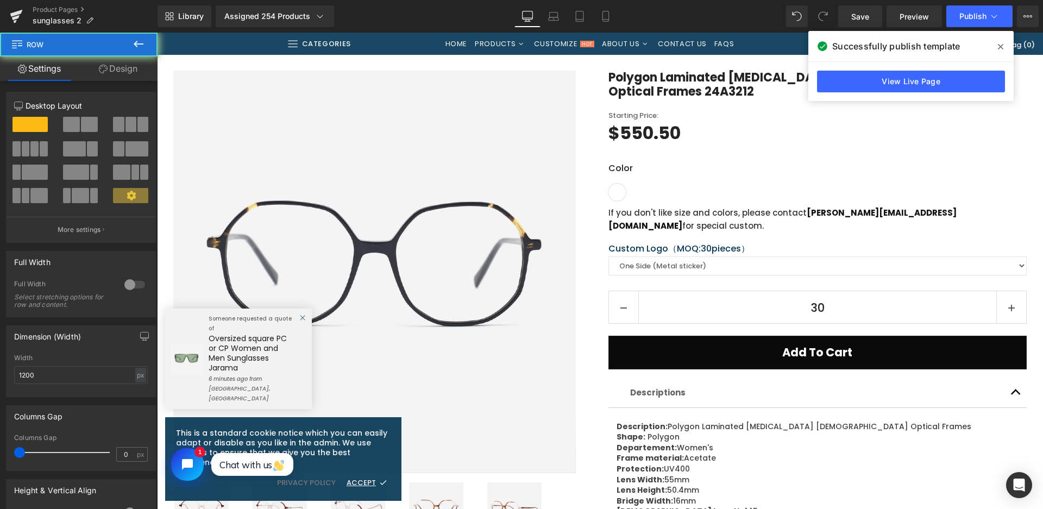
click at [609, 209] on div "Polygon Laminated Acetate Female Optical Frames 24A3212 (P) Title Starting Pric…" at bounding box center [817, 392] width 419 height 643
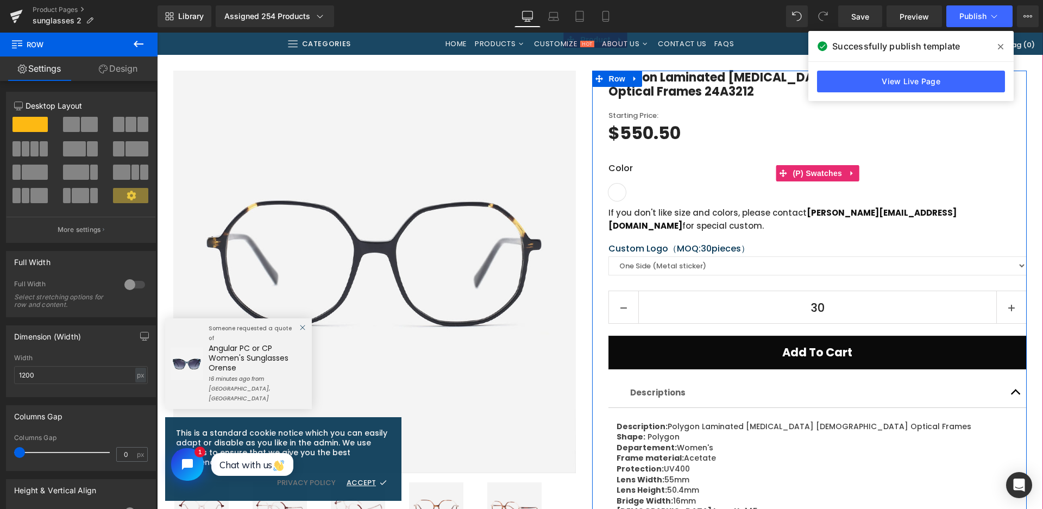
drag, startPoint x: 634, startPoint y: 178, endPoint x: 620, endPoint y: 178, distance: 14.1
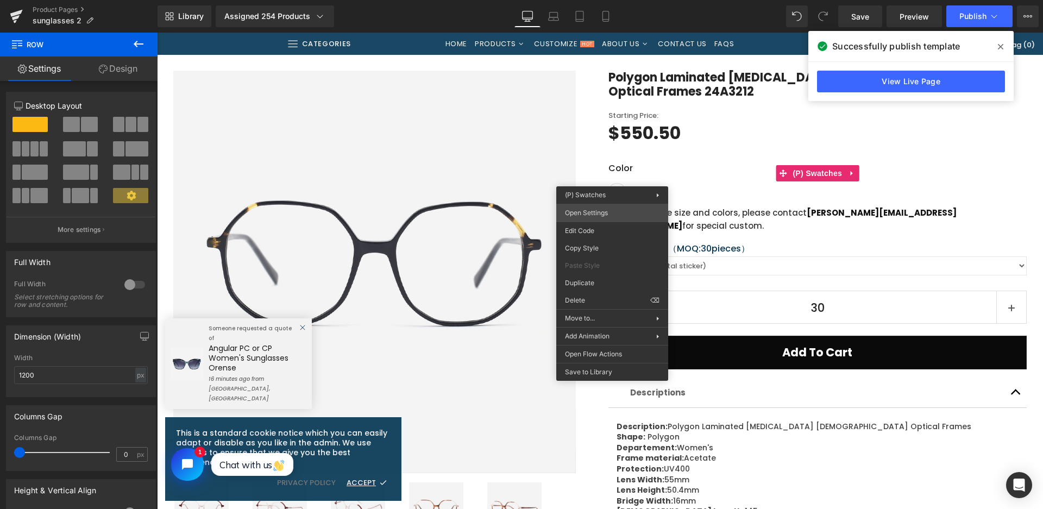
drag, startPoint x: 761, startPoint y: 247, endPoint x: 541, endPoint y: 44, distance: 299.3
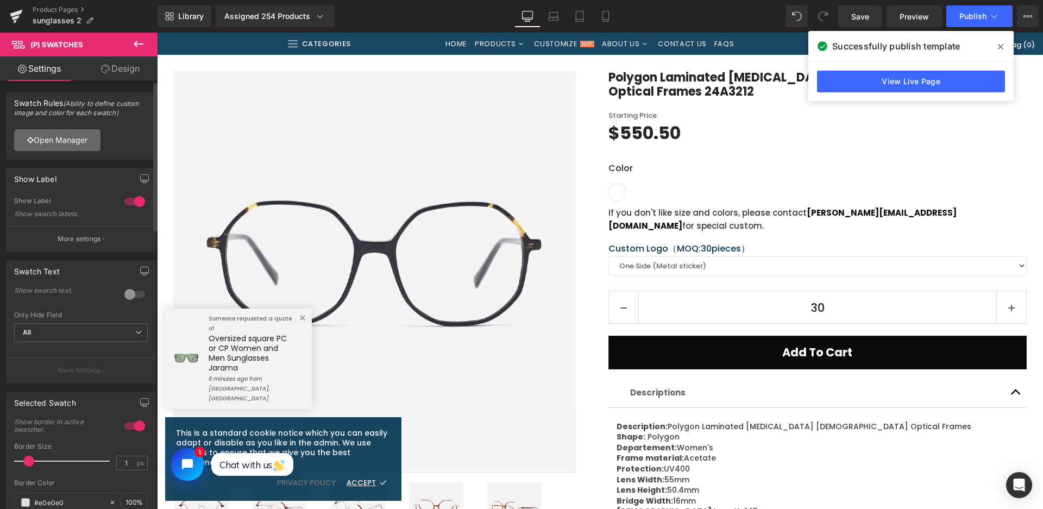
click at [75, 136] on link "Open Manager" at bounding box center [57, 140] width 86 height 22
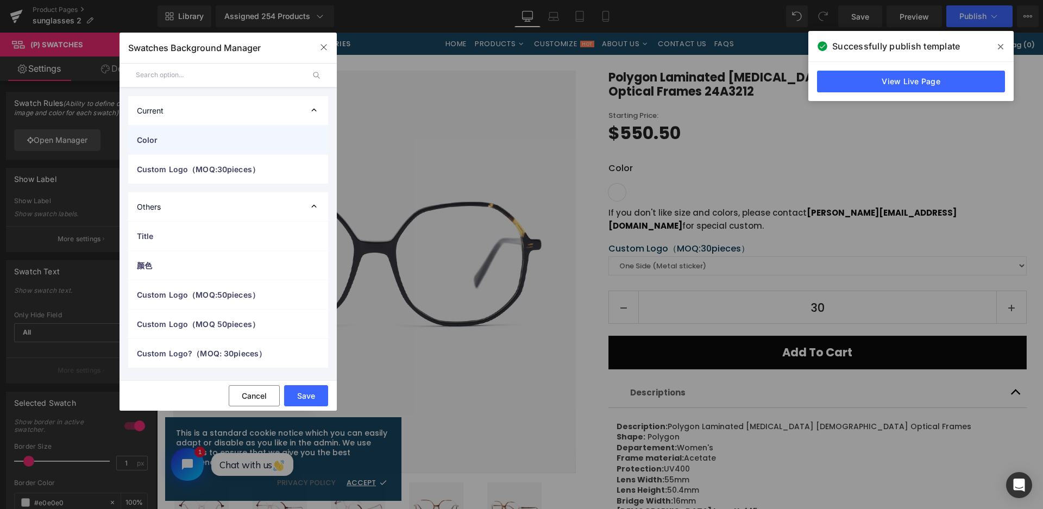
click at [204, 138] on span "Color" at bounding box center [217, 139] width 161 height 11
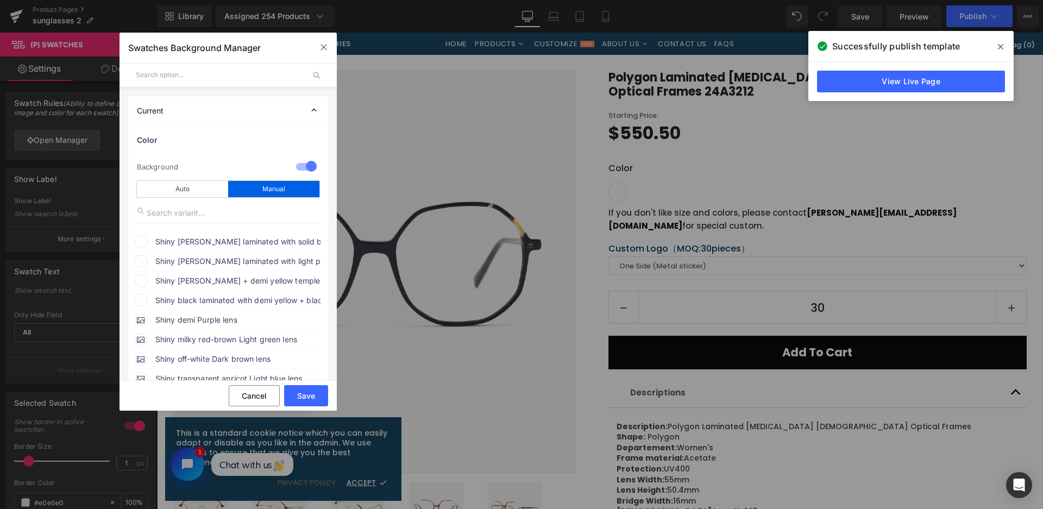
click at [193, 236] on span "Shiny [PERSON_NAME] laminated with solid blackish red + [PERSON_NAME] temples" at bounding box center [237, 241] width 165 height 13
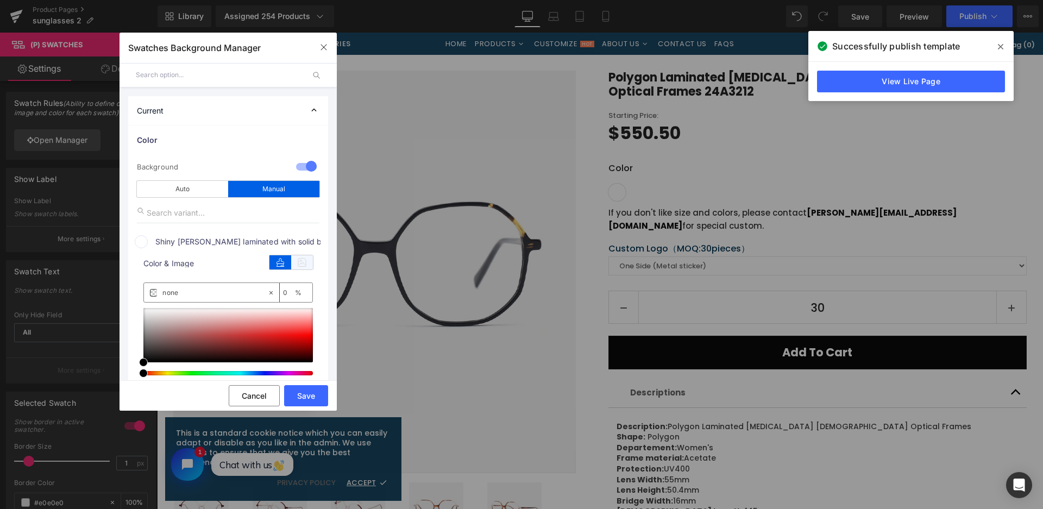
click at [307, 266] on icon at bounding box center [302, 262] width 22 height 14
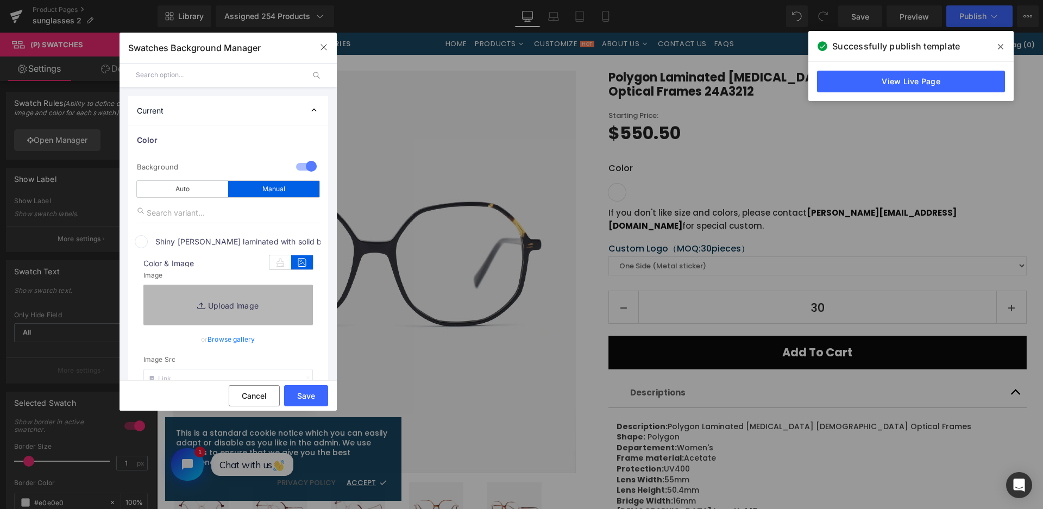
click at [281, 291] on link "Replace Image" at bounding box center [227, 305] width 169 height 40
type input "C:\fakepath\微信截图_20250826154646.png"
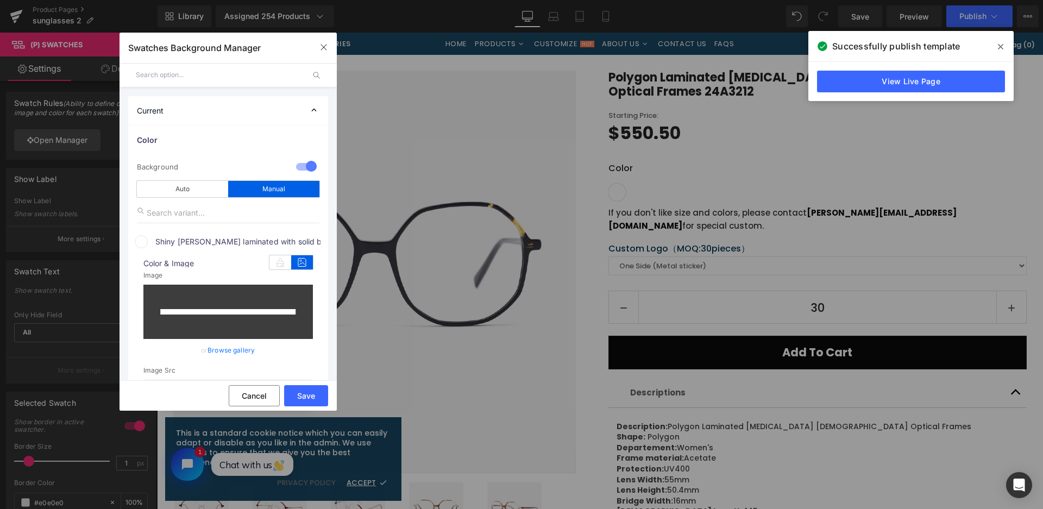
scroll to position [271, 0]
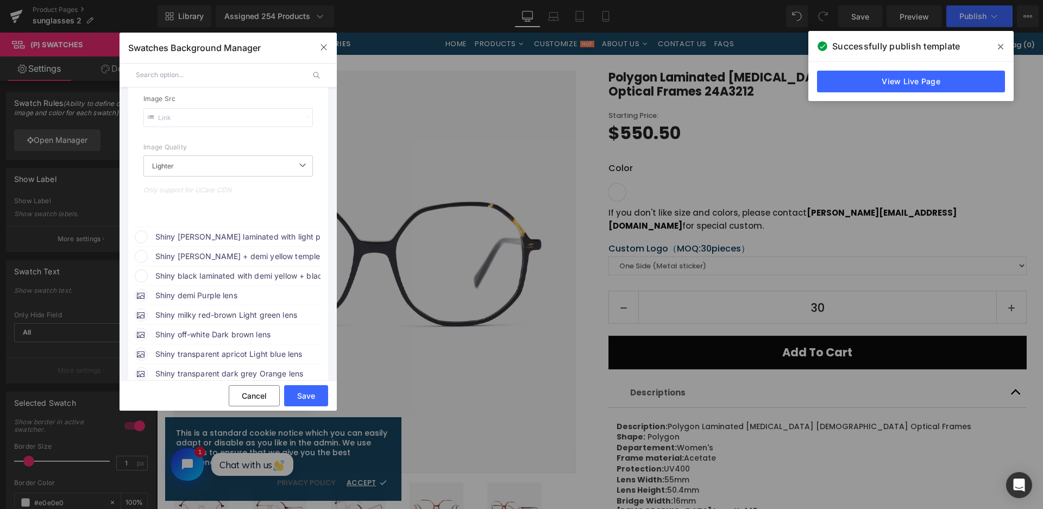
drag, startPoint x: 278, startPoint y: 236, endPoint x: 290, endPoint y: 239, distance: 12.9
click at [278, 235] on span "Shiny [PERSON_NAME] laminated with light pink + [PERSON_NAME] temples" at bounding box center [237, 236] width 165 height 13
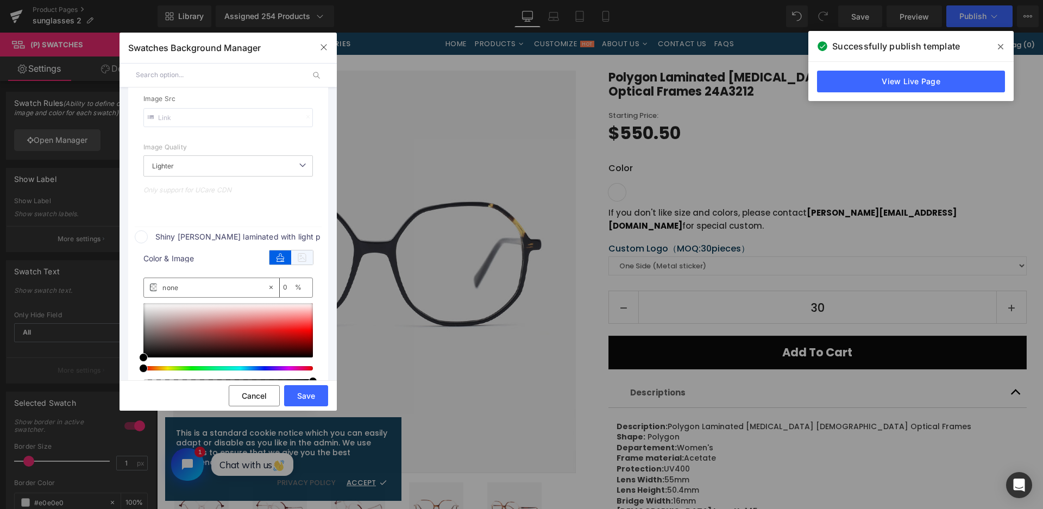
click at [307, 260] on icon at bounding box center [302, 257] width 22 height 14
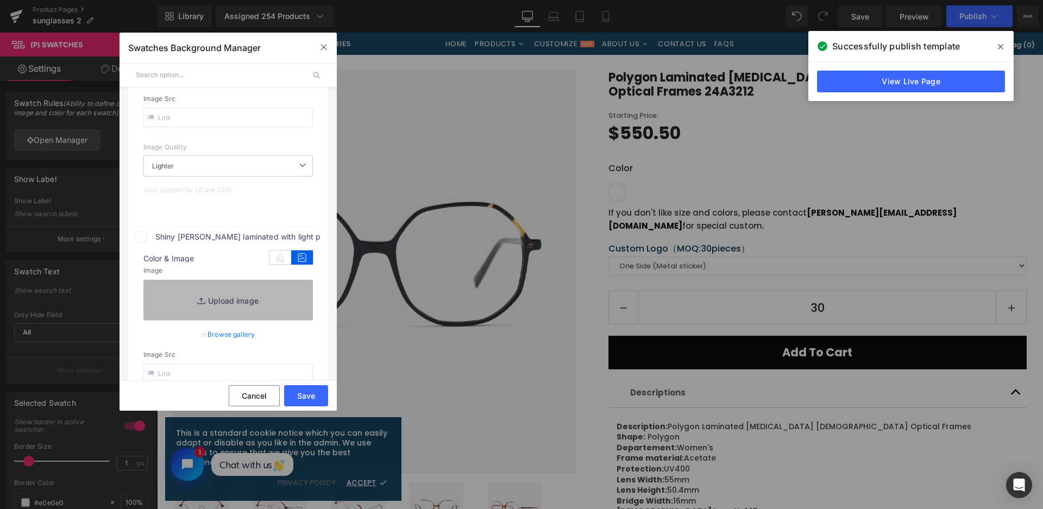
click at [271, 294] on link "Replace Image" at bounding box center [227, 300] width 169 height 40
type input "https://ucarecdn.com/4753e994-65a8-4bb1-8ef9-2d79317bb789/-/format/auto/-/previ…"
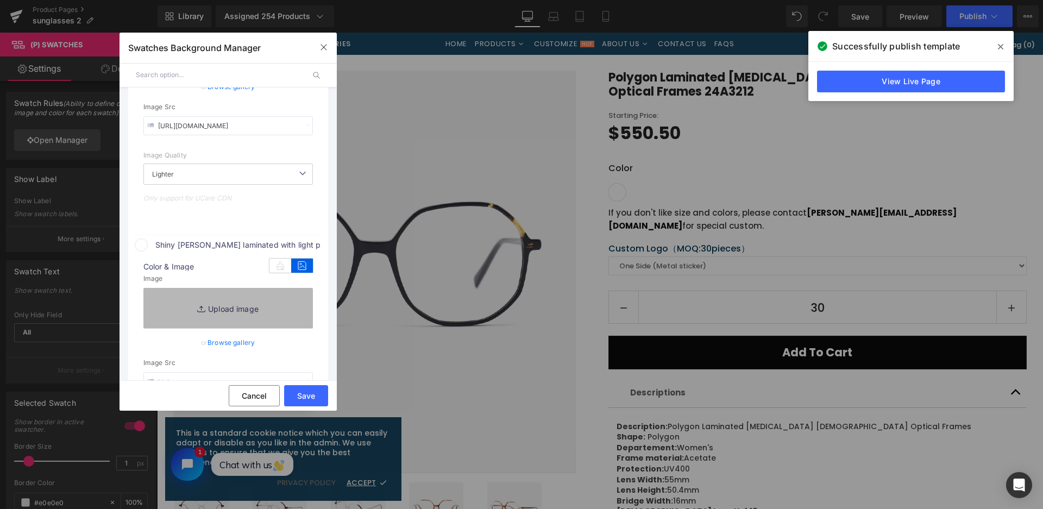
scroll to position [280, 0]
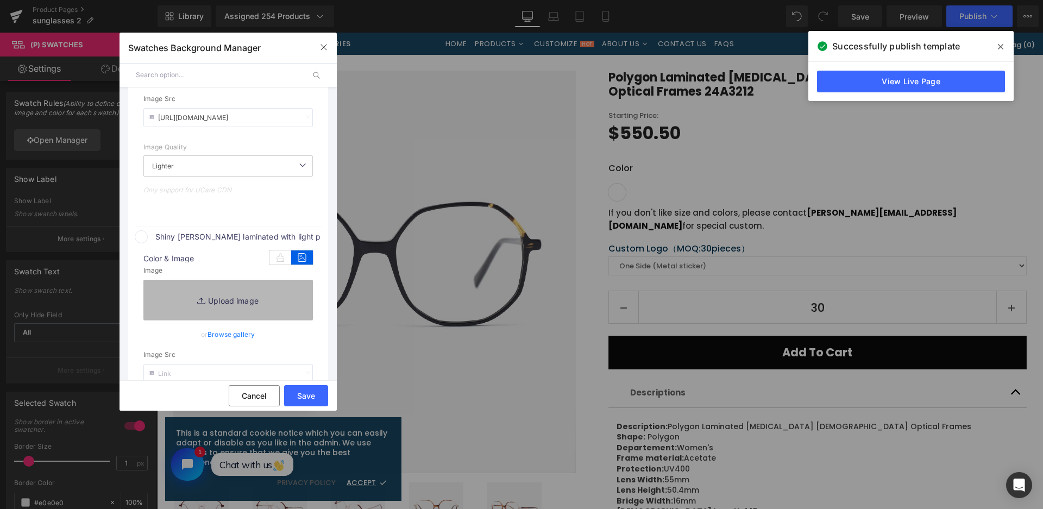
type input "C:\fakepath\微信截图_20250826154658.png"
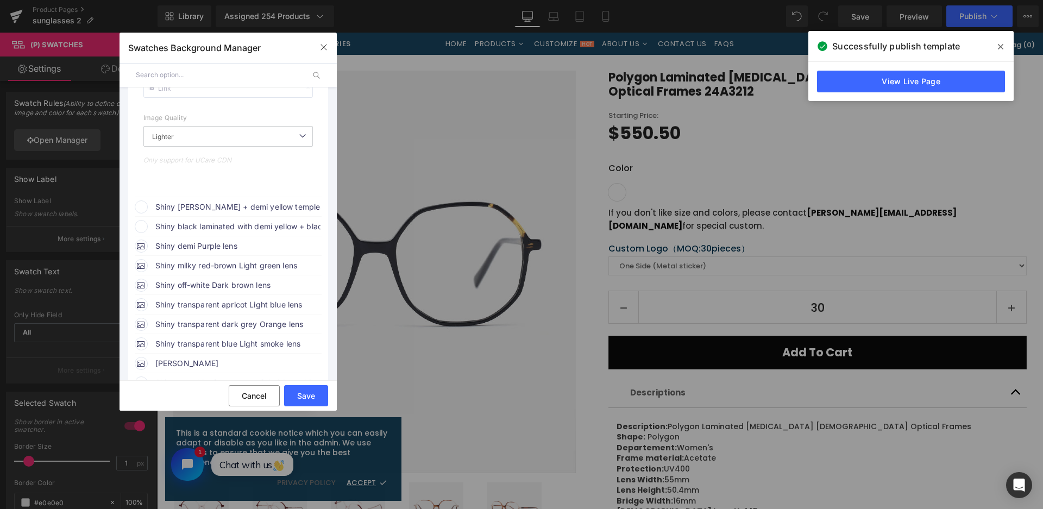
scroll to position [605, 0]
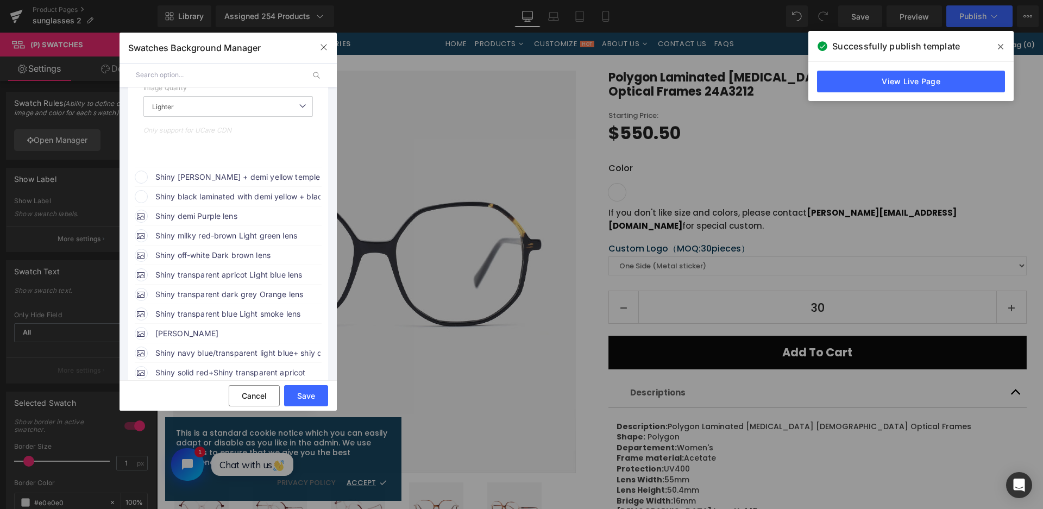
type input "https://ucarecdn.com/ad148c19-4b3b-40d0-984f-8cbc847c3f61/-/format/auto/-/previ…"
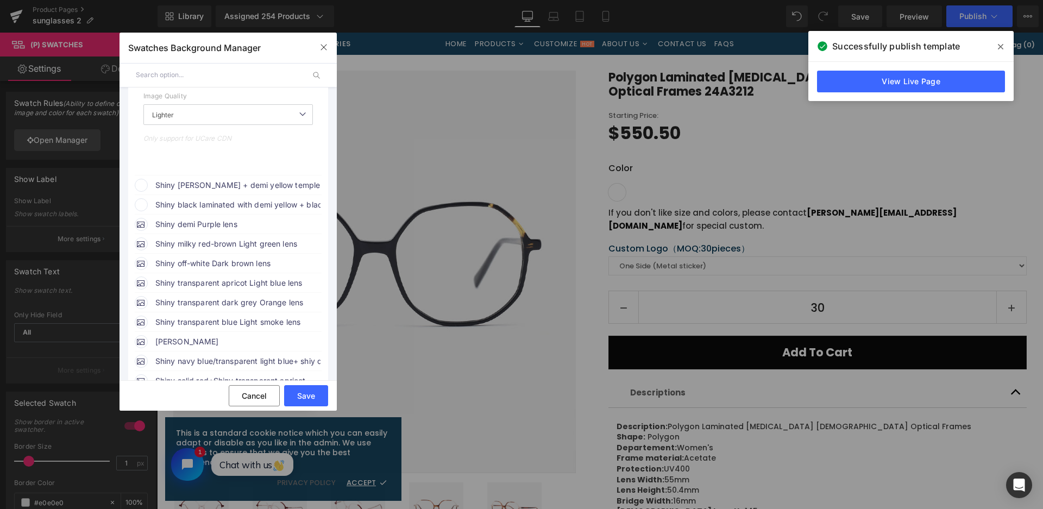
scroll to position [614, 0]
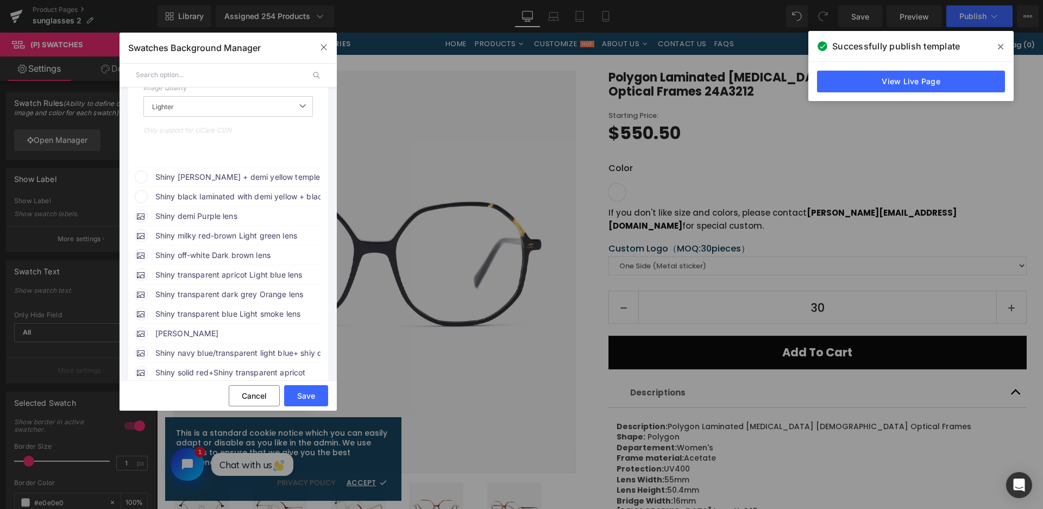
click at [267, 172] on span "Shiny [PERSON_NAME] + demi yellow temples" at bounding box center [237, 176] width 165 height 13
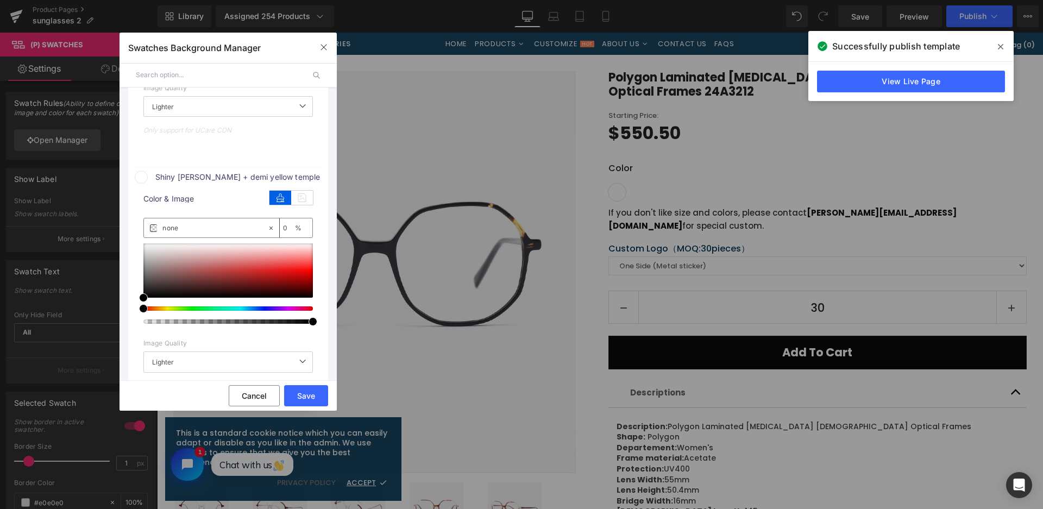
click at [304, 199] on icon at bounding box center [302, 198] width 22 height 14
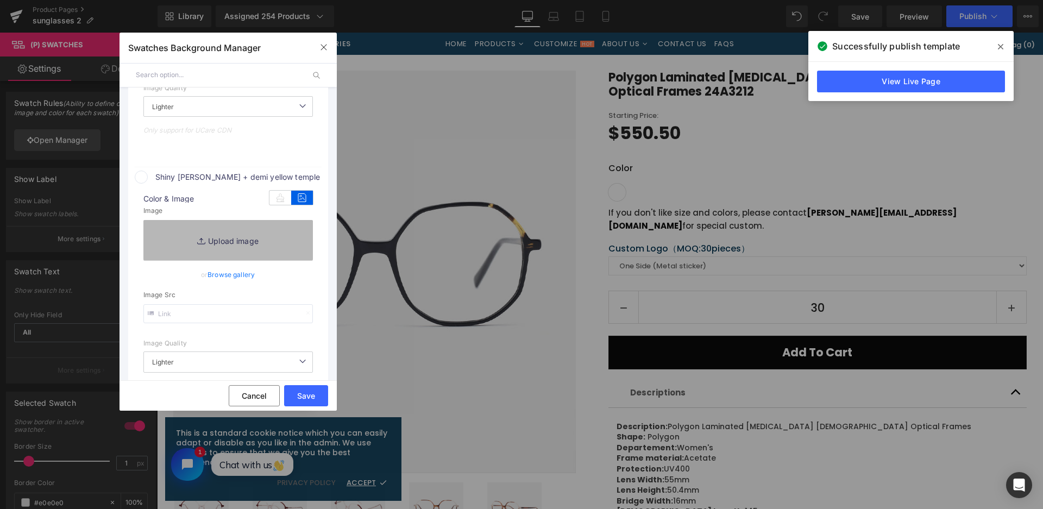
click at [274, 238] on link "Replace Image" at bounding box center [227, 240] width 169 height 40
type input "C:\fakepath\微信截图_20250826154704.png"
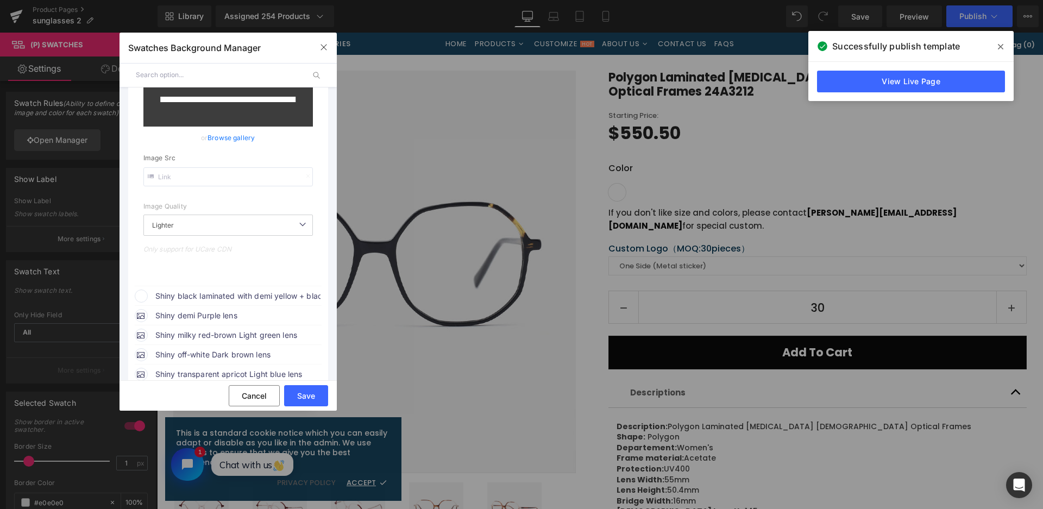
scroll to position [831, 0]
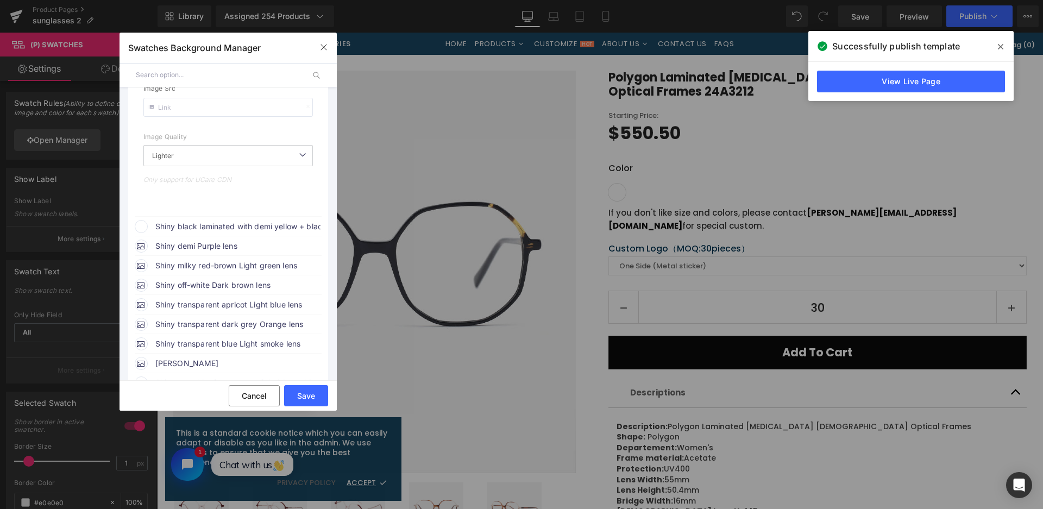
click at [283, 226] on span "Shiny black laminated with demi yellow + black temples" at bounding box center [237, 226] width 165 height 13
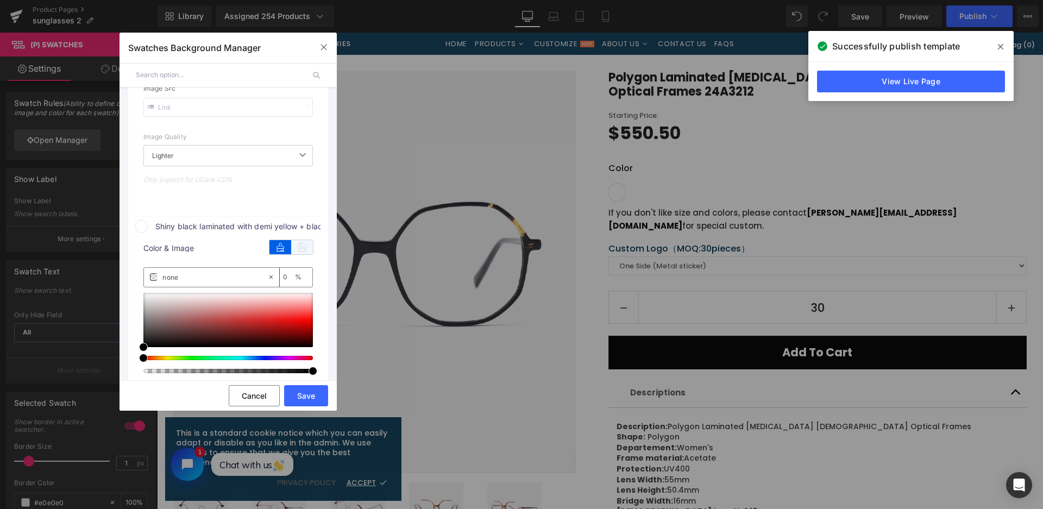
type input "https://ucarecdn.com/c4562941-7afb-4dd9-b322-f2978f742bac/-/format/auto/-/previ…"
click at [306, 247] on icon at bounding box center [302, 247] width 22 height 14
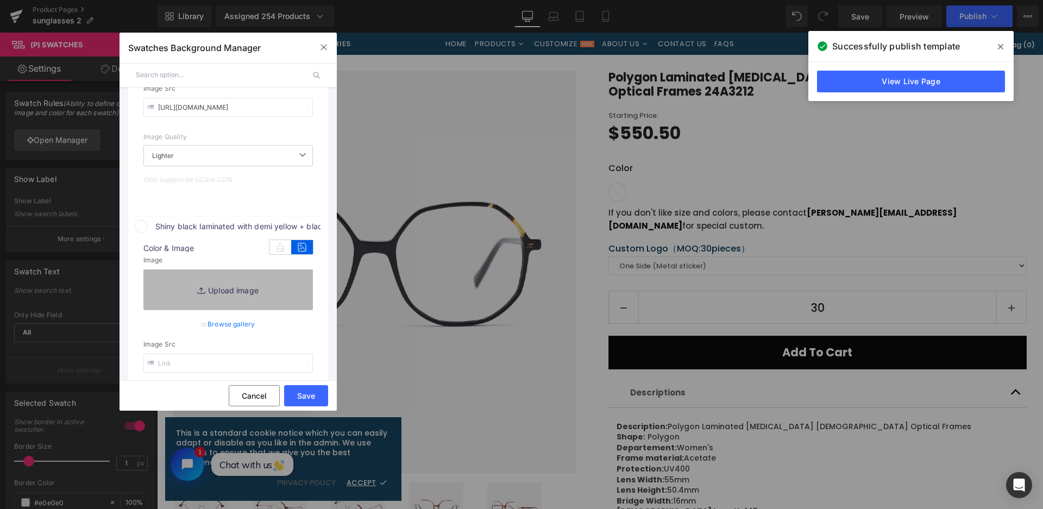
click at [288, 279] on link "Replace Image" at bounding box center [227, 289] width 169 height 40
type input "C:\fakepath\微信截图_20250826154711.png"
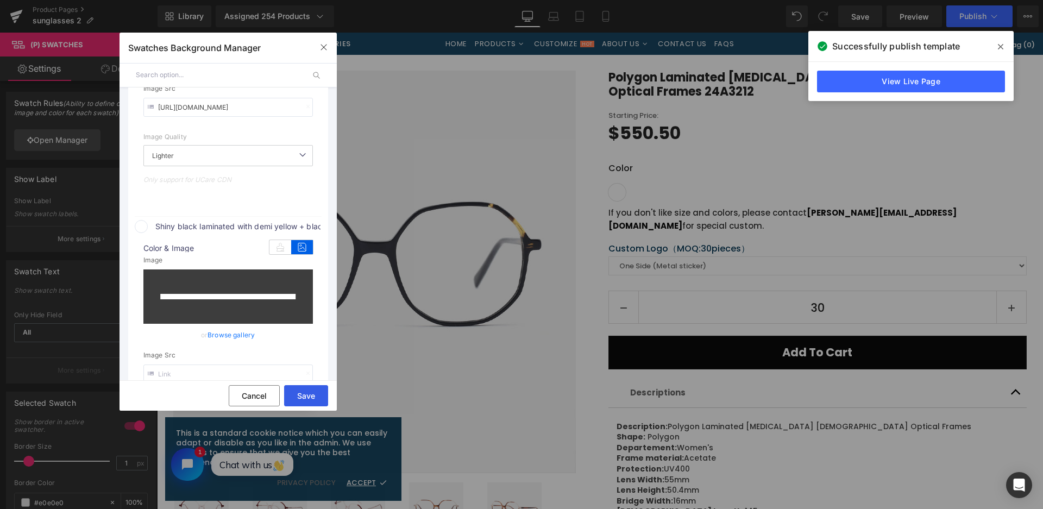
type input "https://ucarecdn.com/17307276-9049-4c36-bf29-94ca0a7e44de/-/format/auto/-/previ…"
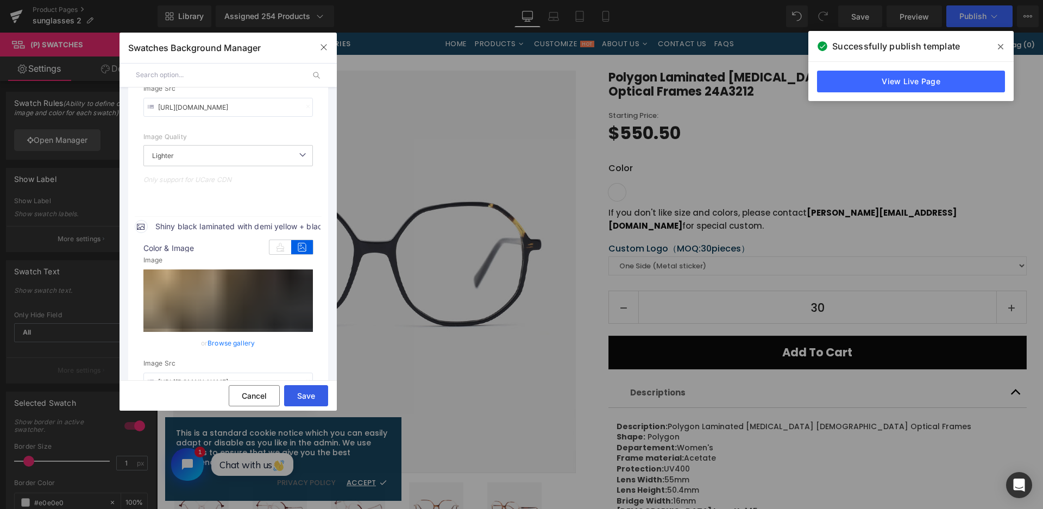
click at [301, 394] on button "Save" at bounding box center [306, 395] width 44 height 21
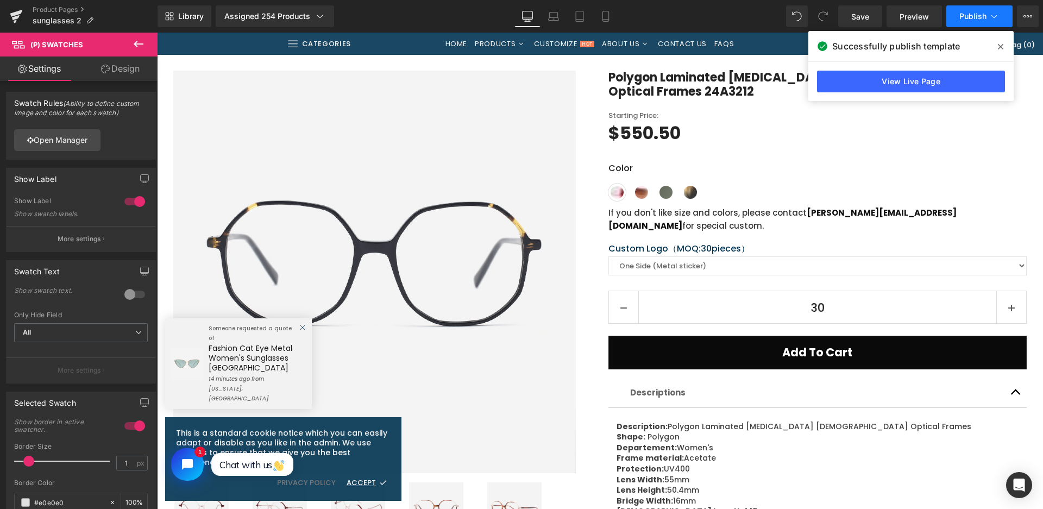
click at [980, 16] on span "Publish" at bounding box center [972, 16] width 27 height 9
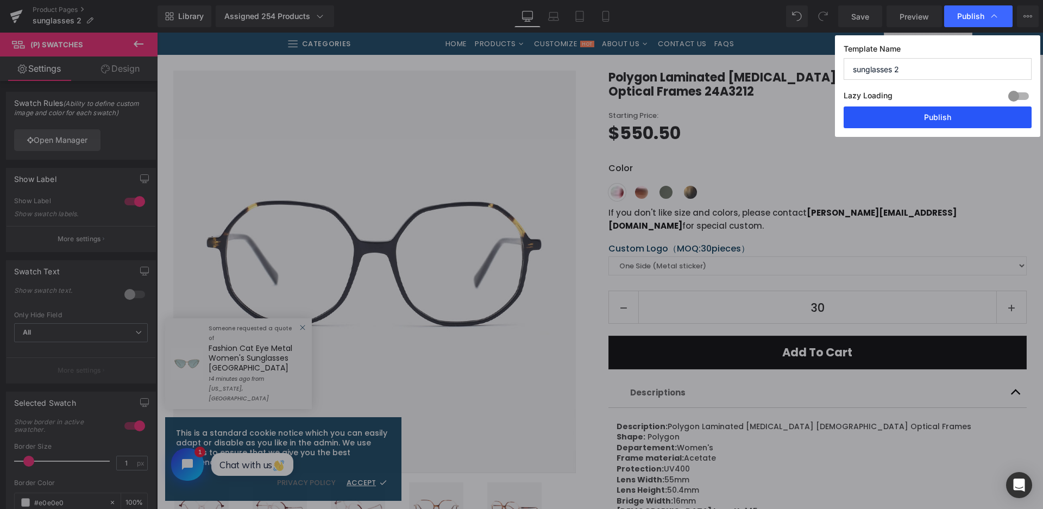
click at [948, 123] on button "Publish" at bounding box center [937, 117] width 188 height 22
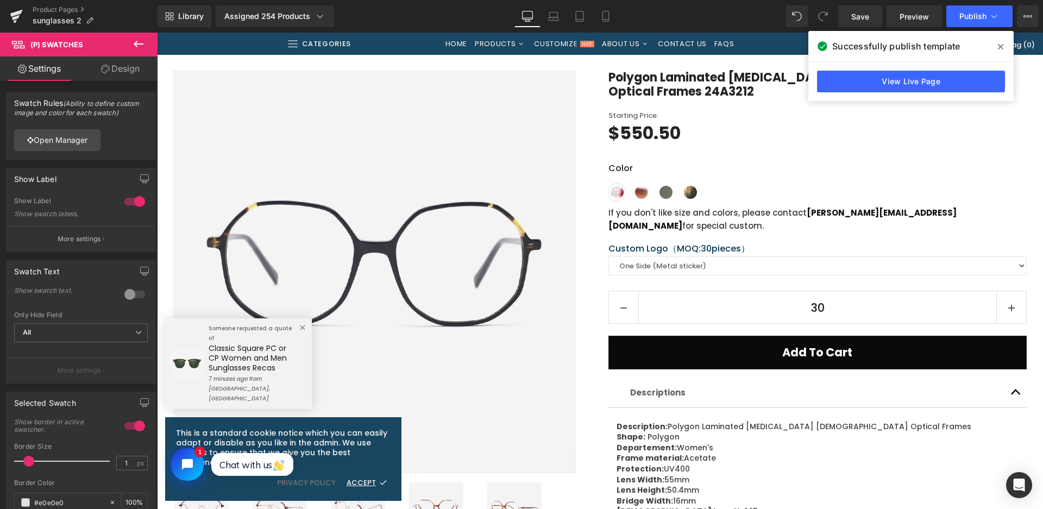
scroll to position [109, 0]
